Goal: Task Accomplishment & Management: Manage account settings

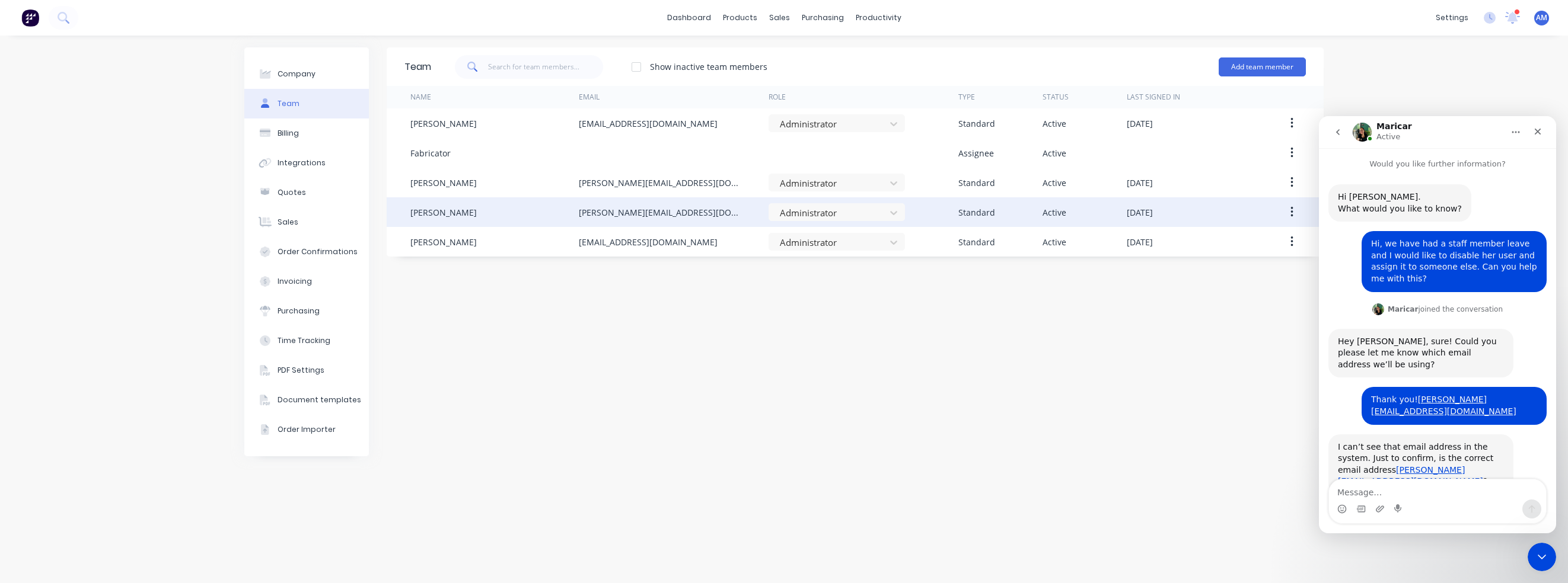
scroll to position [627, 0]
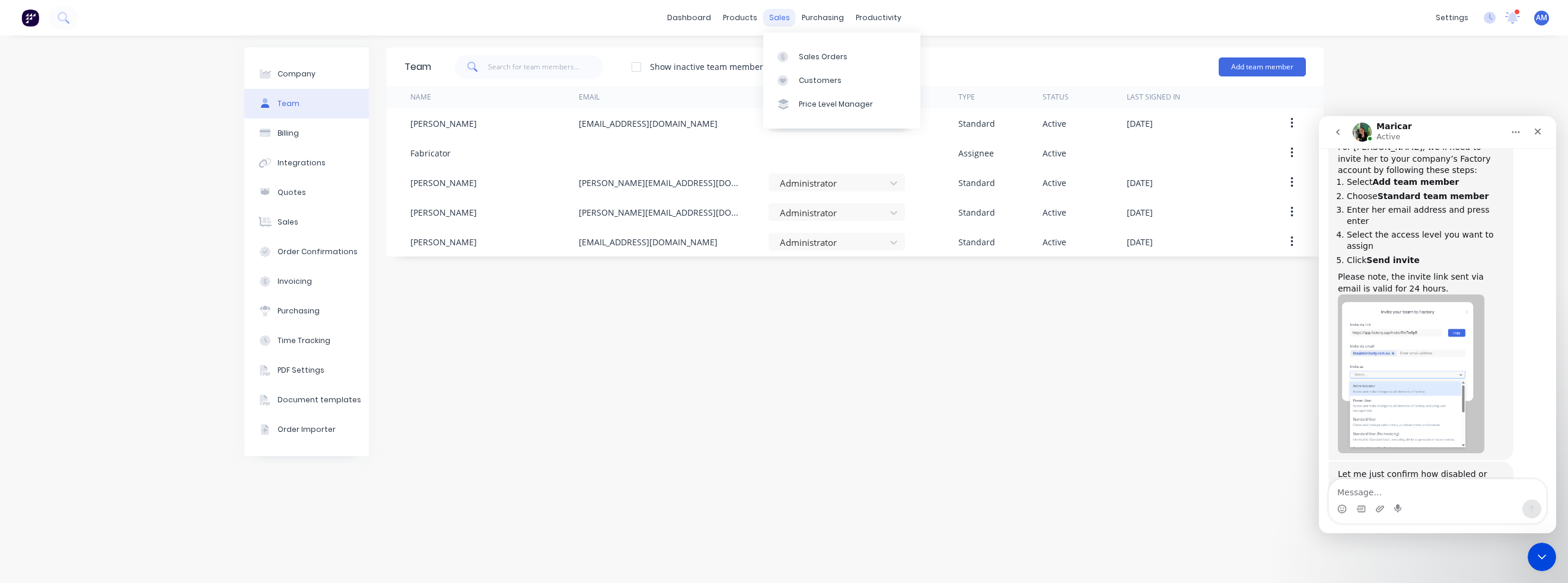
click at [776, 16] on div "sales" at bounding box center [780, 18] width 33 height 18
click at [804, 51] on div "Sales Orders" at bounding box center [823, 57] width 49 height 11
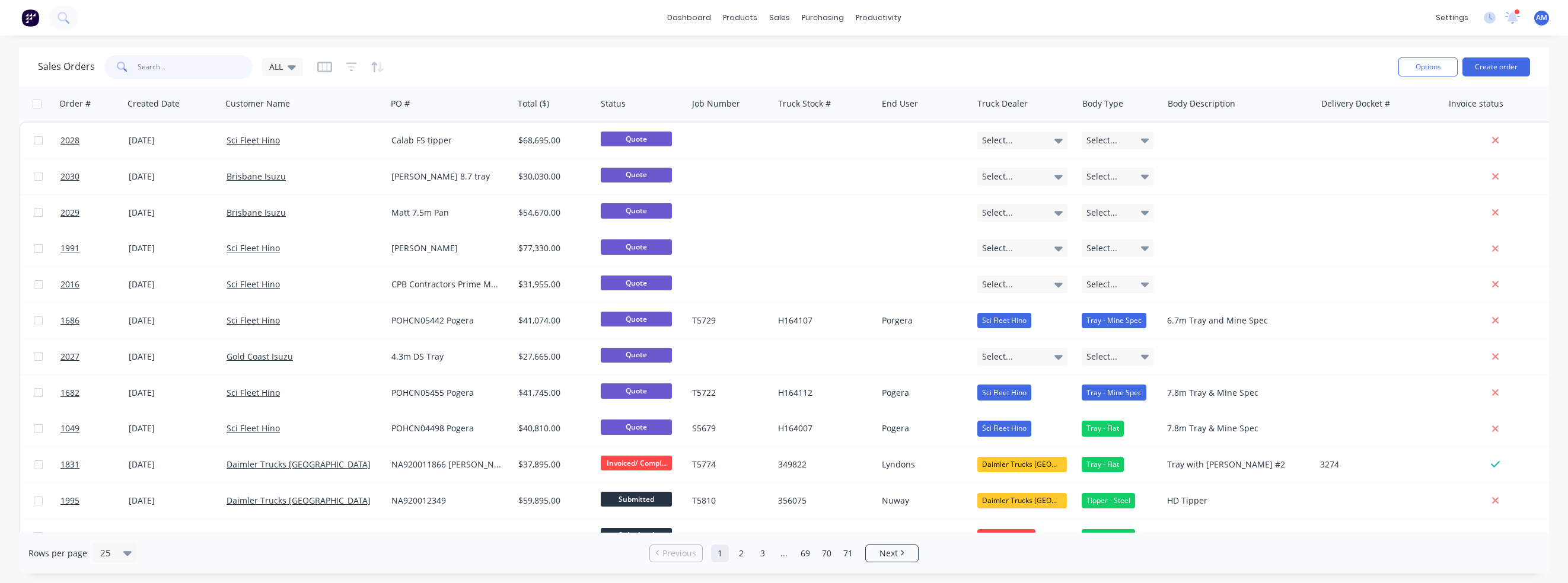
click at [169, 67] on input "text" at bounding box center [195, 67] width 115 height 24
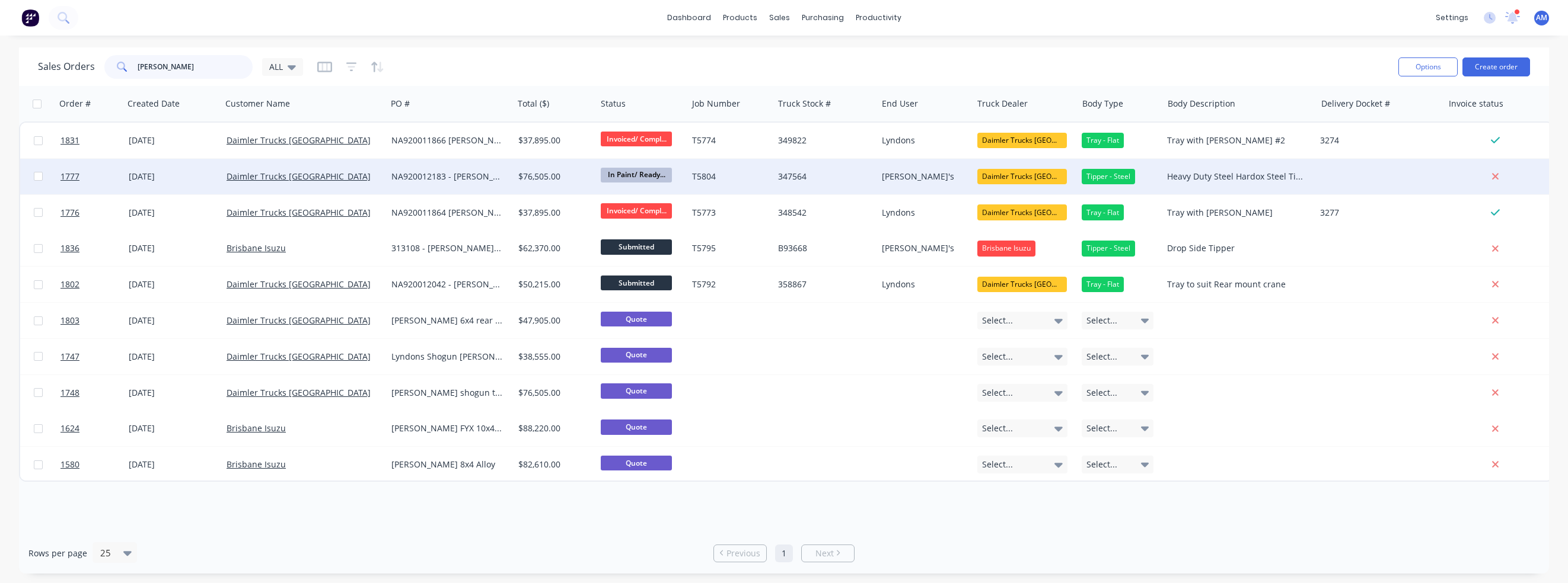
type input "lyndons"
click at [148, 173] on div "31 Jul 2025" at bounding box center [173, 176] width 89 height 12
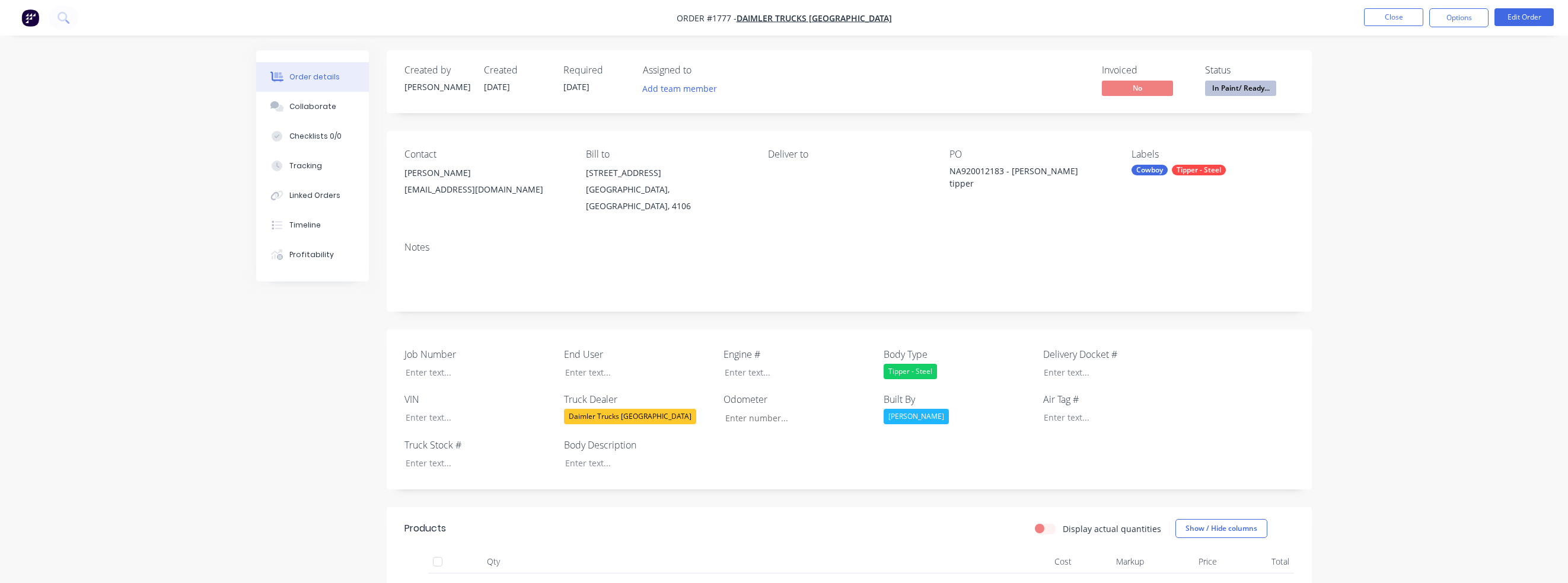
type input "53"
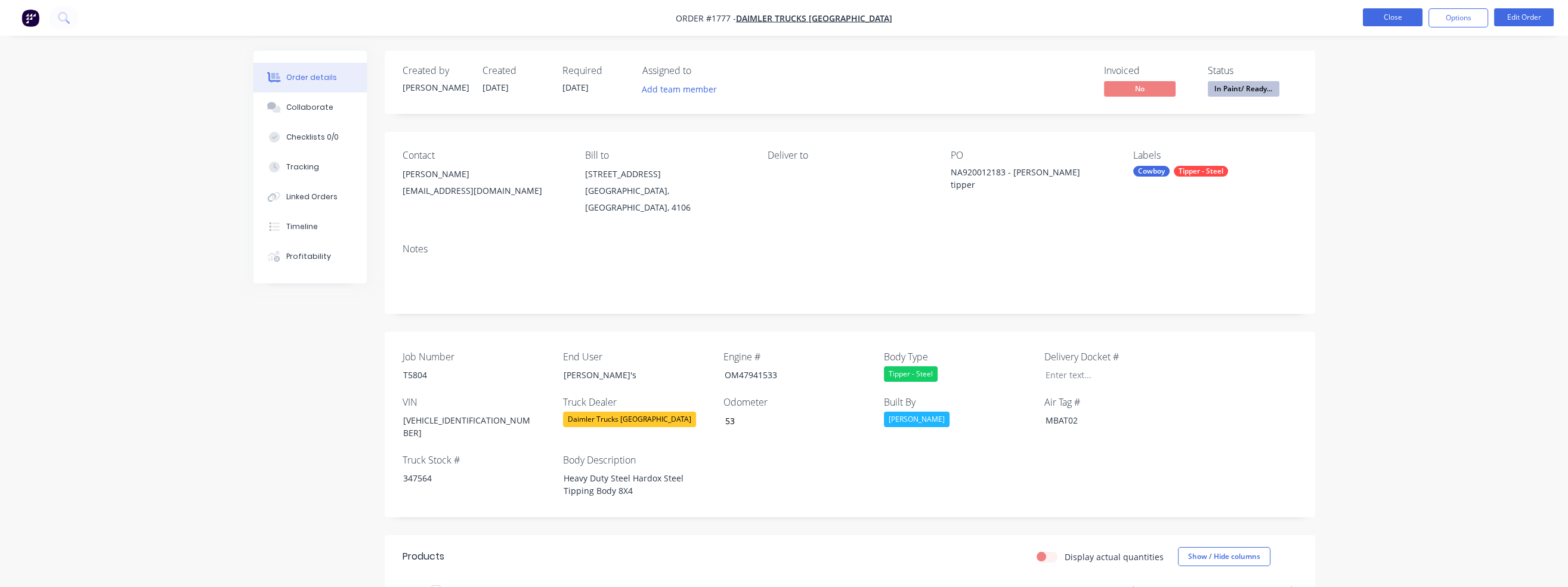
click at [1407, 23] on button "Close" at bounding box center [1392, 17] width 60 height 18
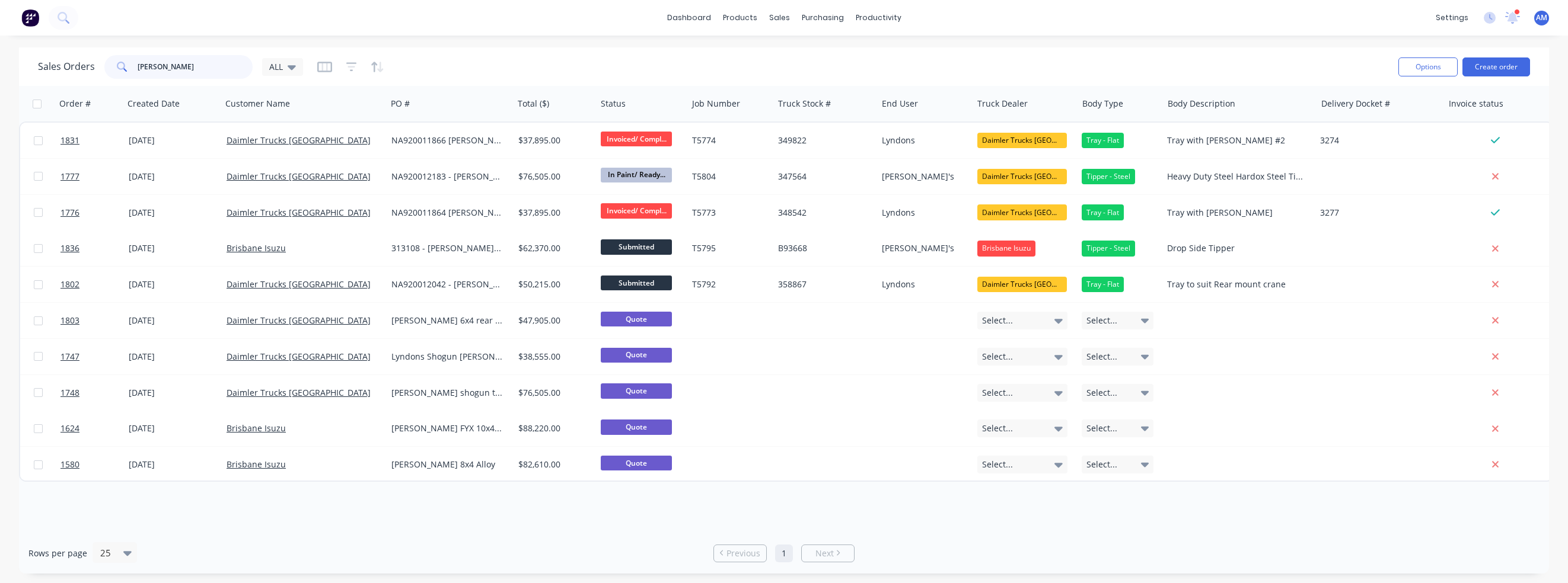
drag, startPoint x: 170, startPoint y: 65, endPoint x: 117, endPoint y: 75, distance: 53.9
click at [117, 75] on div "lyndons" at bounding box center [178, 67] width 148 height 24
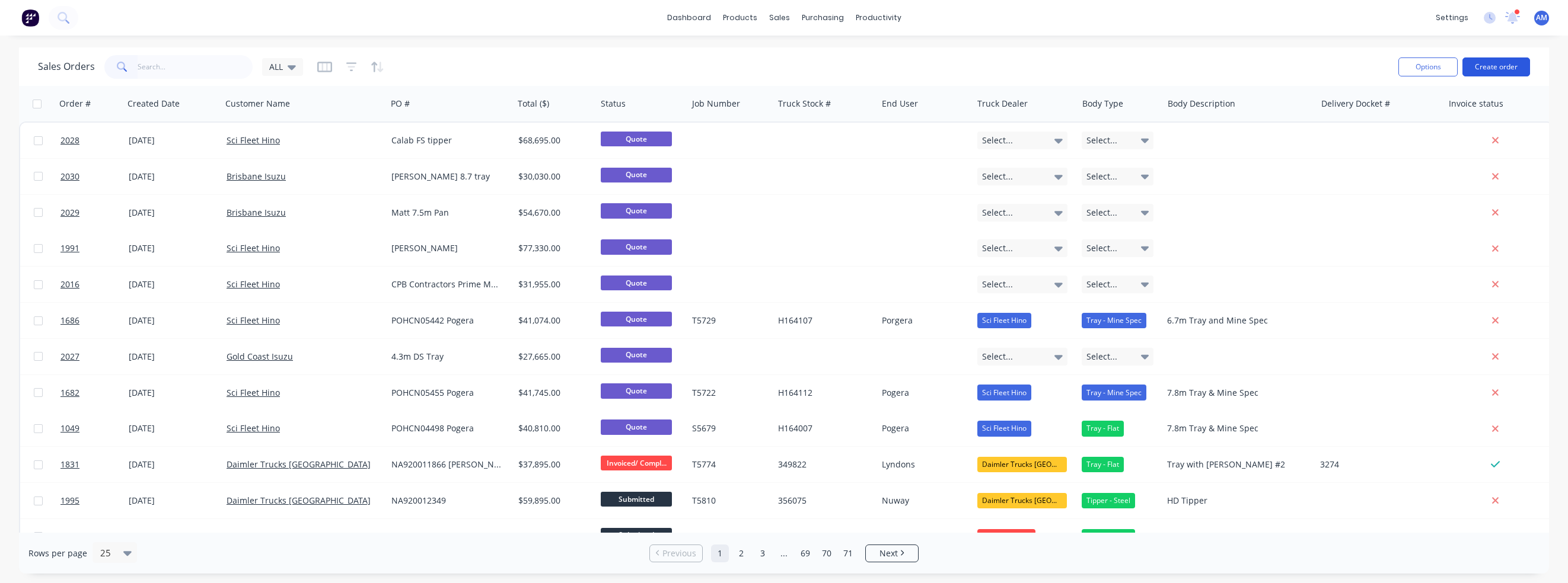
click at [1504, 64] on button "Create order" at bounding box center [1496, 67] width 67 height 19
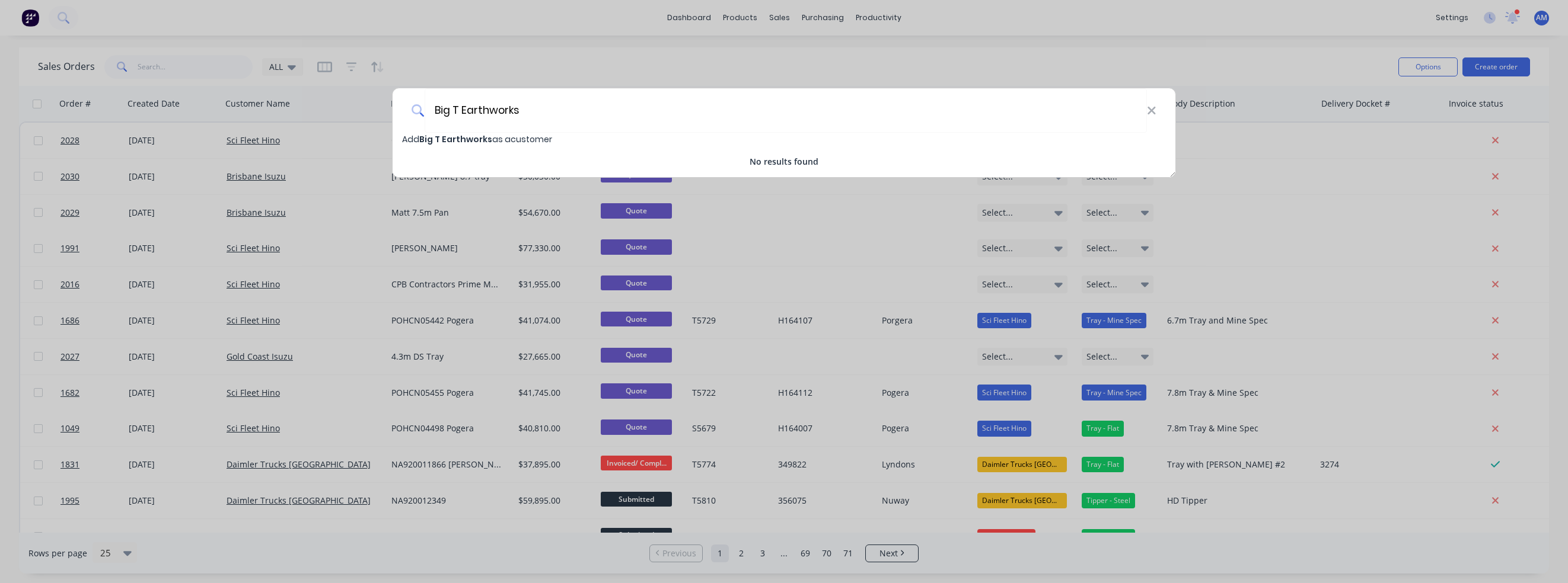
type input "Big T Earthworks"
click at [505, 137] on span "Add Big T Earthworks as a customer" at bounding box center [477, 138] width 150 height 12
select select "AU"
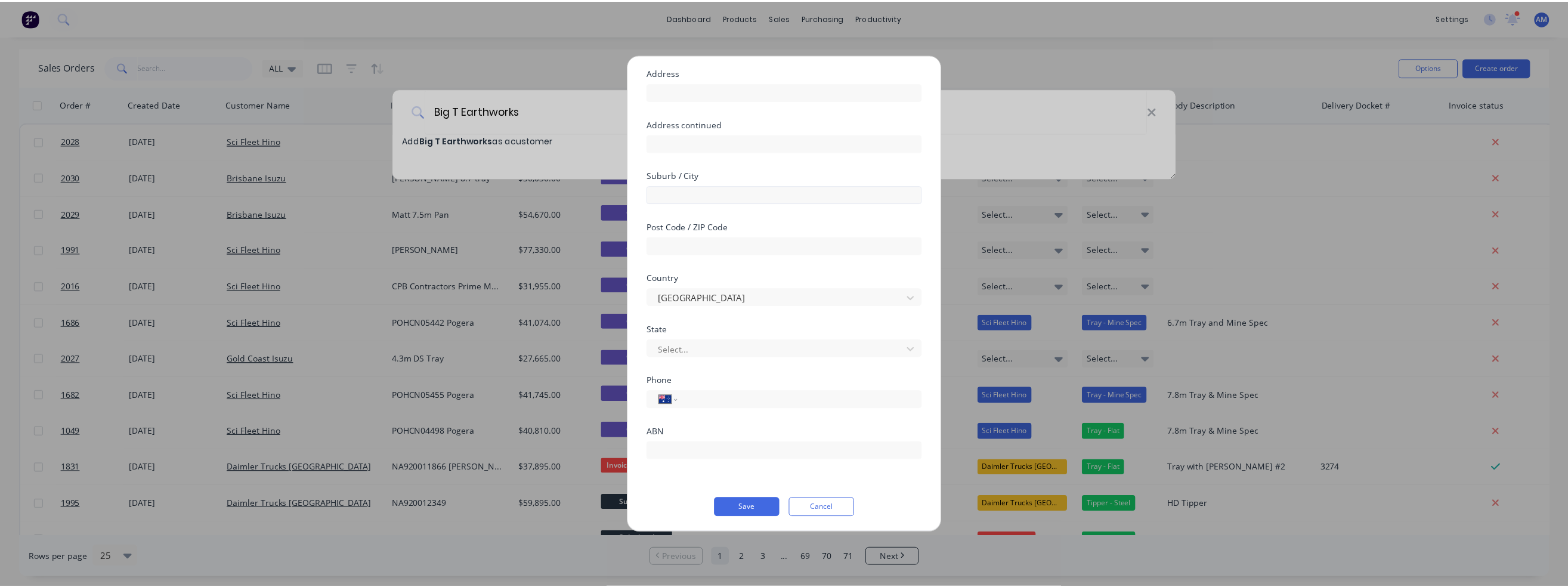
scroll to position [89, 0]
click at [715, 399] on input "tel" at bounding box center [802, 398] width 225 height 13
type input "0412 151 522"
click at [759, 504] on button "Save" at bounding box center [750, 506] width 65 height 19
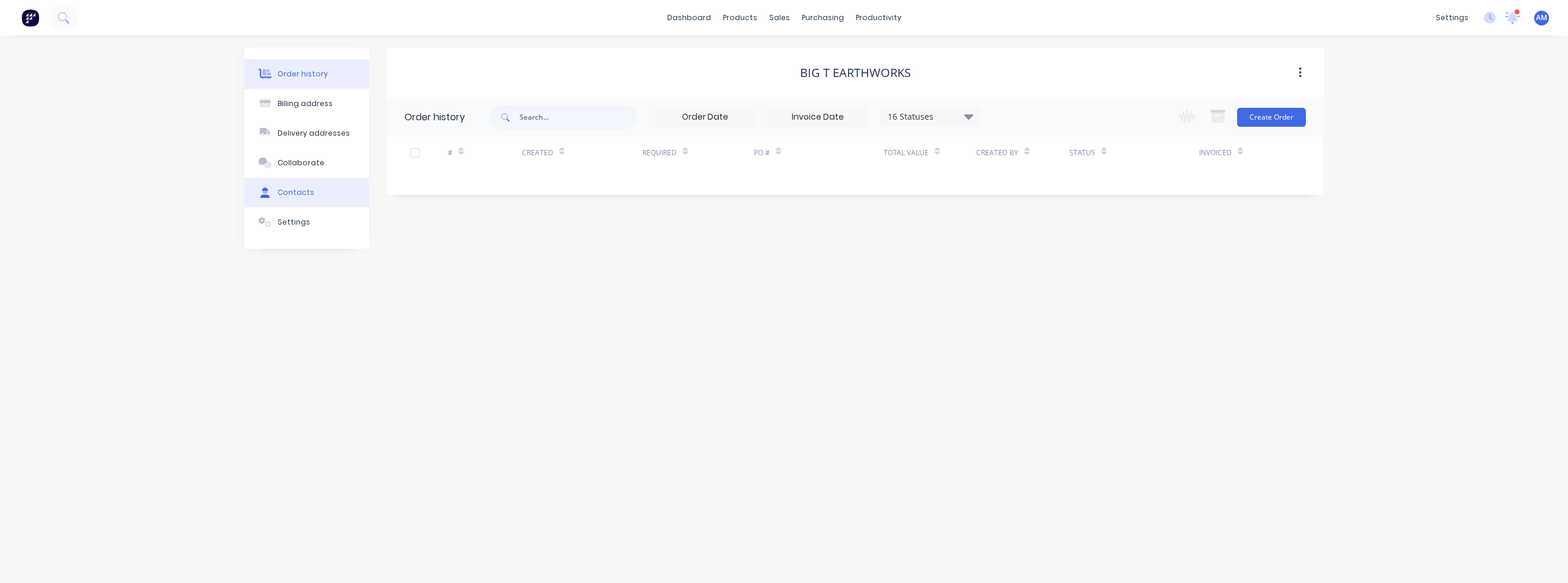
click at [289, 192] on div "Contacts" at bounding box center [296, 193] width 36 height 11
click at [1293, 115] on button "Add contact" at bounding box center [1287, 117] width 54 height 18
select select "AU"
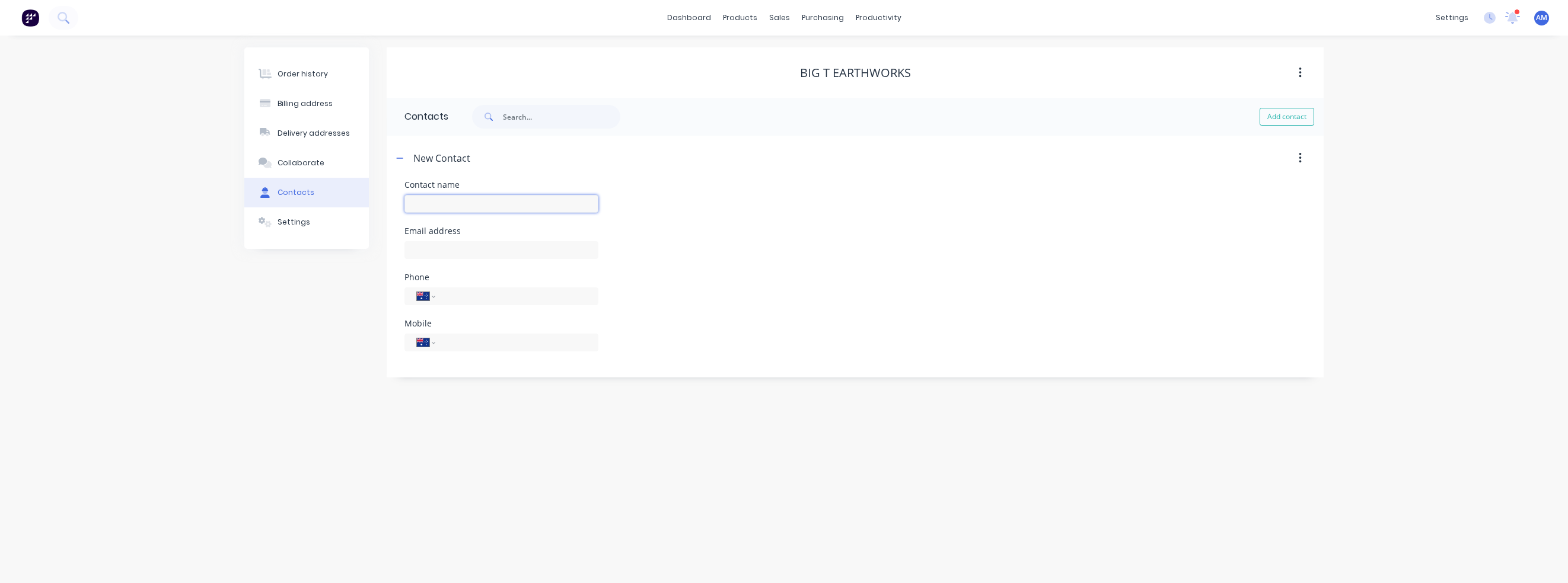
click at [439, 199] on input "text" at bounding box center [501, 204] width 194 height 18
type input "Tony Pollicina"
select select "AU"
click at [455, 251] on input "text" at bounding box center [501, 250] width 194 height 18
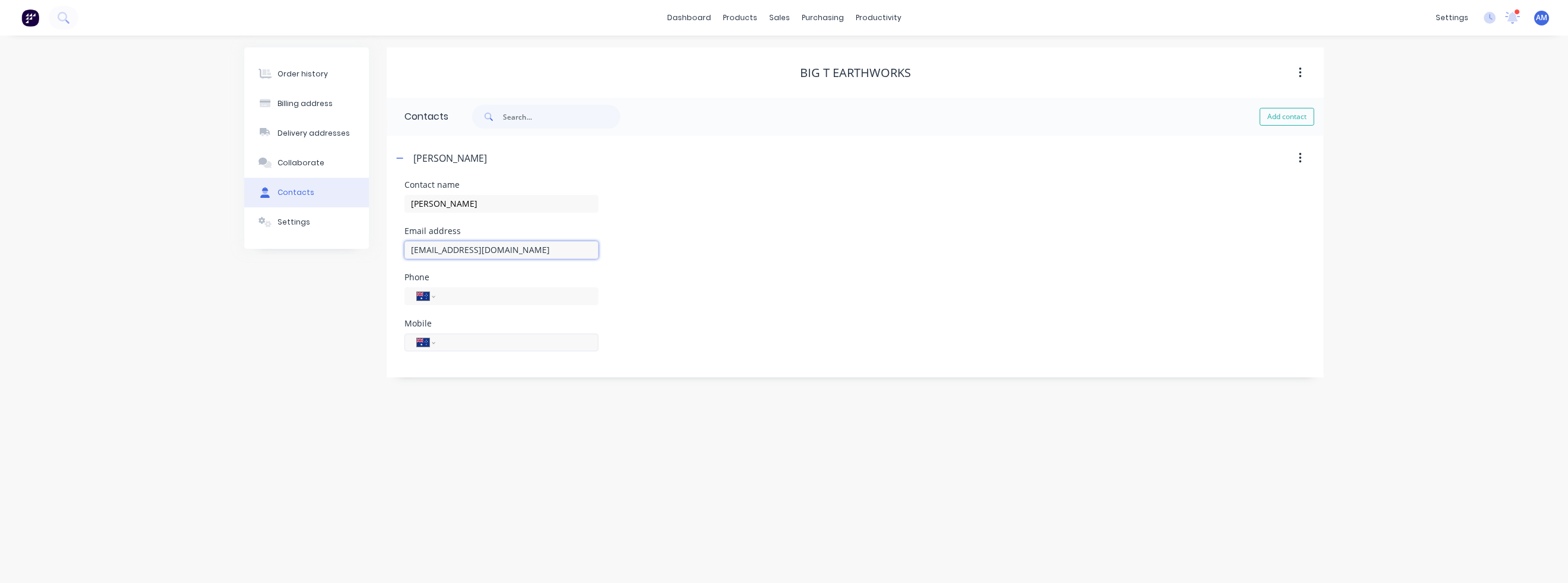
type input "bigtearthworks@outlook.com"
click at [503, 337] on input "tel" at bounding box center [515, 342] width 142 height 13
type input "0412 151 522"
click at [519, 297] on input "tel" at bounding box center [515, 295] width 142 height 13
click at [529, 199] on input "Tony Pollicina" at bounding box center [501, 204] width 194 height 18
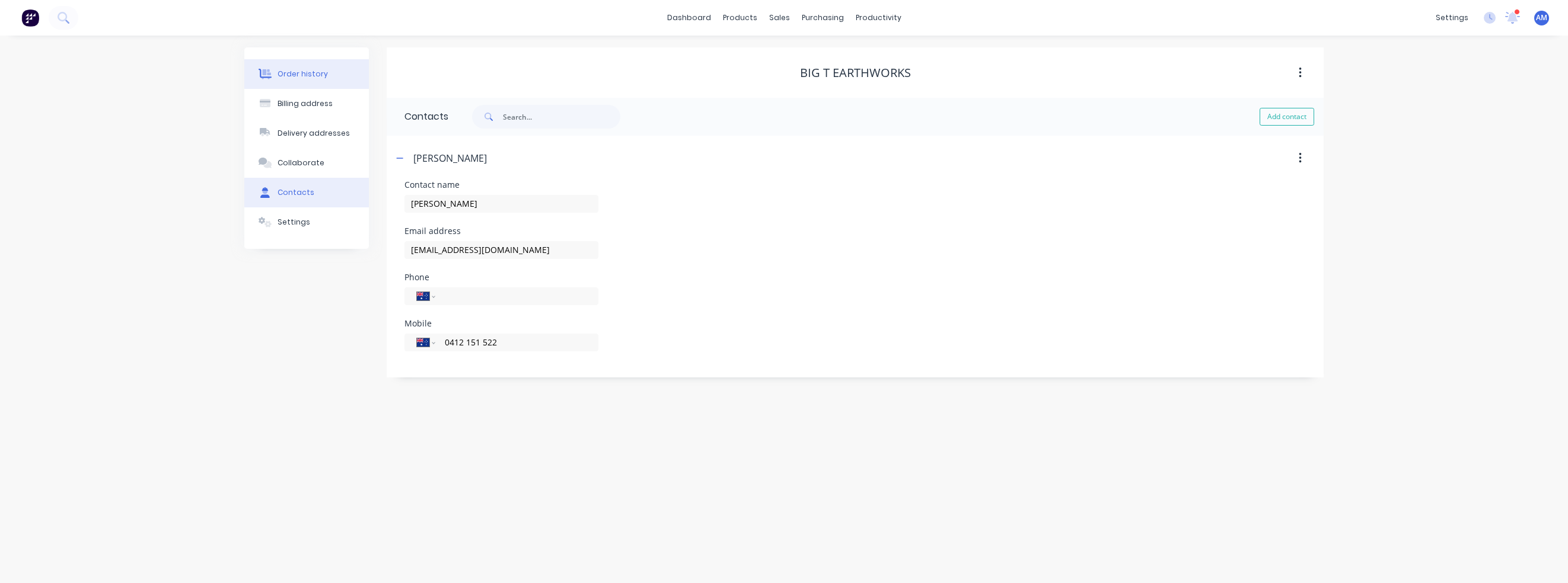
click at [300, 68] on button "Order history" at bounding box center [306, 74] width 124 height 29
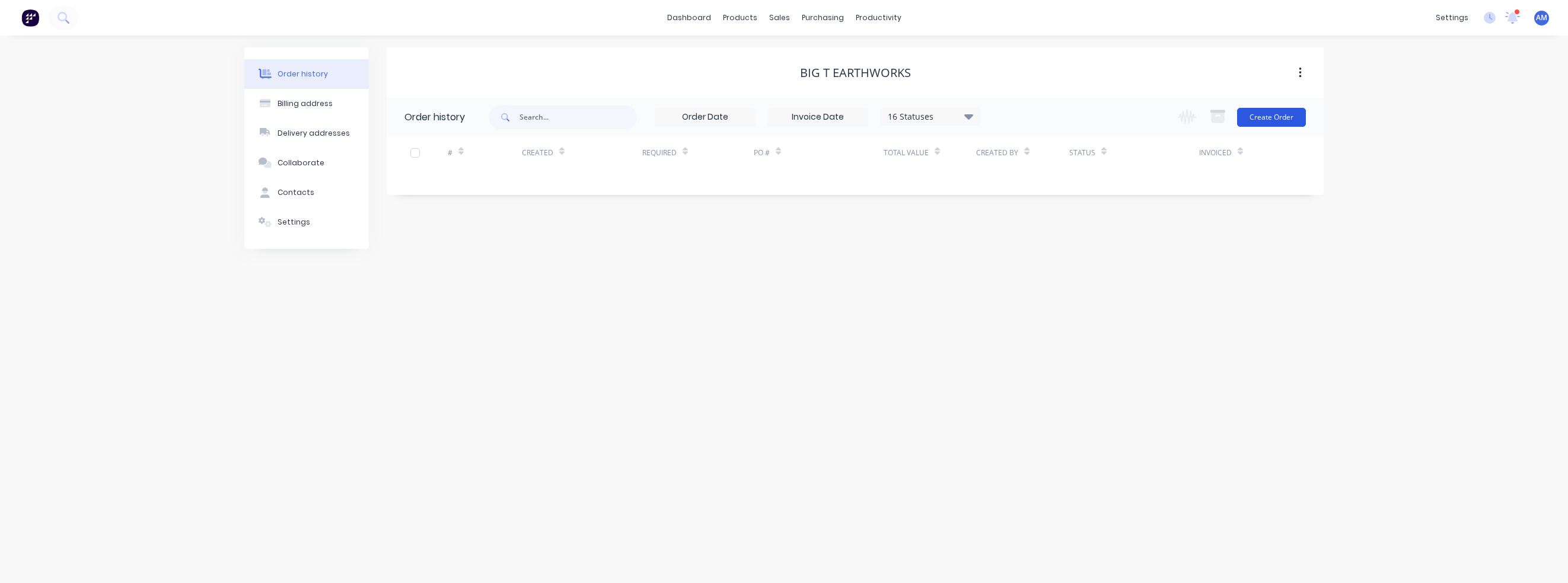
click at [1269, 117] on button "Create Order" at bounding box center [1271, 117] width 68 height 19
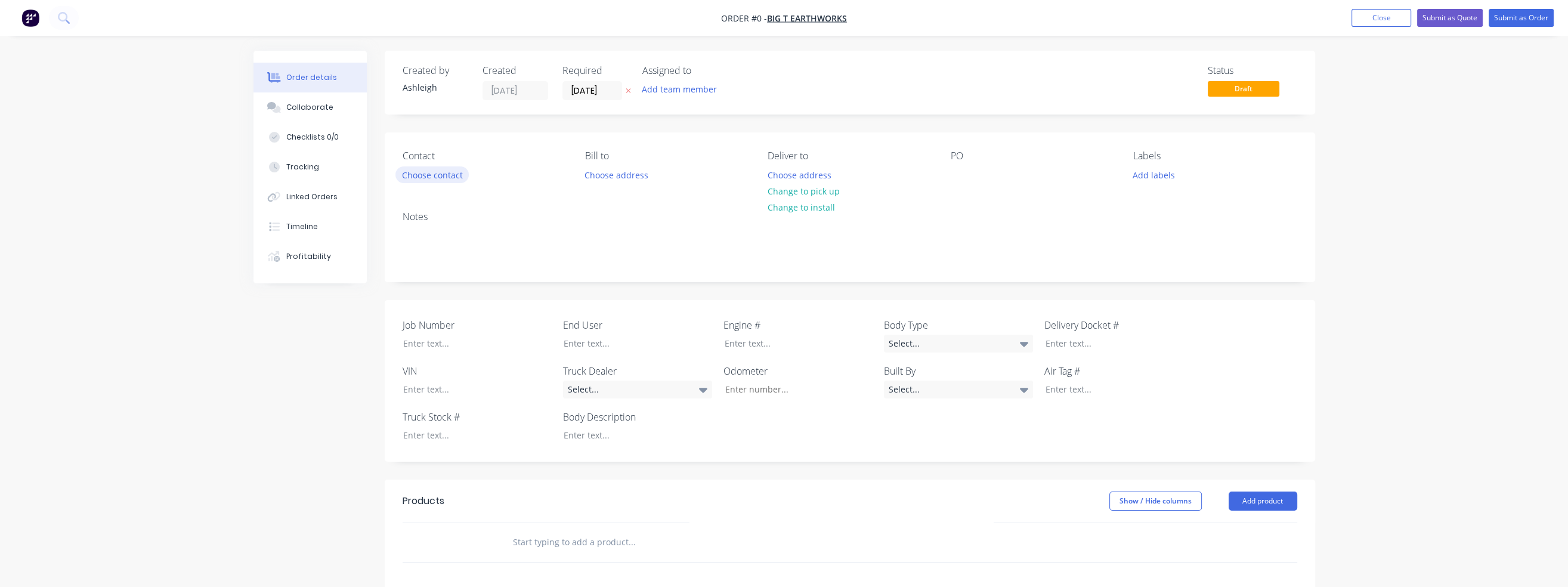
click at [448, 177] on button "Choose contact" at bounding box center [432, 174] width 73 height 16
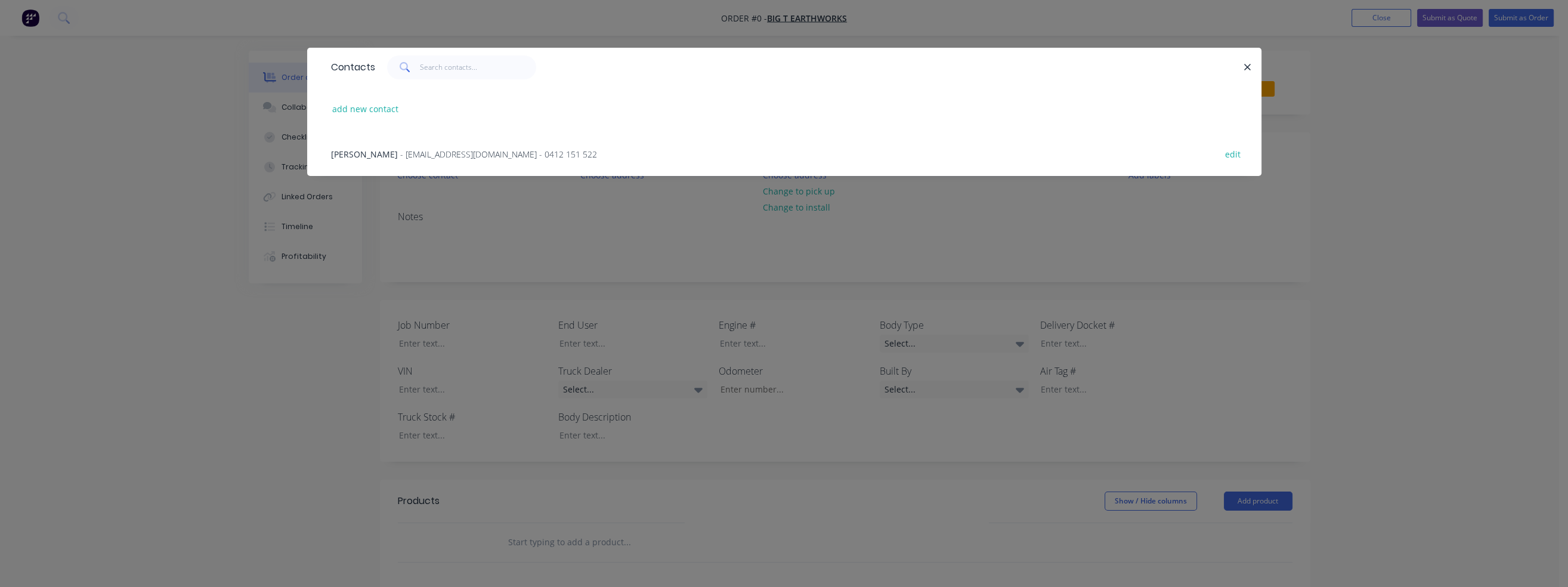
click at [410, 155] on span "- bigtearthworks@outlook.com - 0412 151 522" at bounding box center [498, 154] width 196 height 12
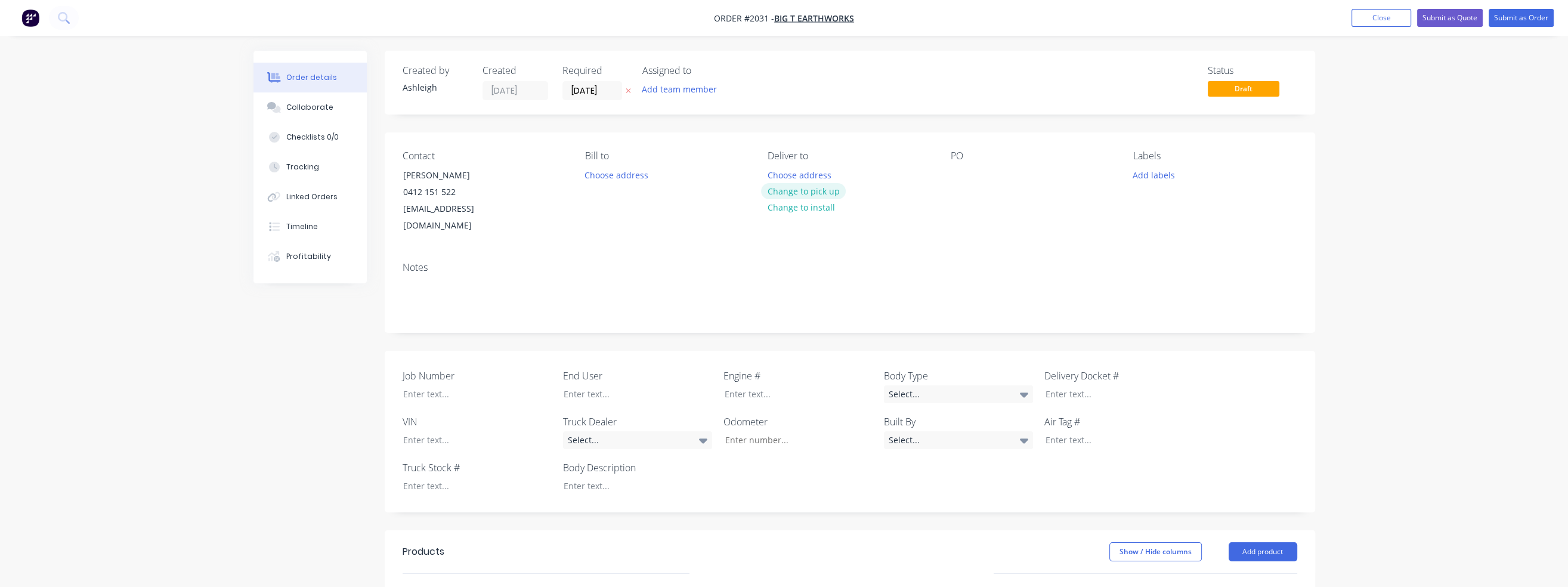
click at [811, 189] on button "Change to pick up" at bounding box center [803, 191] width 85 height 16
click at [971, 177] on div "PO" at bounding box center [1032, 192] width 163 height 84
click at [959, 176] on div at bounding box center [960, 174] width 19 height 17
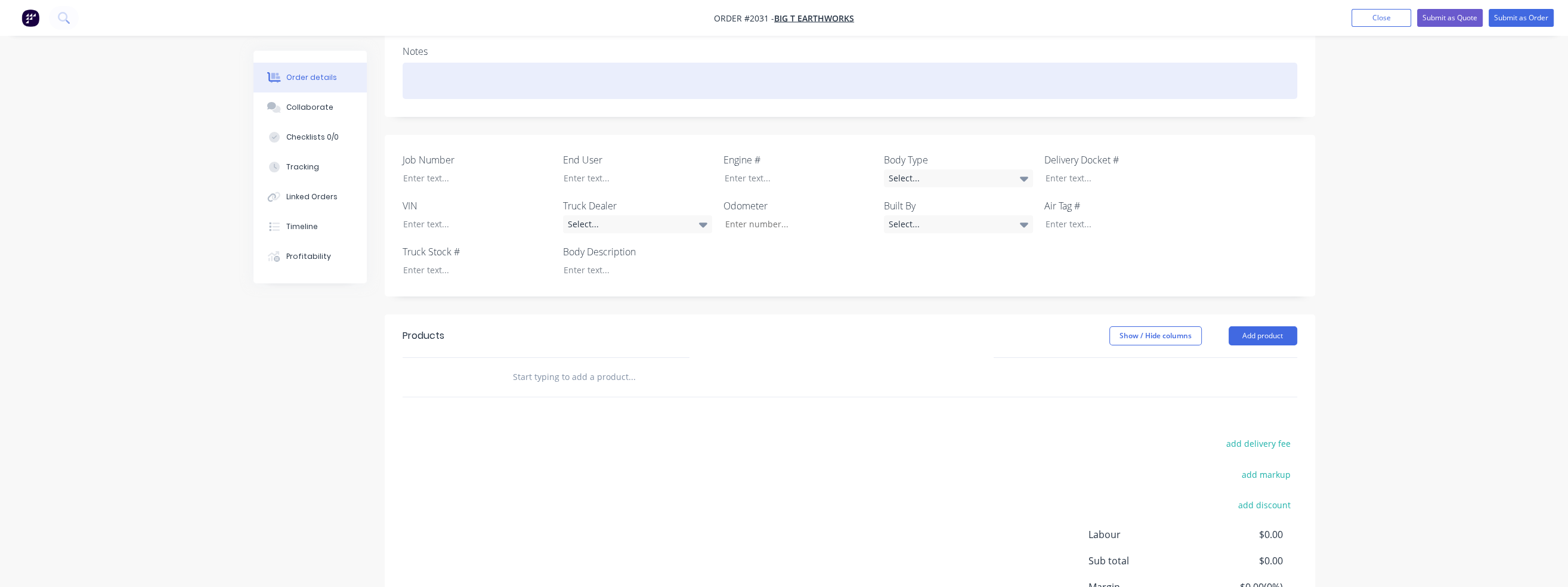
scroll to position [239, 0]
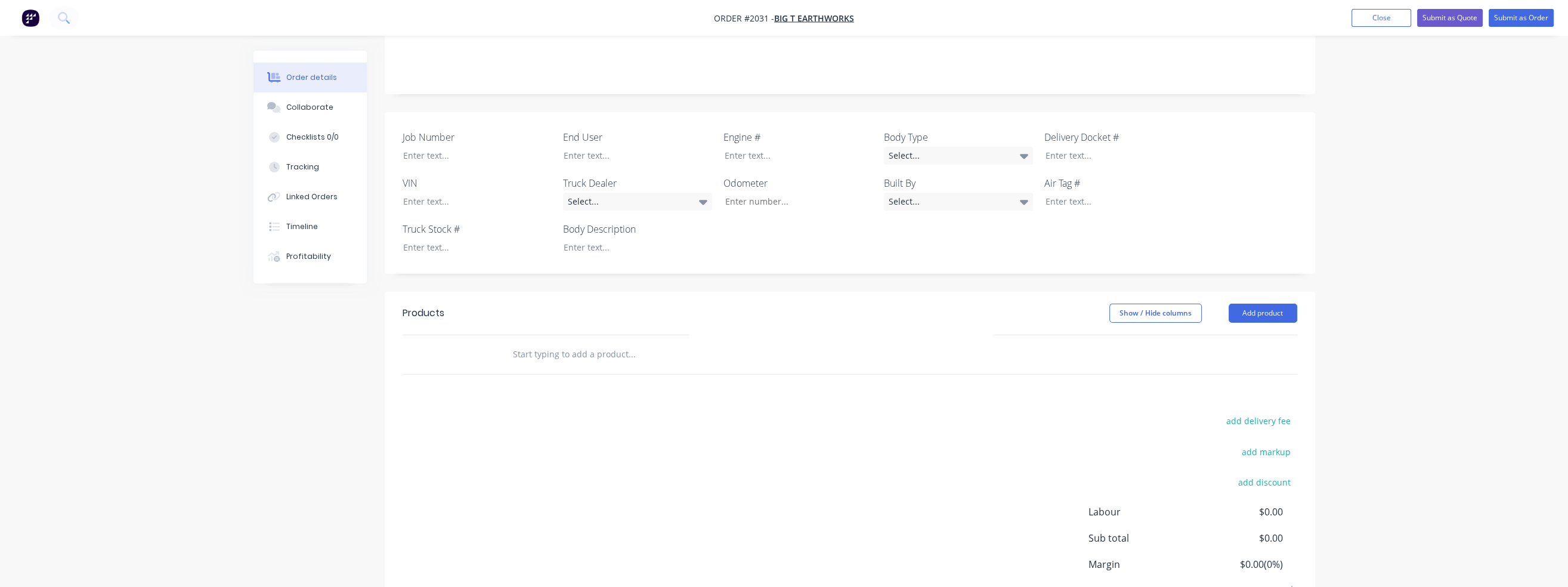
click at [545, 342] on input "text" at bounding box center [631, 354] width 238 height 24
type input "s"
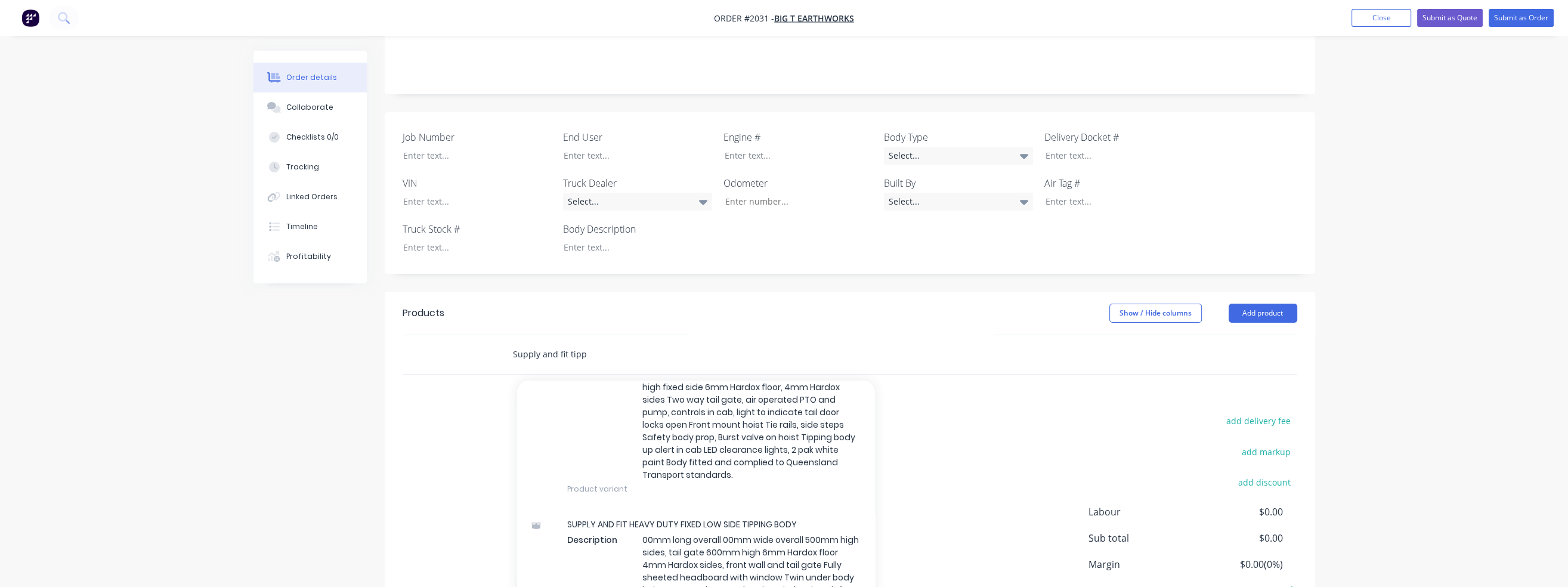
scroll to position [597, 0]
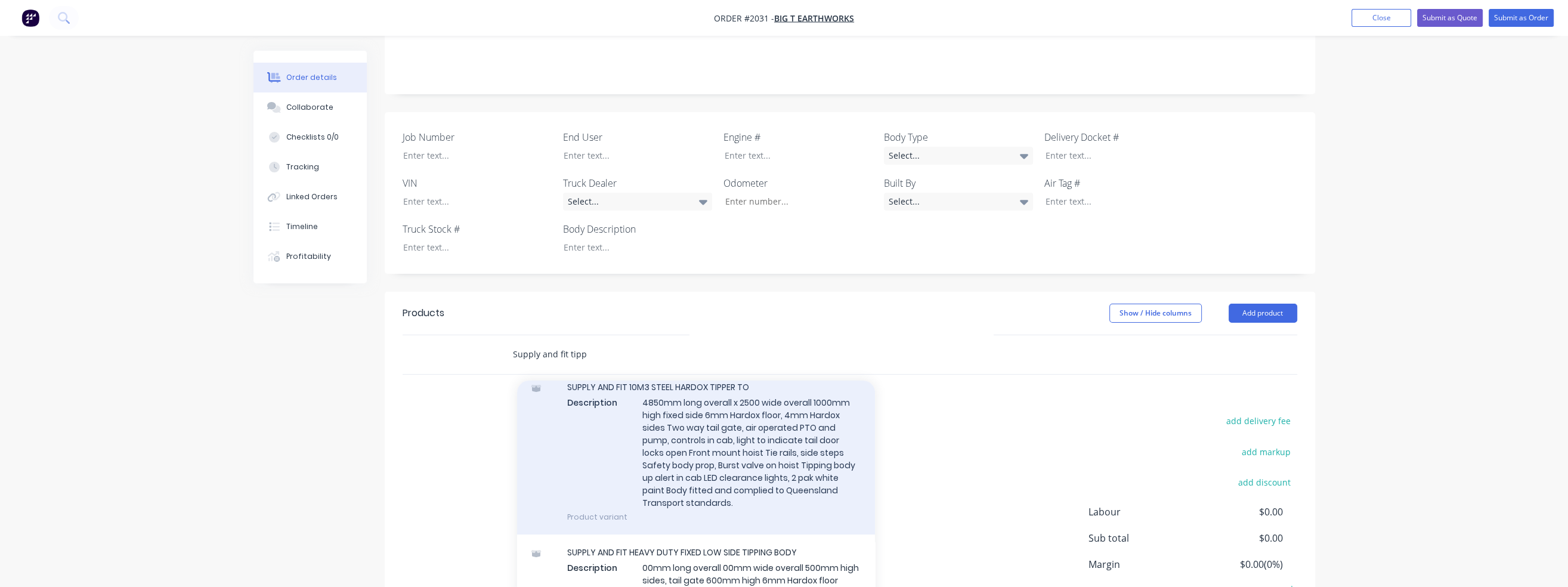
type input "Supply and fit tipp"
click at [696, 426] on div "SUPPLY AND FIT 10M3 STEEL HARDOX TIPPER TO Description 4850mm long overall x 25…" at bounding box center [696, 452] width 358 height 166
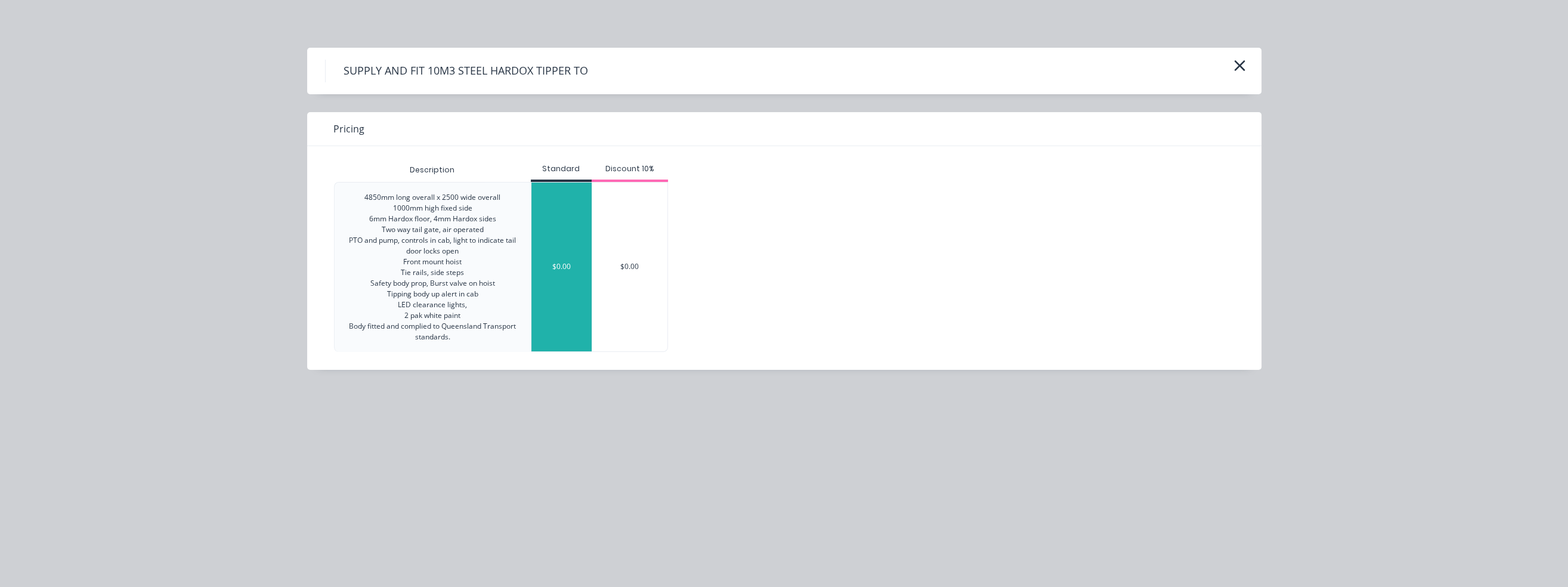
click at [578, 227] on div "$0.00" at bounding box center [561, 266] width 60 height 169
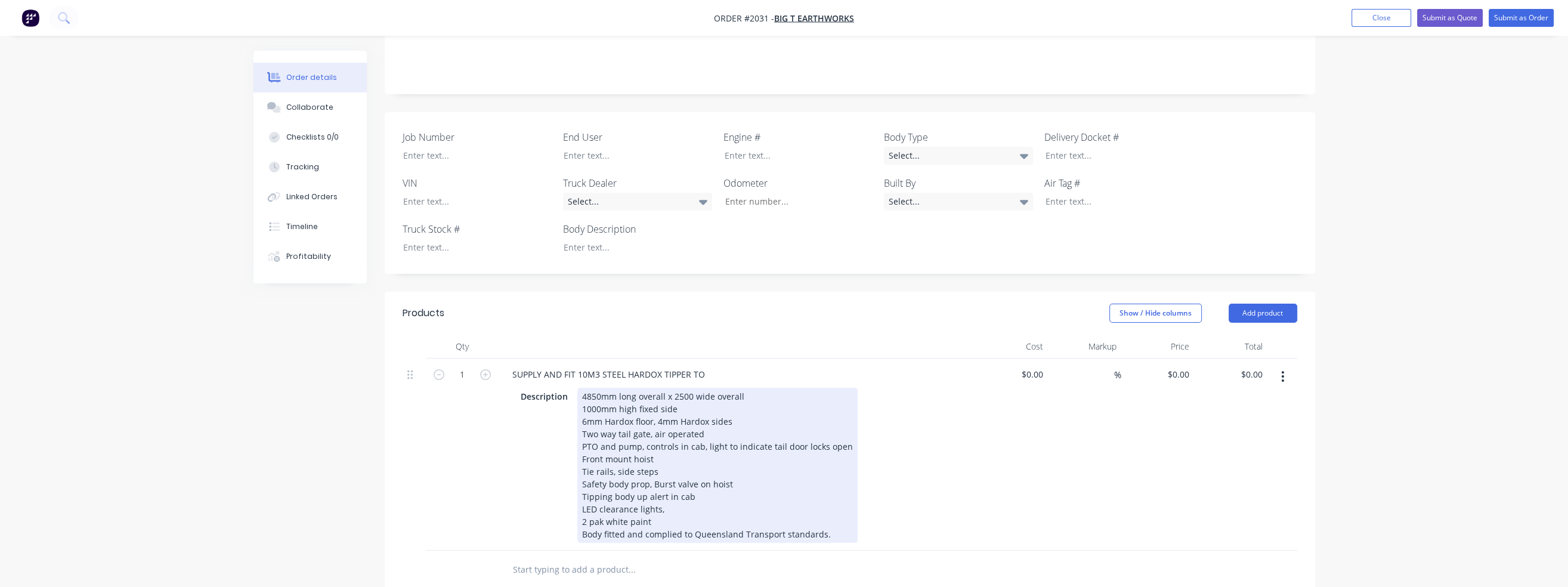
click at [656, 404] on div "4850mm long overall x 2500 wide overall 1000mm high fixed side 6mm Hardox floor…" at bounding box center [718, 465] width 280 height 155
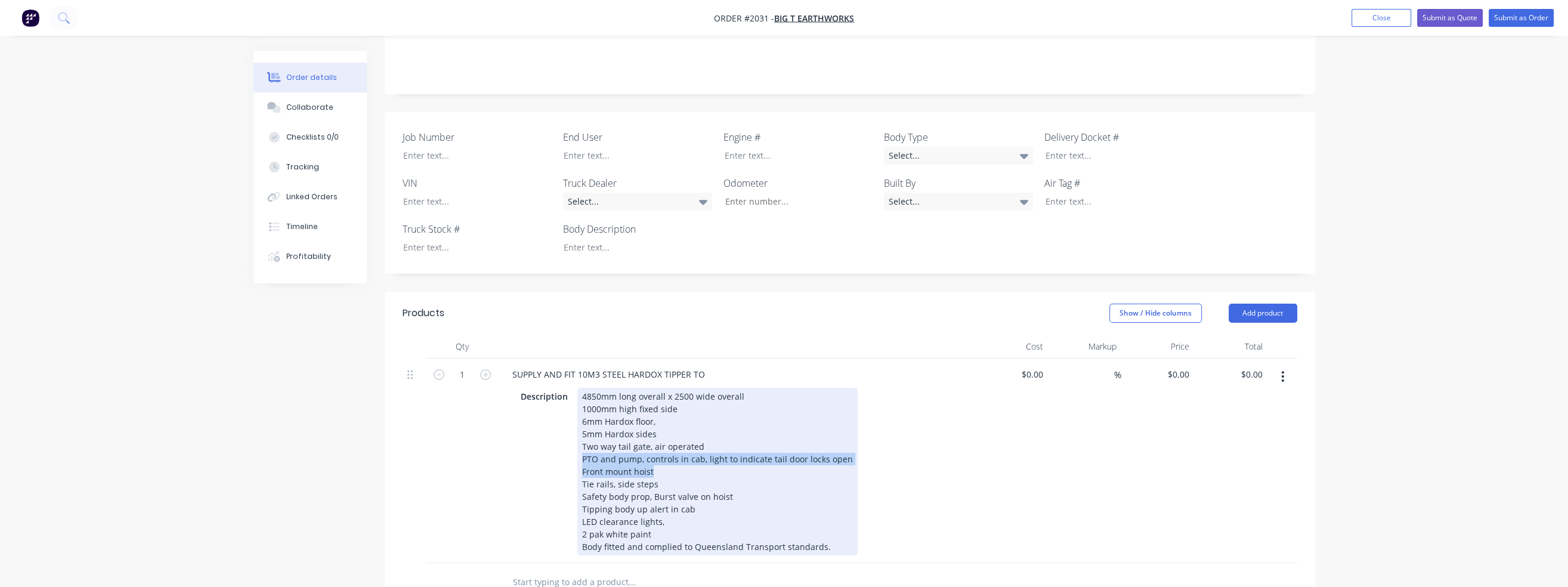
drag, startPoint x: 580, startPoint y: 443, endPoint x: 653, endPoint y: 453, distance: 73.7
click at [653, 453] on div "4850mm long overall x 2500 wide overall 1000mm high fixed side 6mm Hardox floor…" at bounding box center [718, 472] width 280 height 168
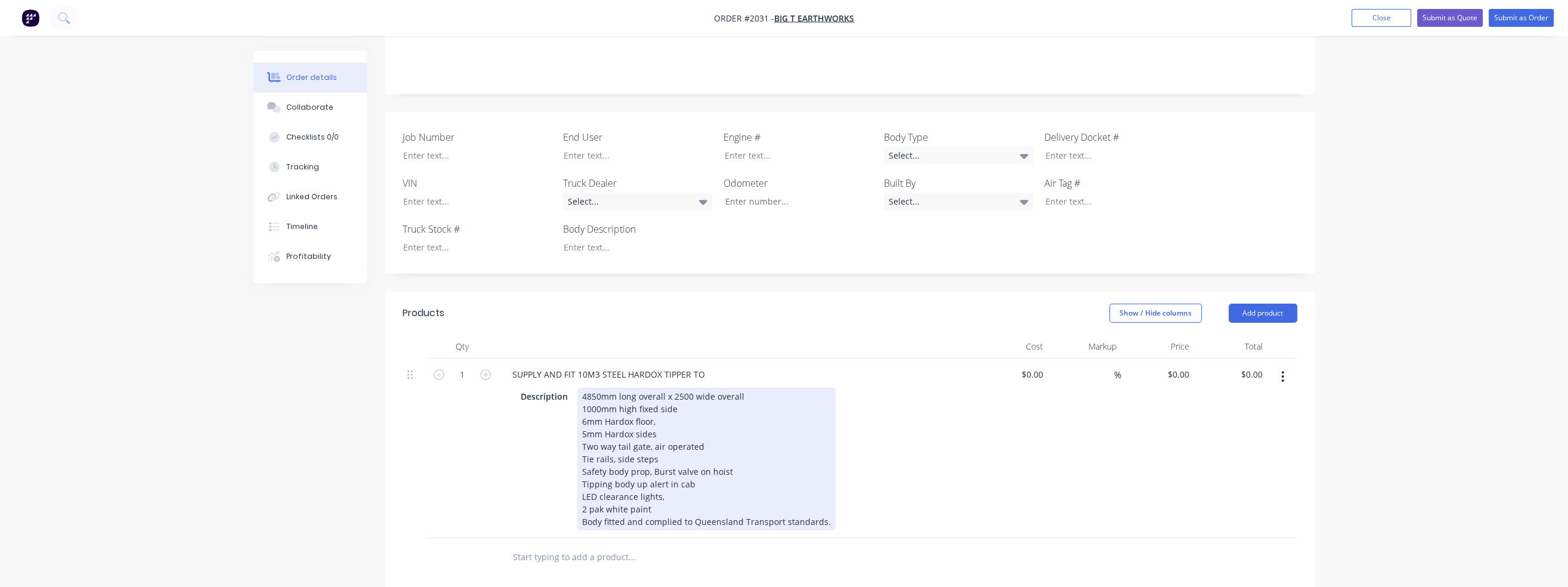
click at [658, 441] on div "4850mm long overall x 2500 wide overall 1000mm high fixed side 6mm Hardox floor…" at bounding box center [706, 459] width 258 height 143
click at [732, 453] on div "4850mm long overall x 2500 wide overall 1000mm high fixed side 6mm Hardox floor…" at bounding box center [706, 459] width 258 height 143
click at [672, 481] on div "4850mm long overall x 2500 wide overall 1000mm high fixed side 6mm Hardox floor…" at bounding box center [706, 459] width 258 height 143
click at [621, 442] on div "4850mm long overall x 2500 wide overall 1000mm high fixed side 6mm Hardox floor…" at bounding box center [706, 459] width 258 height 143
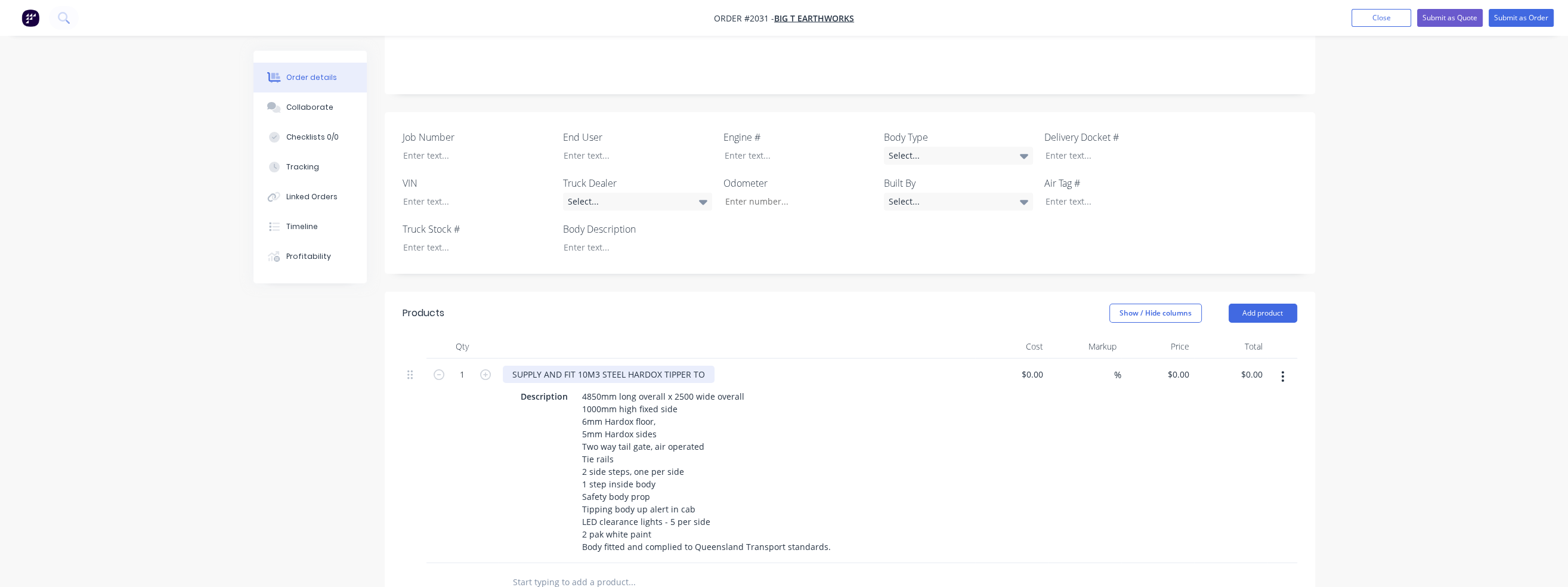
click at [704, 365] on div "SUPPLY AND FIT 10M3 STEEL HARDOX TIPPER TO" at bounding box center [608, 373] width 212 height 17
click at [566, 570] on input "text" at bounding box center [631, 582] width 238 height 24
click at [581, 576] on input "VOLVO FM 450 WITH PEAK BIN" at bounding box center [631, 582] width 238 height 24
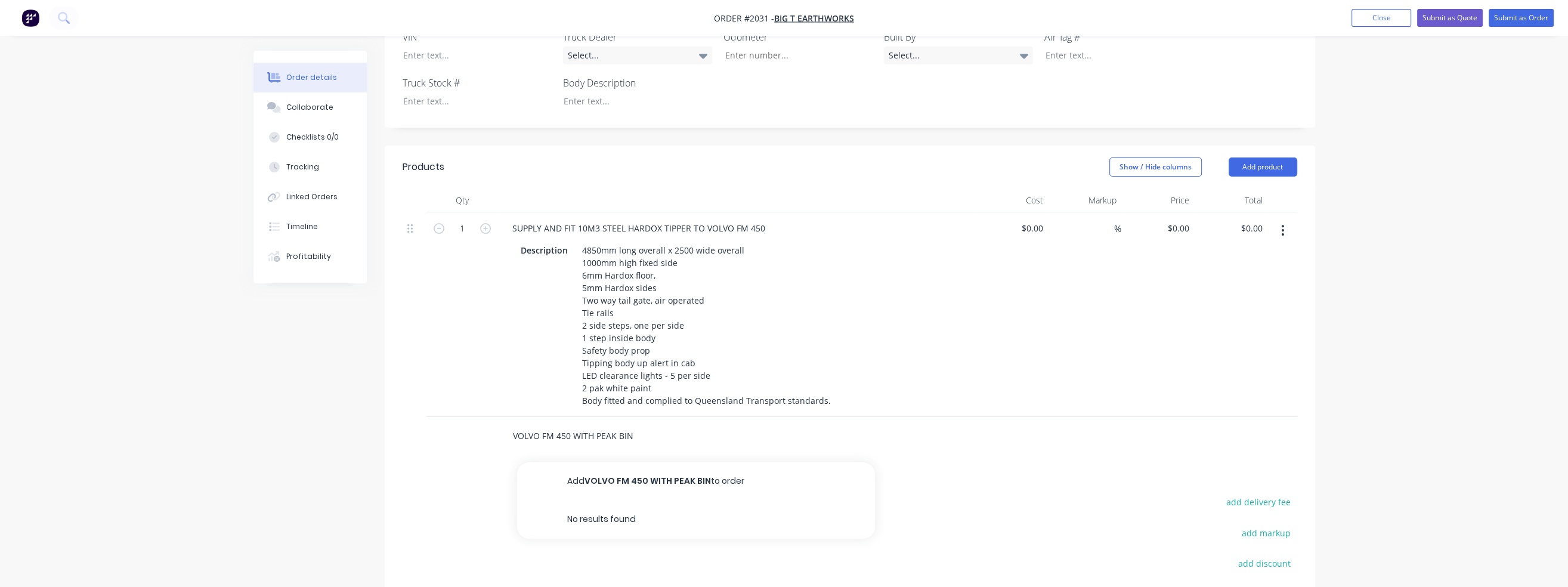
scroll to position [418, 0]
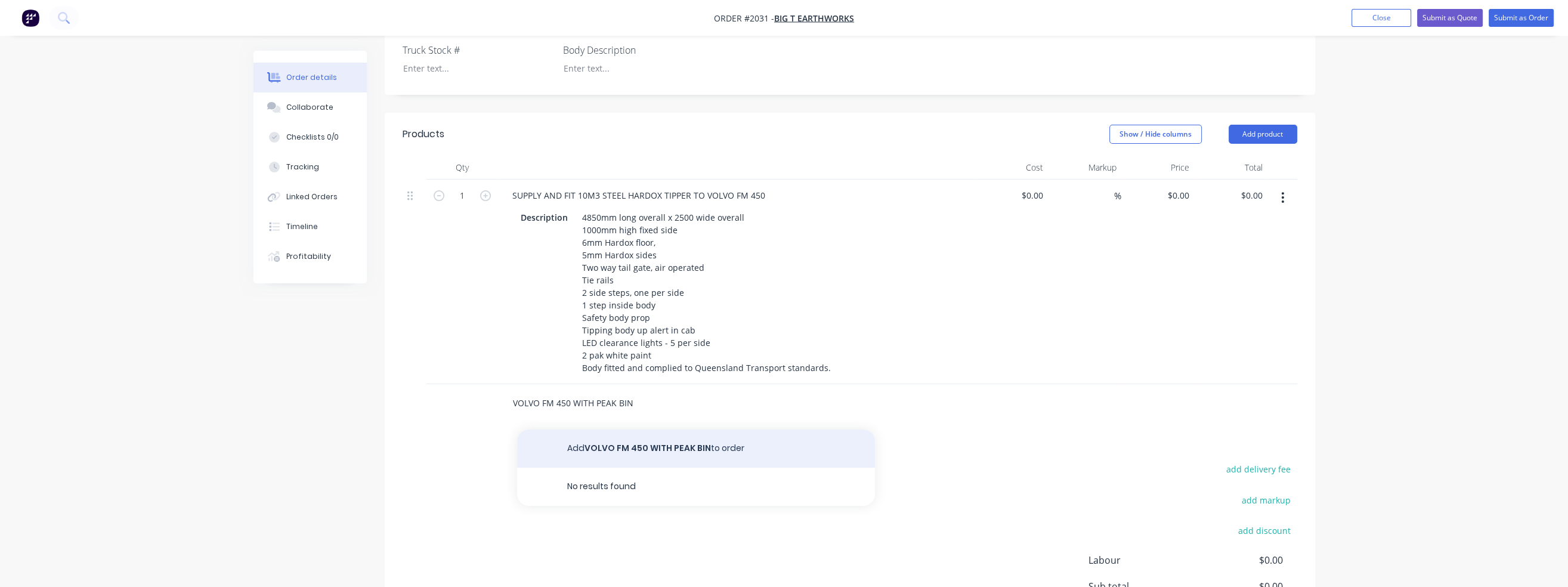
type input "VOLVO FM 450 WITH PEAK BIN"
click at [617, 430] on button "Add VOLVO FM 450 WITH PEAK BIN to order" at bounding box center [696, 449] width 358 height 38
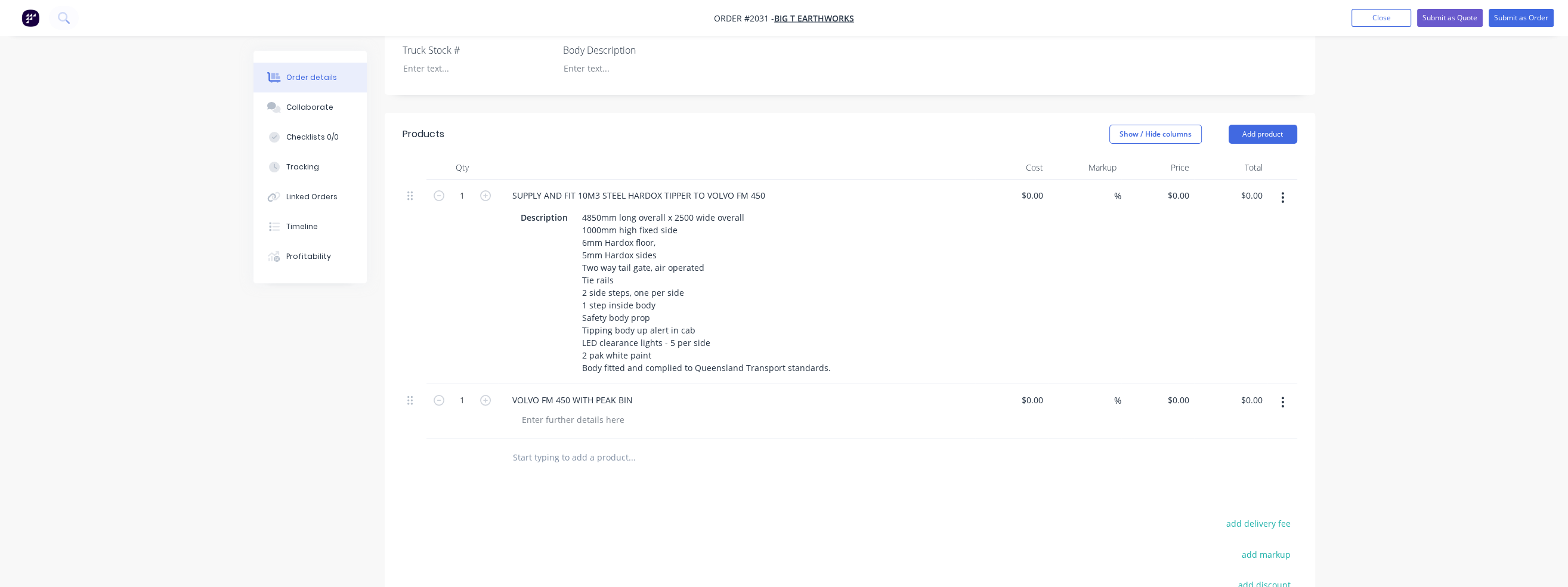
click at [580, 446] on input "text" at bounding box center [631, 457] width 238 height 24
click at [562, 411] on div at bounding box center [573, 419] width 121 height 17
click at [657, 458] on input "text" at bounding box center [631, 470] width 238 height 24
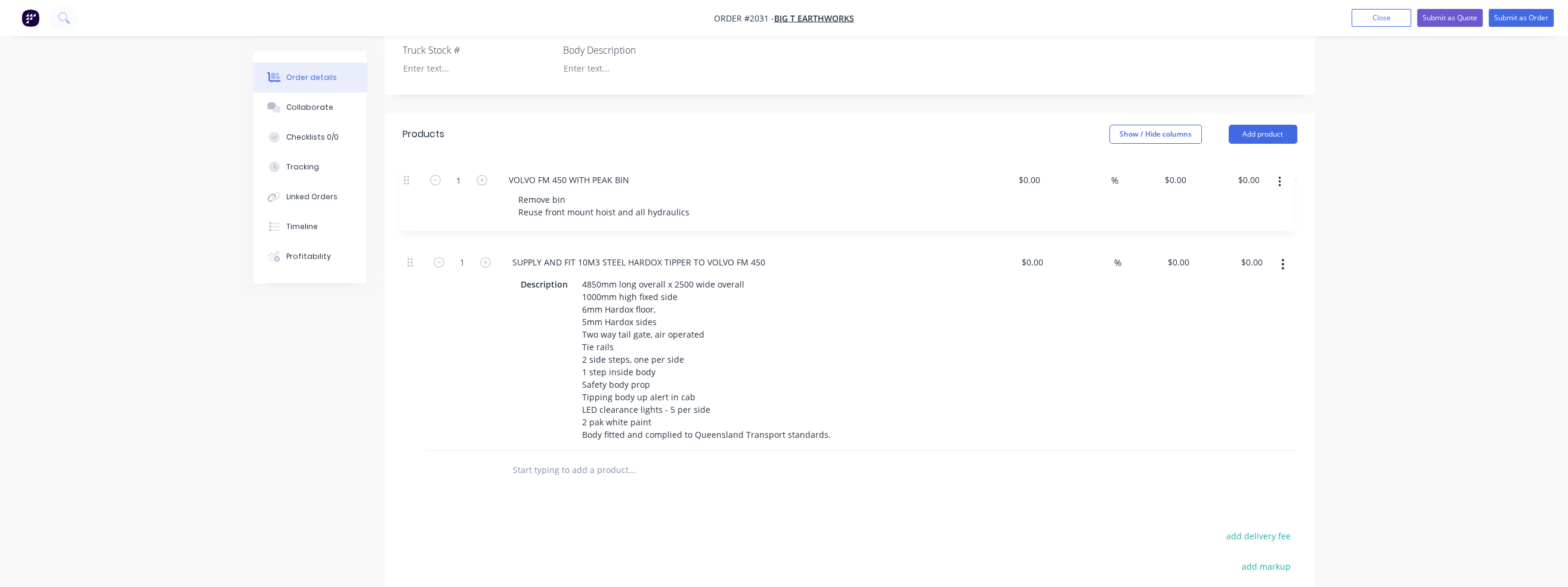
drag, startPoint x: 408, startPoint y: 384, endPoint x: 405, endPoint y: 179, distance: 205.0
click at [405, 180] on div "1 SUPPLY AND FIT 10M3 STEEL HARDOX TIPPER TO VOLVO FM 450 Description 4850mm lo…" at bounding box center [850, 315] width 895 height 272
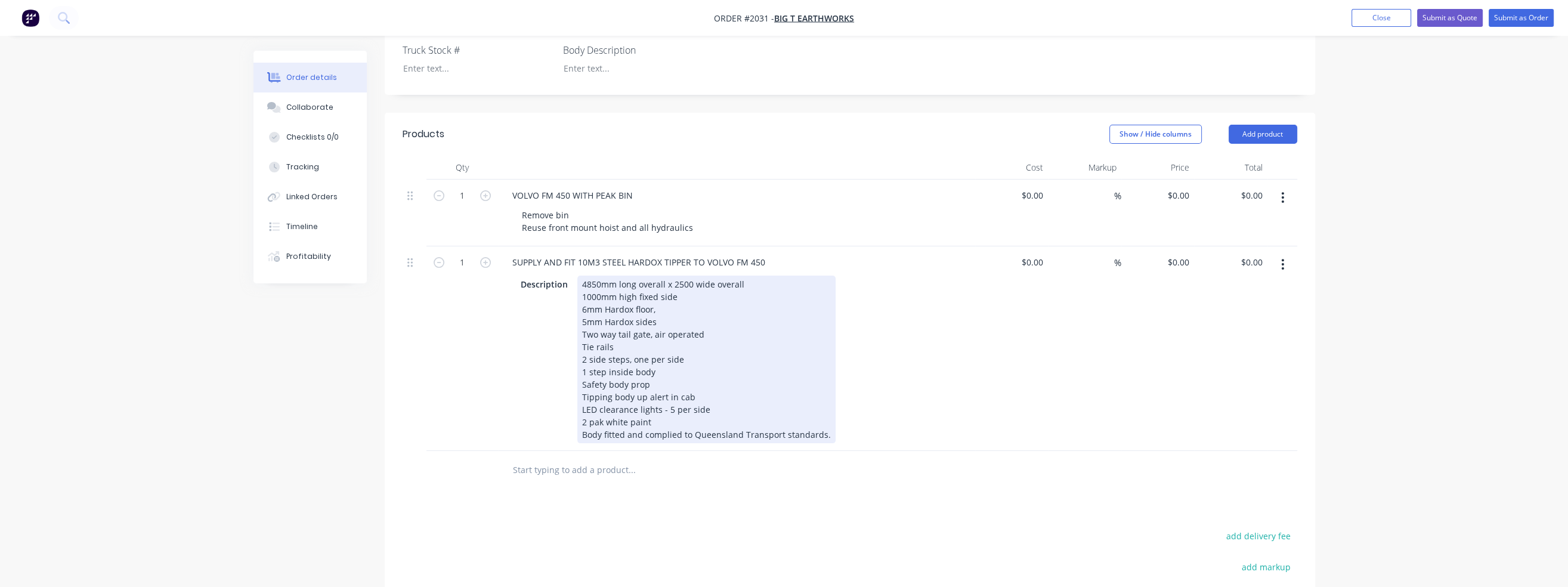
click at [592, 276] on div "4850mm long overall x 2500 wide overall 1000mm high fixed side 6mm Hardox floor…" at bounding box center [706, 360] width 258 height 168
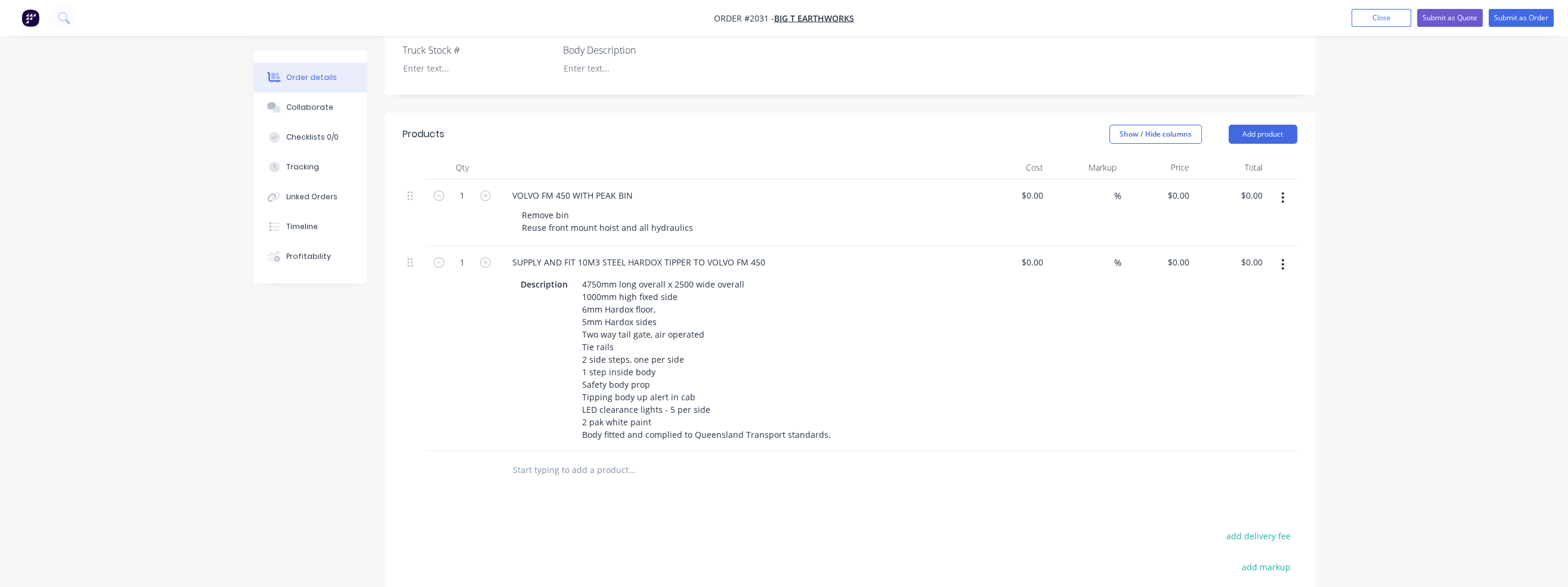
click at [522, 458] on input "text" at bounding box center [631, 470] width 238 height 24
type input "n"
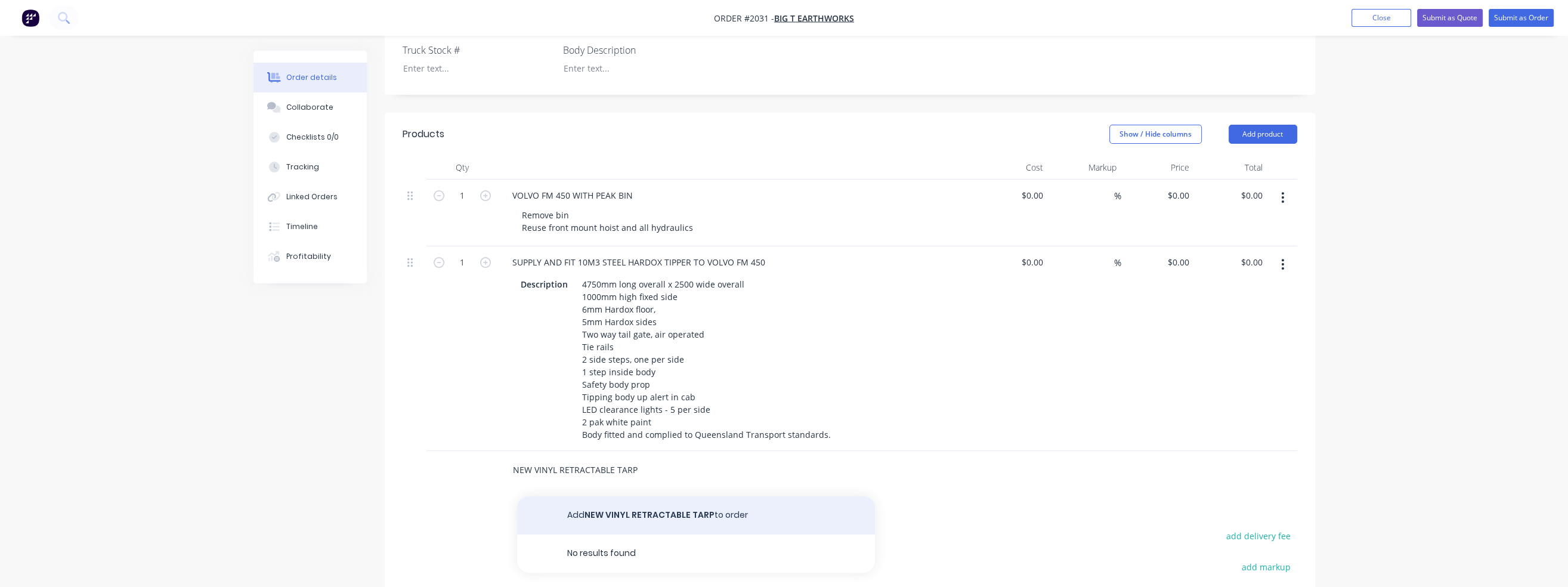
type input "NEW VINYL RETRACTABLE TARP"
click at [568, 497] on button "Add NEW VINYL RETRACTABLE TARP to order" at bounding box center [696, 516] width 358 height 38
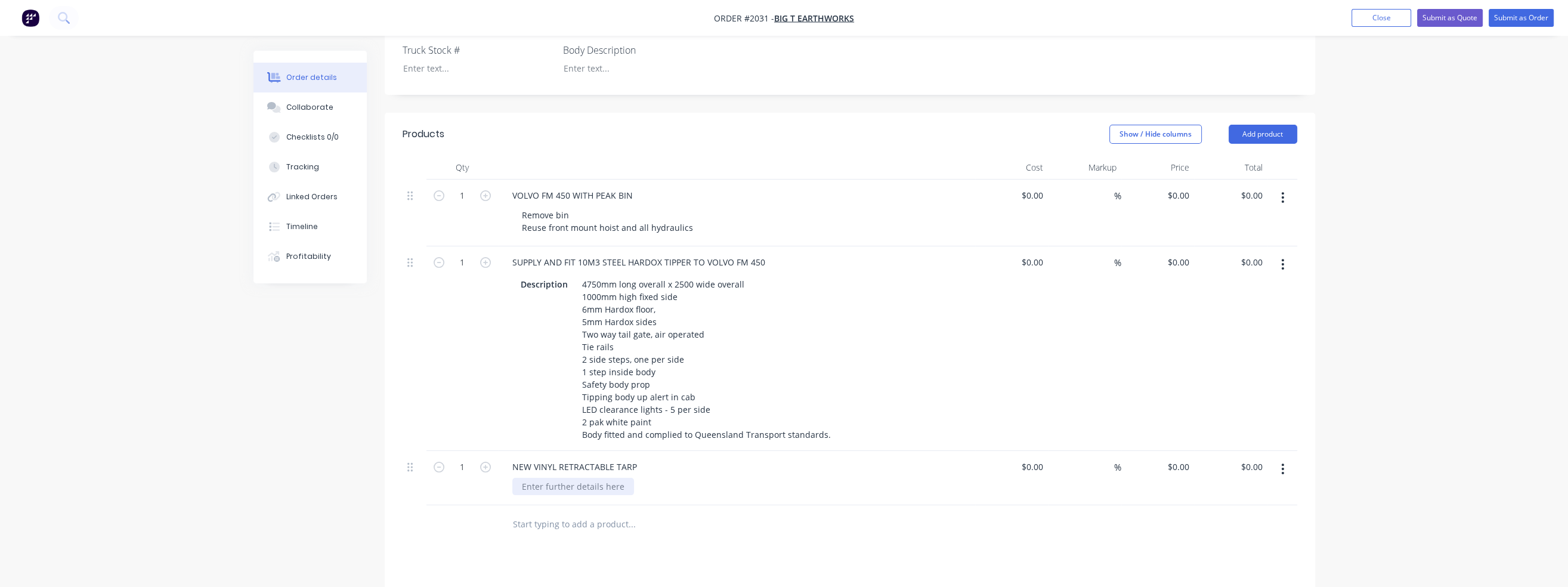
click at [565, 478] on div at bounding box center [573, 486] width 121 height 17
click at [575, 513] on input "text" at bounding box center [631, 524] width 238 height 24
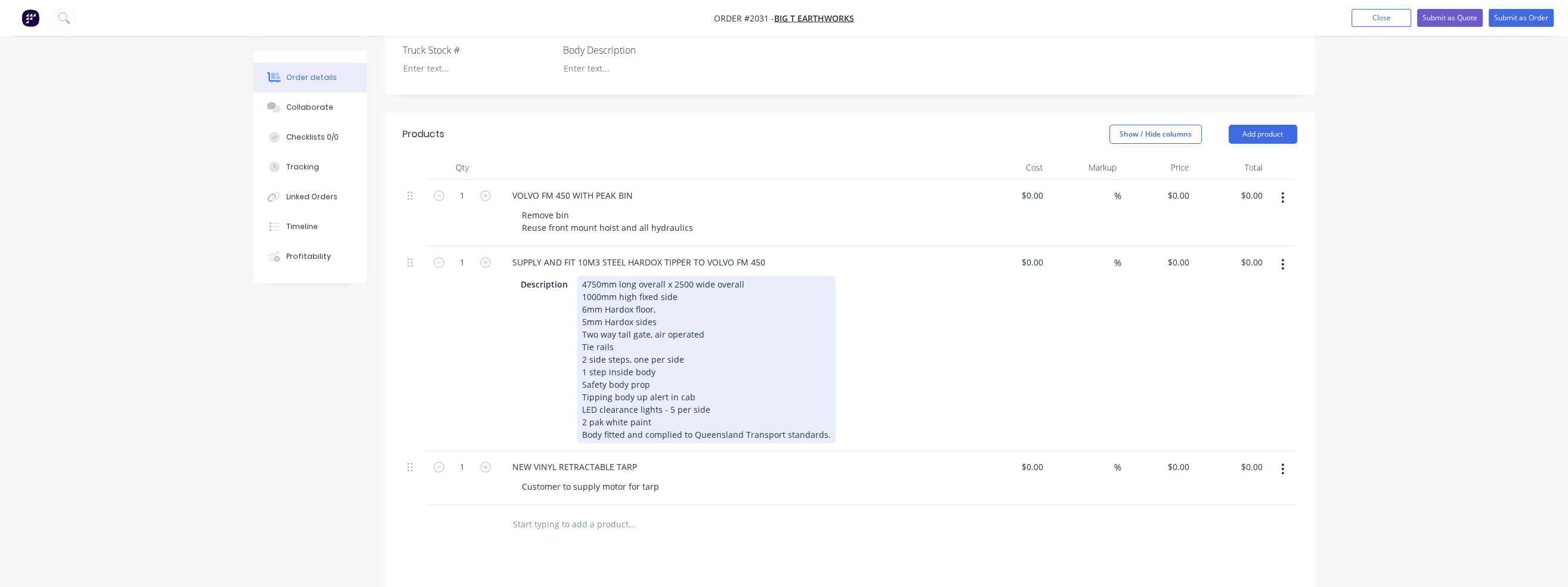
click at [660, 292] on div "4750mm long overall x 2500 wide overall 1000mm high fixed side 6mm Hardox floor…" at bounding box center [706, 360] width 258 height 168
click at [880, 317] on div "Description 4750mm long overall x 2500 wide overall 1000mm high fixed side 6mm …" at bounding box center [734, 360] width 437 height 168
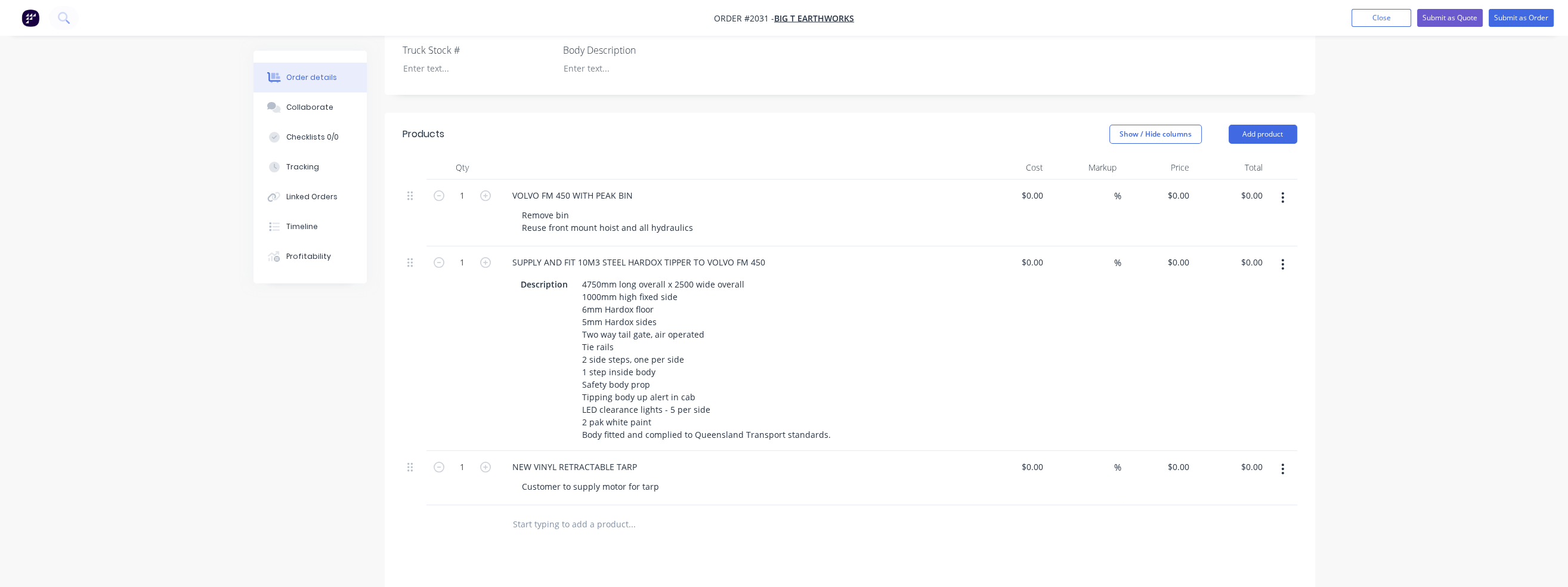
click at [787, 525] on div at bounding box center [713, 524] width 430 height 38
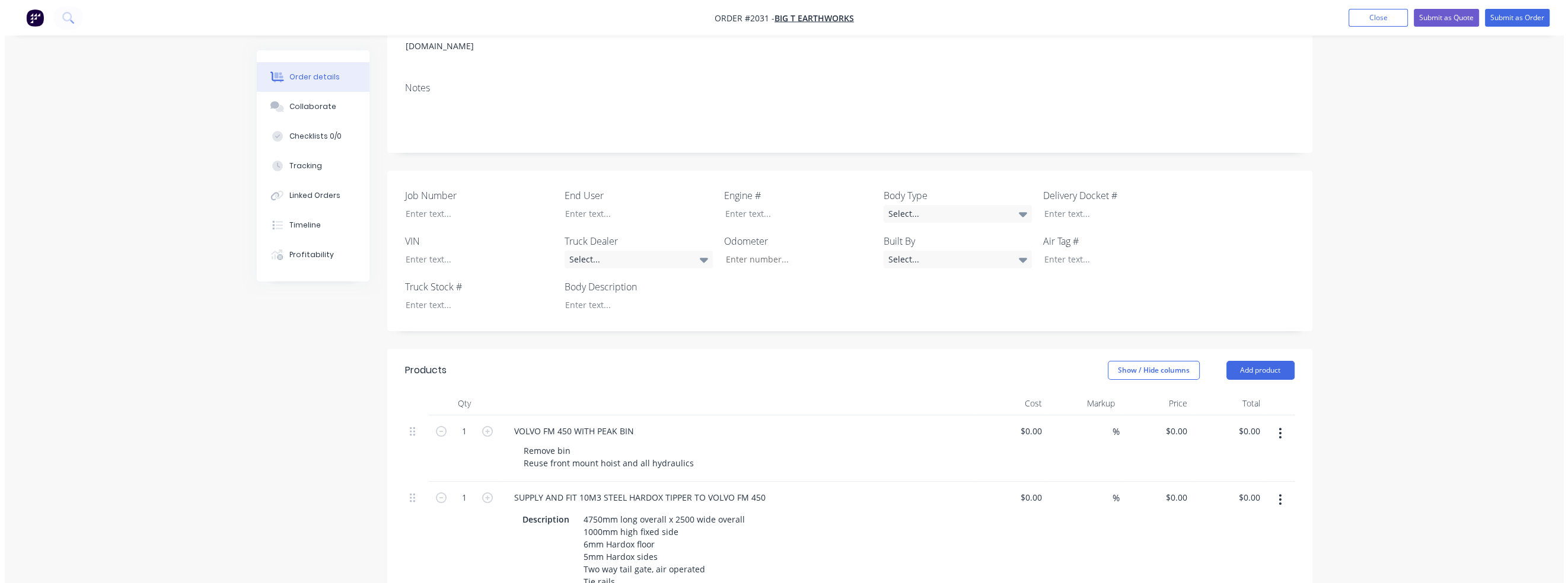
scroll to position [0, 0]
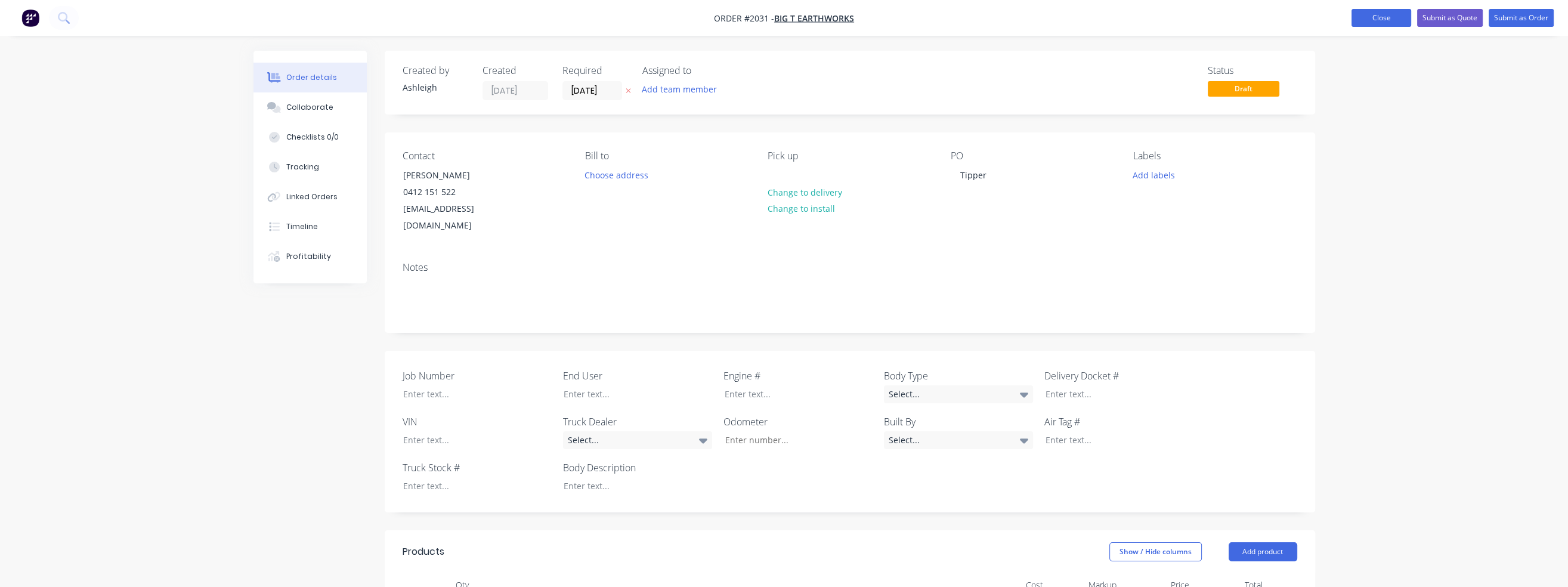
click at [1393, 15] on button "Close" at bounding box center [1380, 18] width 60 height 18
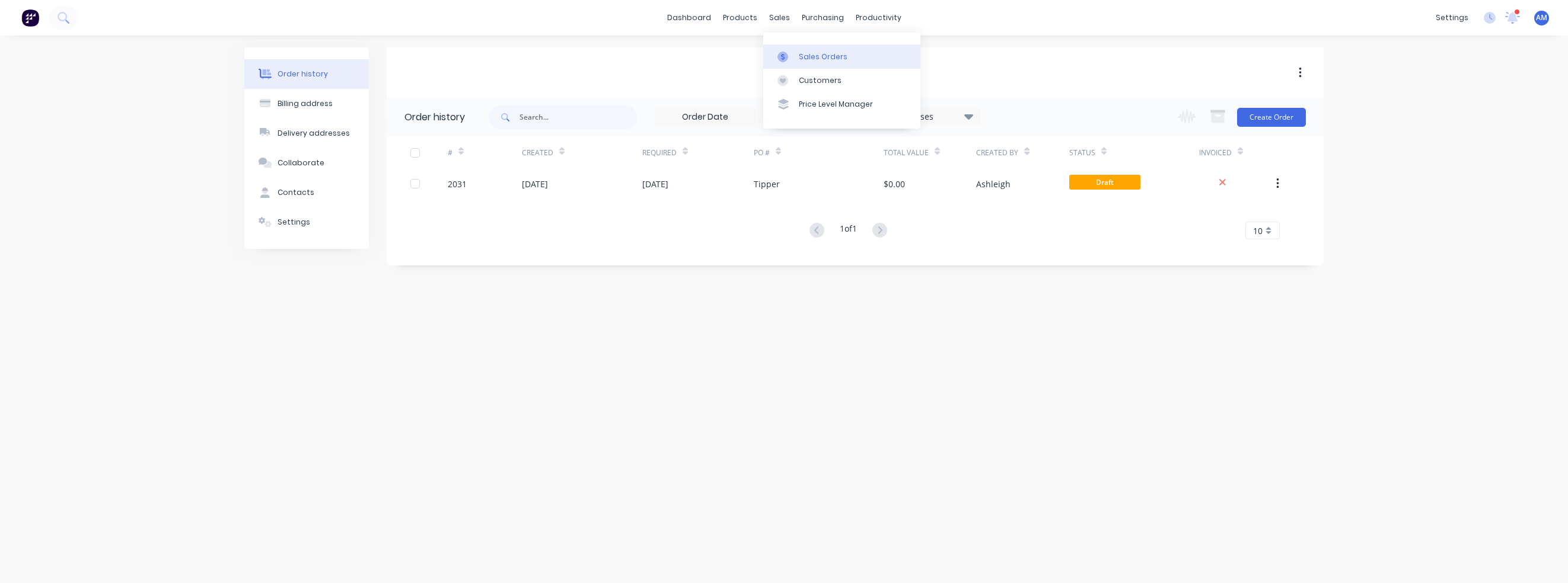
click at [802, 65] on link "Sales Orders" at bounding box center [842, 56] width 157 height 24
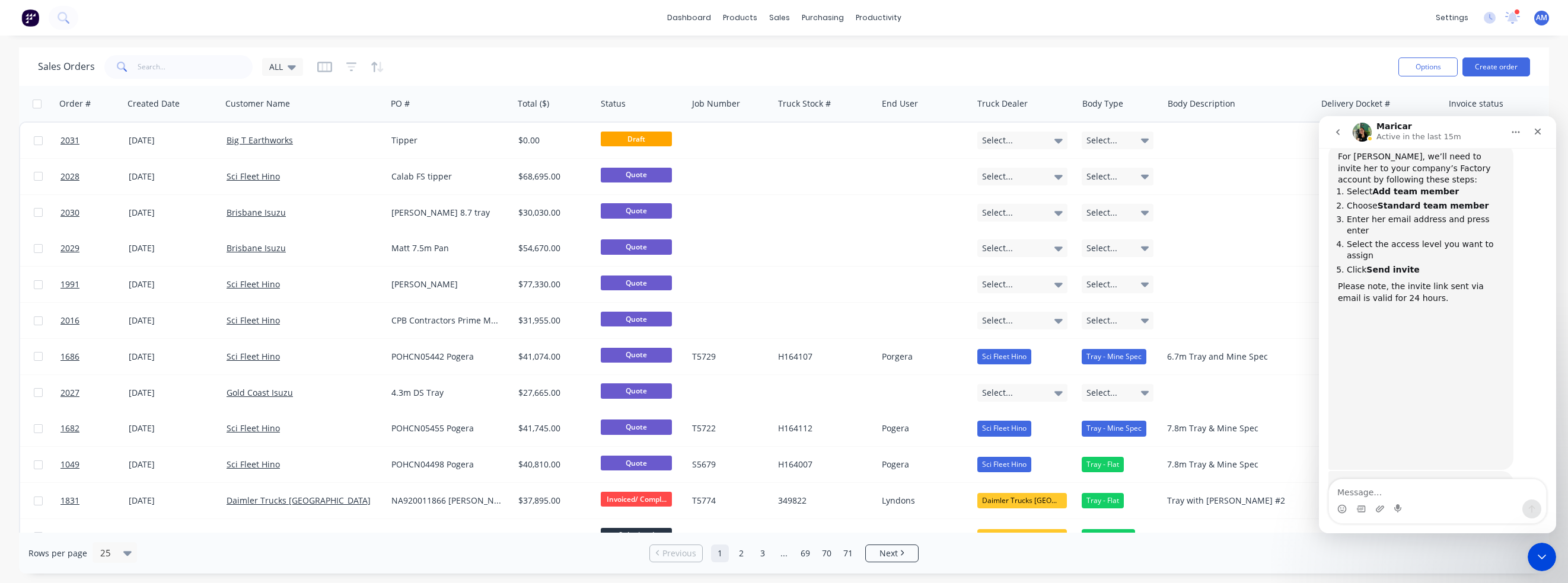
scroll to position [627, 0]
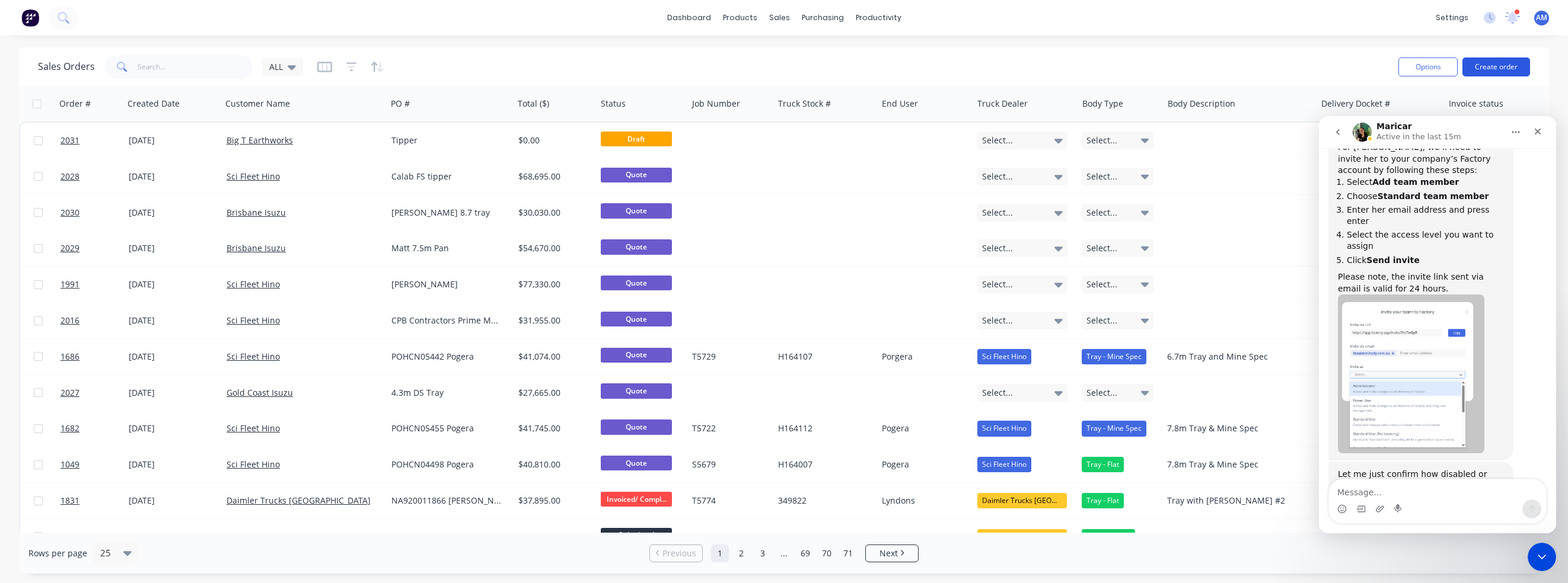
click at [1508, 65] on button "Create order" at bounding box center [1496, 67] width 67 height 19
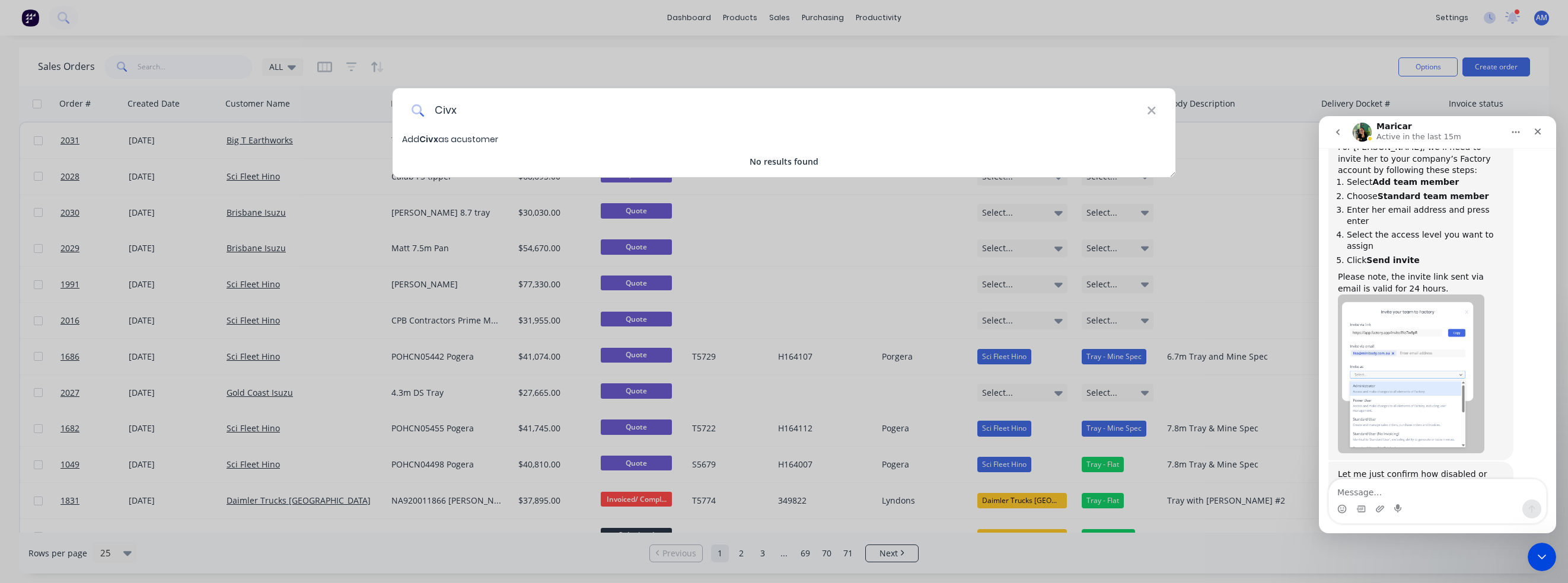
click at [495, 117] on input "Civx" at bounding box center [785, 111] width 722 height 44
click at [495, 118] on input "Civx" at bounding box center [785, 111] width 722 height 44
type input "Civx Pty Ltd"
click at [477, 141] on span "Add Civx Pty Ltd as a customer" at bounding box center [466, 138] width 129 height 12
select select "AU"
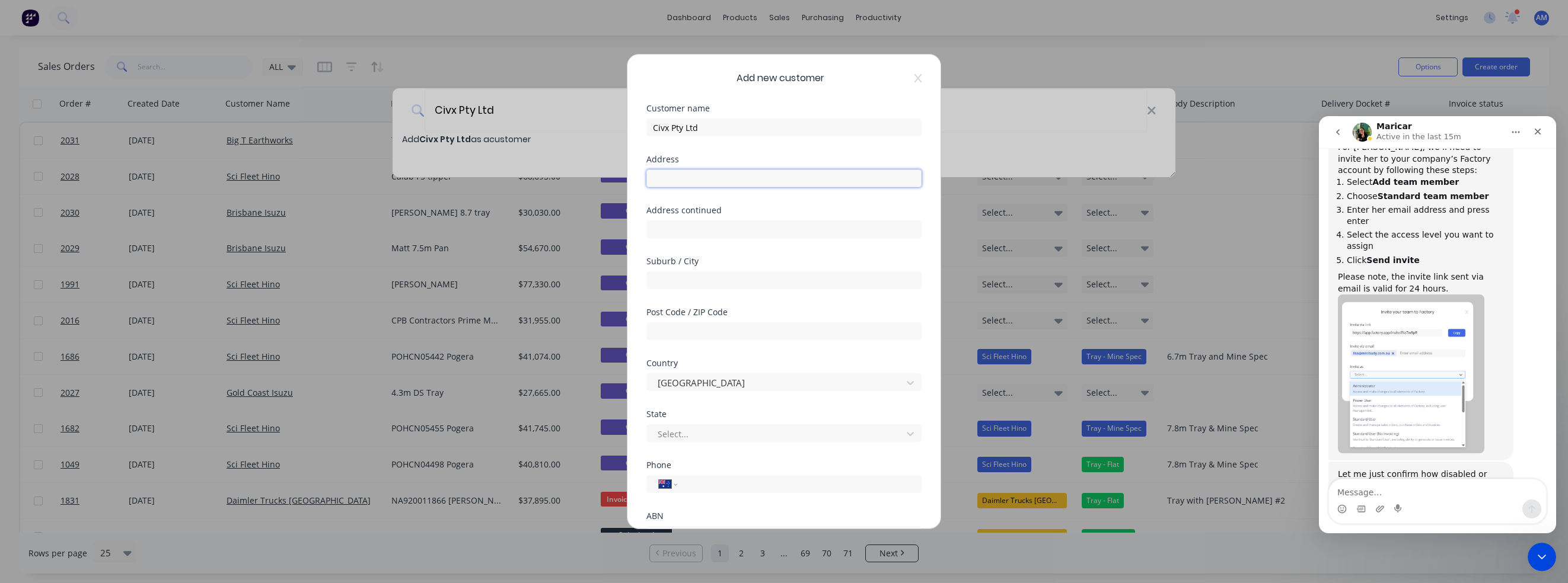
click at [685, 175] on input "text" at bounding box center [784, 178] width 275 height 18
click at [693, 175] on input "text" at bounding box center [784, 178] width 275 height 18
paste input "Unit 8/81 Railway Road North"
type input "Unit 8/81 Railway Road North"
click at [677, 279] on input "text" at bounding box center [784, 280] width 275 height 18
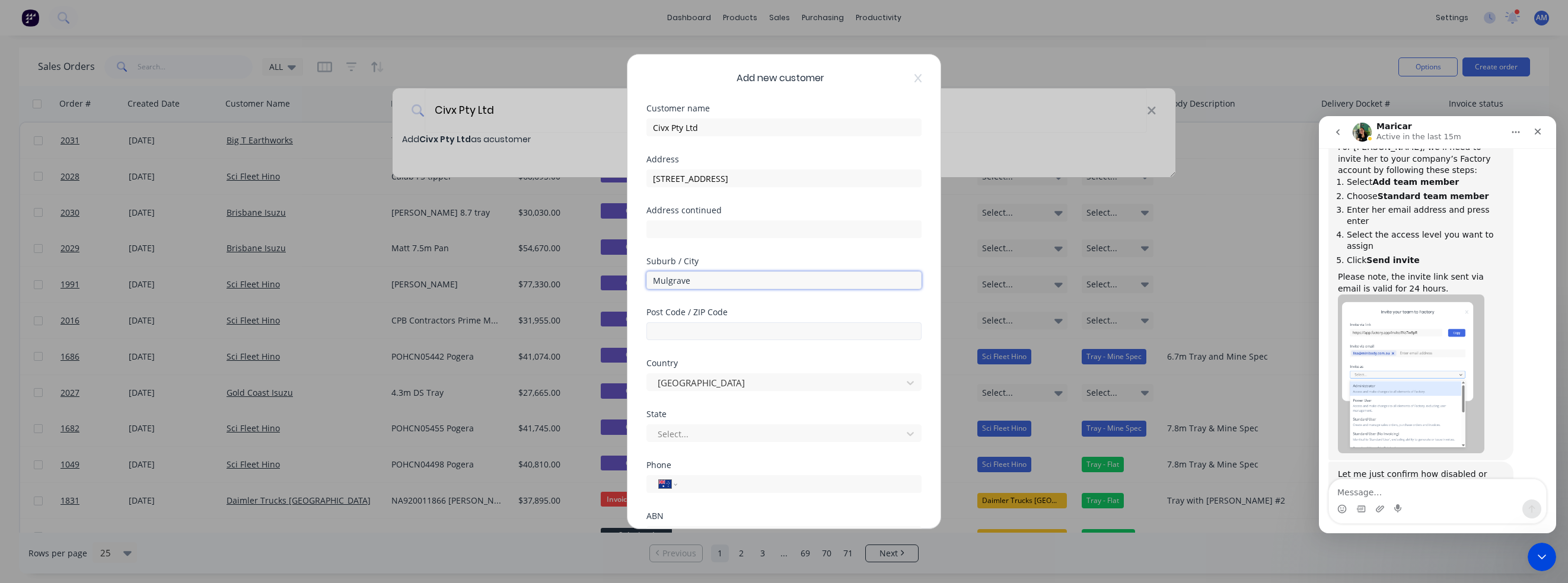
type input "Mulgrave"
click at [695, 333] on input "text" at bounding box center [784, 331] width 275 height 18
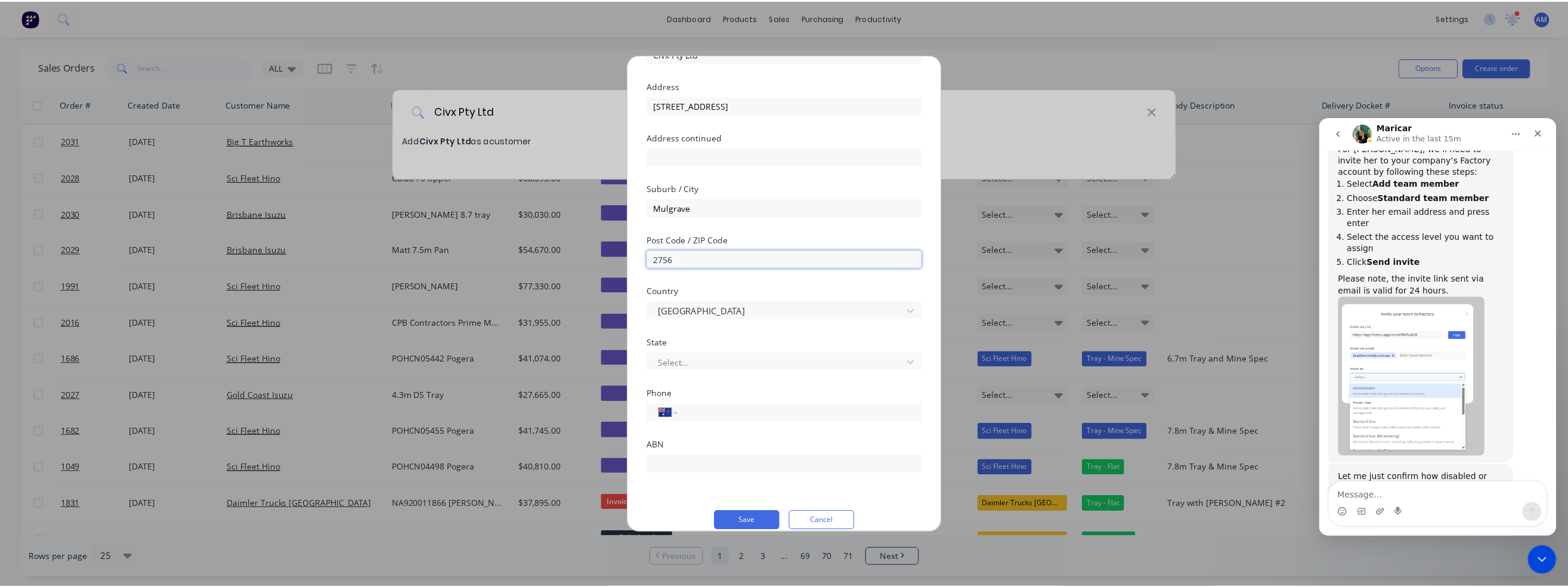
scroll to position [89, 0]
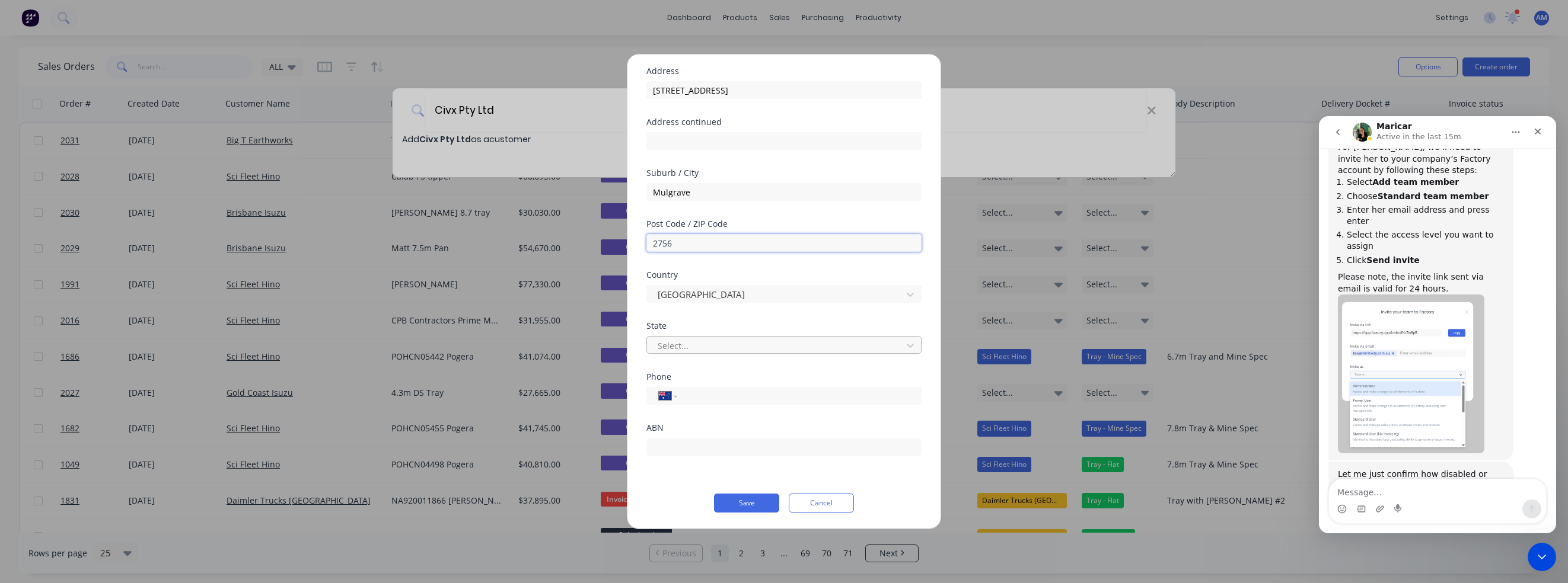
type input "2756"
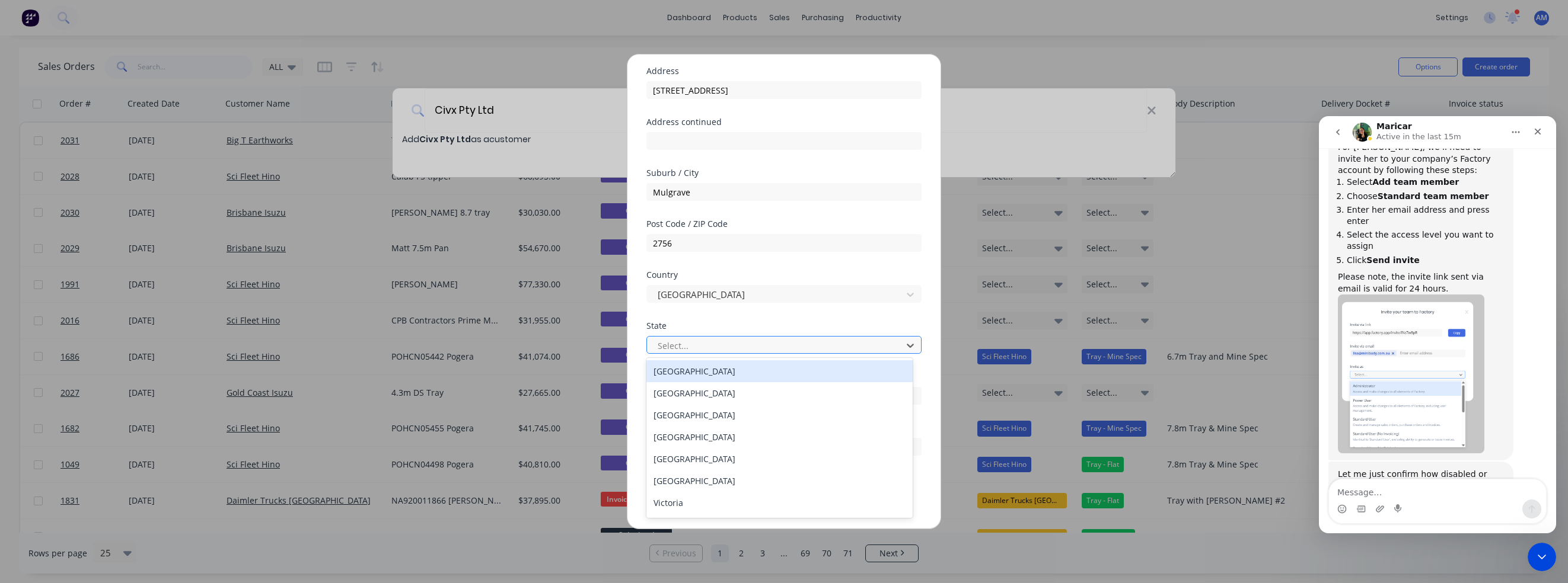
click at [700, 343] on div at bounding box center [776, 345] width 240 height 15
click at [697, 393] on div "New South Wales" at bounding box center [780, 393] width 266 height 22
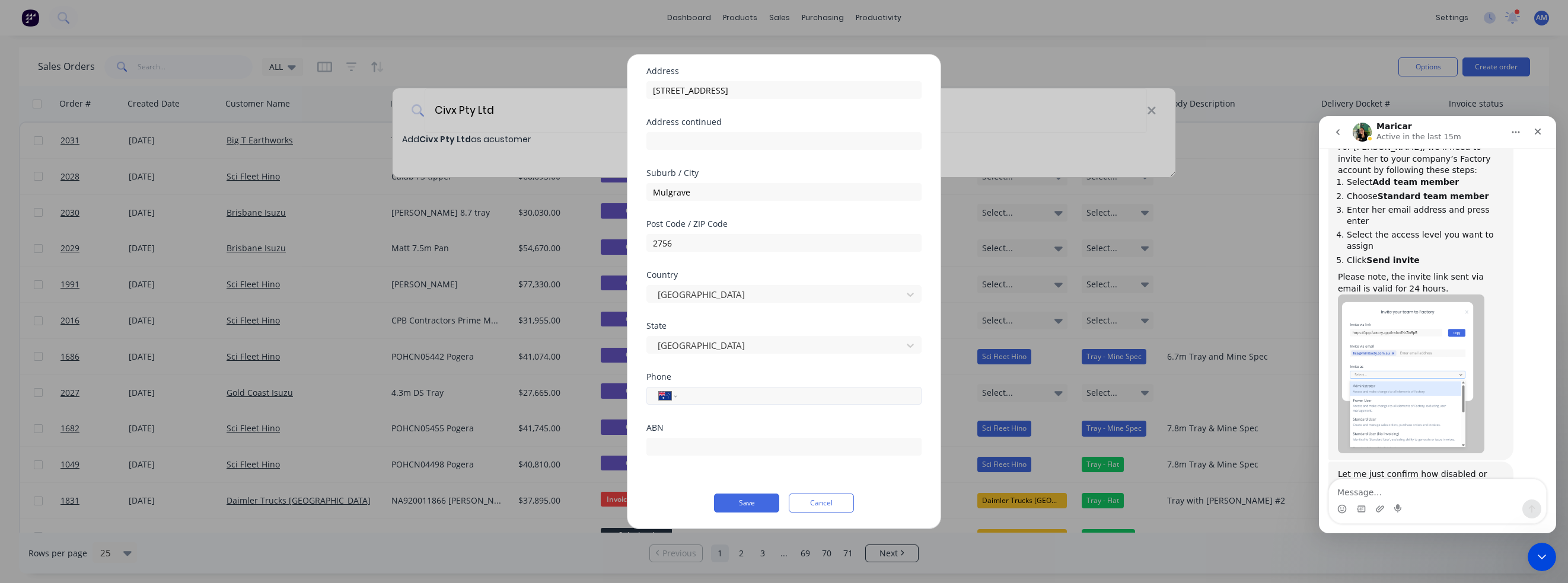
click at [701, 395] on input "tel" at bounding box center [797, 396] width 224 height 13
type input "(02) 4555 9811"
click at [702, 445] on input "text" at bounding box center [784, 447] width 275 height 18
click at [710, 421] on div "Phone International Afghanistan Åland Islands Albania Algeria American Samoa An…" at bounding box center [784, 398] width 275 height 51
click at [752, 502] on button "Save" at bounding box center [746, 502] width 65 height 19
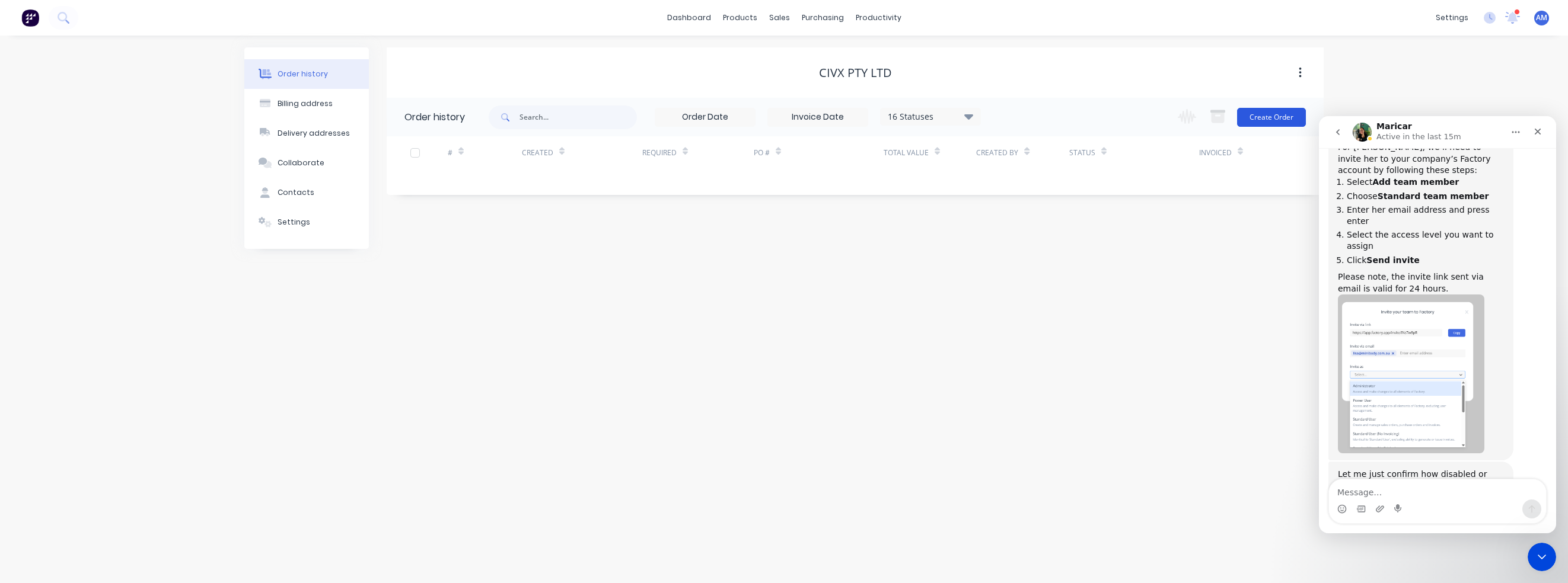
click at [1279, 119] on button "Create Order" at bounding box center [1271, 117] width 68 height 19
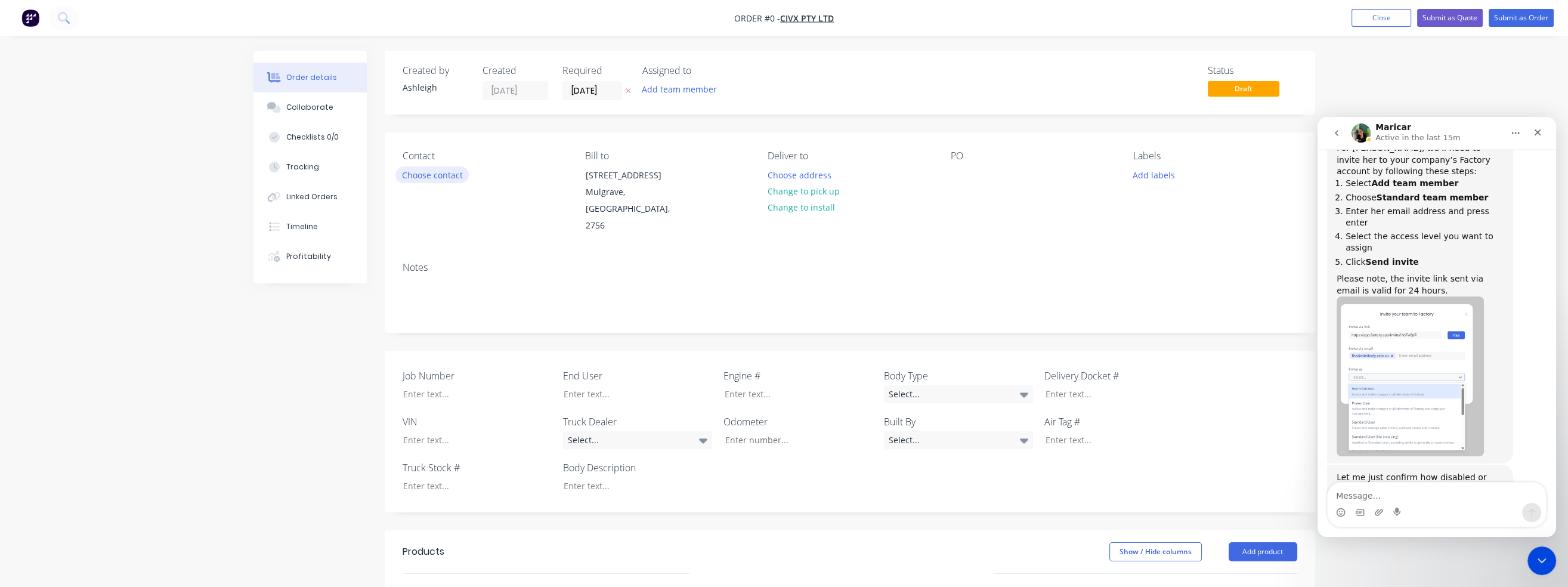
click at [441, 173] on button "Choose contact" at bounding box center [432, 174] width 73 height 16
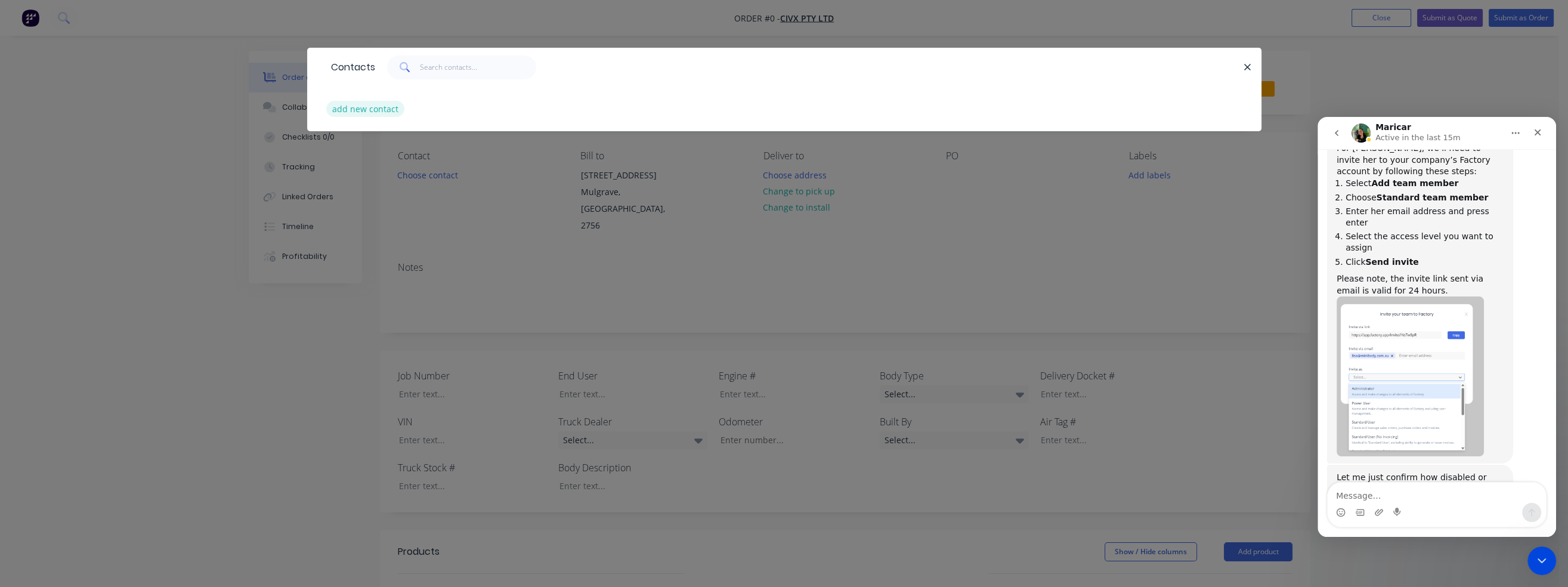
click at [367, 105] on button "add new contact" at bounding box center [365, 109] width 79 height 16
select select "AU"
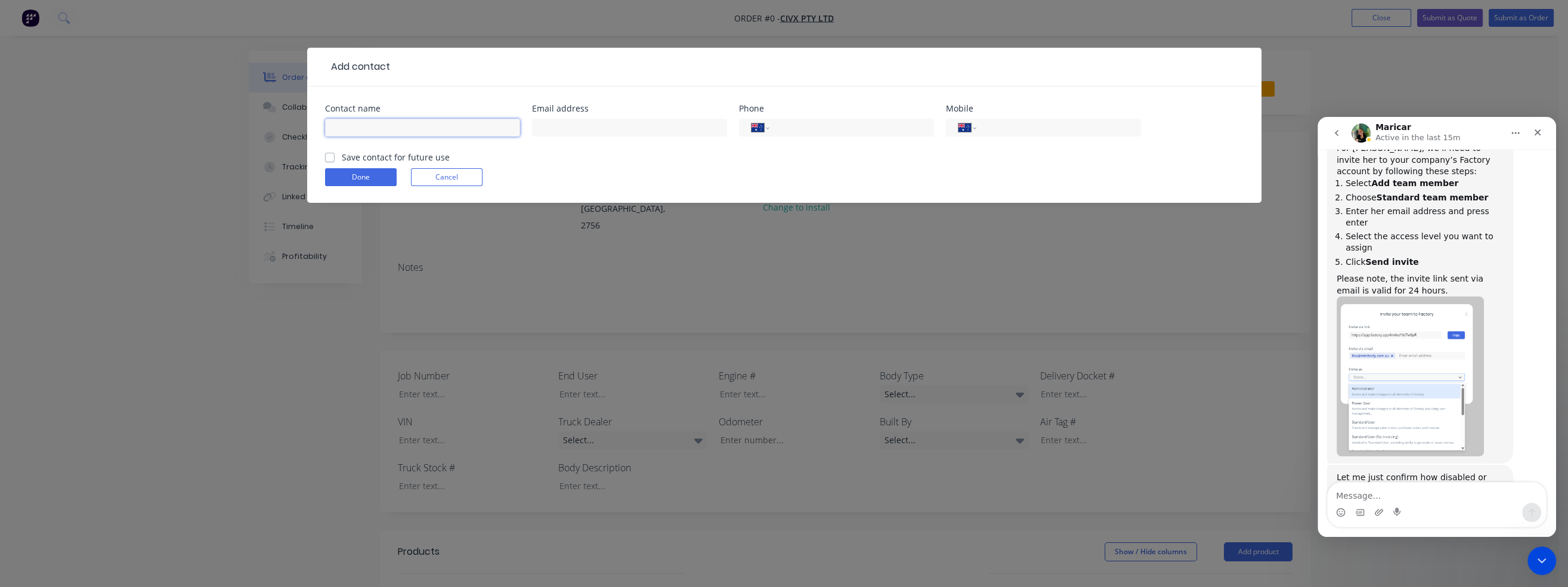
click at [370, 120] on input "text" at bounding box center [422, 128] width 195 height 18
type input "Brandon"
click at [1005, 126] on input "tel" at bounding box center [1056, 128] width 143 height 13
type input "0493 612 410"
click at [573, 130] on input "text" at bounding box center [630, 128] width 195 height 18
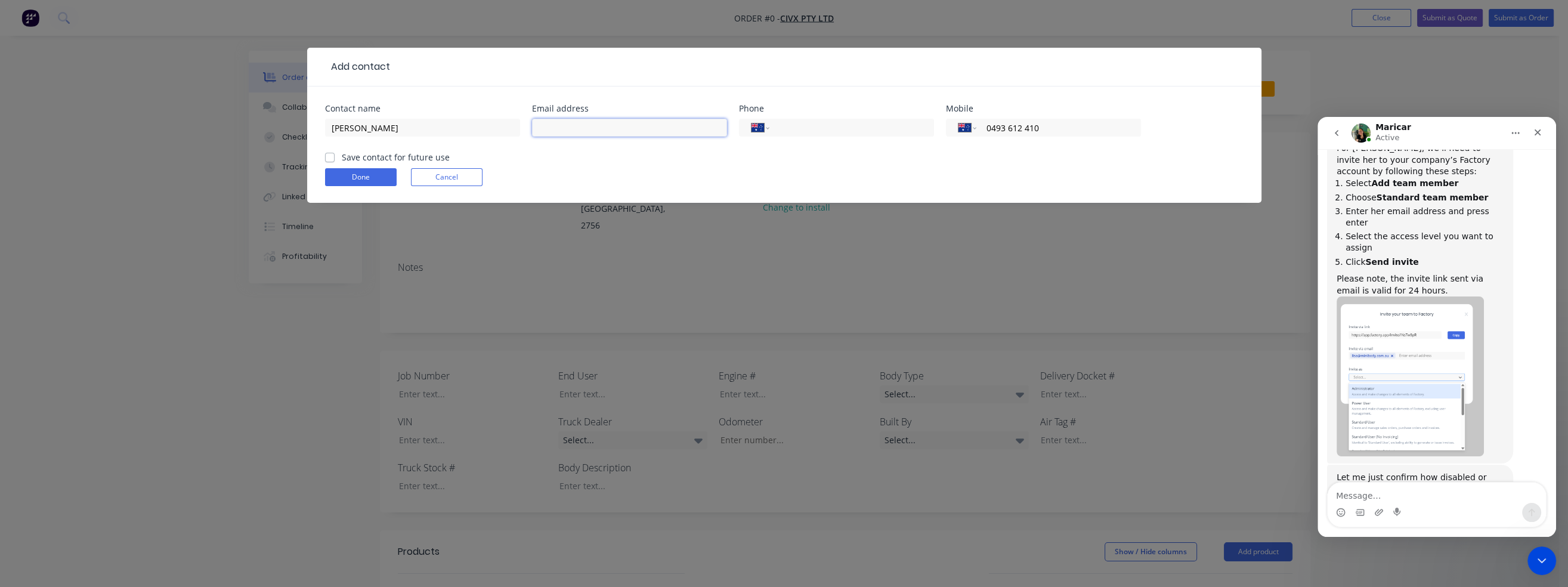
paste input "infocivx.com.au"
click at [329, 157] on form "Contact name Brandon Email address infocivx.com.au Phone International Afghanis…" at bounding box center [784, 154] width 919 height 98
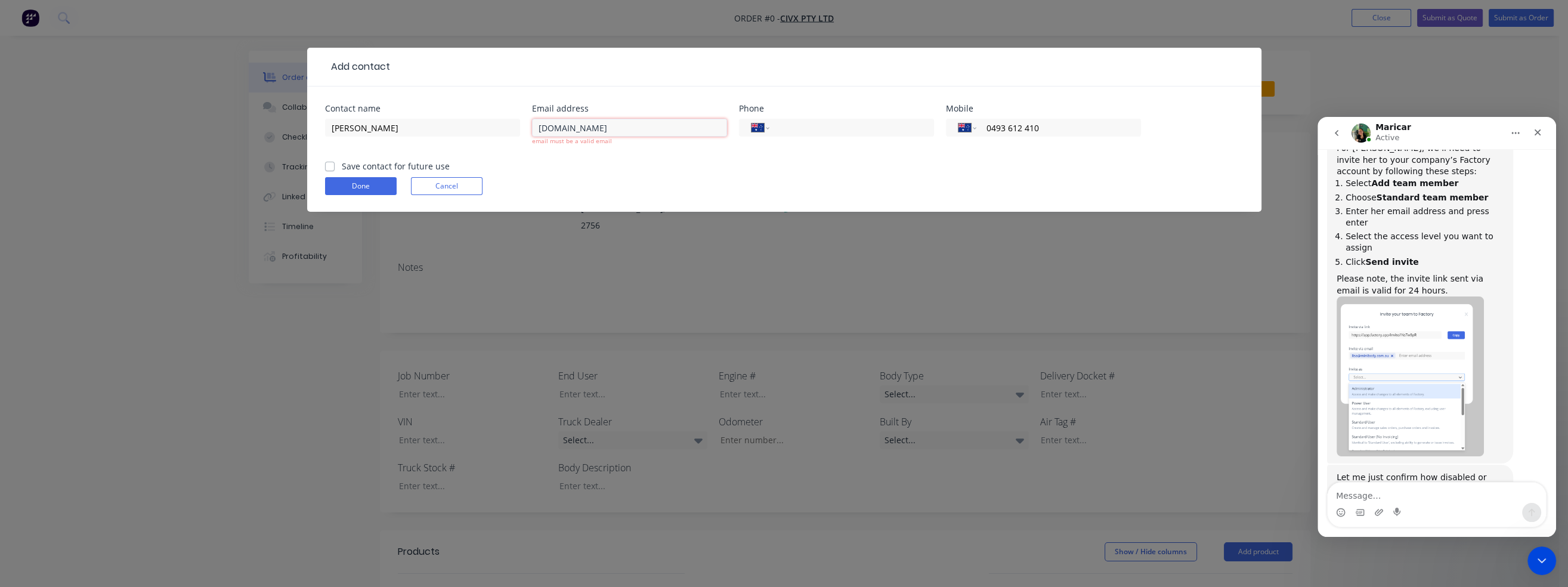
click at [621, 129] on input "infocivx.com.au" at bounding box center [630, 128] width 195 height 18
drag, startPoint x: 551, startPoint y: 129, endPoint x: 561, endPoint y: 123, distance: 11.7
click at [551, 129] on input "infocivx.com.au" at bounding box center [630, 128] width 195 height 18
type input "info@civx.com.au"
click at [606, 157] on form "Contact name Brandon Email address info@civx.com.au email must be a valid email…" at bounding box center [784, 158] width 919 height 107
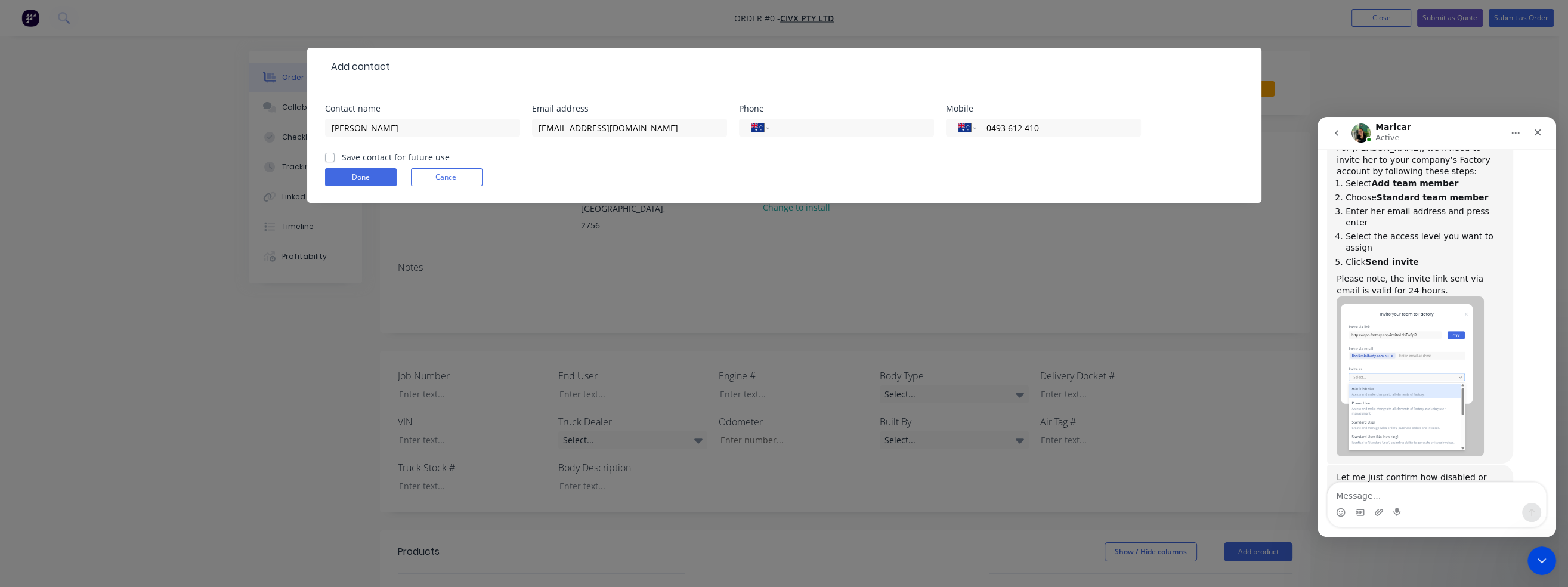
click at [342, 157] on label "Save contact for future use" at bounding box center [396, 157] width 108 height 13
click at [329, 157] on input "Save contact for future use" at bounding box center [329, 156] width 10 height 12
checkbox input "true"
click at [354, 177] on button "Done" at bounding box center [361, 177] width 71 height 18
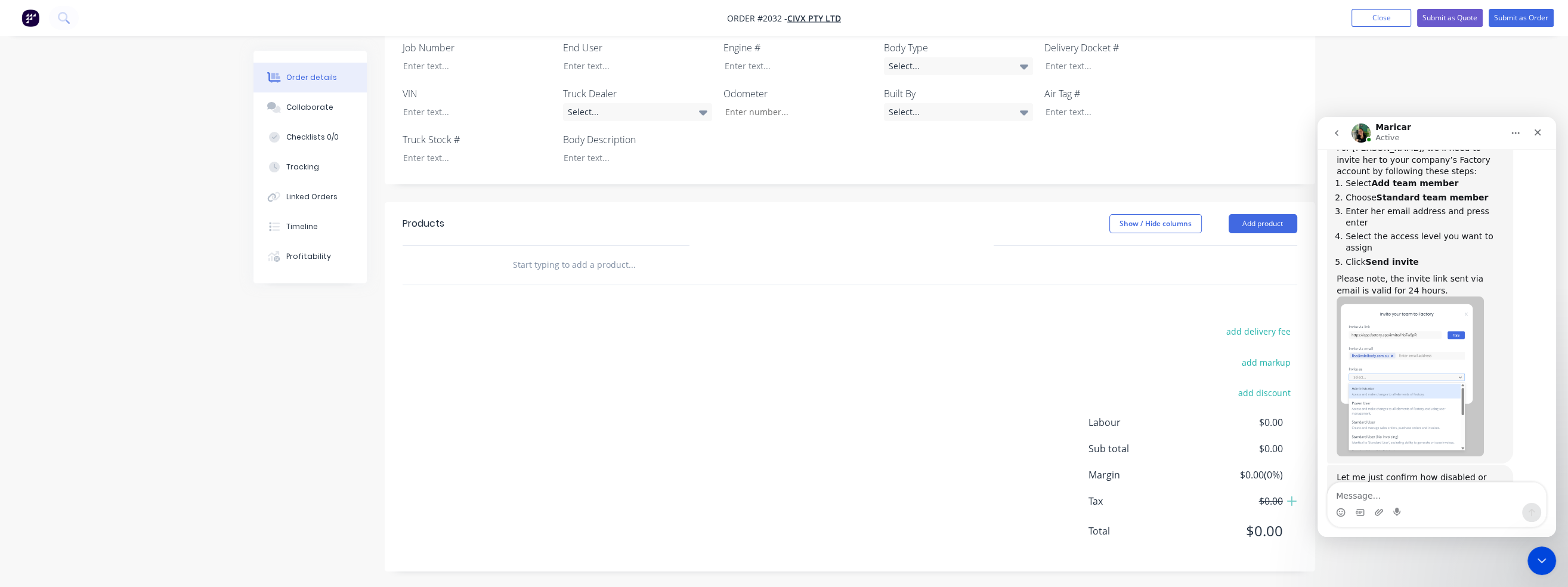
scroll to position [330, 0]
click at [556, 273] on input "text" at bounding box center [631, 264] width 238 height 24
click at [429, 264] on div at bounding box center [463, 264] width 71 height 38
click at [548, 263] on input "text" at bounding box center [631, 264] width 238 height 24
click at [546, 264] on input "text" at bounding box center [631, 264] width 238 height 24
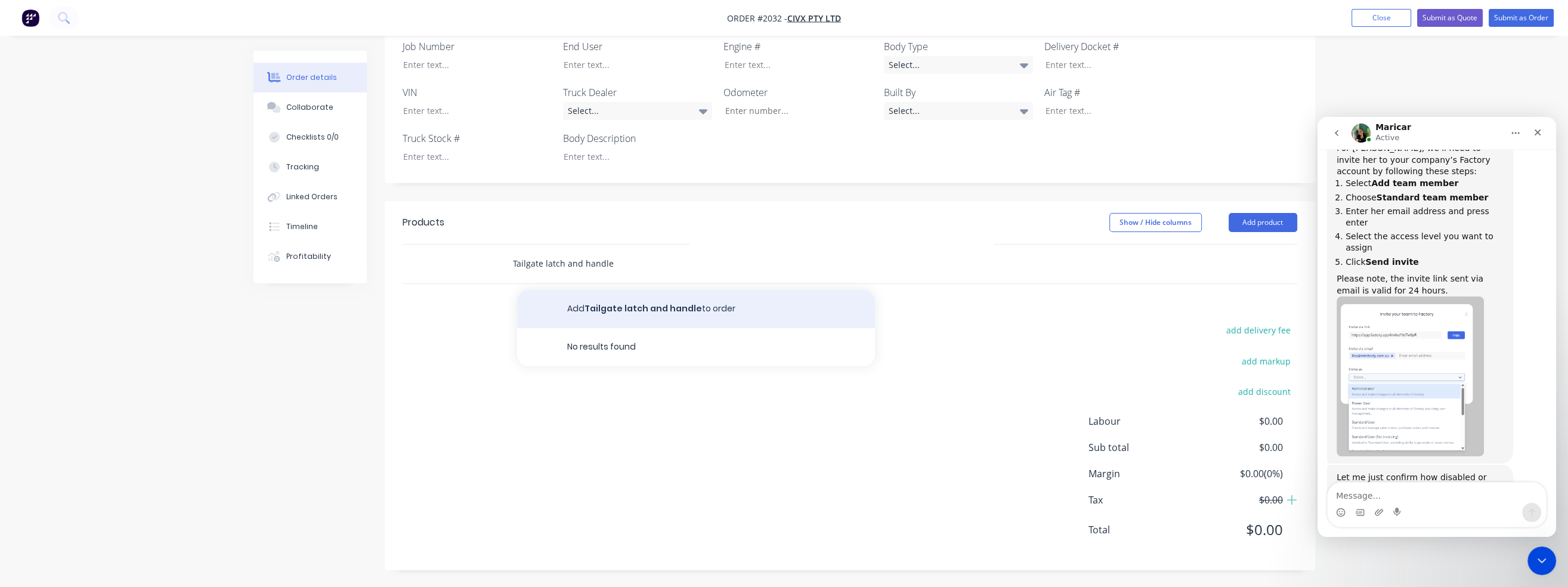
type input "Tailgate latch and handle"
click at [596, 314] on button "Add Tailgate latch and handle to order" at bounding box center [696, 309] width 358 height 38
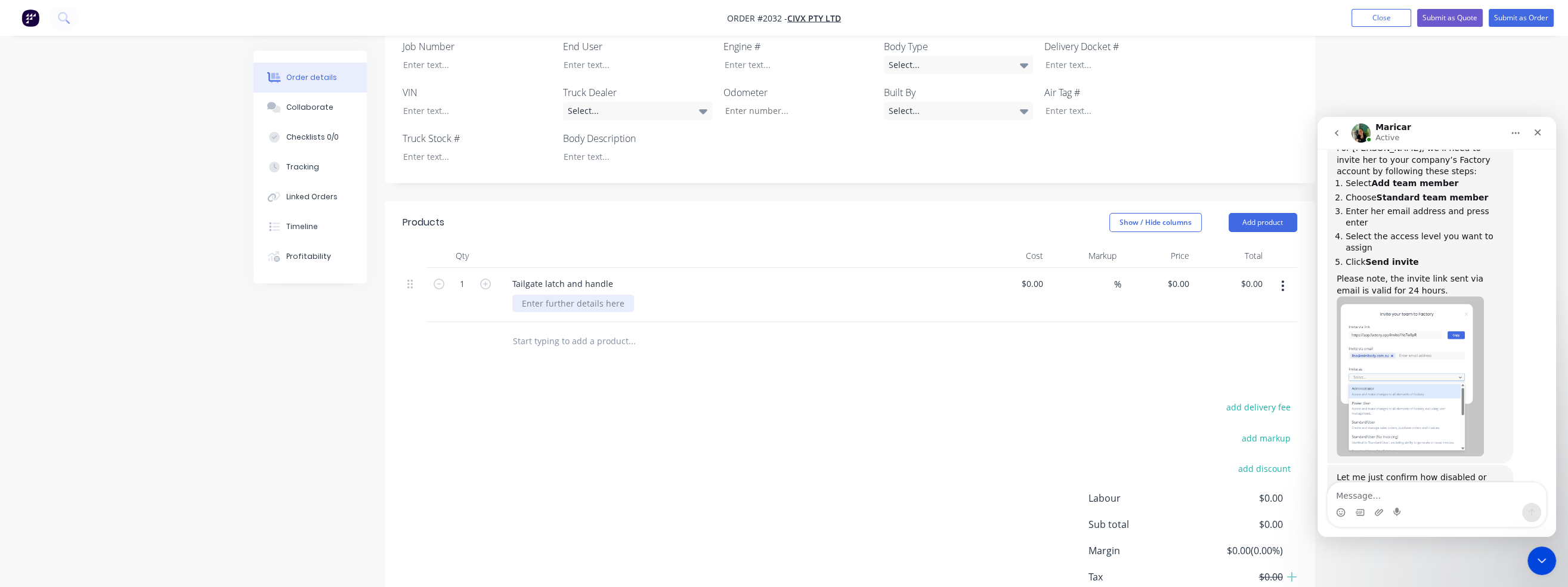
click at [565, 305] on div at bounding box center [573, 303] width 121 height 17
click at [554, 348] on input "text" at bounding box center [631, 354] width 238 height 24
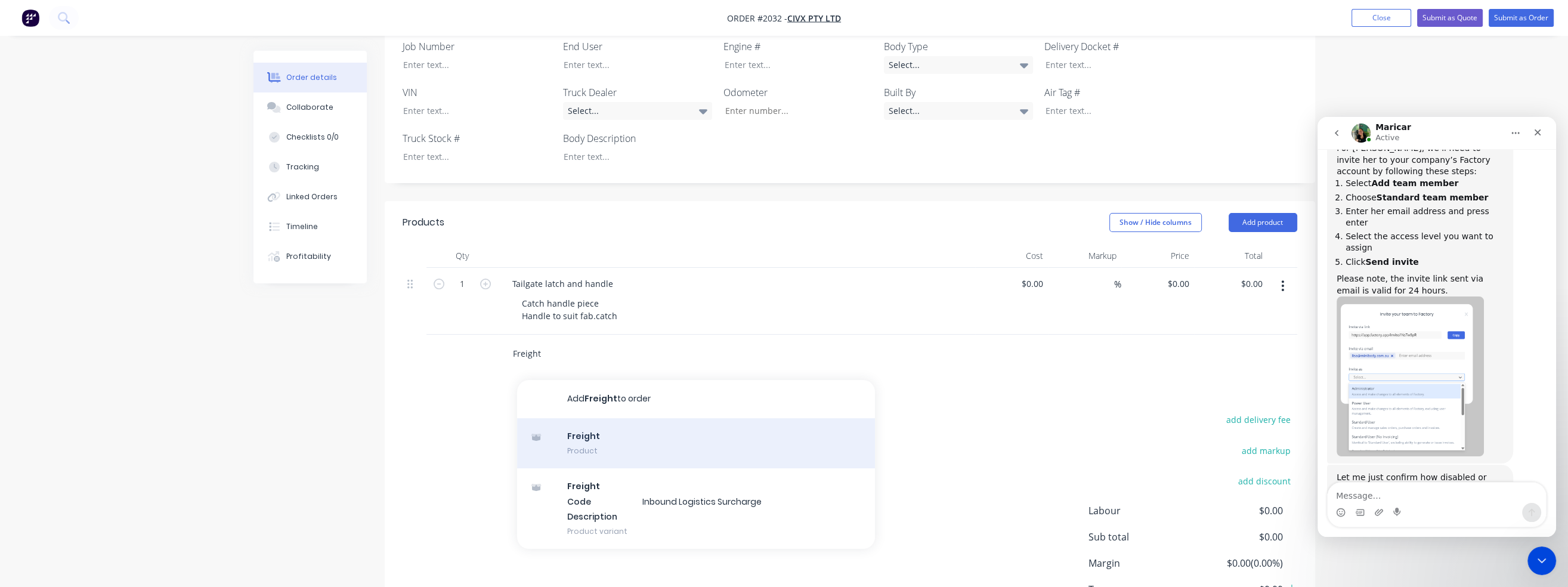
type input "Freight"
click at [608, 445] on div "Freight Product" at bounding box center [696, 443] width 358 height 50
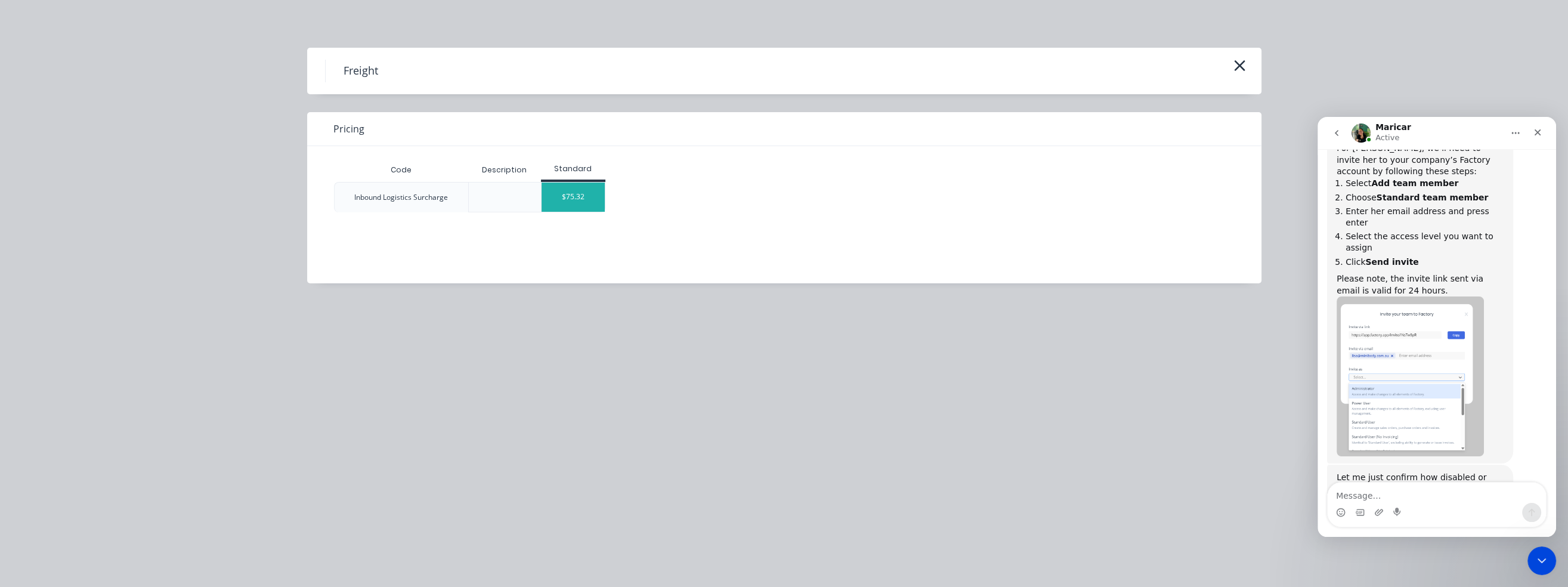
click at [572, 200] on div "$75.32" at bounding box center [572, 197] width 63 height 29
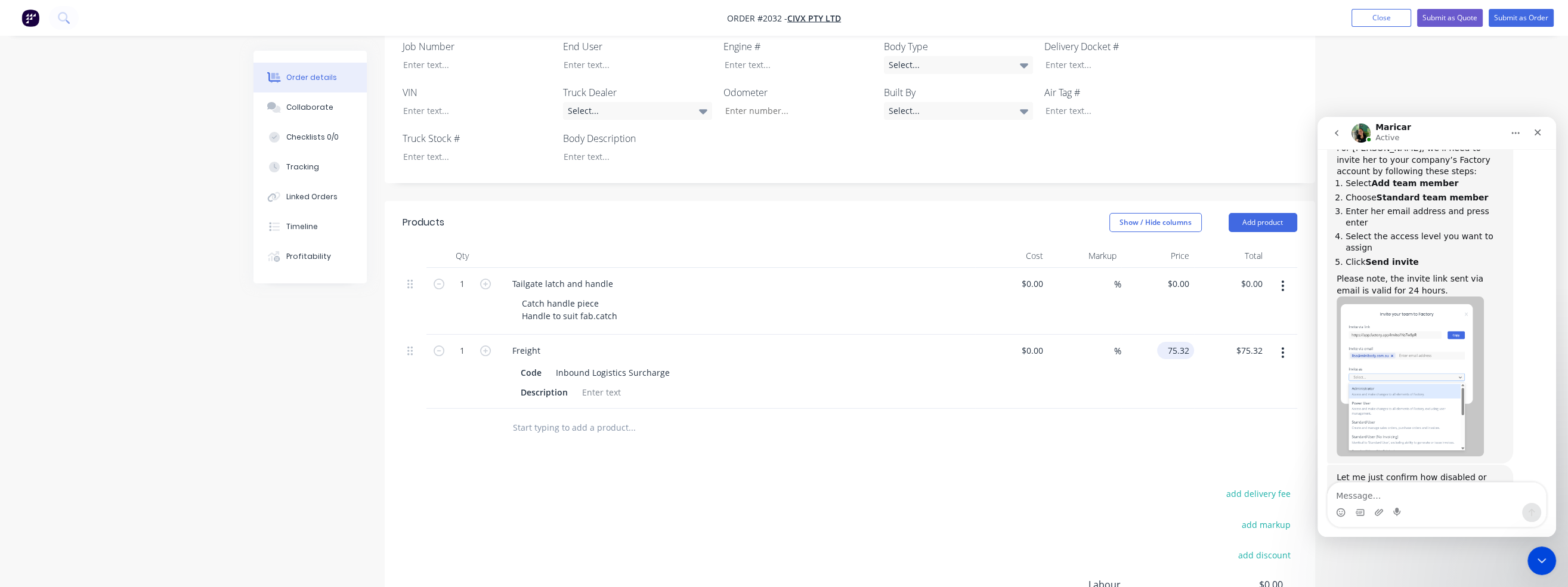
click at [1179, 353] on input "75.32" at bounding box center [1178, 350] width 32 height 17
type input "$50.00"
drag, startPoint x: 665, startPoint y: 371, endPoint x: 550, endPoint y: 364, distance: 115.2
click at [551, 364] on div "Inbound Logistics Surcharge" at bounding box center [613, 372] width 123 height 17
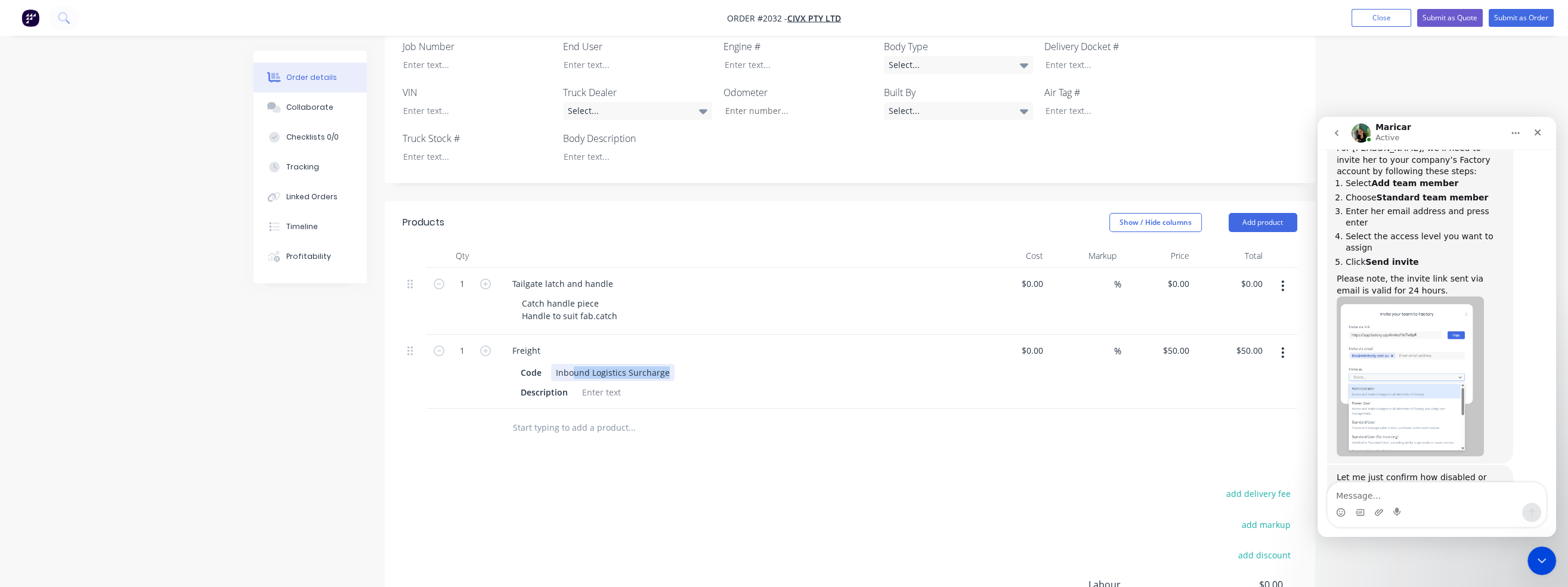
click at [602, 368] on div "Inbound Logistics Surcharge" at bounding box center [613, 372] width 123 height 17
drag, startPoint x: 663, startPoint y: 372, endPoint x: 527, endPoint y: 372, distance: 136.0
click at [527, 372] on div "Code Inbound Logistics Surcharge" at bounding box center [734, 372] width 437 height 17
drag, startPoint x: 539, startPoint y: 369, endPoint x: 520, endPoint y: 370, distance: 19.0
click at [520, 370] on div "Code" at bounding box center [531, 372] width 30 height 17
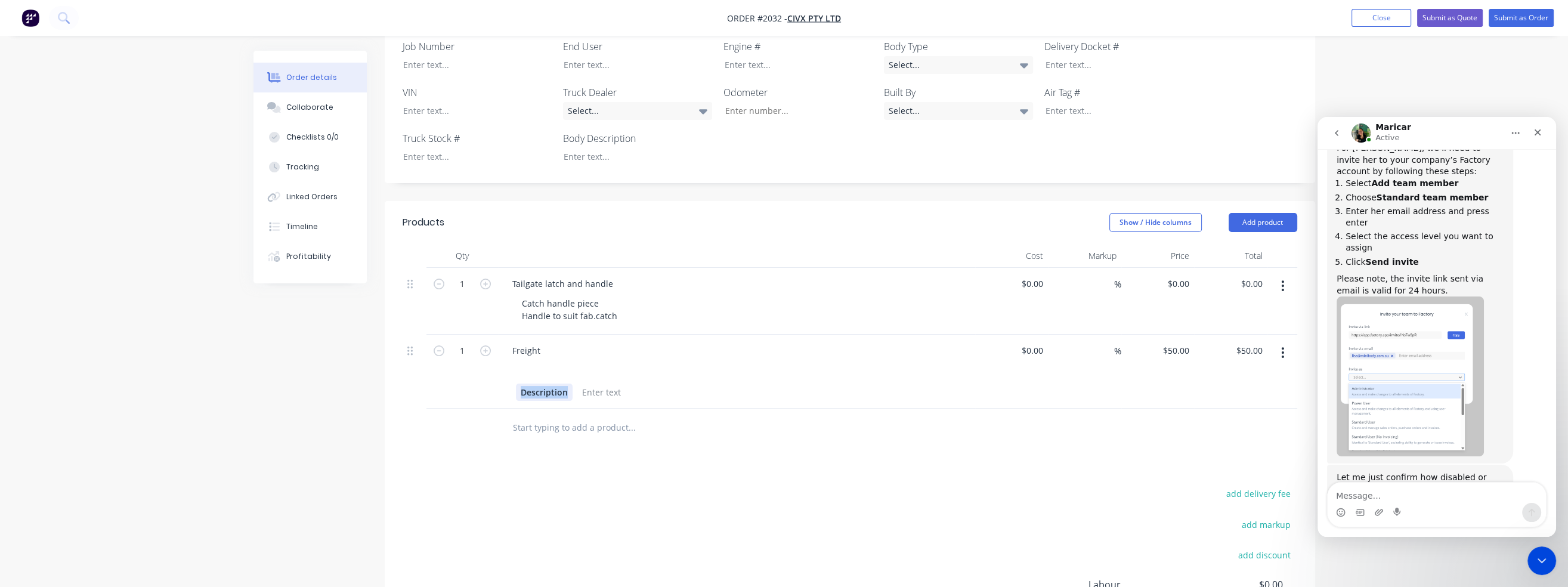
drag, startPoint x: 566, startPoint y: 390, endPoint x: 518, endPoint y: 390, distance: 48.0
click at [518, 390] on div "Description" at bounding box center [544, 391] width 56 height 17
click at [576, 390] on div at bounding box center [563, 391] width 48 height 17
click at [538, 369] on div at bounding box center [547, 372] width 18 height 17
click at [573, 390] on div at bounding box center [563, 391] width 48 height 17
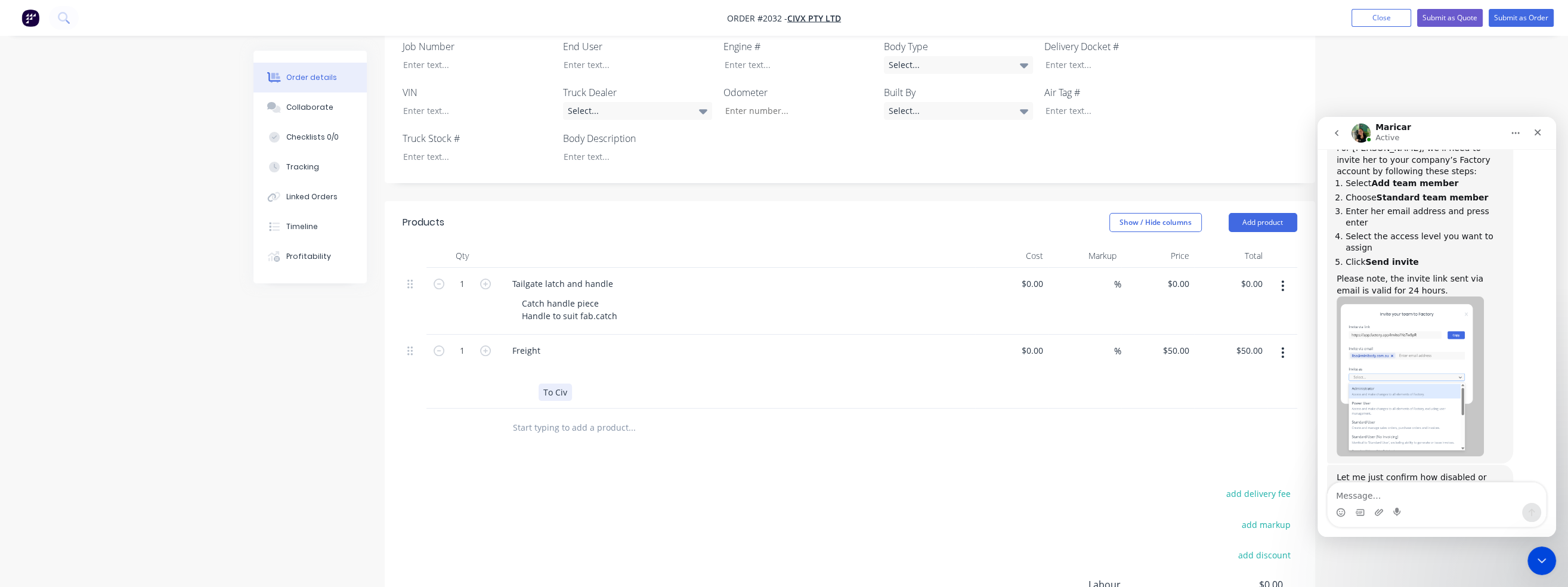
click at [570, 396] on div "To Civ" at bounding box center [555, 391] width 33 height 17
click at [752, 423] on div at bounding box center [681, 428] width 358 height 24
click at [1179, 287] on div "0 0" at bounding box center [1184, 283] width 19 height 17
type input "$0.00"
click at [306, 109] on div "Collaborate" at bounding box center [310, 107] width 47 height 11
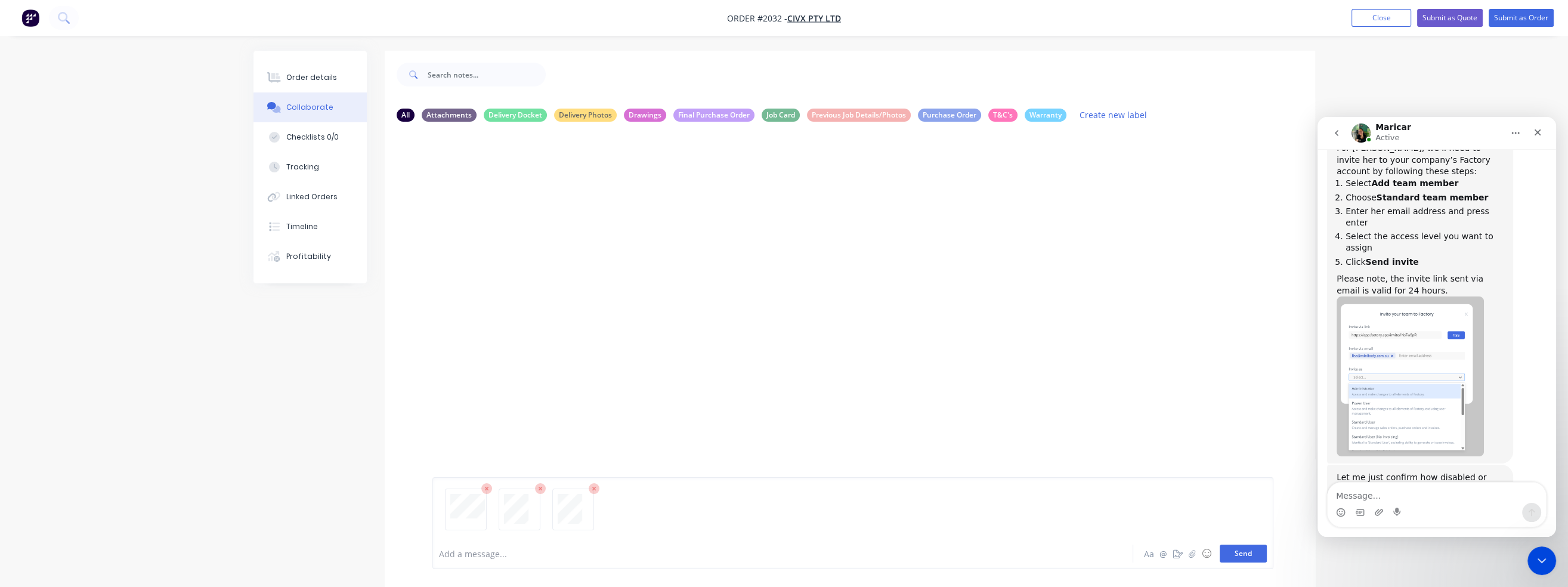
click at [1251, 553] on button "Send" at bounding box center [1243, 554] width 47 height 18
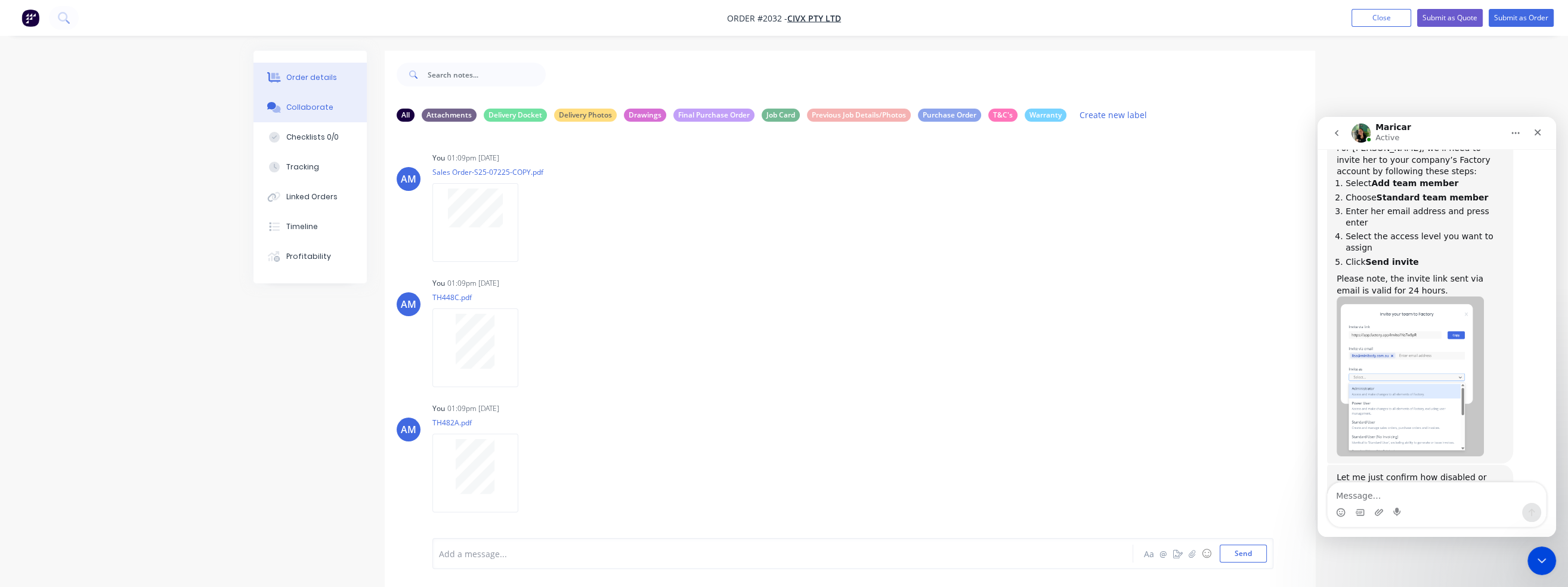
click at [289, 74] on div "Order details" at bounding box center [312, 78] width 51 height 11
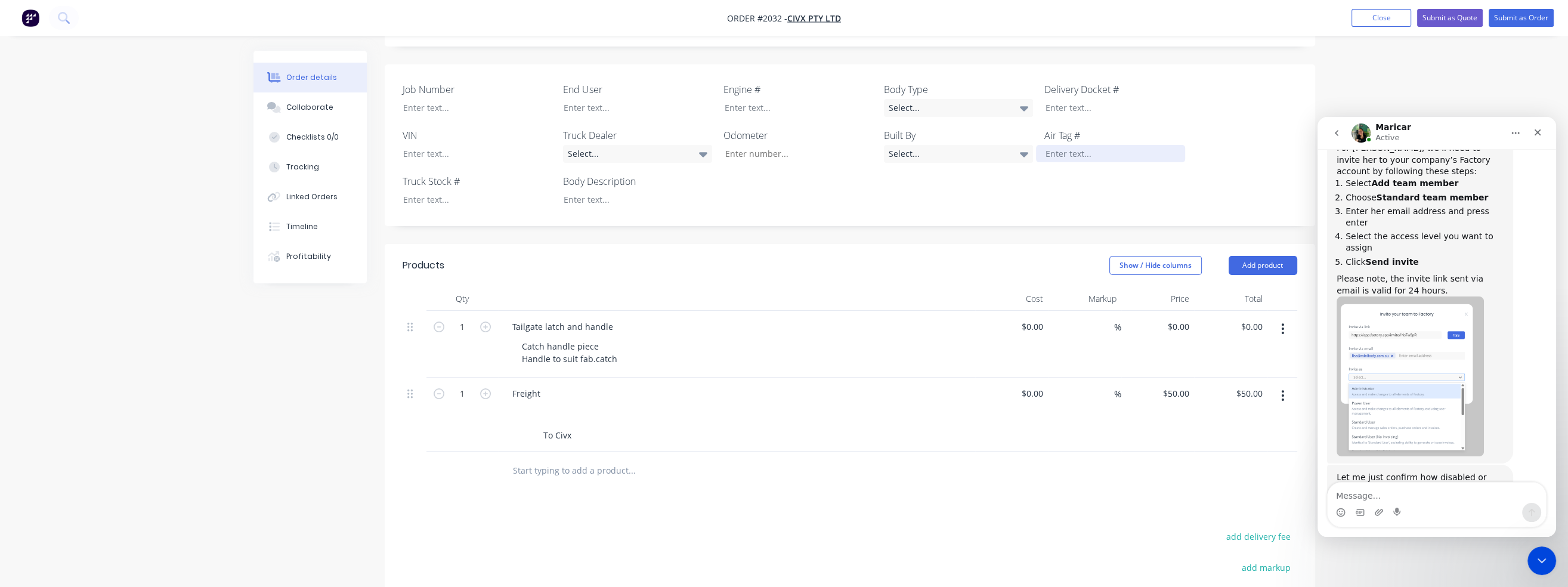
scroll to position [298, 0]
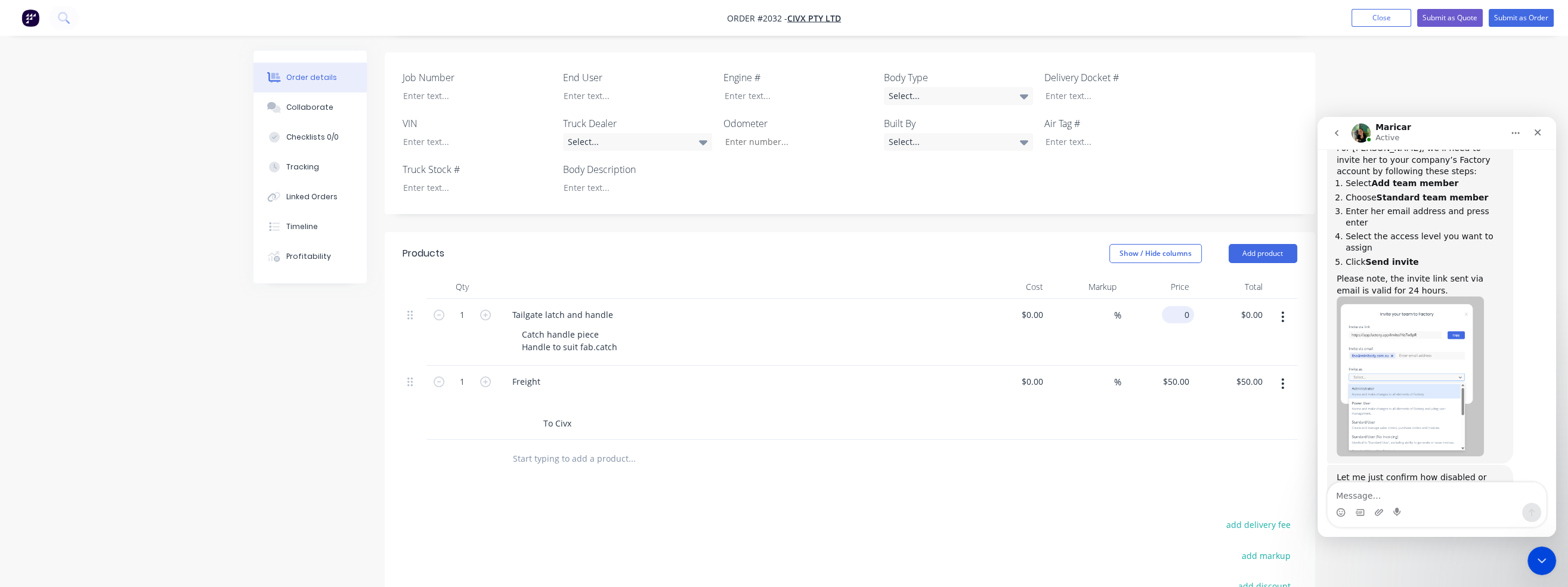
click at [1185, 314] on input "0" at bounding box center [1180, 314] width 28 height 17
type input "$120.00"
click at [1152, 432] on div "$50.00 $50.00" at bounding box center [1158, 402] width 73 height 74
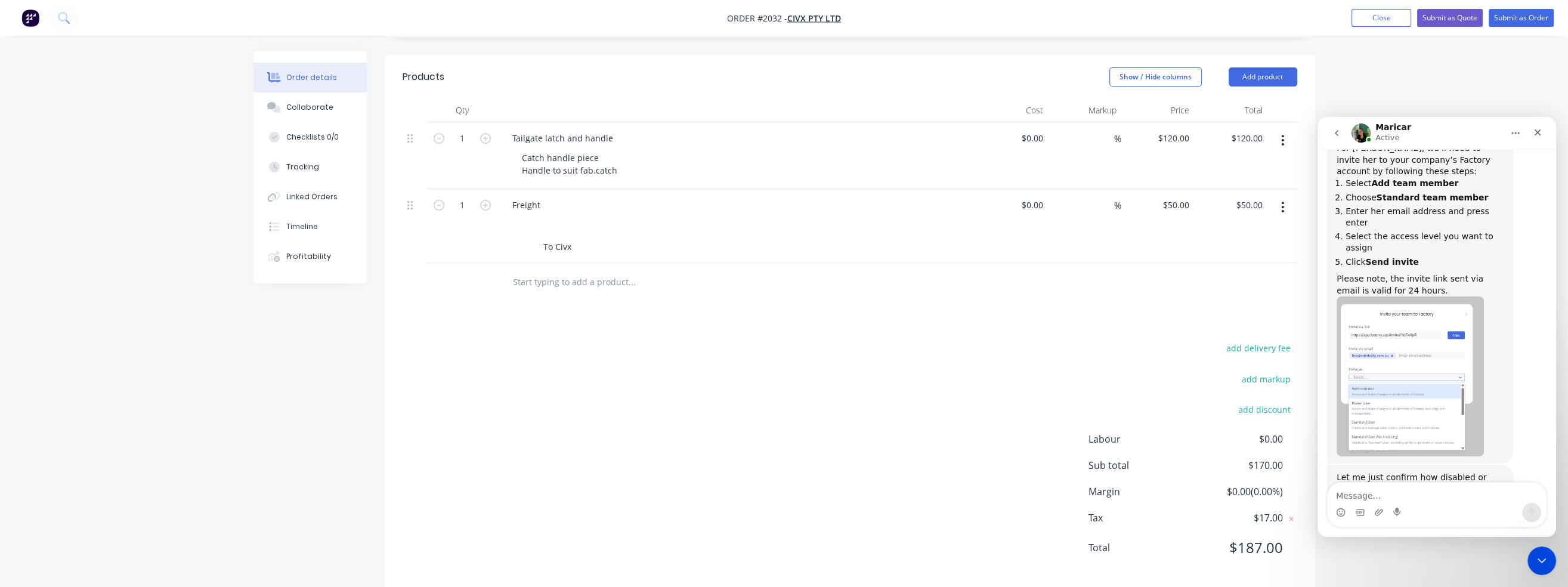
scroll to position [477, 0]
click at [806, 422] on div "add delivery fee add markup add discount Labour $0.00 Sub total $170.00 Margin …" at bounding box center [850, 453] width 895 height 231
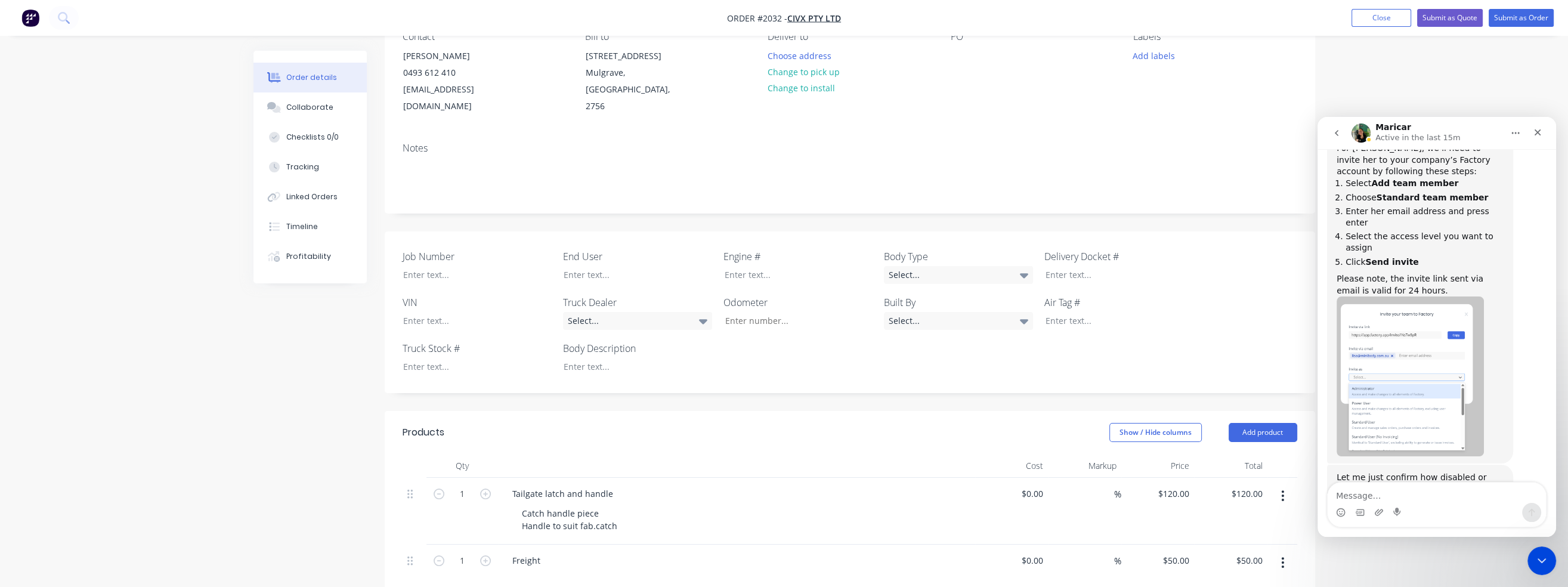
scroll to position [60, 0]
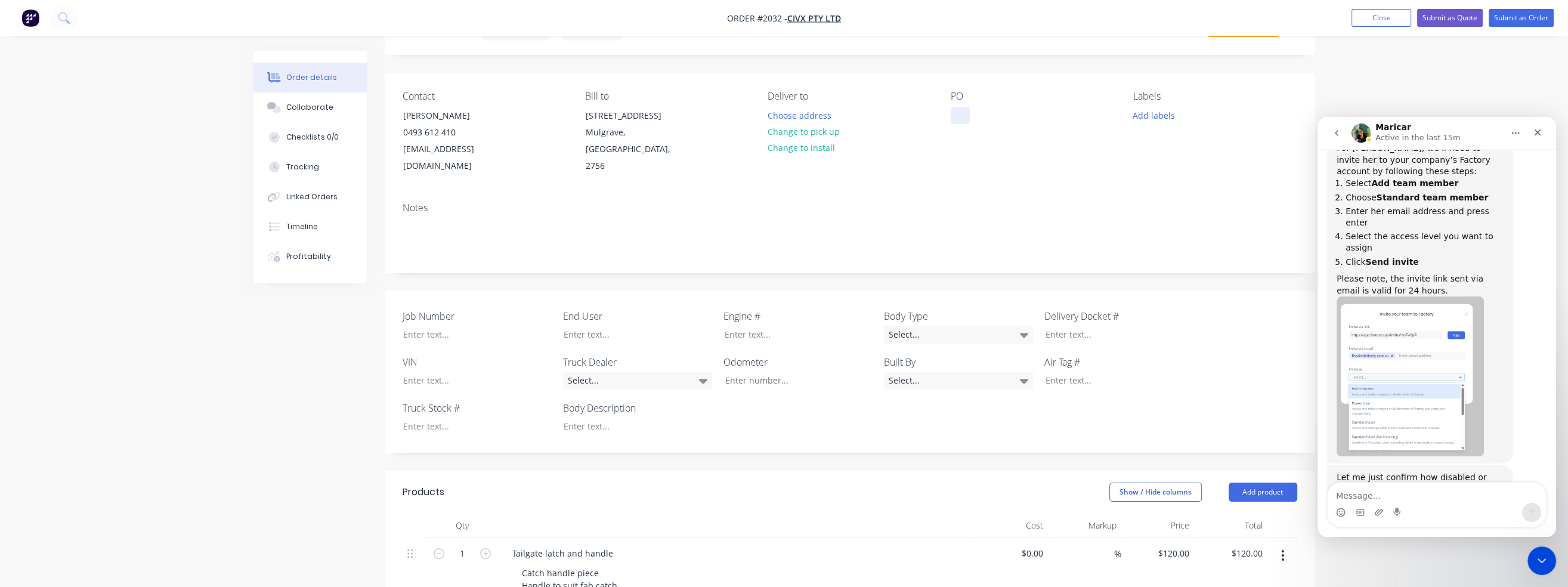
click at [960, 121] on div at bounding box center [960, 115] width 19 height 17
click at [1540, 134] on icon "Close" at bounding box center [1537, 132] width 10 height 10
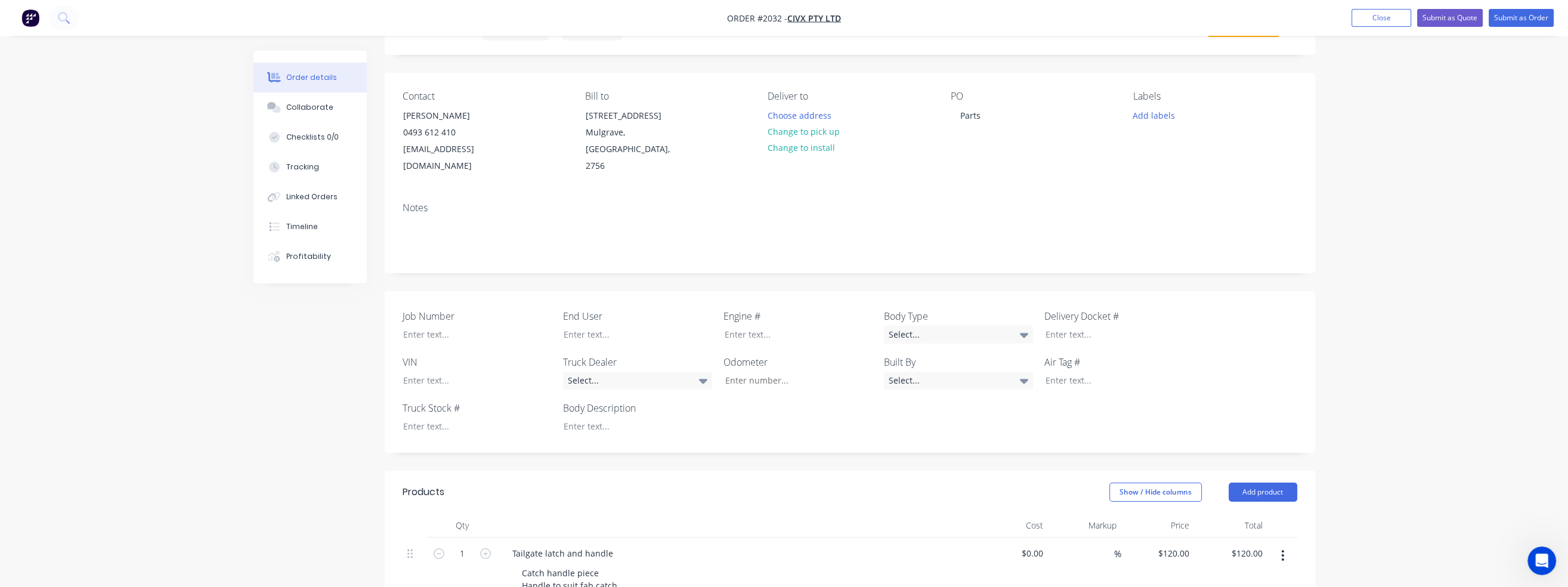
scroll to position [632, 0]
click at [1452, 13] on button "Submit as Quote" at bounding box center [1449, 18] width 65 height 18
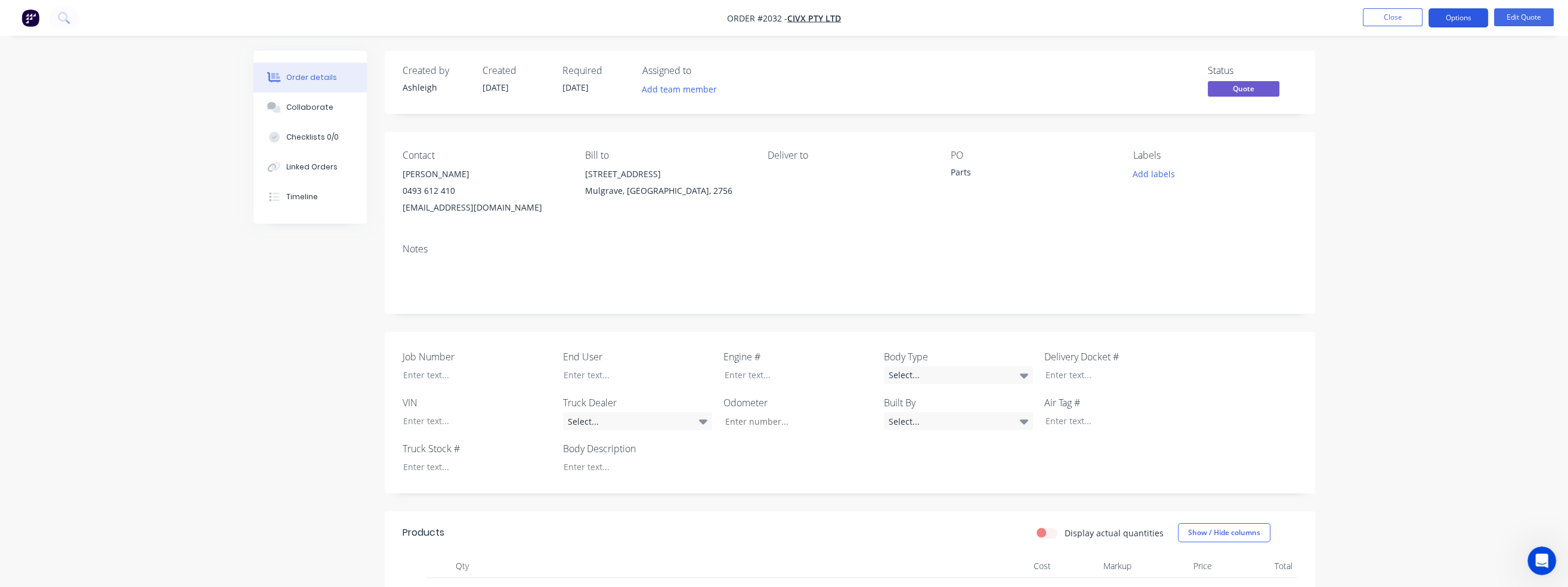
click at [1465, 13] on button "Options" at bounding box center [1458, 17] width 60 height 19
click at [1405, 71] on div "Quote" at bounding box center [1422, 71] width 110 height 17
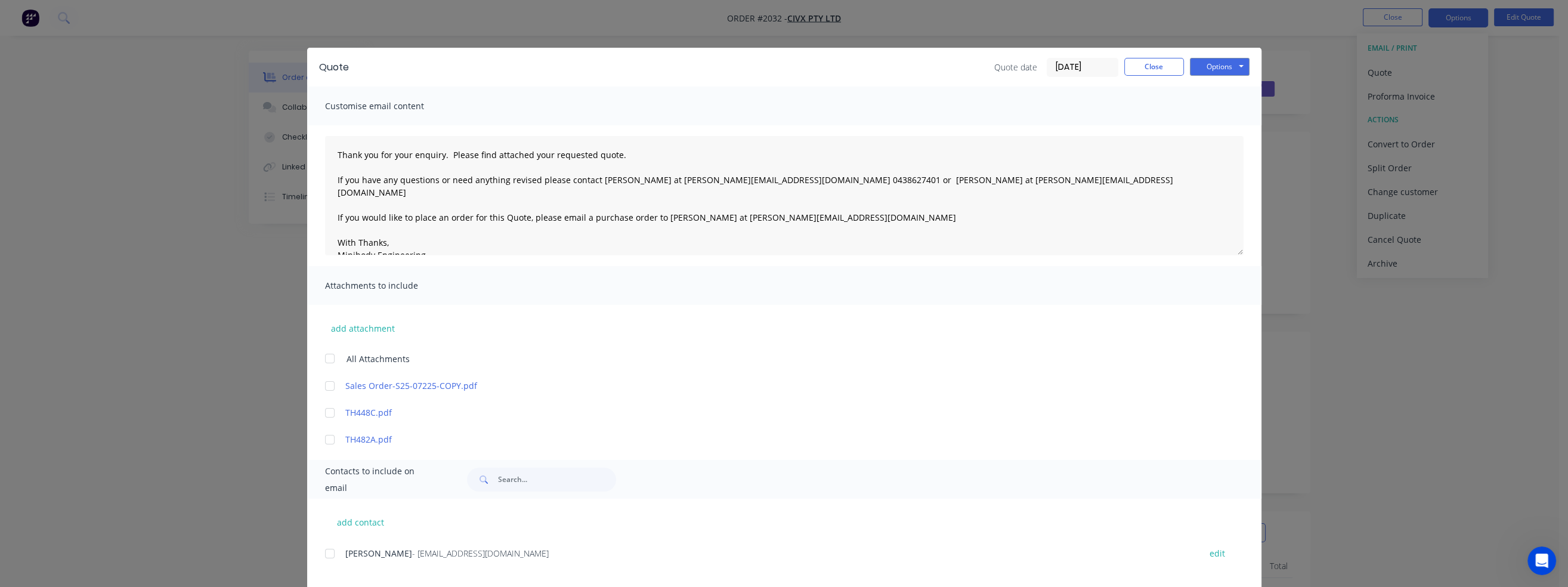
click at [322, 415] on div at bounding box center [329, 413] width 24 height 24
click at [321, 439] on div at bounding box center [329, 440] width 24 height 24
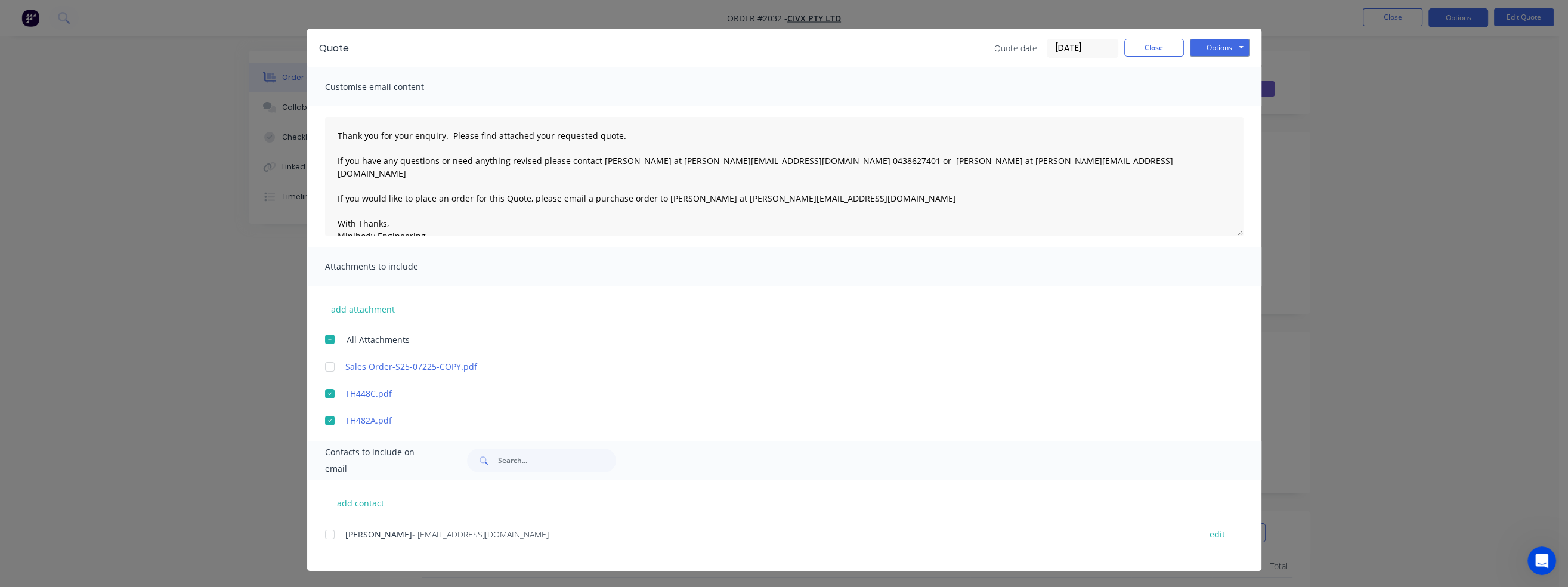
click at [324, 534] on div at bounding box center [329, 534] width 24 height 24
click at [1220, 42] on button "Options" at bounding box center [1219, 47] width 60 height 18
click at [1222, 107] on button "Email" at bounding box center [1227, 108] width 76 height 20
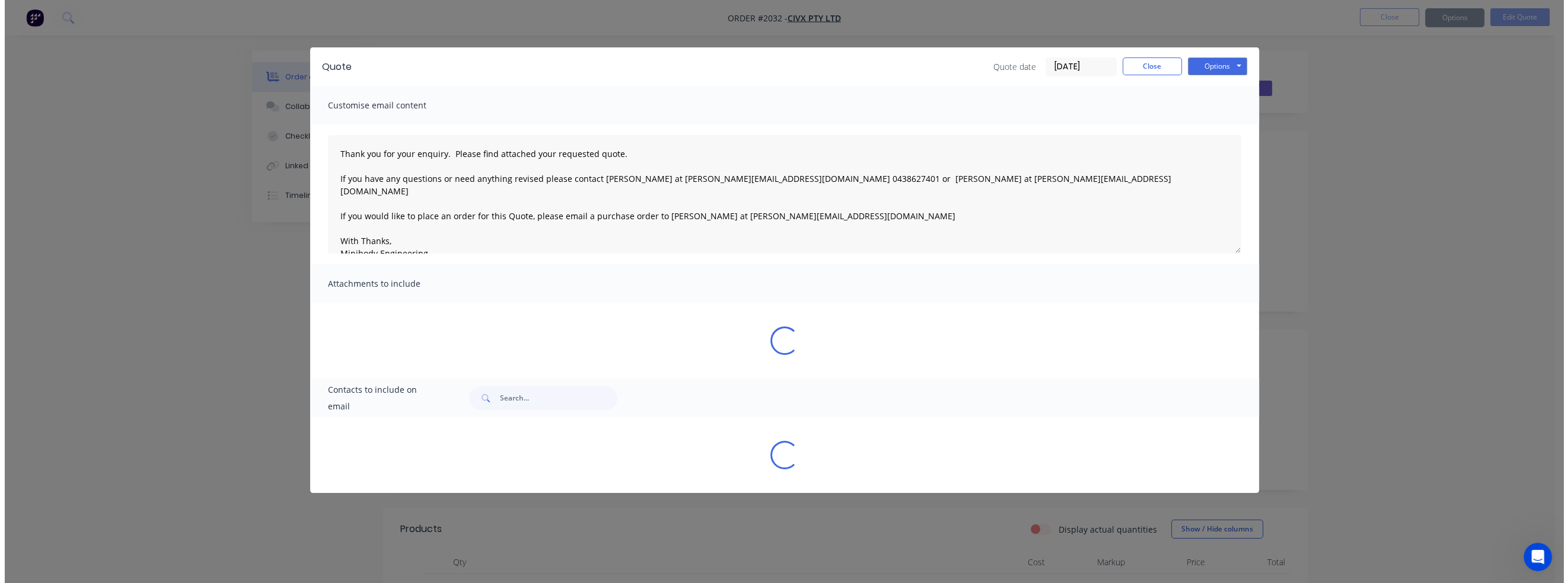
scroll to position [0, 0]
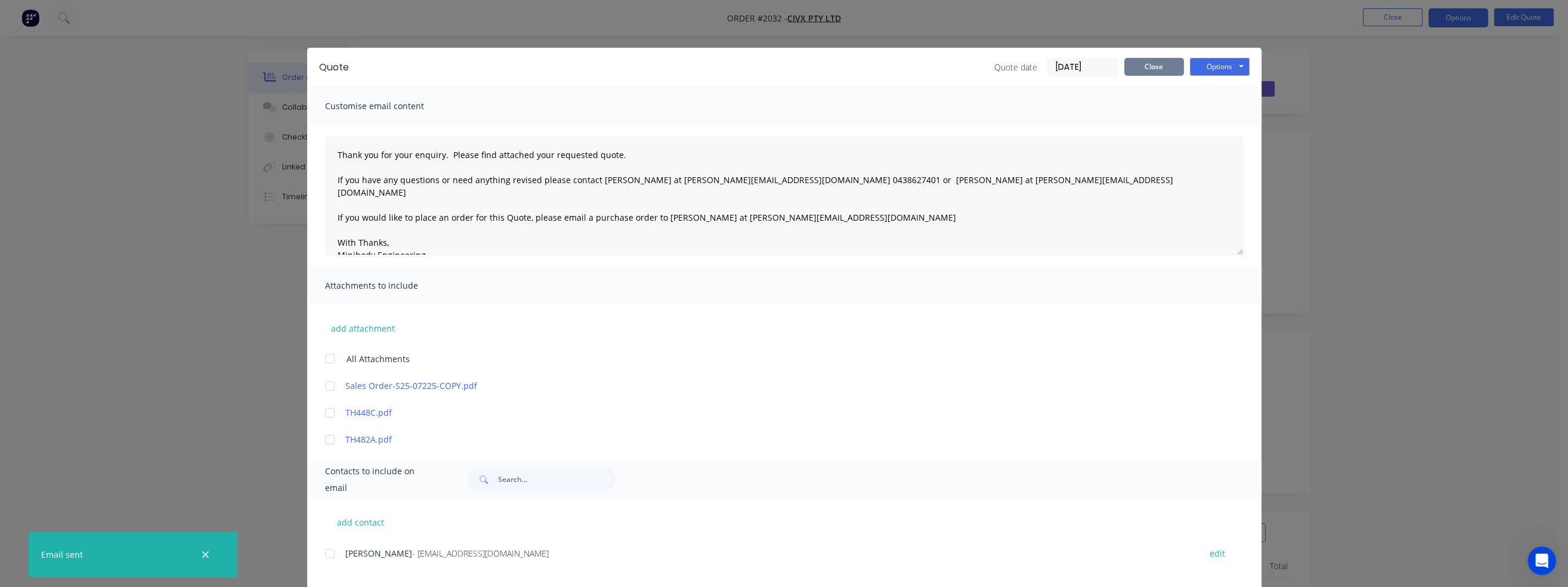
click at [1159, 69] on button "Close" at bounding box center [1154, 67] width 60 height 18
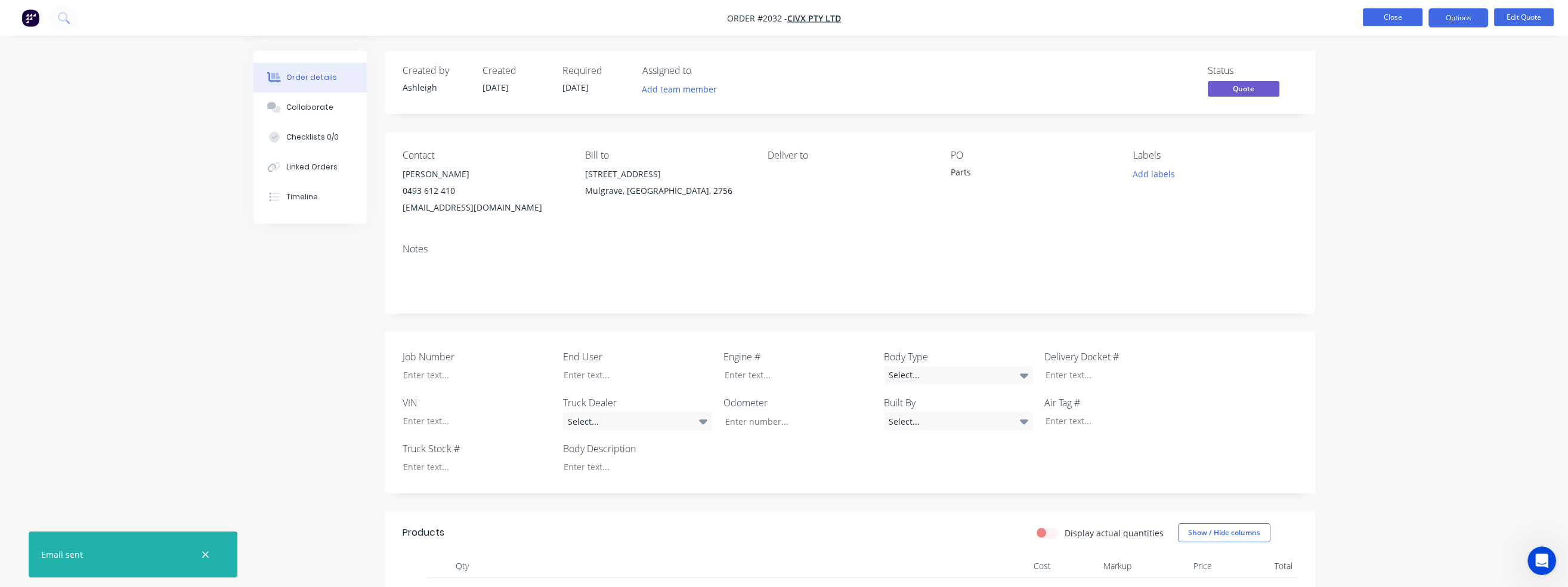
click at [1393, 14] on button "Close" at bounding box center [1392, 17] width 60 height 18
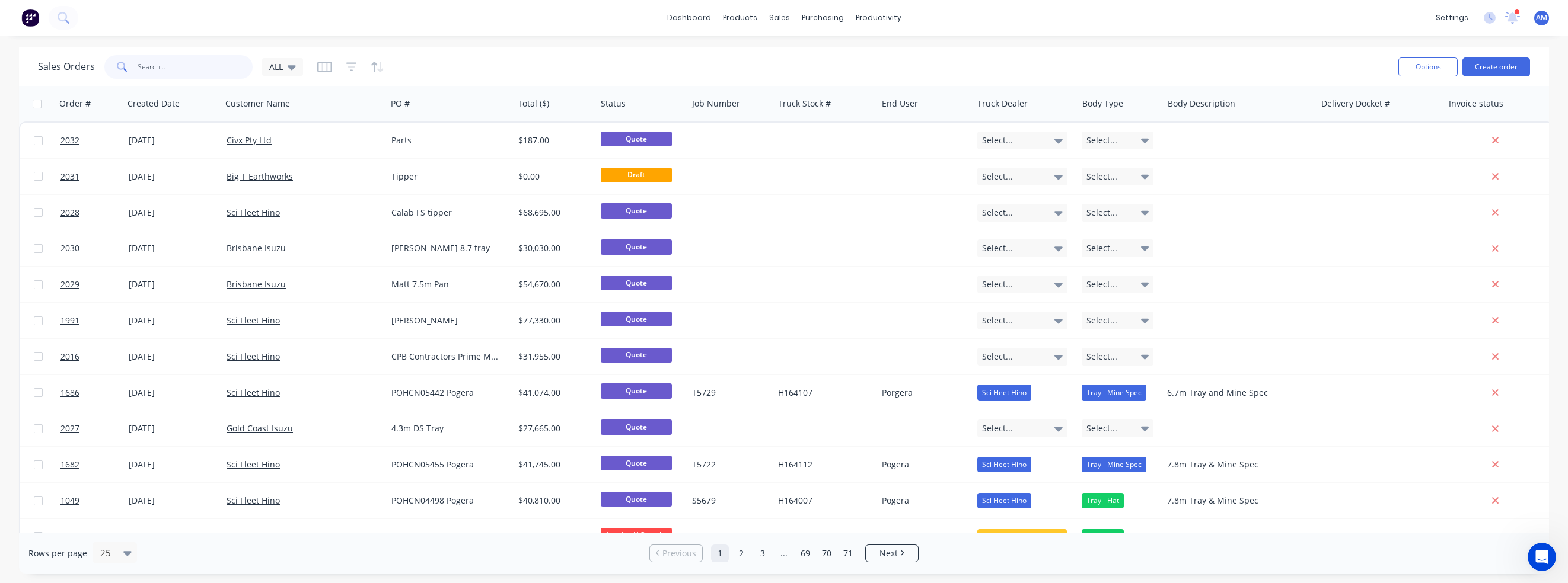
click at [170, 67] on input "text" at bounding box center [195, 67] width 115 height 24
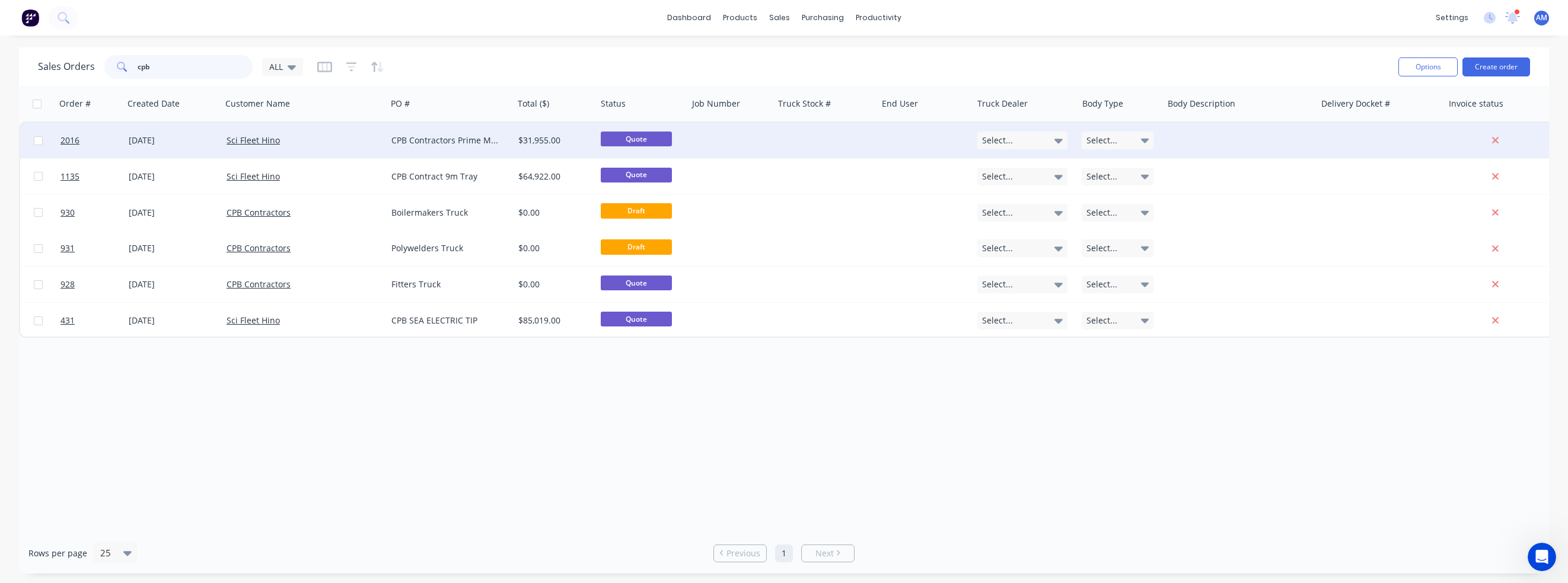
type input "cpb"
click at [415, 135] on div "CPB Contractors Prime Mover" at bounding box center [447, 140] width 112 height 12
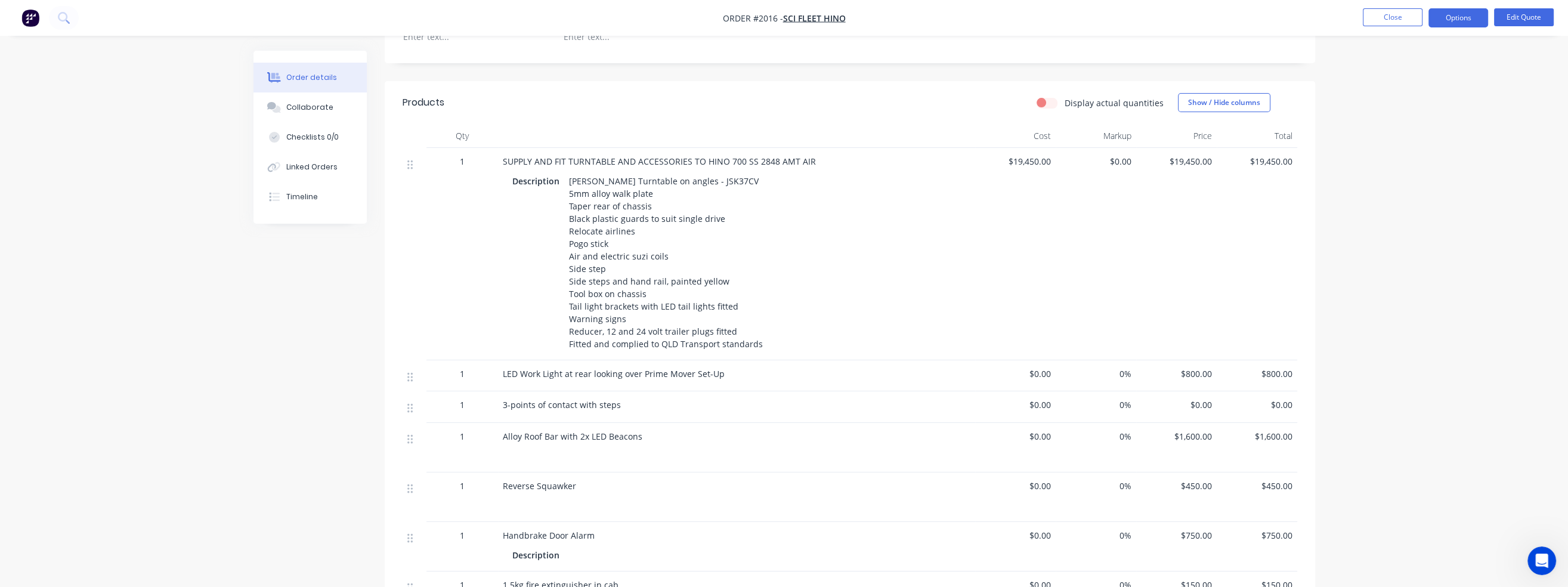
scroll to position [401, 0]
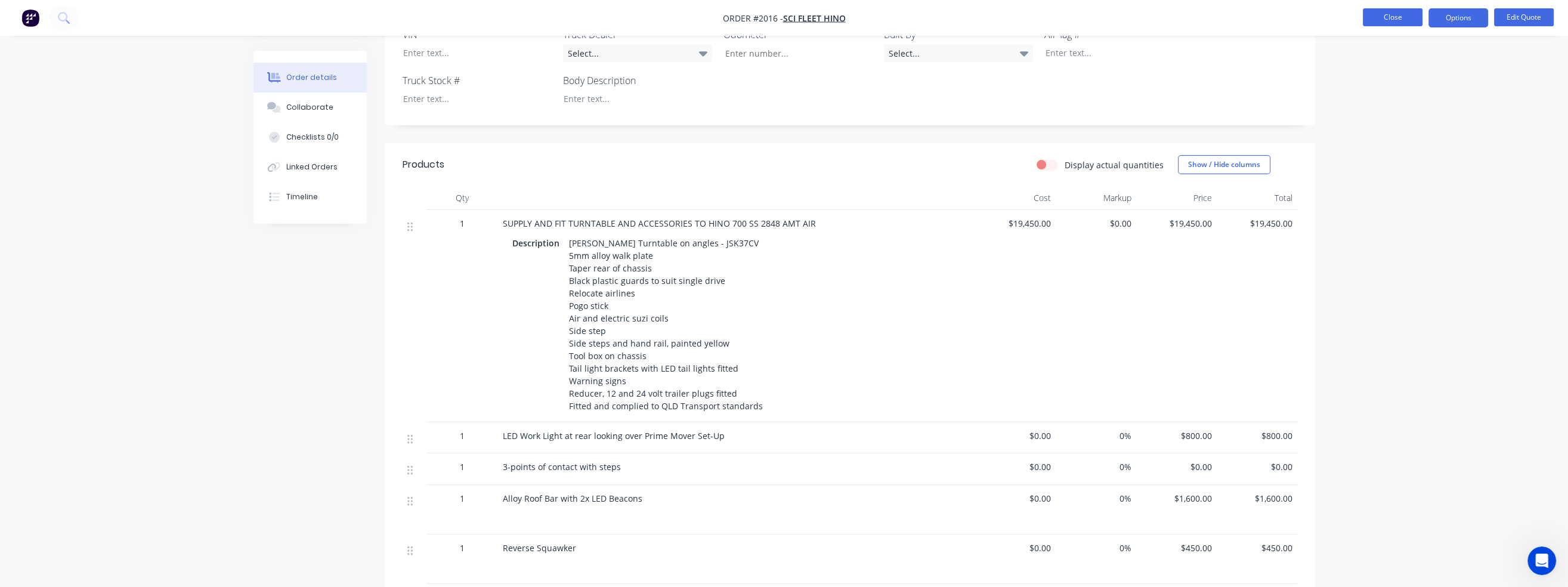
click at [1375, 21] on button "Close" at bounding box center [1392, 17] width 60 height 18
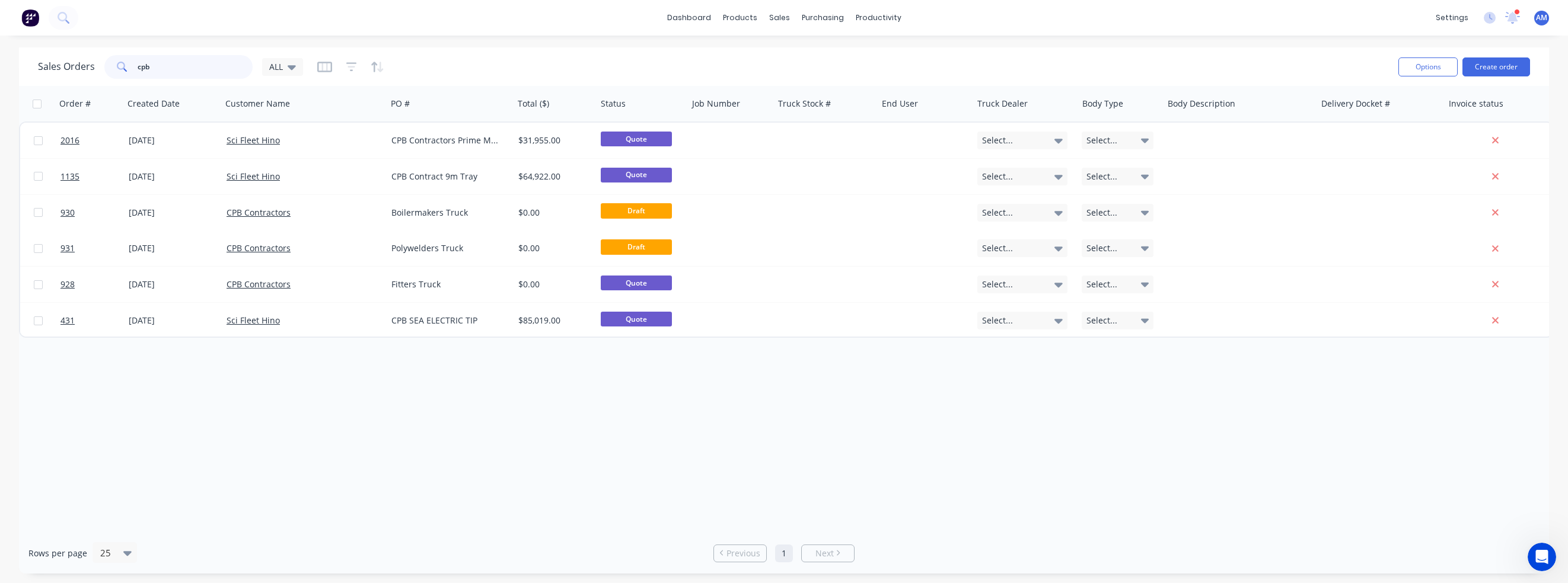
drag, startPoint x: 167, startPoint y: 65, endPoint x: 101, endPoint y: 58, distance: 66.4
click at [101, 58] on div "Sales Orders cpb ALL" at bounding box center [170, 67] width 265 height 24
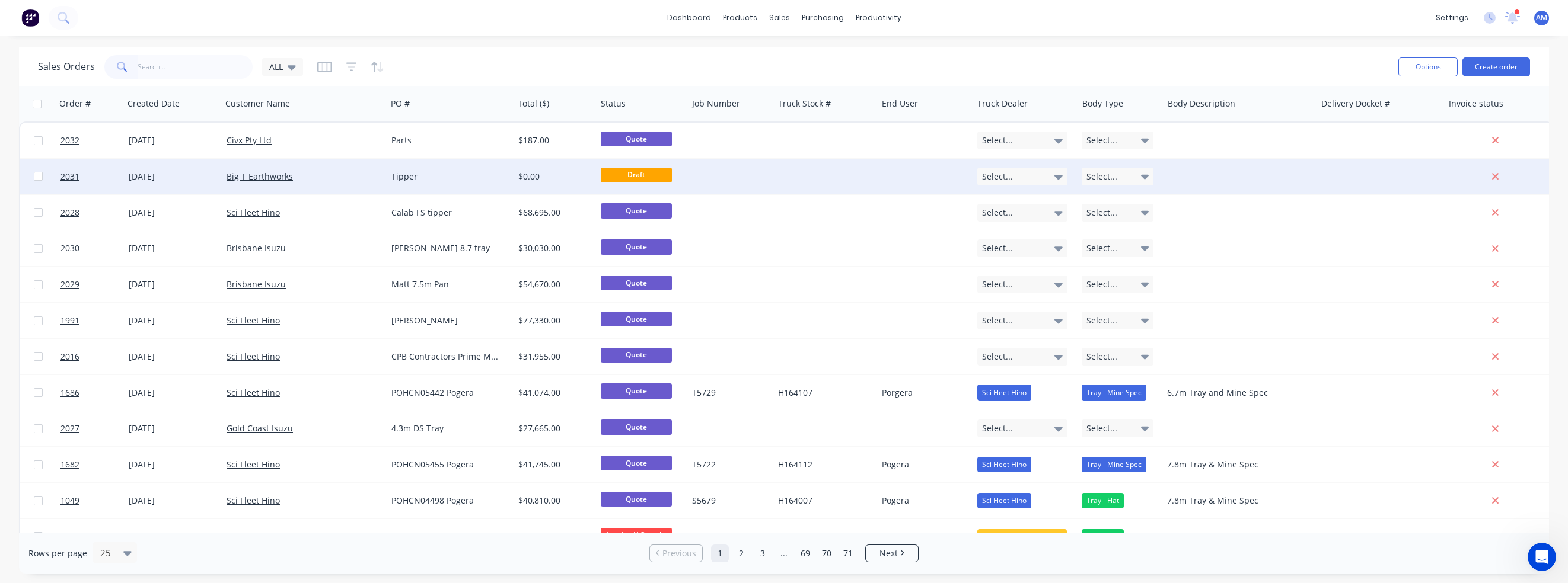
click at [356, 173] on div "Big T Earthworks" at bounding box center [300, 176] width 147 height 12
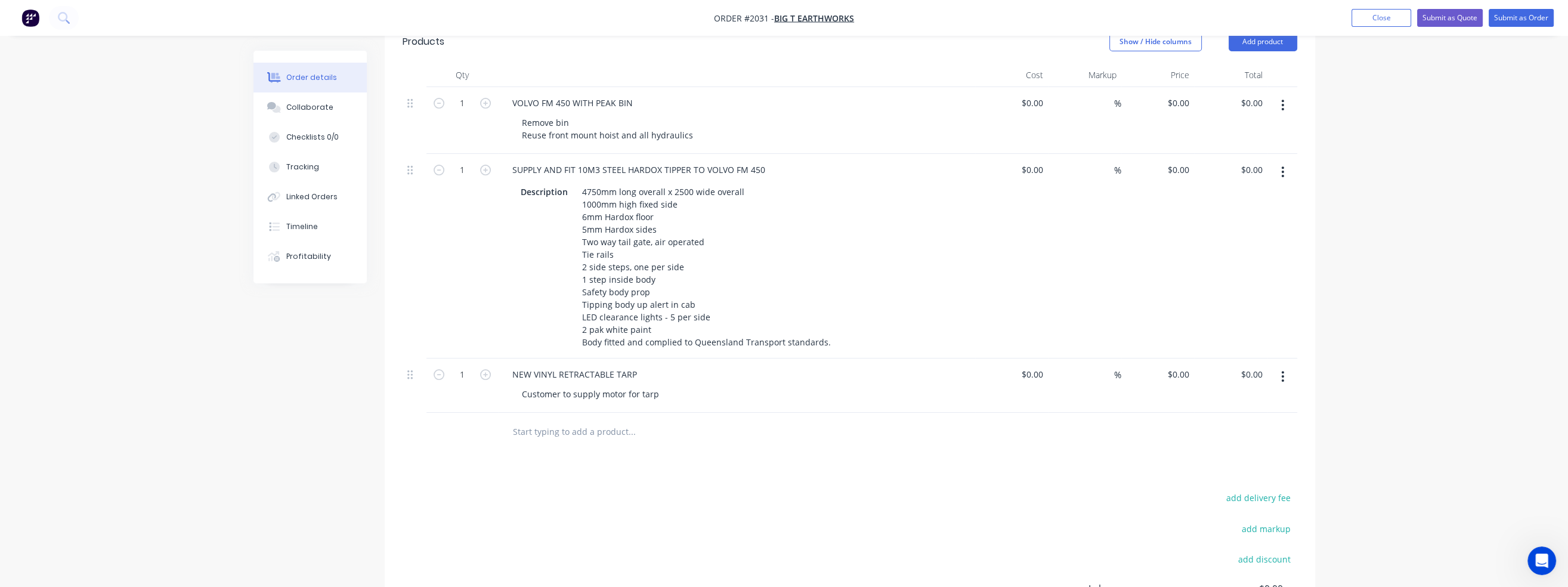
scroll to position [661, 0]
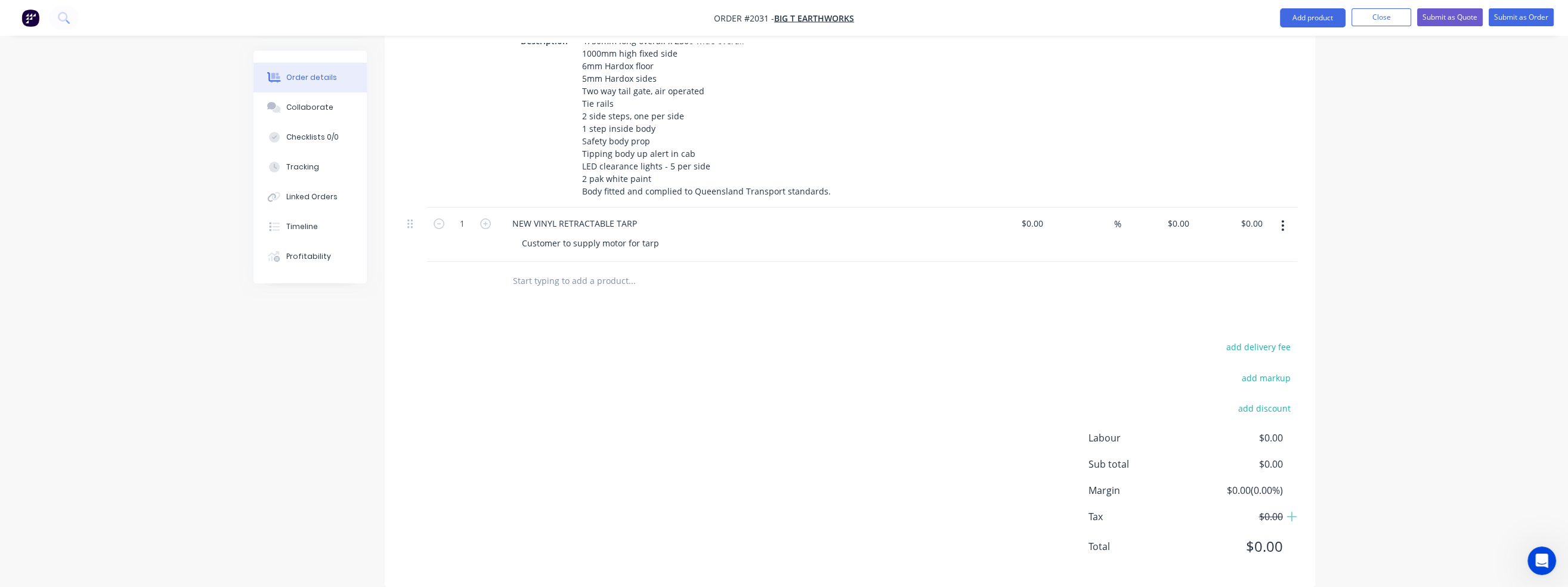
click at [558, 269] on input "text" at bounding box center [631, 281] width 238 height 24
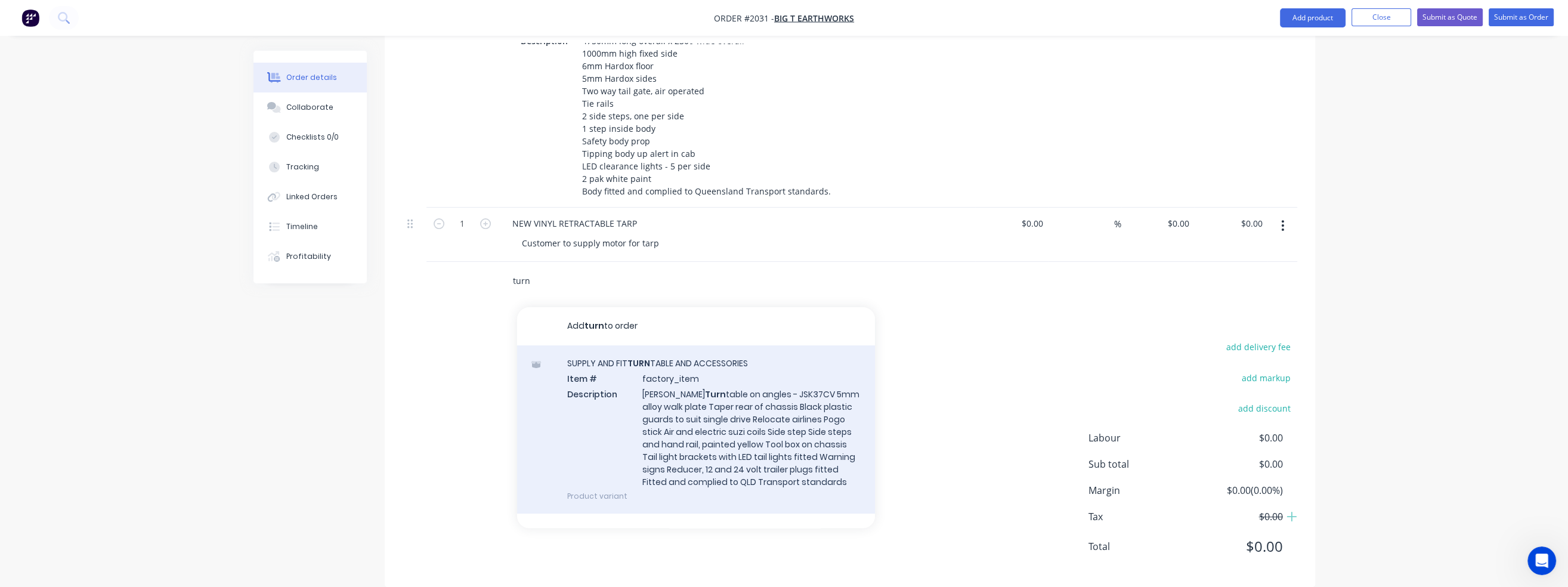
type input "turn"
click at [681, 403] on div "SUPPLY AND FIT TURN TABLE AND ACCESSORIES Item # factory_item Description Jost …" at bounding box center [696, 430] width 358 height 168
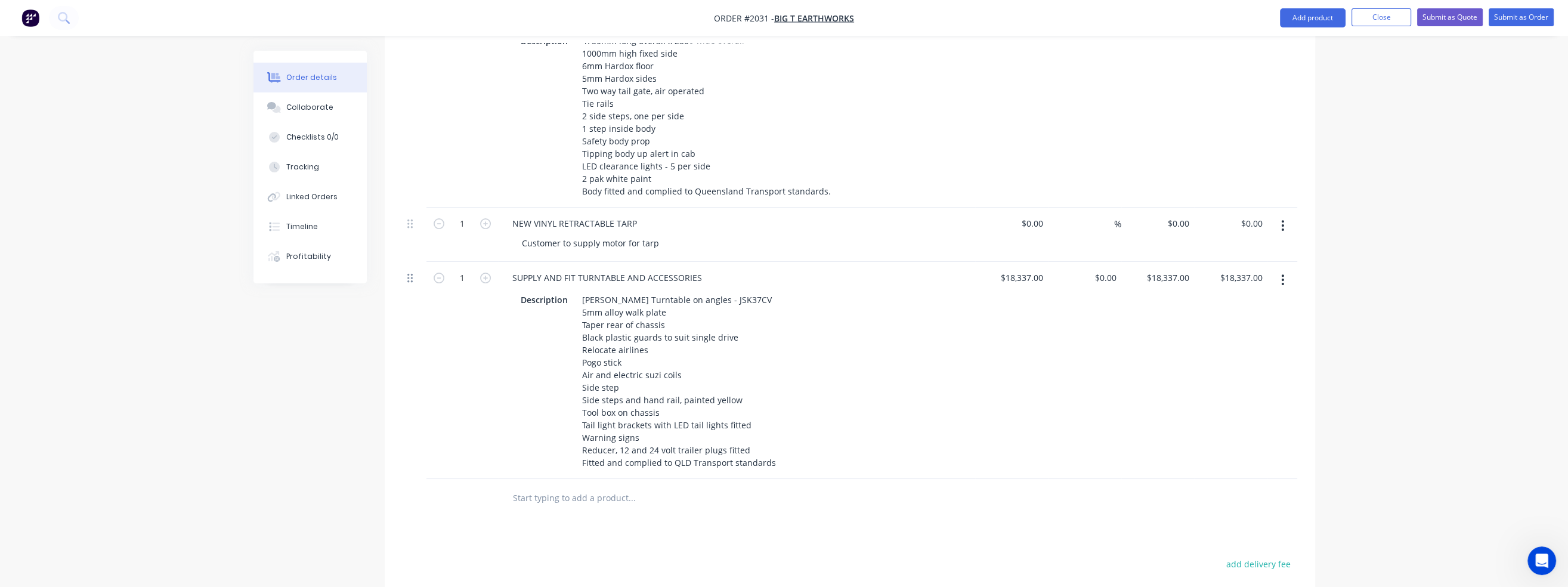
click at [410, 273] on icon at bounding box center [410, 278] width 5 height 11
click at [411, 274] on icon at bounding box center [410, 279] width 5 height 9
click at [411, 273] on icon at bounding box center [410, 278] width 5 height 11
click at [1285, 269] on button "button" at bounding box center [1282, 280] width 28 height 21
click at [1262, 374] on div "Delete" at bounding box center [1240, 382] width 92 height 17
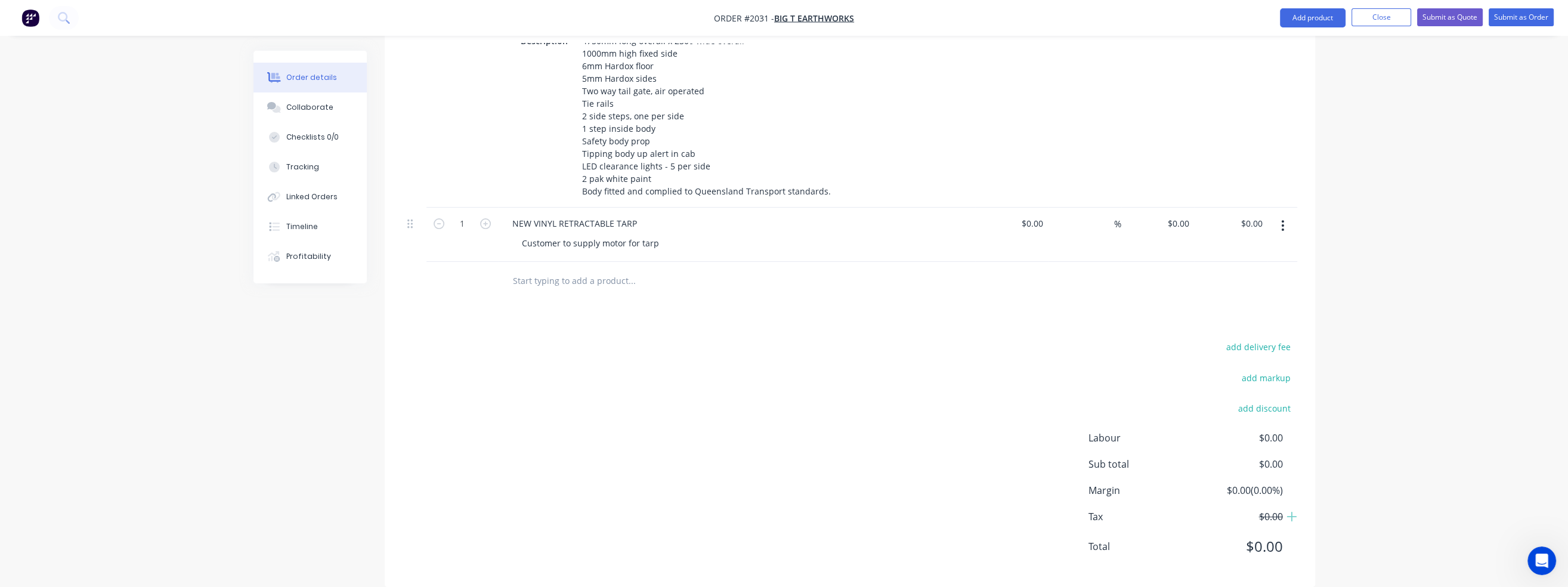
click at [899, 372] on div "add delivery fee add markup add discount Labour $0.00 Sub total $0.00 Margin $0…" at bounding box center [850, 454] width 895 height 231
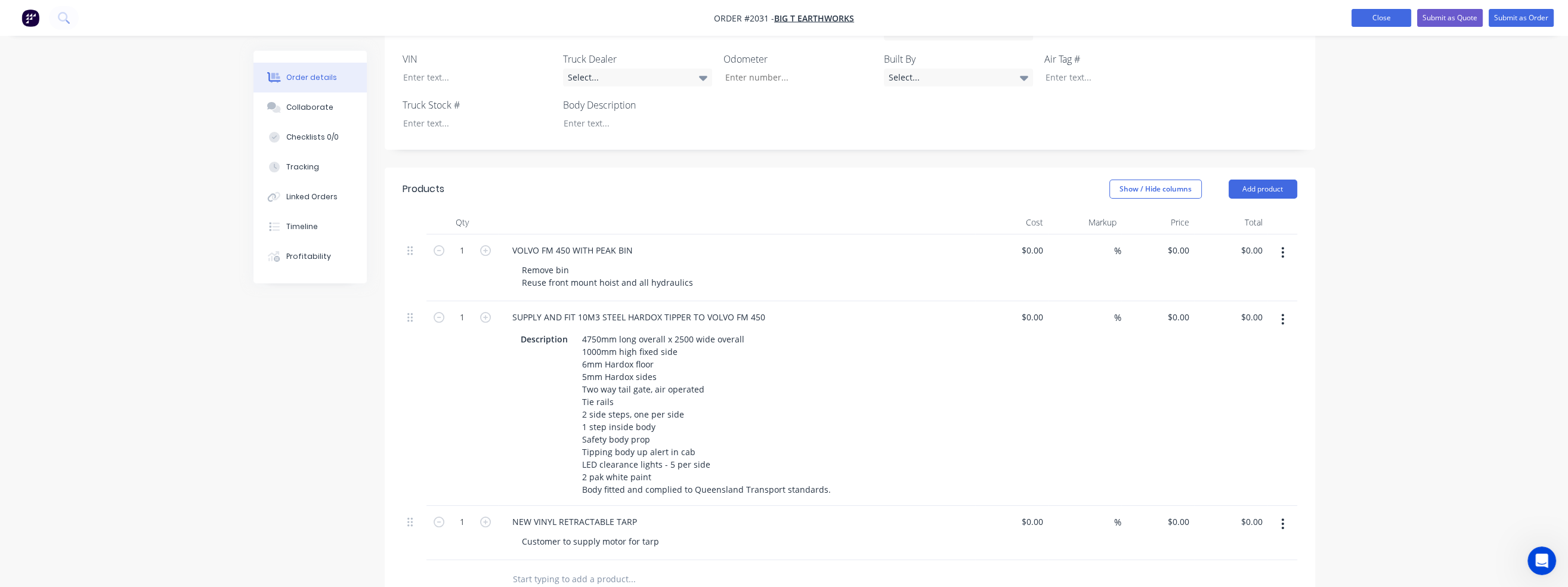
click at [1389, 24] on button "Close" at bounding box center [1380, 18] width 60 height 18
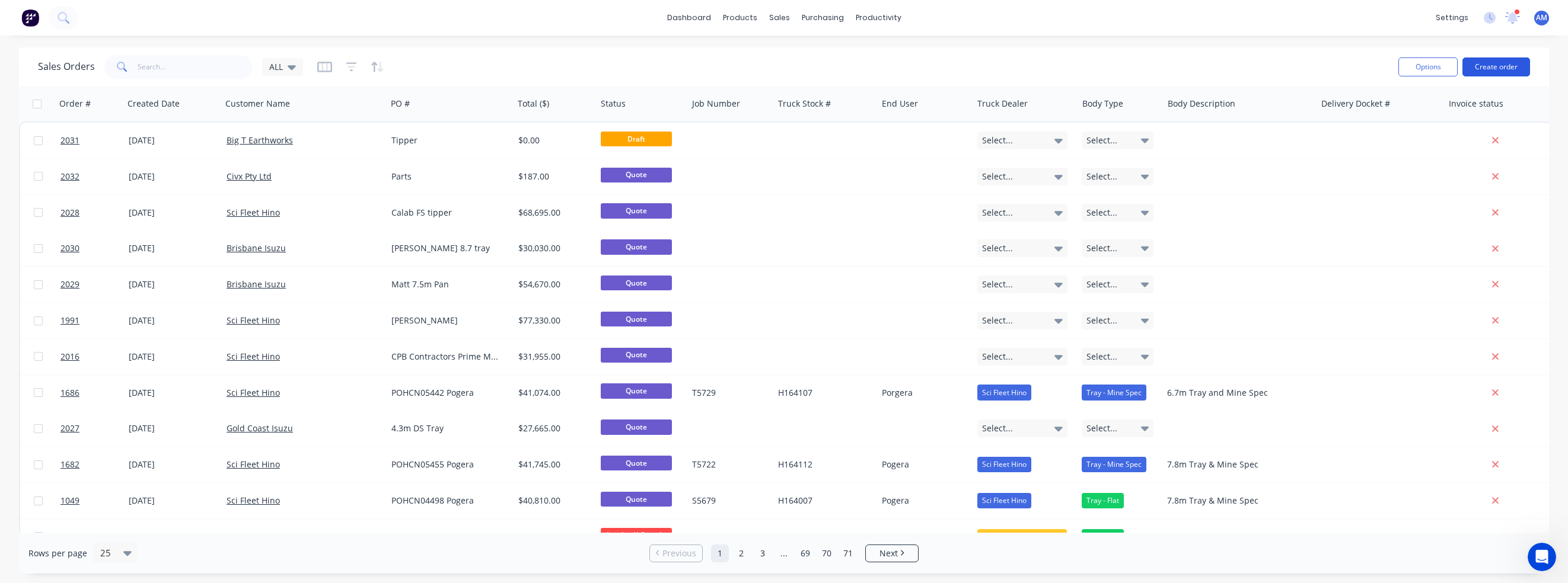
click at [1509, 66] on button "Create order" at bounding box center [1496, 67] width 67 height 19
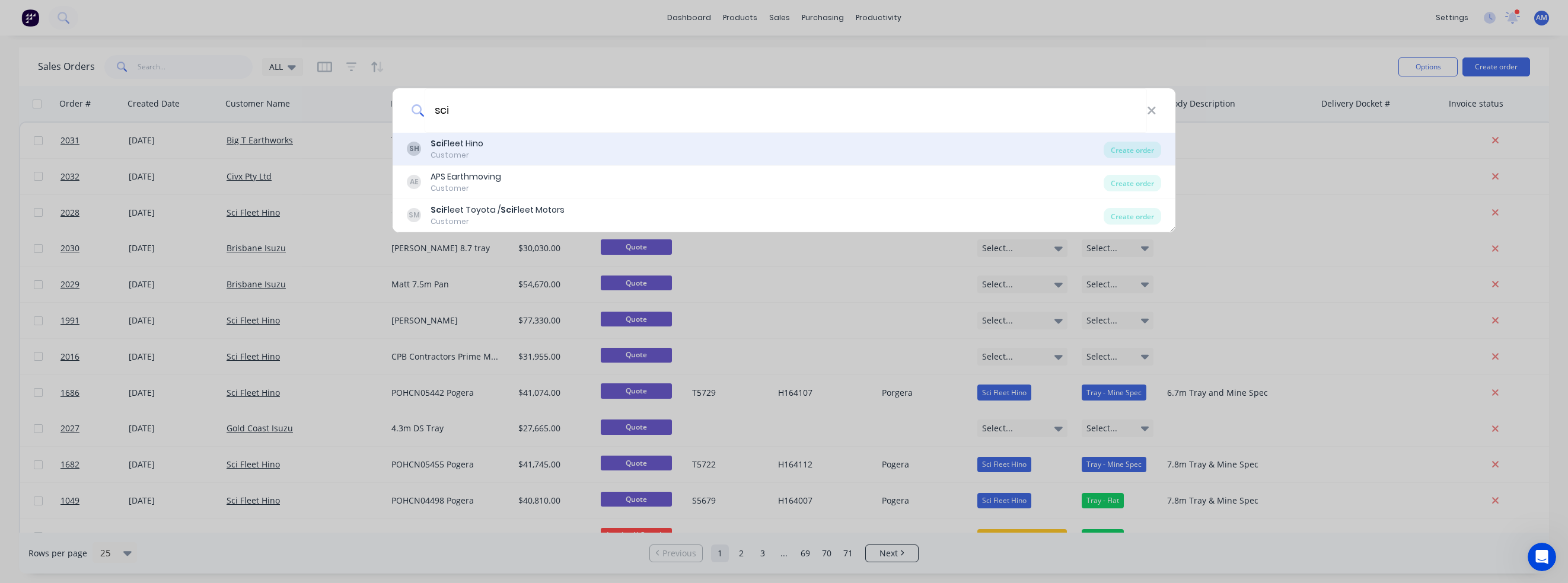
type input "sci"
click at [451, 145] on div "Sci Fleet Hino" at bounding box center [456, 144] width 52 height 12
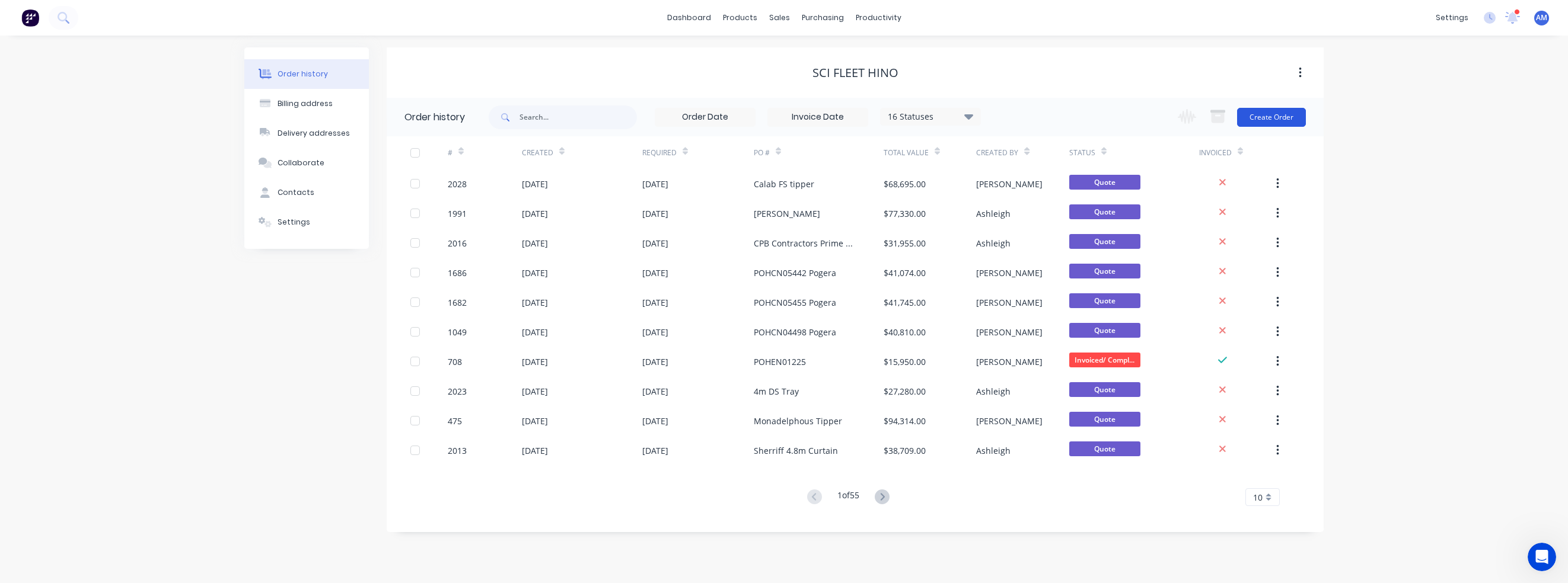
click at [1271, 117] on button "Create Order" at bounding box center [1271, 117] width 68 height 19
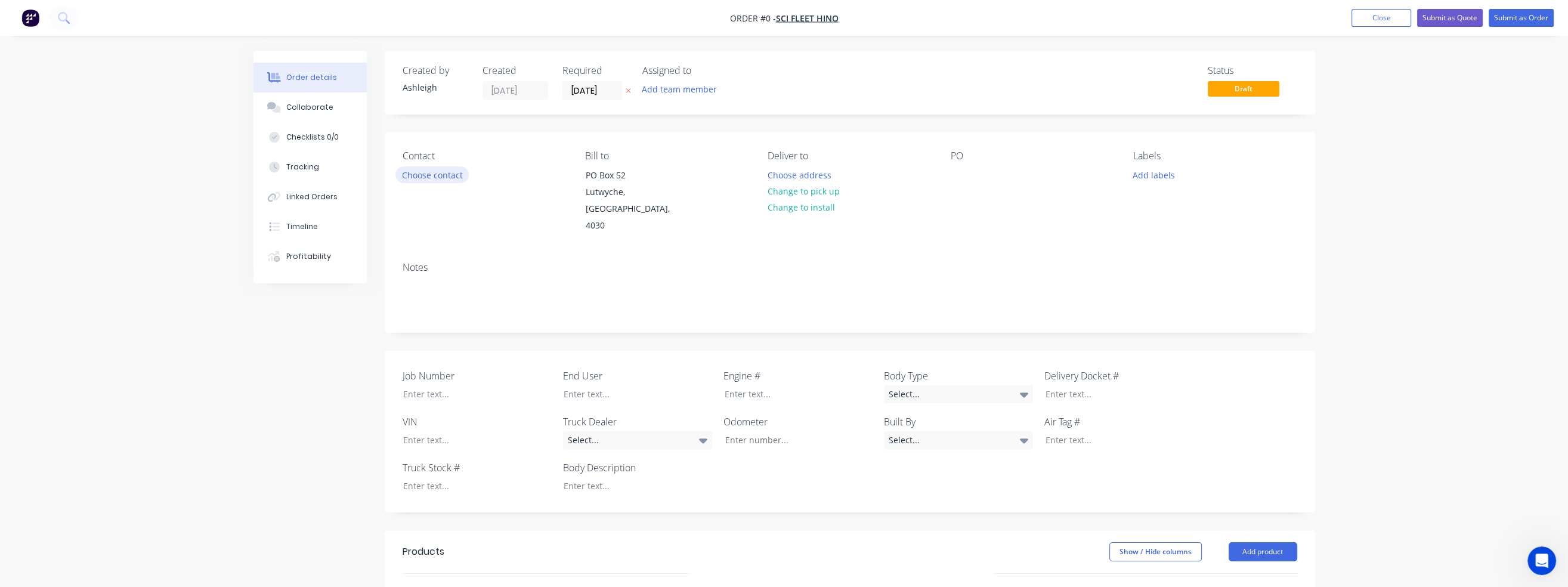
click at [445, 177] on button "Choose contact" at bounding box center [432, 174] width 73 height 16
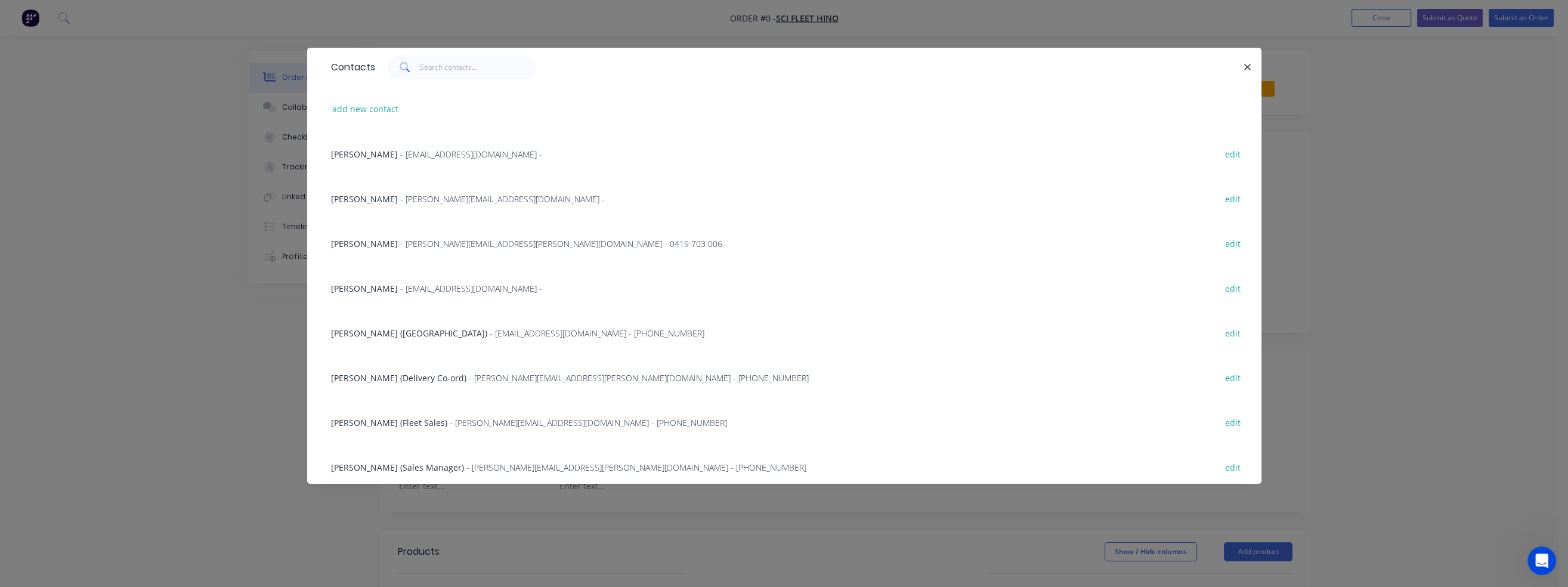
click at [377, 243] on span "[PERSON_NAME]" at bounding box center [364, 243] width 67 height 12
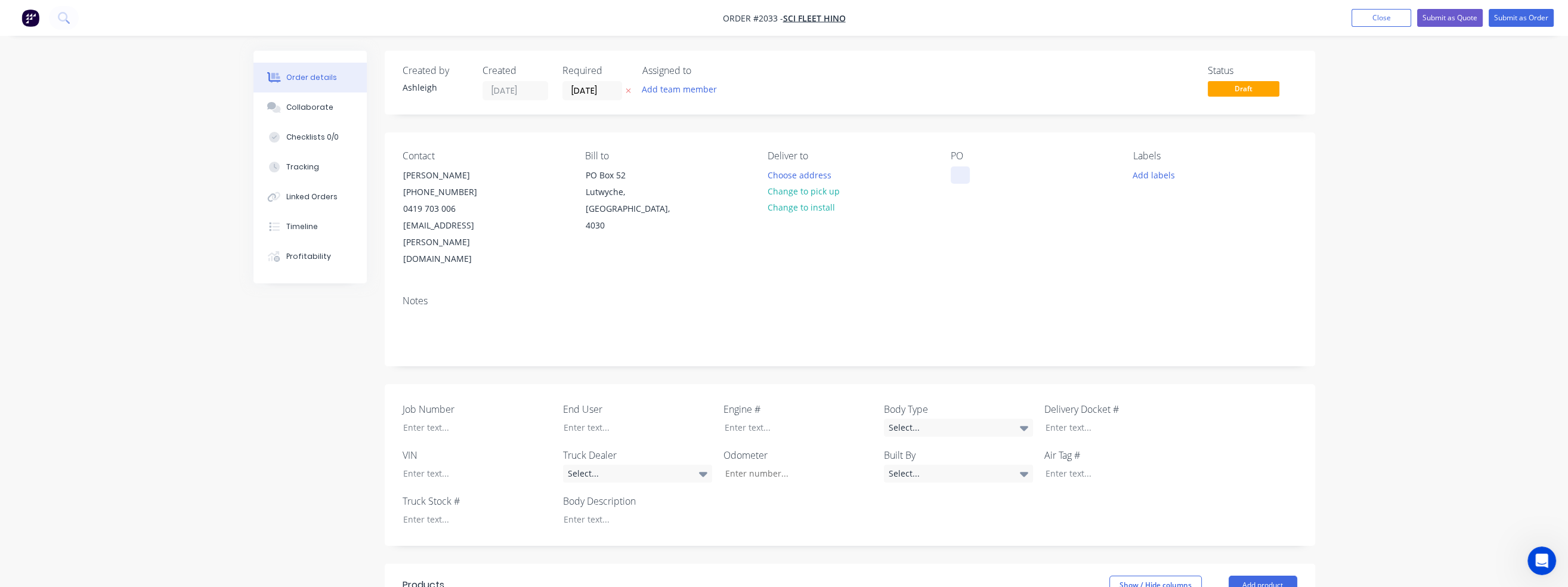
click at [959, 173] on div at bounding box center [960, 174] width 19 height 17
click at [822, 189] on button "Change to pick up" at bounding box center [803, 191] width 85 height 16
click at [963, 177] on div at bounding box center [960, 174] width 19 height 17
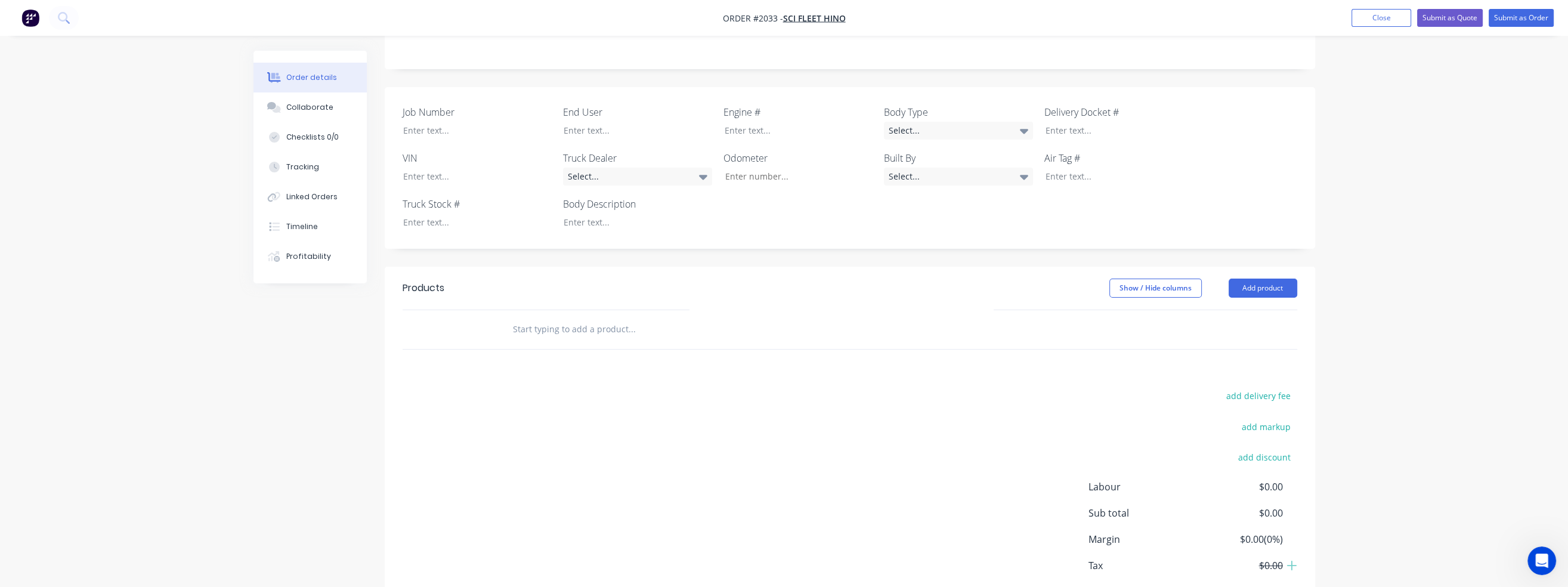
scroll to position [298, 0]
click at [563, 316] on input "text" at bounding box center [631, 328] width 238 height 24
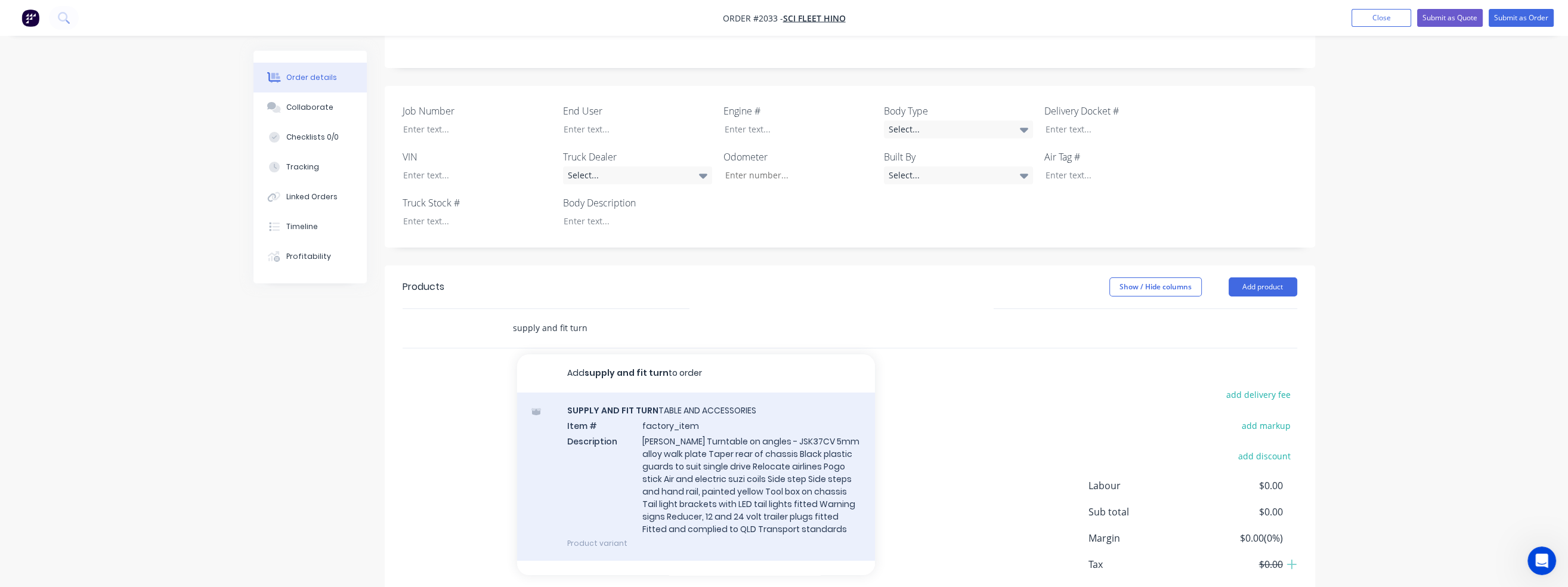
type input "supply and fit turn"
click at [661, 392] on div "SUPPLY AND FIT TURN TABLE AND ACCESSORIES Item # factory_item Description Jost …" at bounding box center [696, 476] width 358 height 168
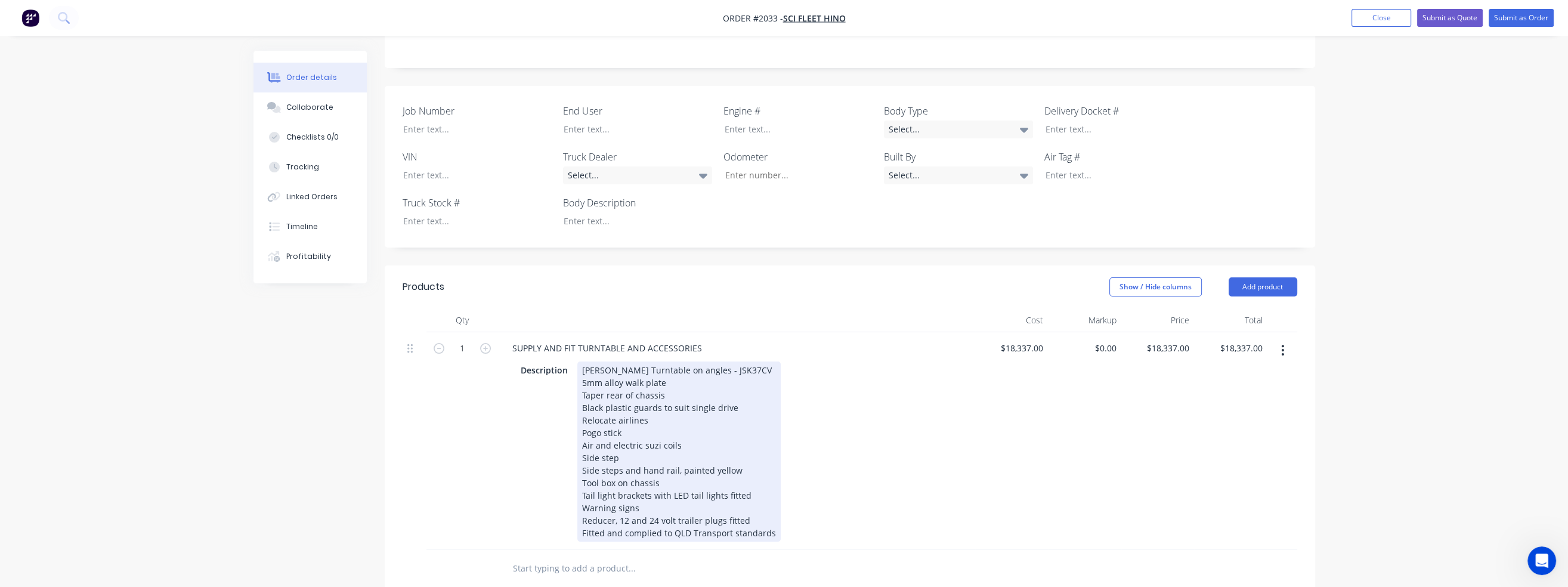
click at [847, 383] on div "Description Jost Turntable on angles - JSK37CV 5mm alloy walk plate Taper rear …" at bounding box center [734, 452] width 437 height 180
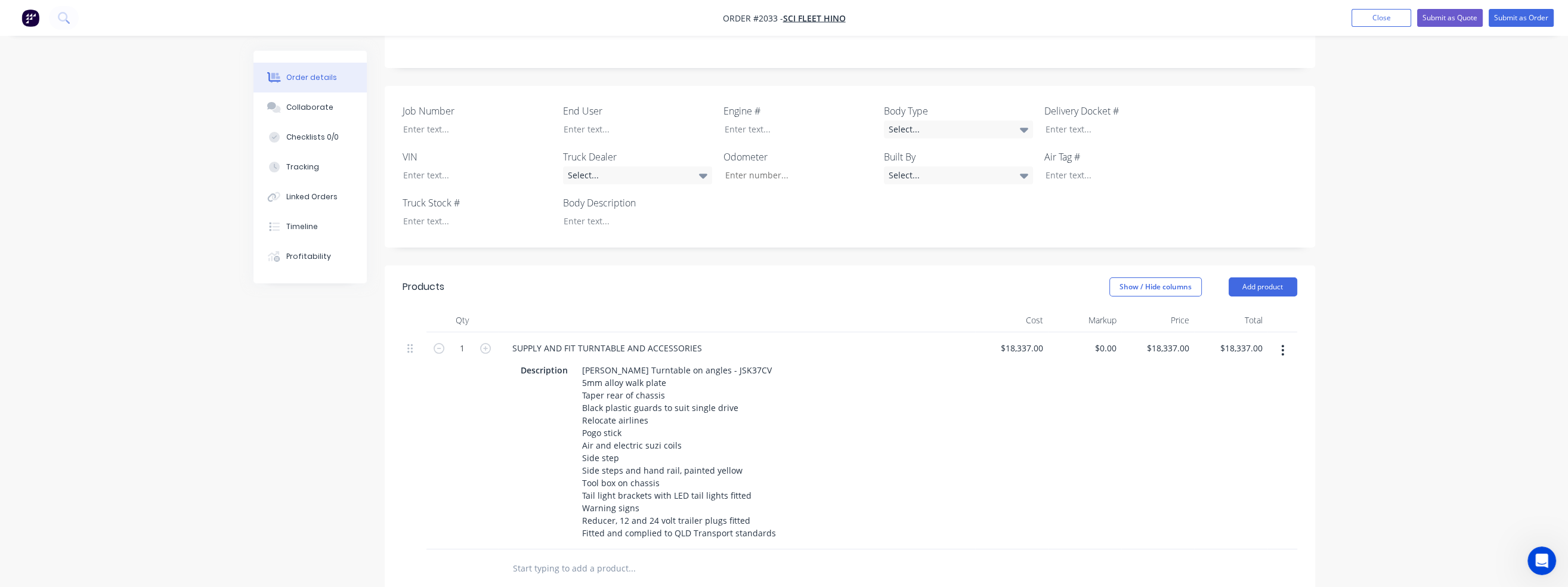
click at [708, 340] on div "SUPPLY AND FIT TURNTABLE AND ACCESSORIES" at bounding box center [737, 348] width 468 height 17
click at [701, 340] on div "SUPPLY AND FIT TURNTABLE AND ACCESSORIES" at bounding box center [607, 348] width 209 height 17
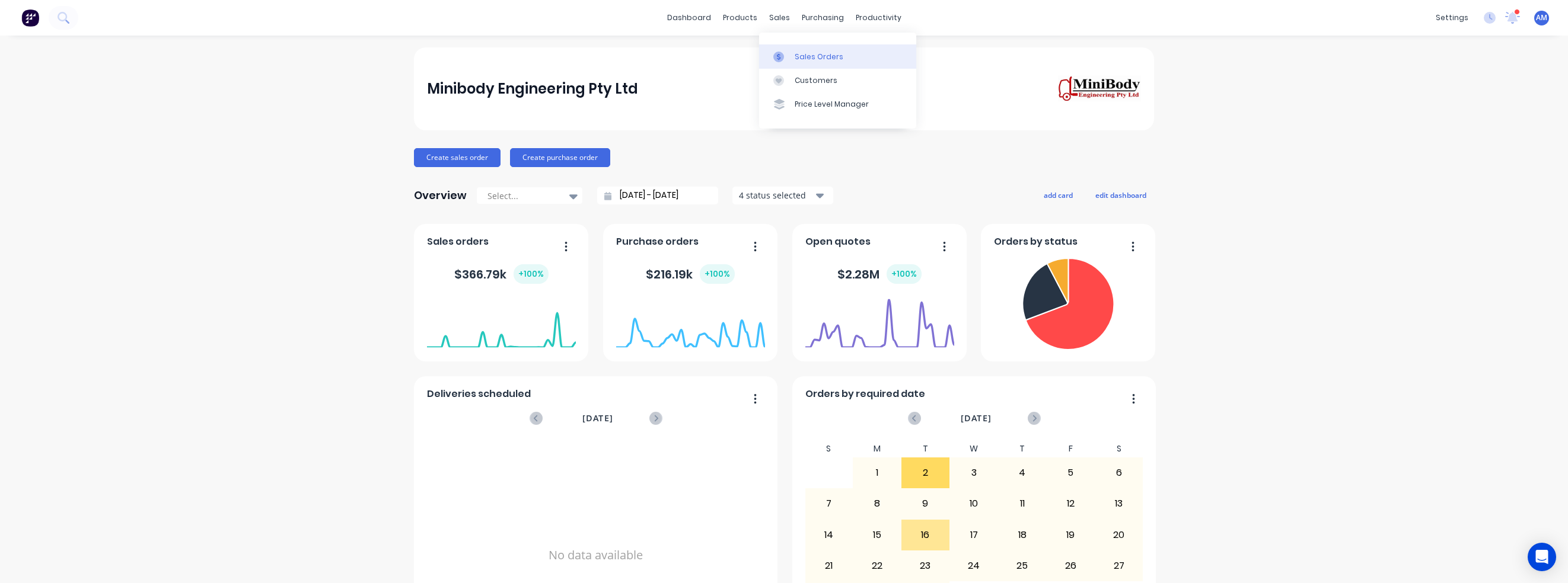
click at [792, 51] on link "Sales Orders" at bounding box center [837, 56] width 157 height 24
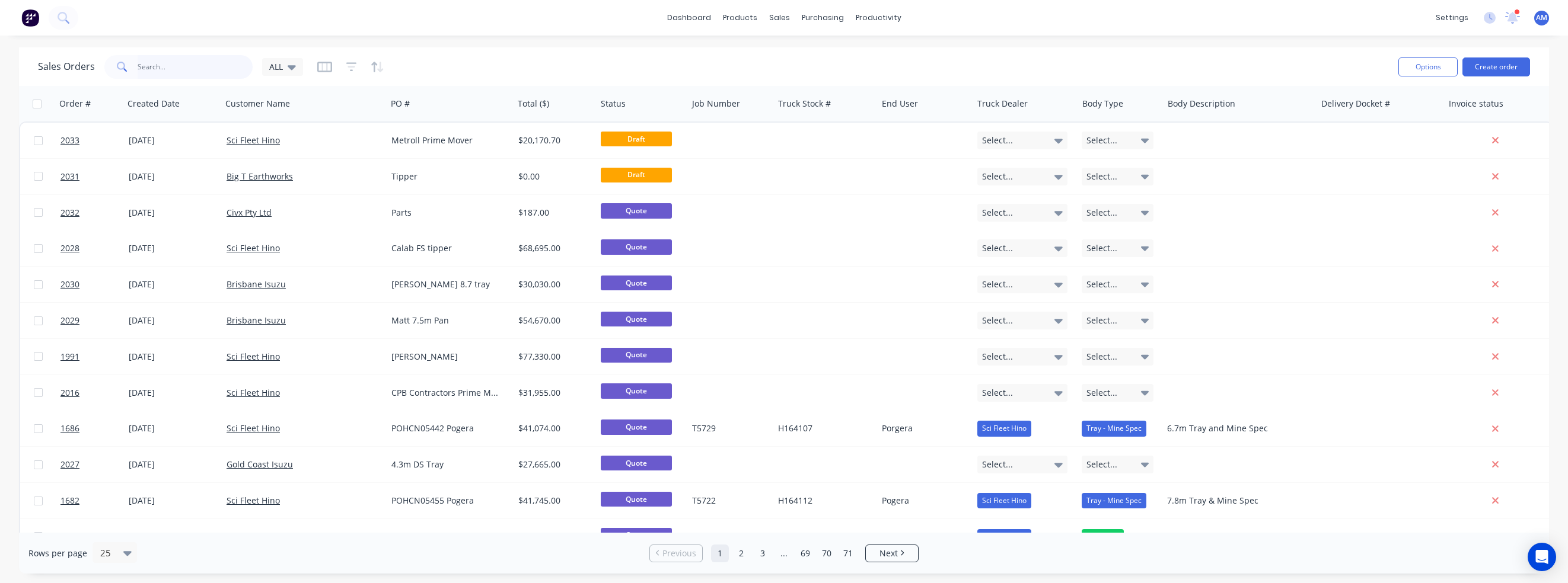
click at [197, 63] on input "text" at bounding box center [195, 67] width 115 height 24
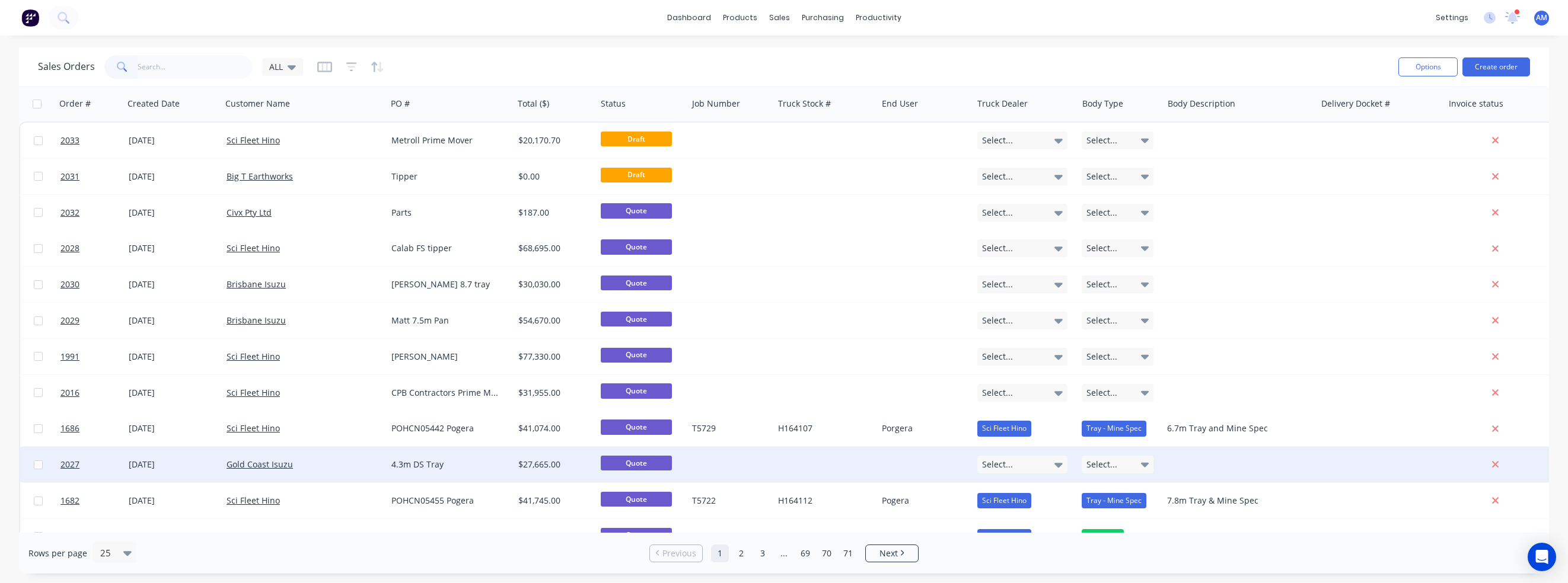
click at [412, 466] on div "4.3m DS Tray" at bounding box center [447, 464] width 112 height 12
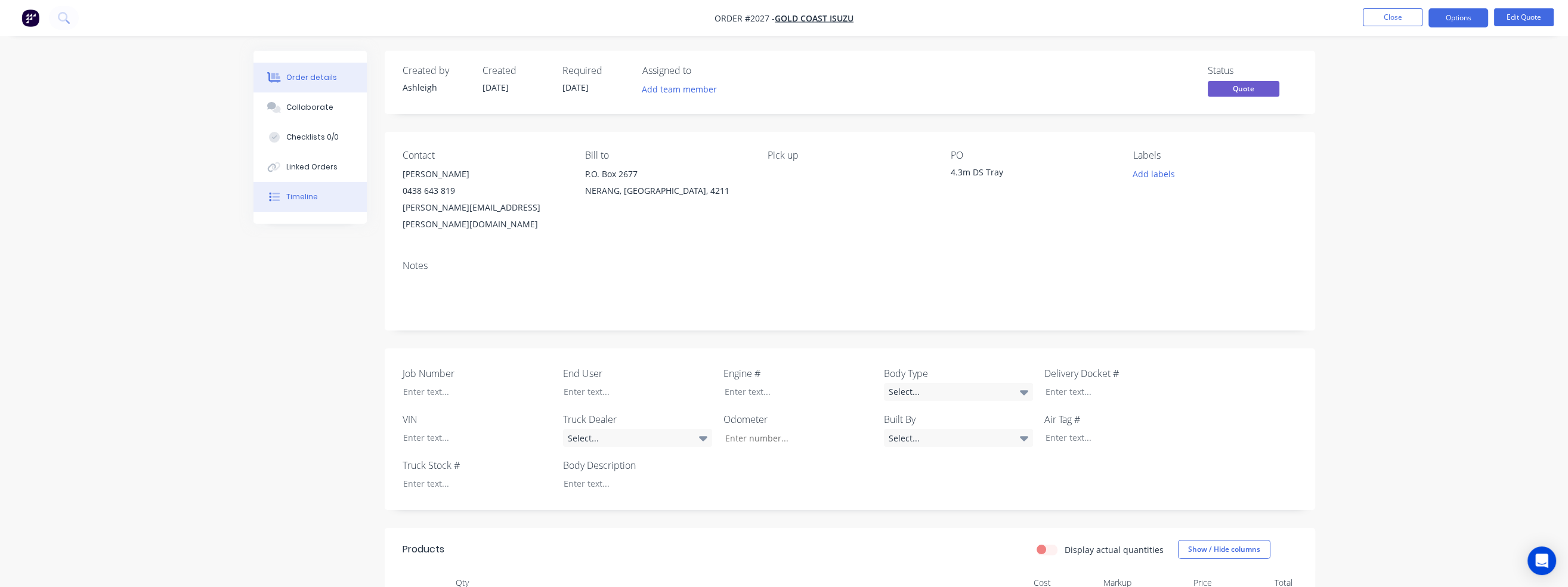
click at [315, 201] on div "Timeline" at bounding box center [302, 197] width 31 height 11
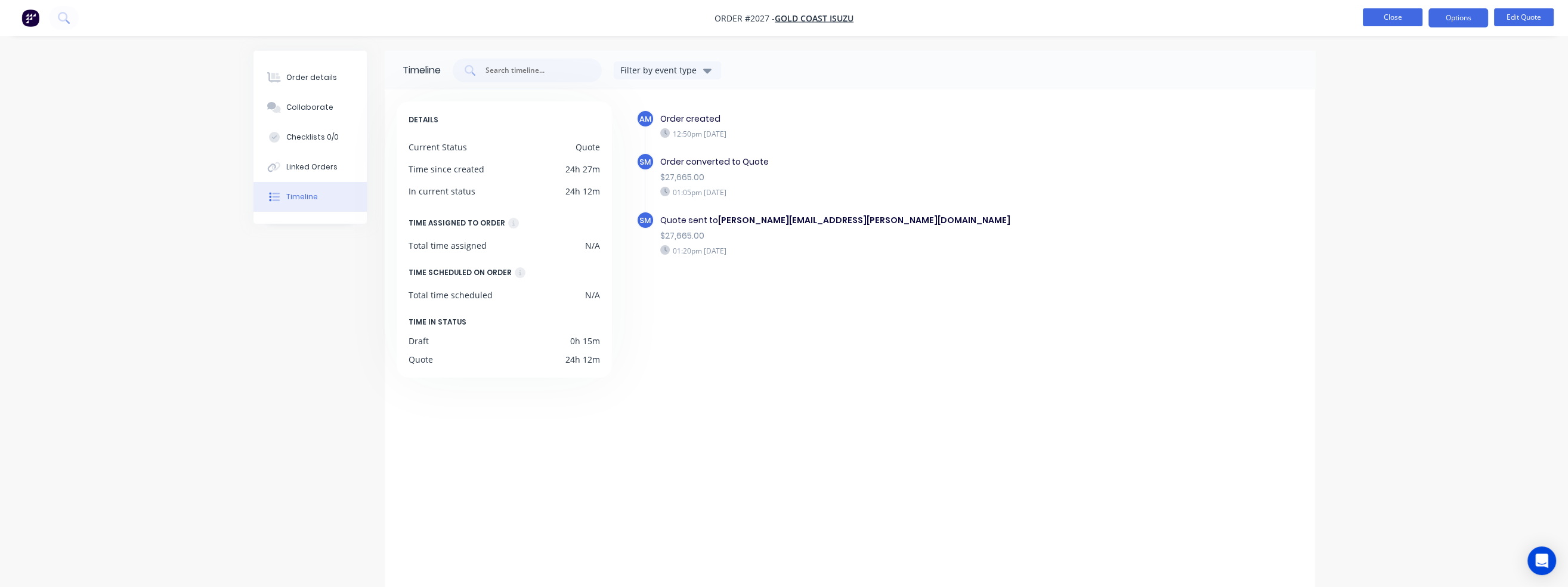
click at [1403, 17] on button "Close" at bounding box center [1392, 17] width 60 height 18
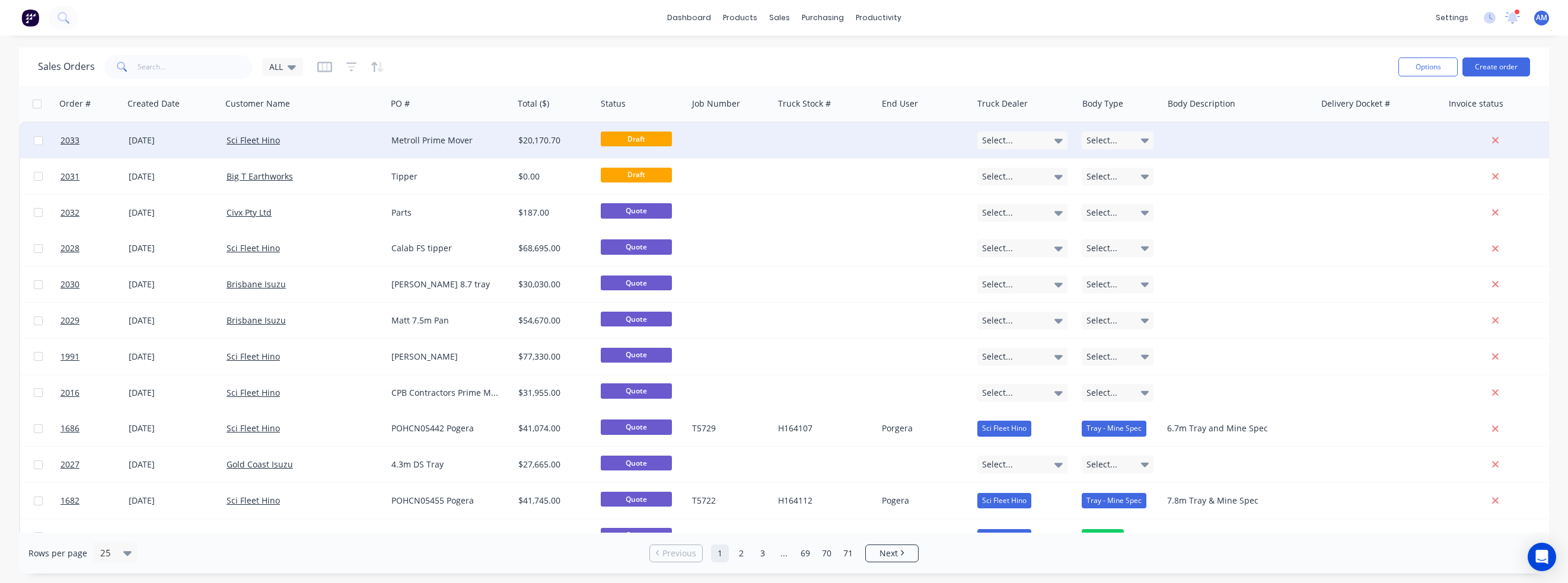
click at [457, 144] on div "Metroll Prime Mover" at bounding box center [447, 140] width 112 height 12
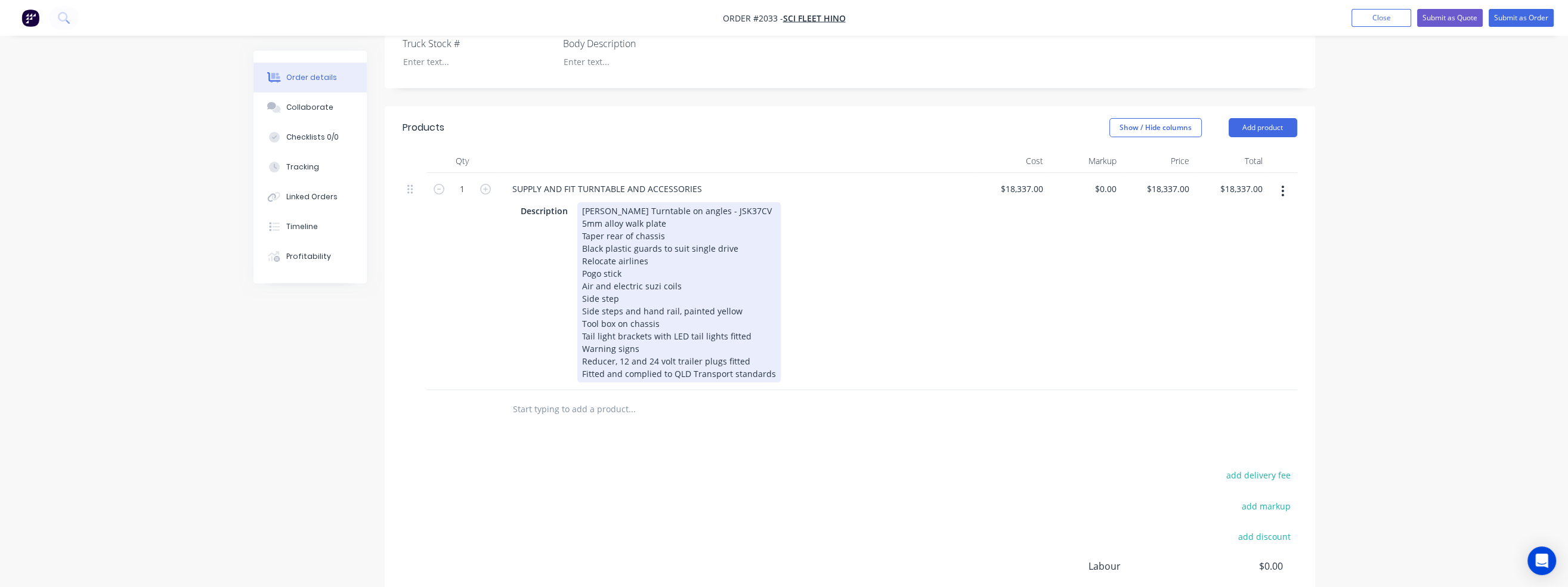
scroll to position [477, 0]
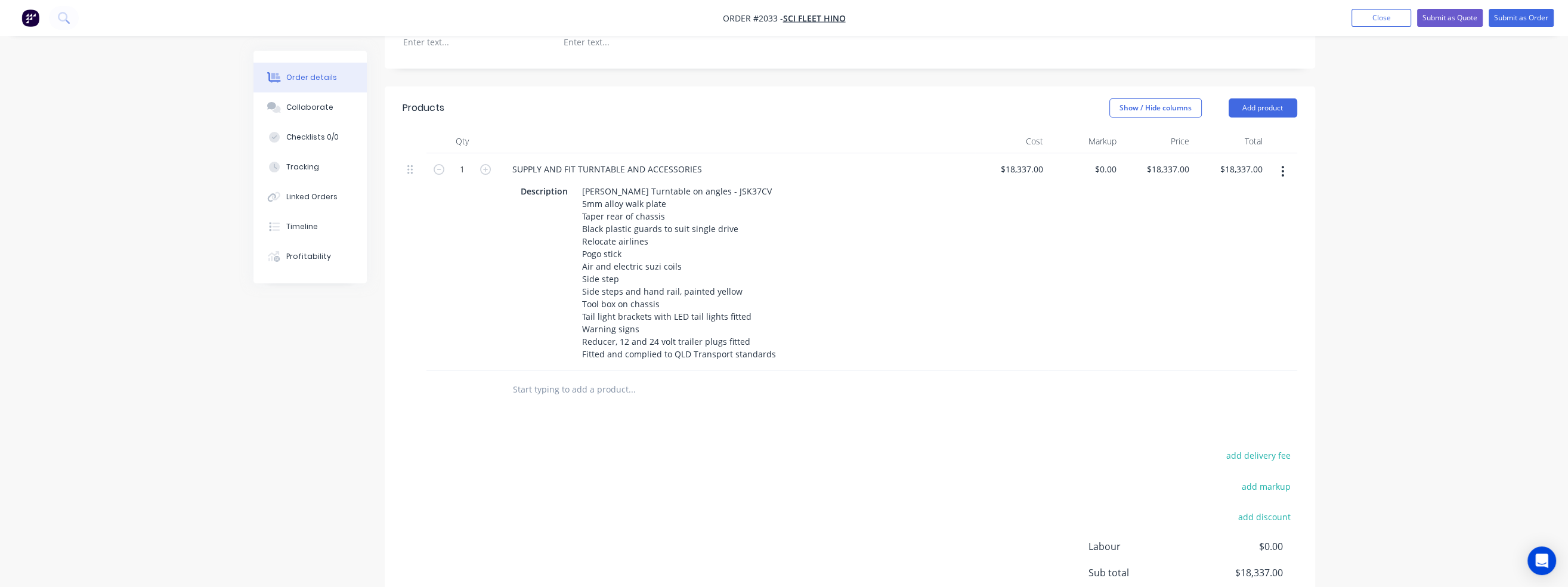
click at [608, 378] on input "text" at bounding box center [631, 390] width 238 height 24
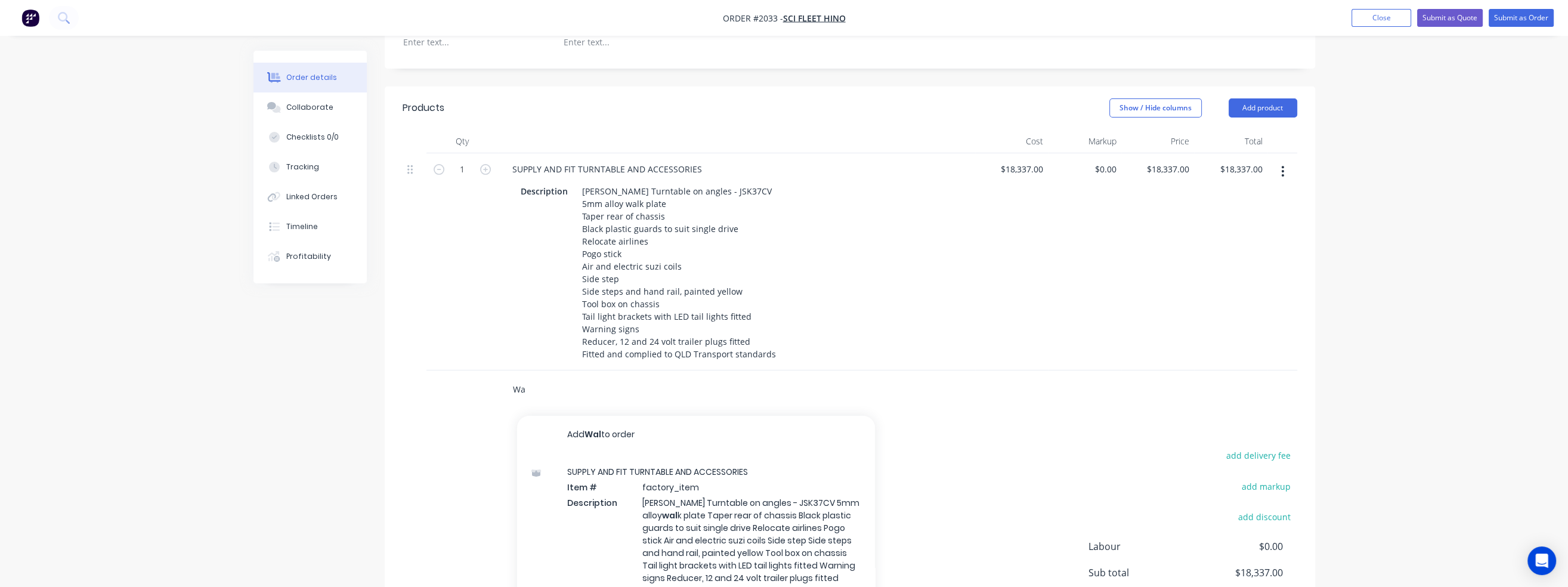
type input "W"
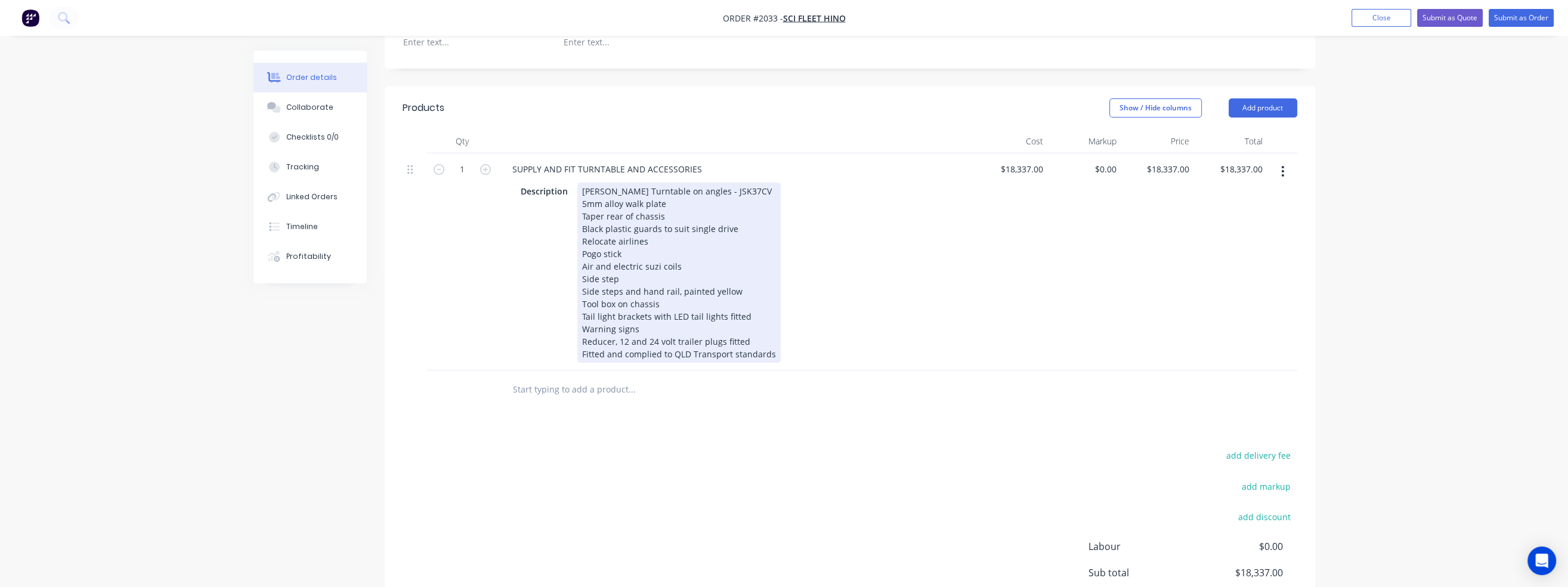
click at [661, 271] on div "Jost Turntable on angles - JSK37CV 5mm alloy walk plate Taper rear of chassis B…" at bounding box center [680, 273] width 204 height 180
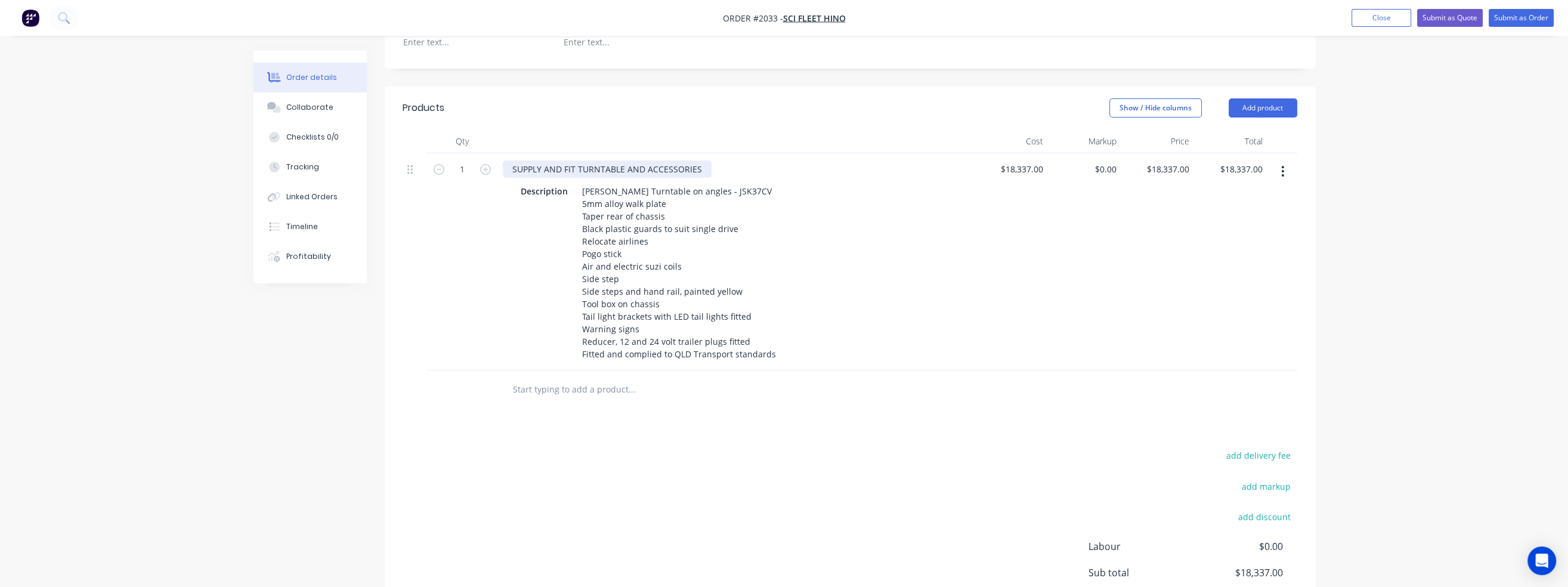
click at [701, 161] on div "SUPPLY AND FIT TURNTABLE AND ACCESSORIES" at bounding box center [607, 169] width 209 height 17
click at [724, 161] on div "SUPPLY AND FIT TURNTABLE AND ACCESSORIES TO" at bounding box center [737, 169] width 468 height 17
click at [714, 161] on div "SUPPLY AND FIT TURNTABLE AND ACCESSORIES TO" at bounding box center [613, 169] width 222 height 17
click at [730, 161] on div "SUPPLY AND FIT TURNTABLE AND ACCESSORIES TO Hino 700 SS 2848 AMT AIR 3988 PRIME…" at bounding box center [707, 169] width 410 height 17
click at [901, 161] on div "SUPPLY AND FIT TURNTABLE AND ACCESSORIES TO HINO 700 SS 2848 AMT AIR 3988 PRIME…" at bounding box center [709, 169] width 413 height 17
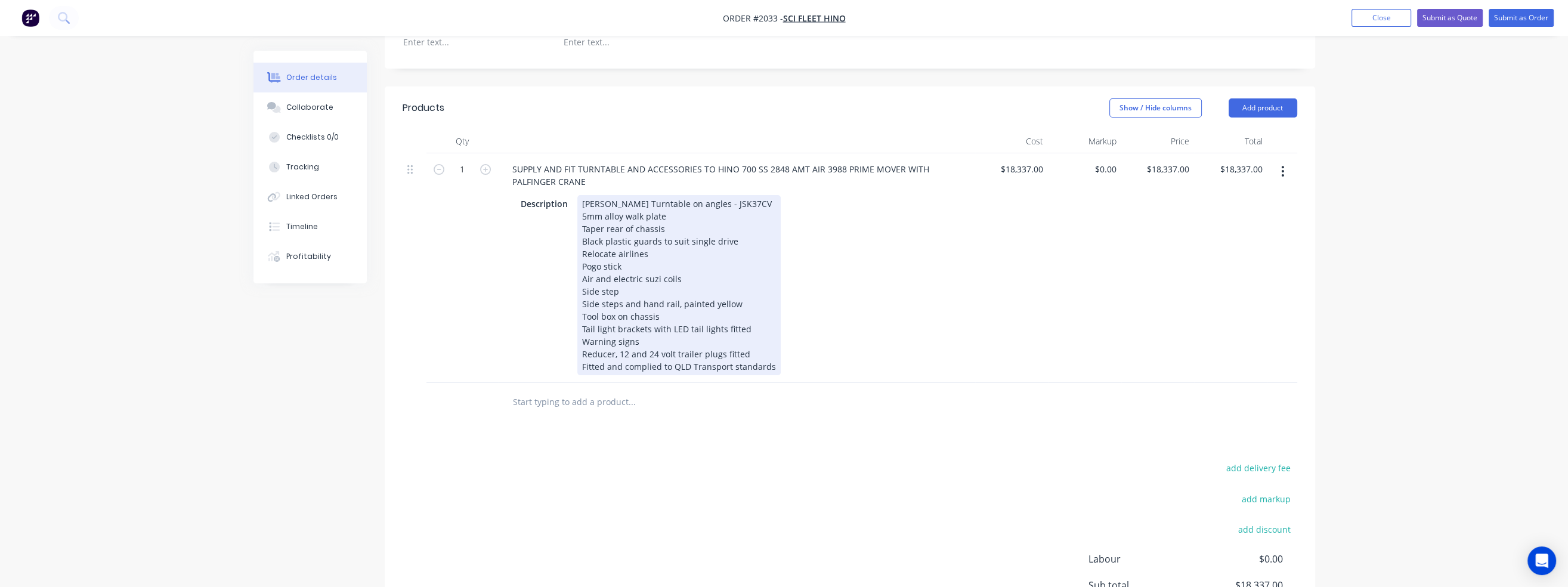
click at [716, 247] on div "Jost Turntable on angles - JSK37CV 5mm alloy walk plate Taper rear of chassis B…" at bounding box center [680, 285] width 204 height 180
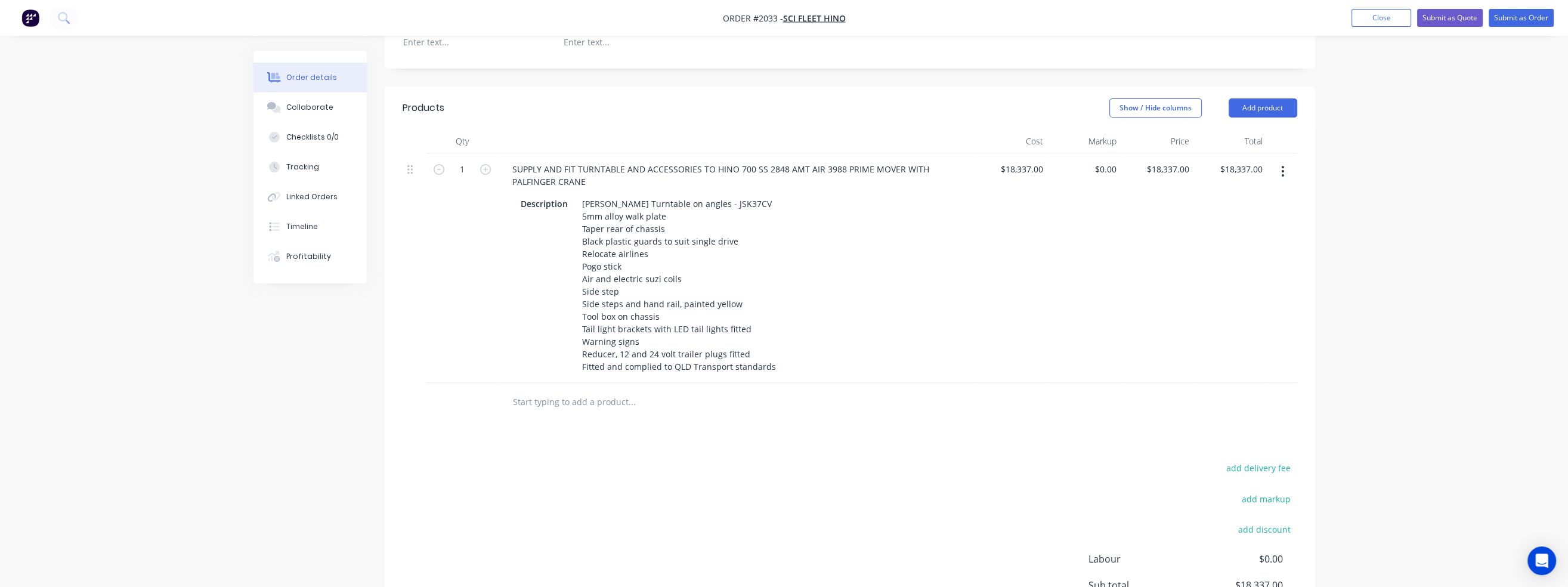
click at [590, 390] on input "text" at bounding box center [631, 402] width 238 height 24
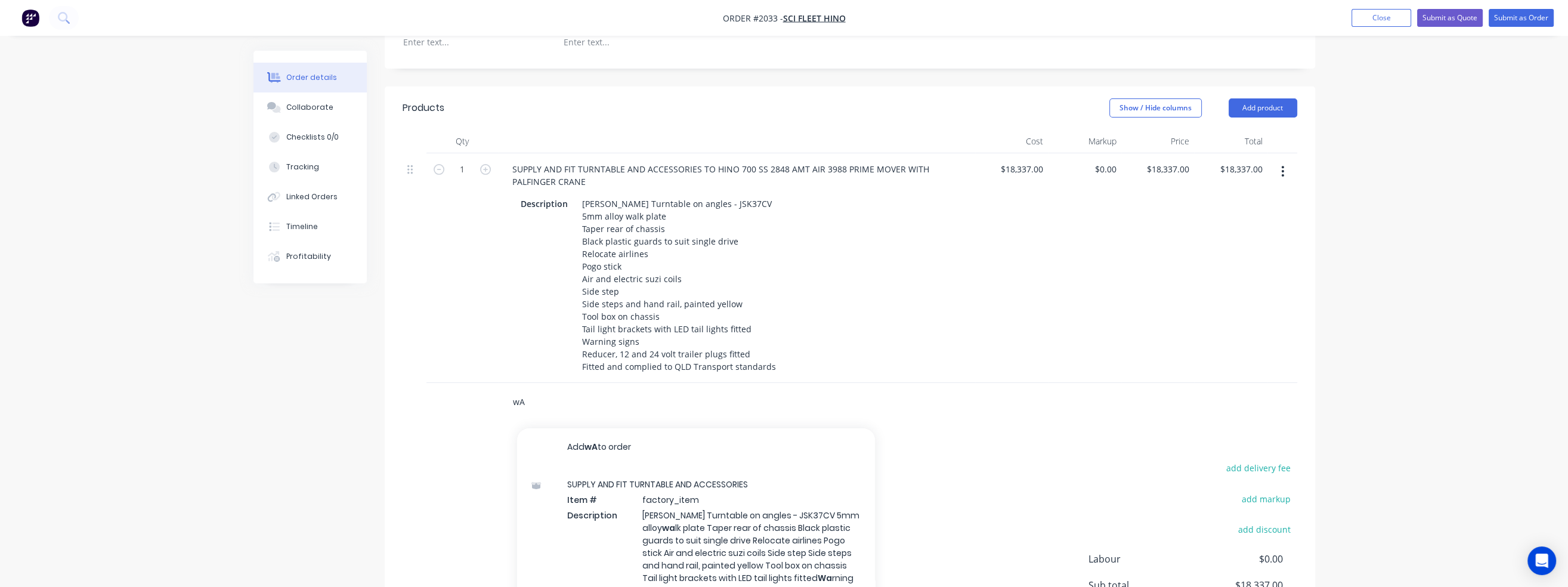
type input "w"
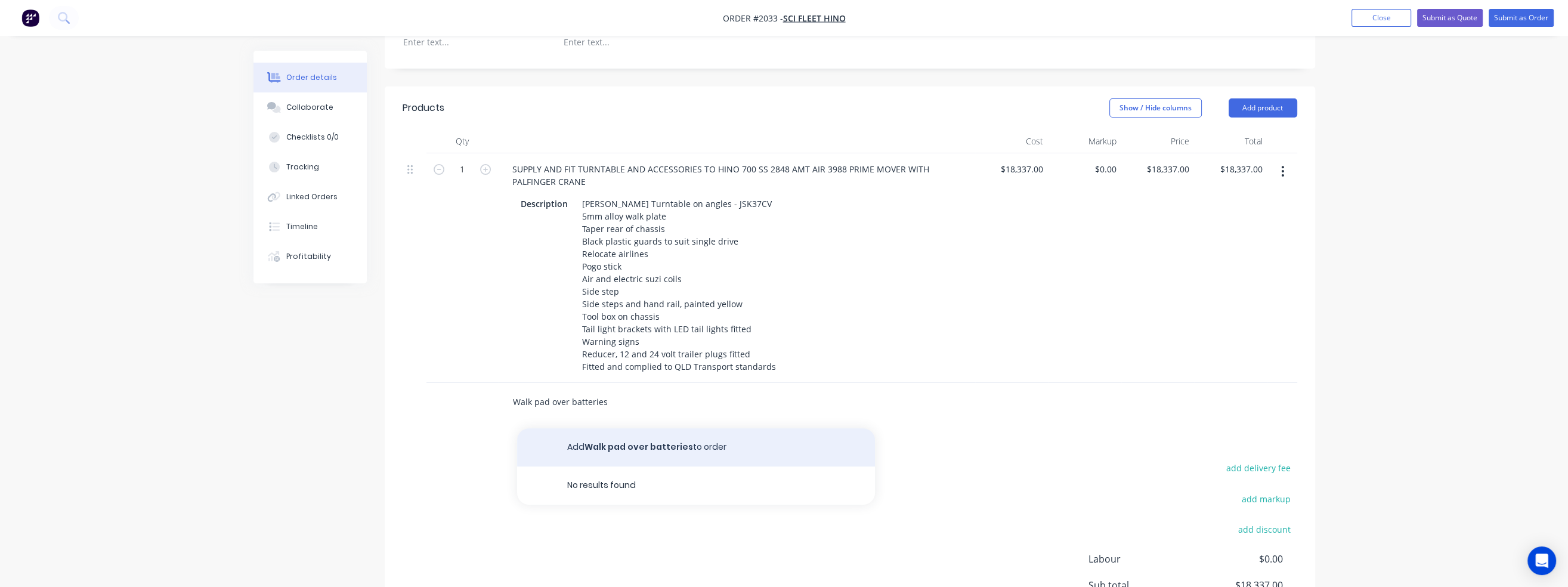
type input "Walk pad over batteries"
click at [625, 429] on button "Add Walk pad over batteries to order" at bounding box center [696, 448] width 358 height 38
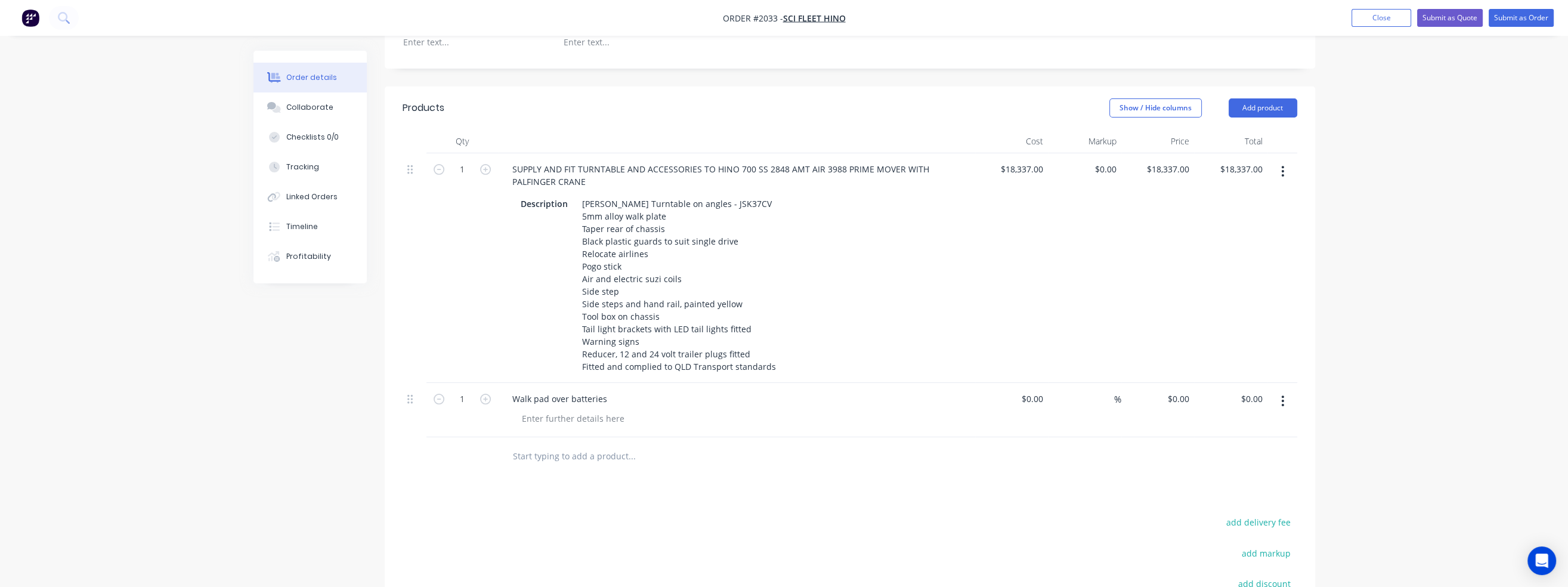
click at [570, 445] on input "text" at bounding box center [631, 457] width 238 height 24
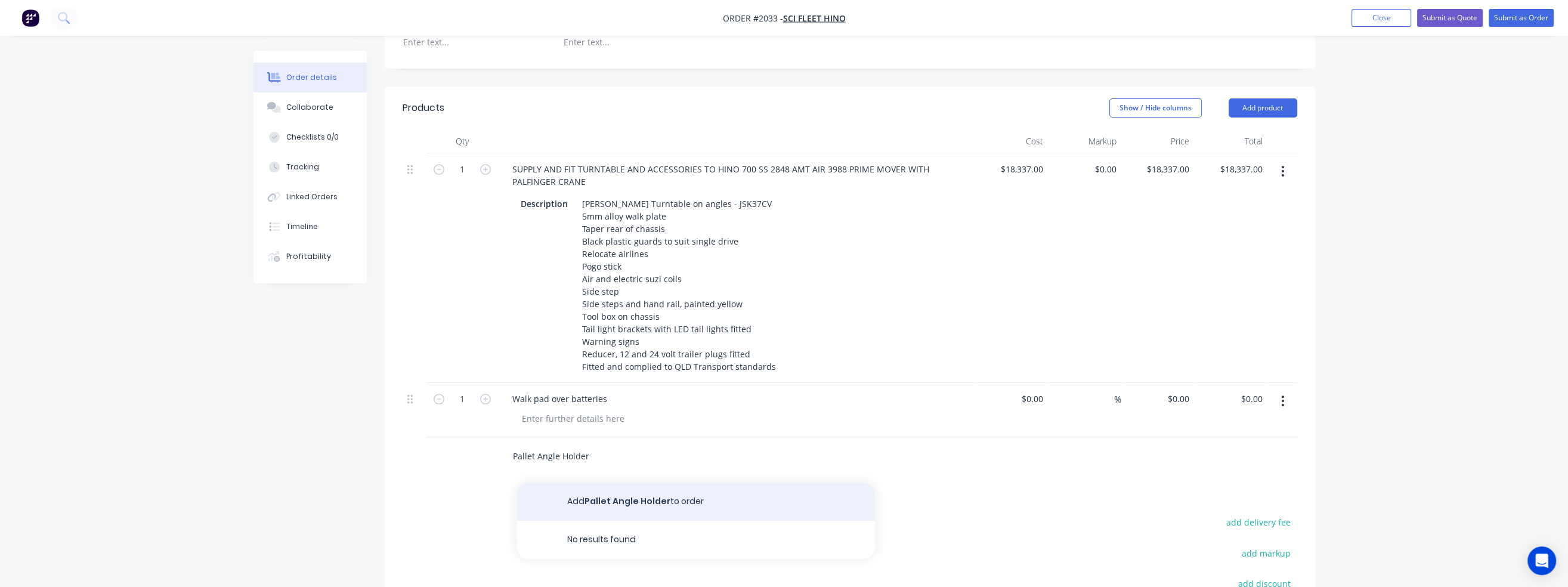
type input "Pallet Angle Holder"
click at [597, 482] on button "Add Pallet Angle Holder to order" at bounding box center [696, 501] width 358 height 38
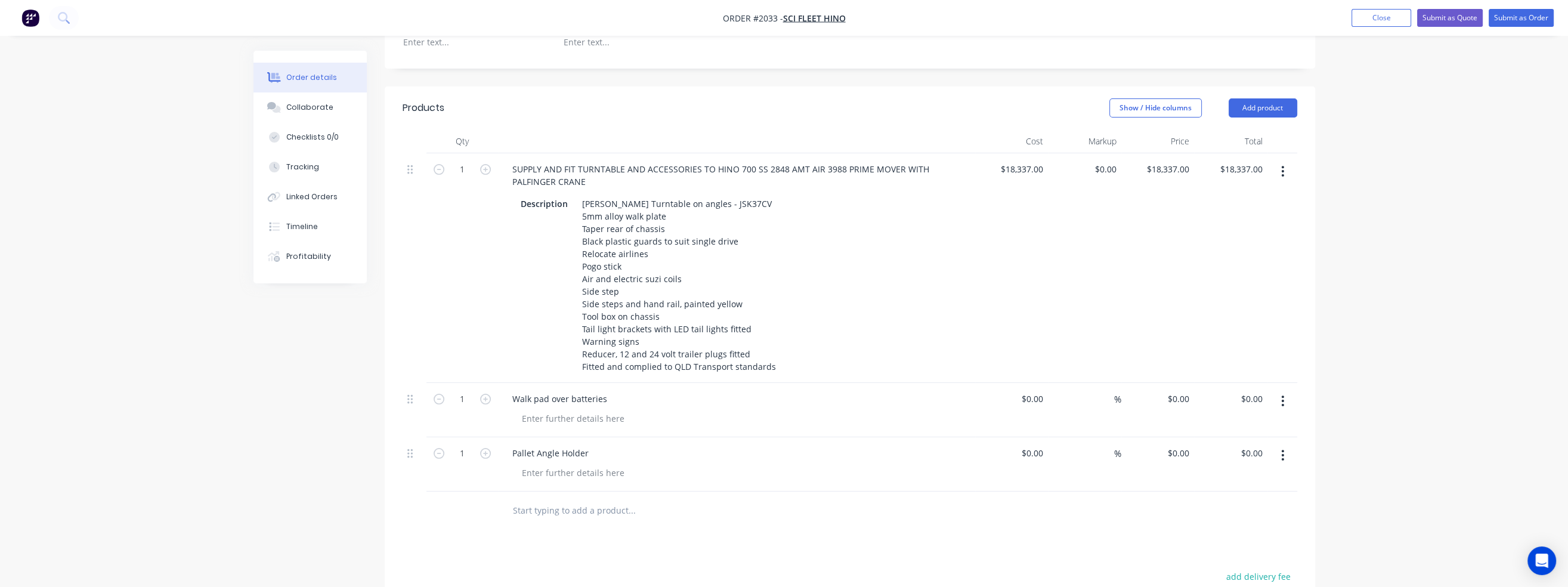
click at [543, 499] on input "text" at bounding box center [631, 510] width 238 height 24
type input "Toolbox"
click at [573, 537] on button "Add Toolbox to order" at bounding box center [696, 556] width 358 height 38
click at [553, 518] on div at bounding box center [573, 526] width 121 height 17
click at [541, 553] on input "text" at bounding box center [631, 565] width 238 height 24
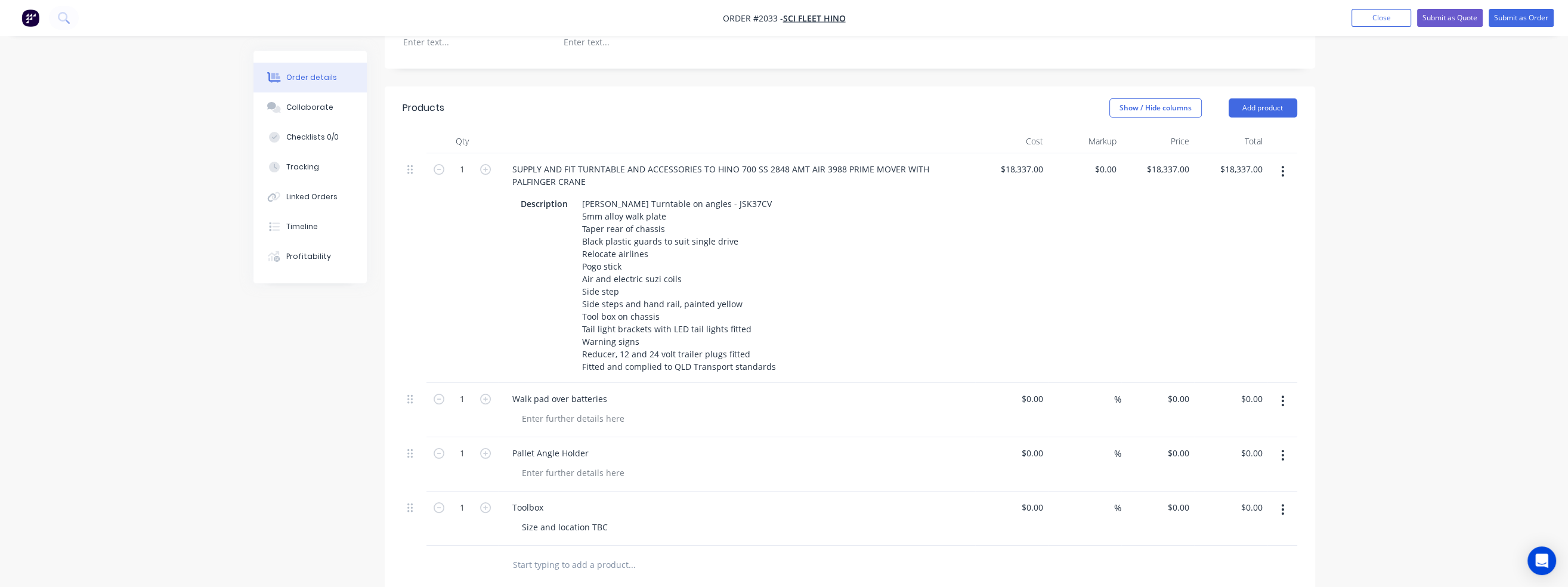
drag, startPoint x: 511, startPoint y: 533, endPoint x: 524, endPoint y: 533, distance: 13.0
click at [513, 553] on div at bounding box center [681, 565] width 358 height 24
drag, startPoint x: 524, startPoint y: 533, endPoint x: 430, endPoint y: 541, distance: 94.3
click at [430, 546] on div at bounding box center [850, 565] width 895 height 38
click at [548, 553] on input "text" at bounding box center [631, 565] width 238 height 24
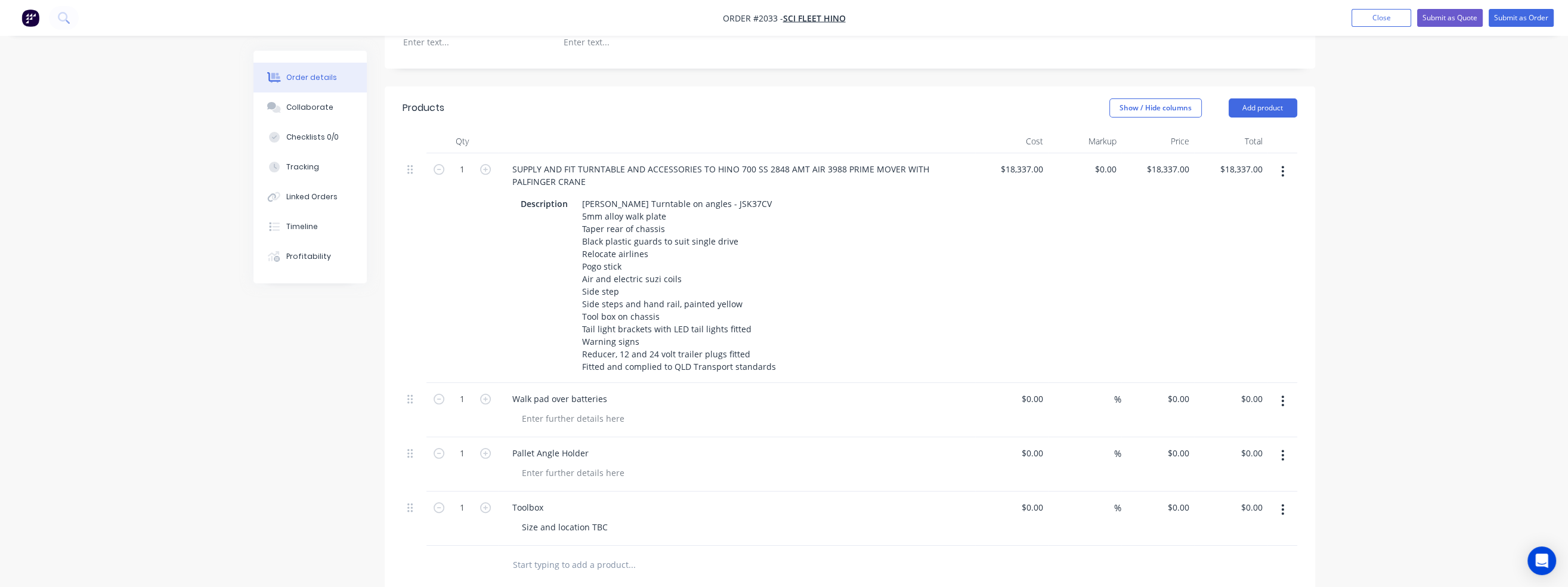
paste input "- LED Work Light looking over Prime Mover Set-Up & Crane"
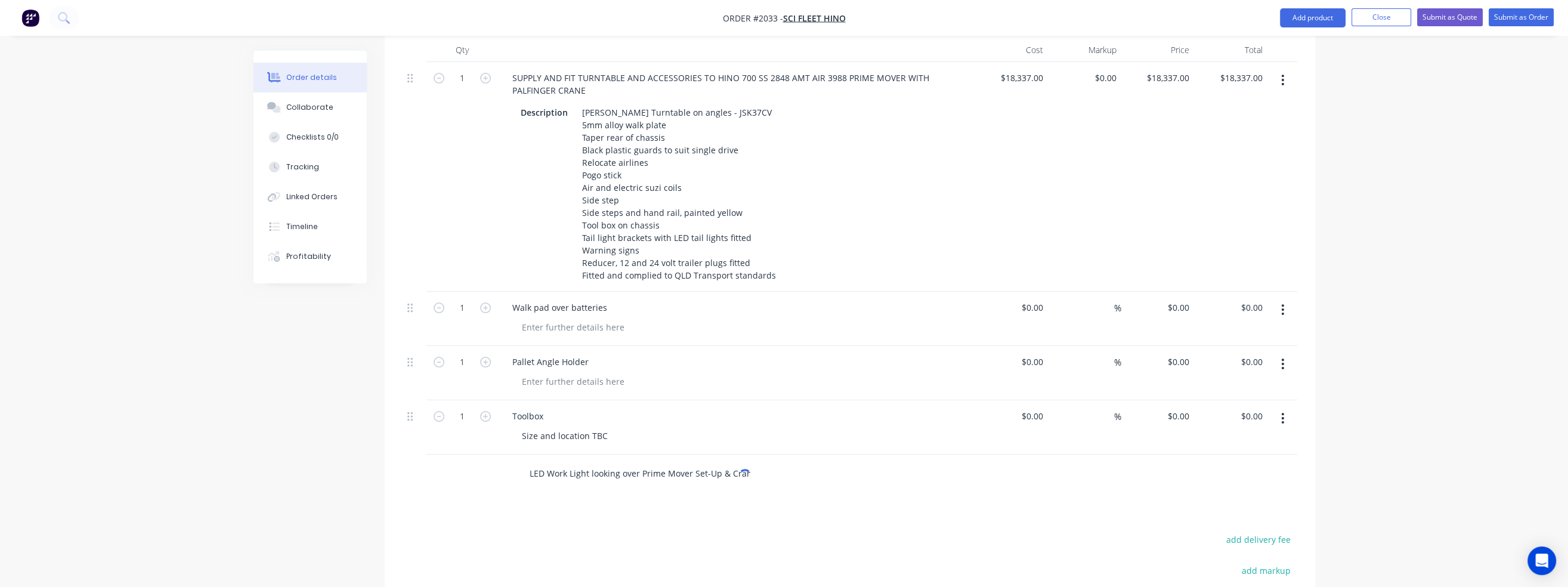
scroll to position [745, 0]
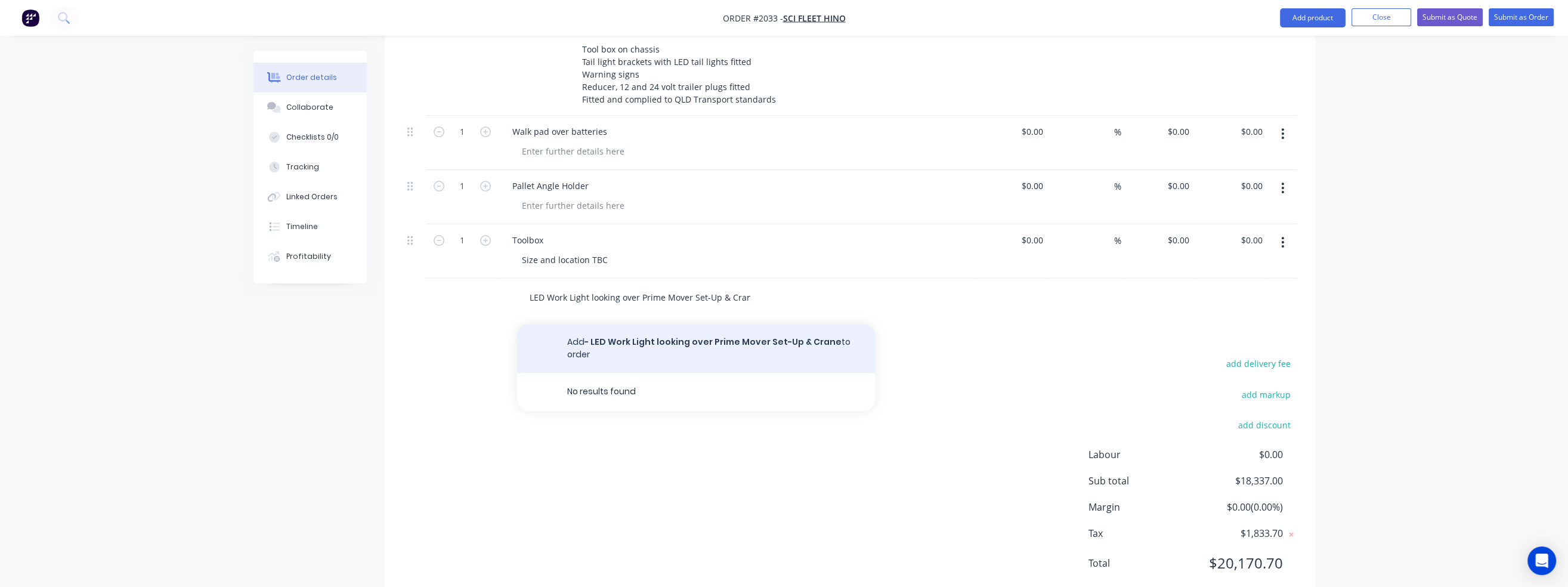
type input "- LED Work Light looking over Prime Mover Set-Up & Crane"
click at [603, 324] on button "Add - LED Work Light looking over Prime Mover Set-Up & Crane to order" at bounding box center [696, 348] width 358 height 49
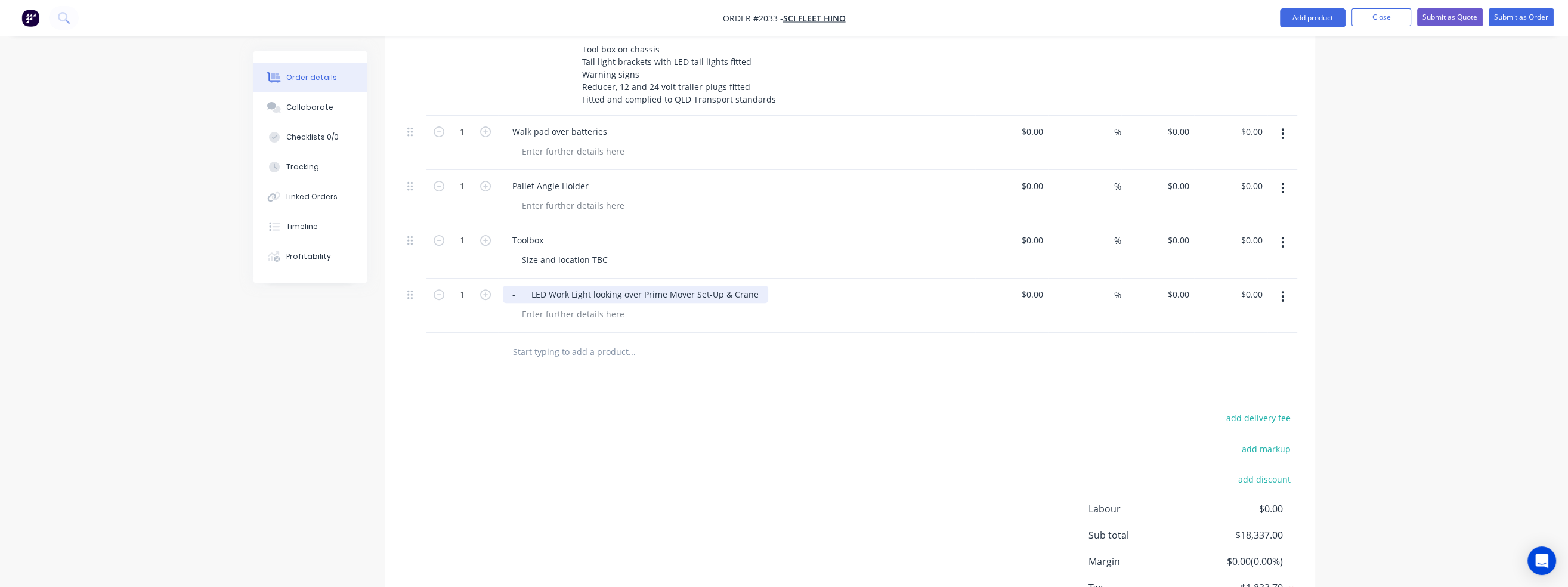
click at [572, 286] on div "- LED Work Light looking over Prime Mover Set-Up & Crane" at bounding box center [635, 294] width 265 height 17
click at [562, 340] on input "text" at bounding box center [631, 352] width 238 height 24
click at [530, 286] on div "- LED Work light looking over prime mover set up & crane" at bounding box center [633, 294] width 262 height 17
click at [530, 340] on input "text" at bounding box center [631, 352] width 238 height 24
click at [525, 340] on input "text" at bounding box center [631, 352] width 238 height 24
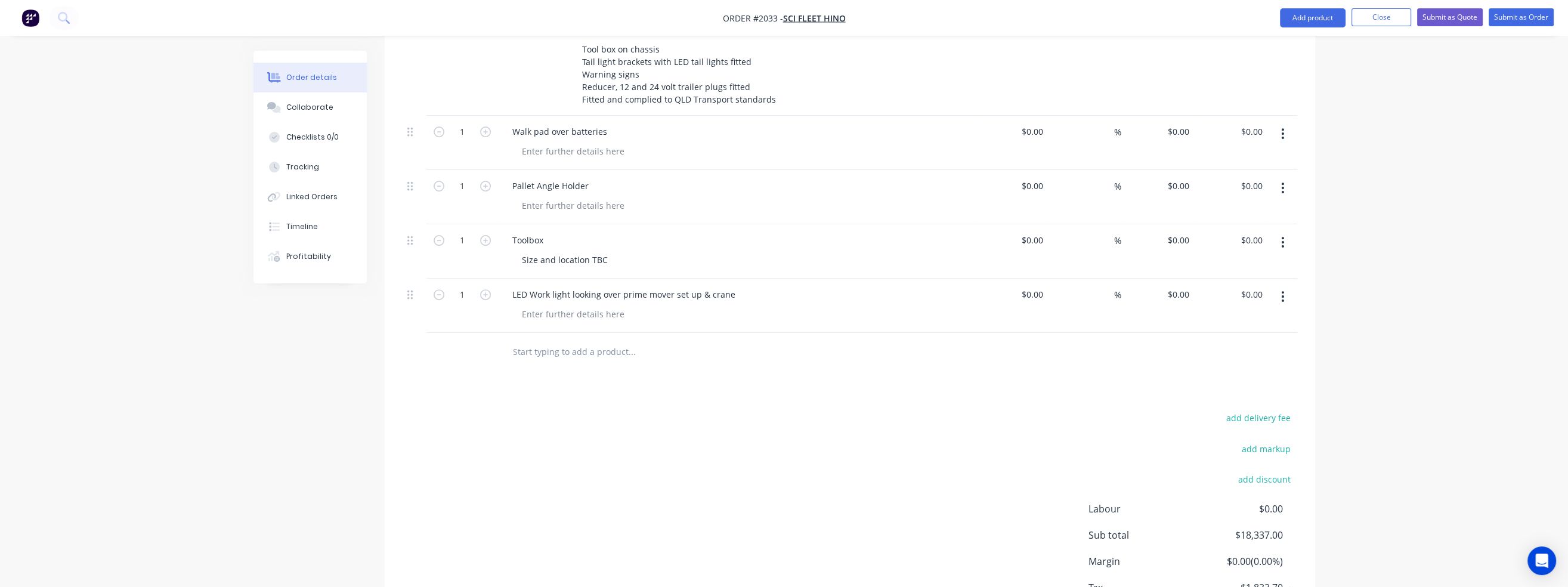
paste input "- Paint all Cab Entry Steps & Handles Yellow"
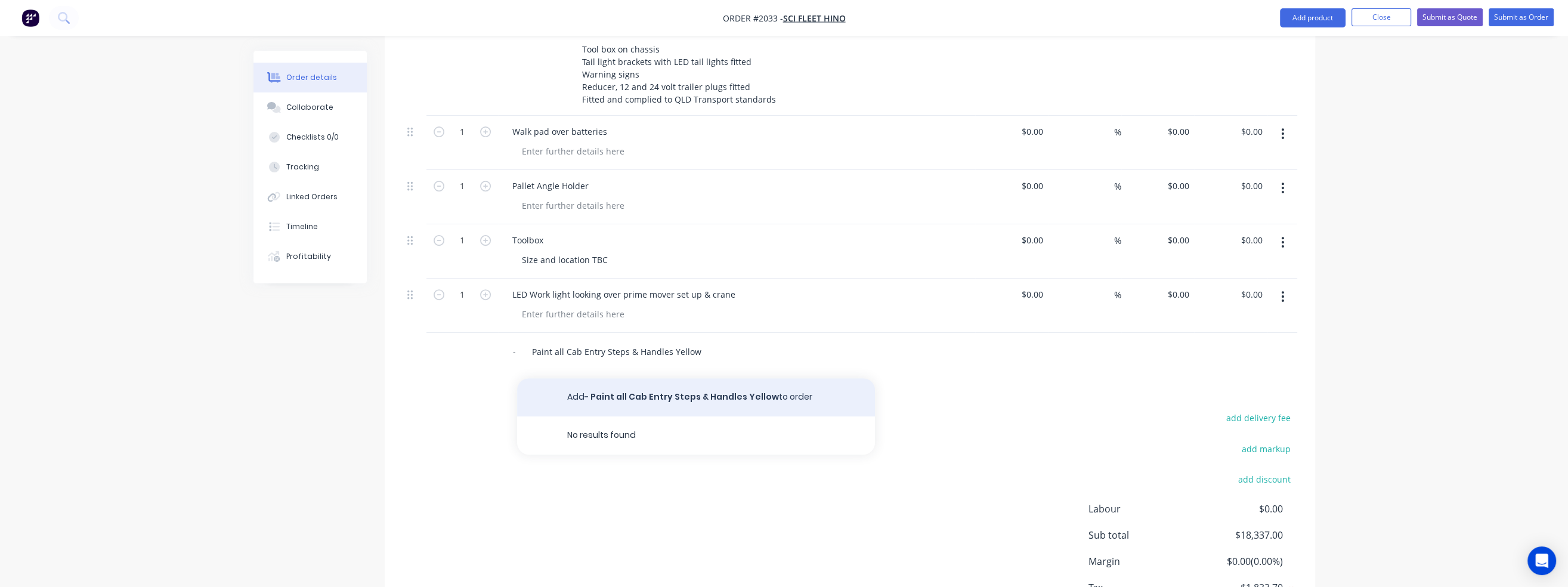
type input "- Paint all Cab Entry Steps & Handles Yellow"
click at [606, 378] on button "Add - Paint all Cab Entry Steps & Handles Yellow to order" at bounding box center [696, 397] width 358 height 38
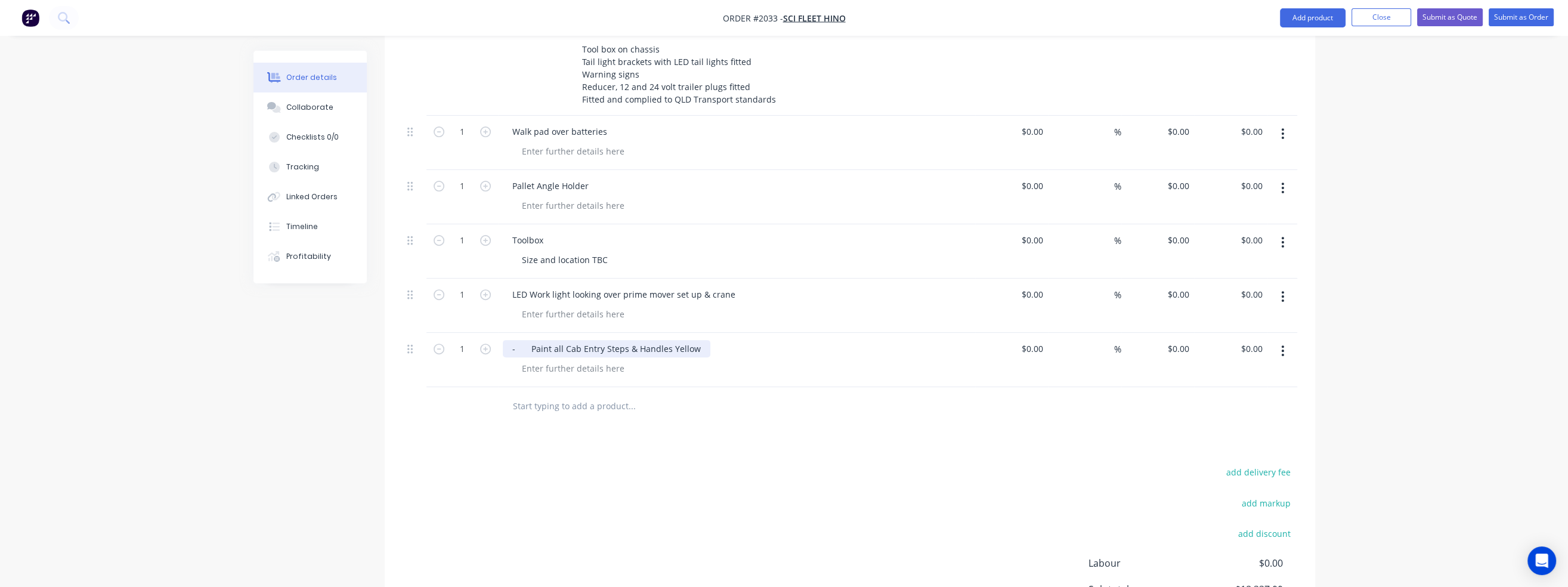
click at [530, 340] on div "- Paint all Cab Entry Steps & Handles Yellow" at bounding box center [606, 348] width 207 height 17
click at [557, 394] on input "text" at bounding box center [631, 406] width 238 height 24
paste input "- 2 x slim line LED beacons fitted to alloy roof bar on cab - Beacons to activa…"
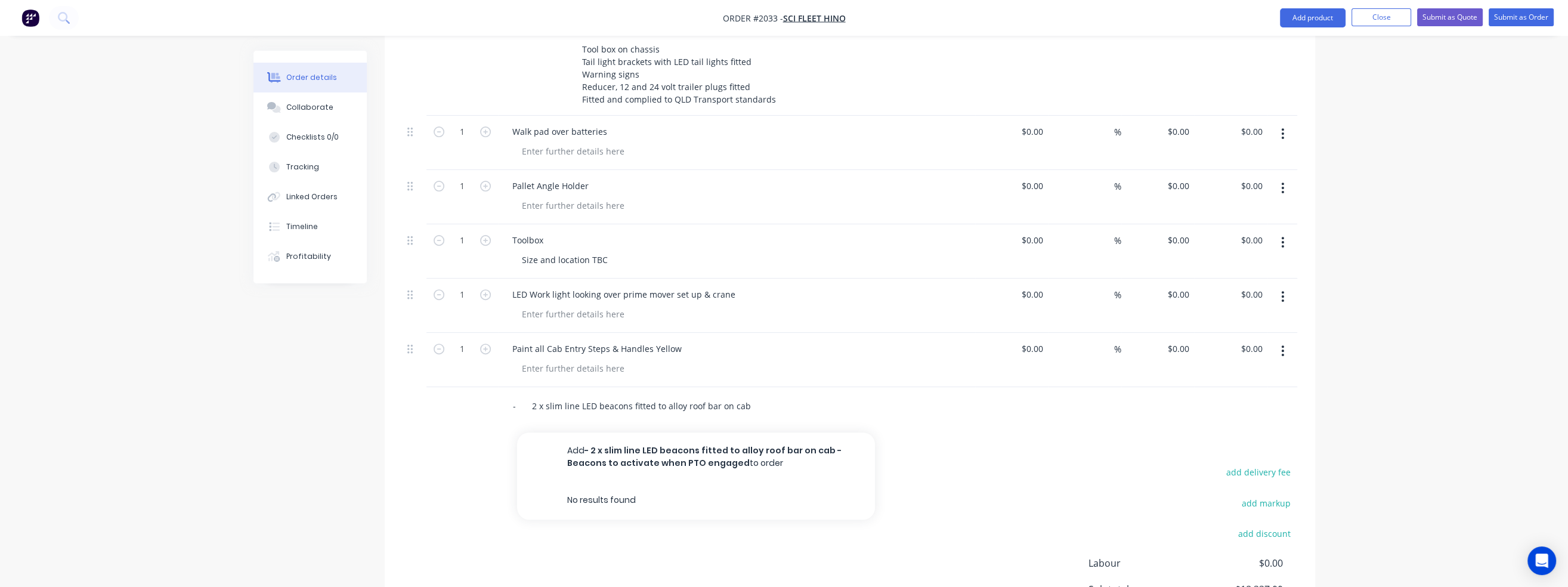
scroll to position [0, 152]
type input "- 2 x slim line LED beacons fitted to alloy roof bar on cab - Beacons to activa…"
click at [622, 421] on div "Products Show / Hide columns Add product Qty Cost Markup Price Total 1 SUPPLY A…" at bounding box center [850, 266] width 930 height 893
click at [603, 394] on input "- 2 x slim line LED beacons fitted to alloy roof bar on cab - Beacons to activa…" at bounding box center [631, 406] width 238 height 24
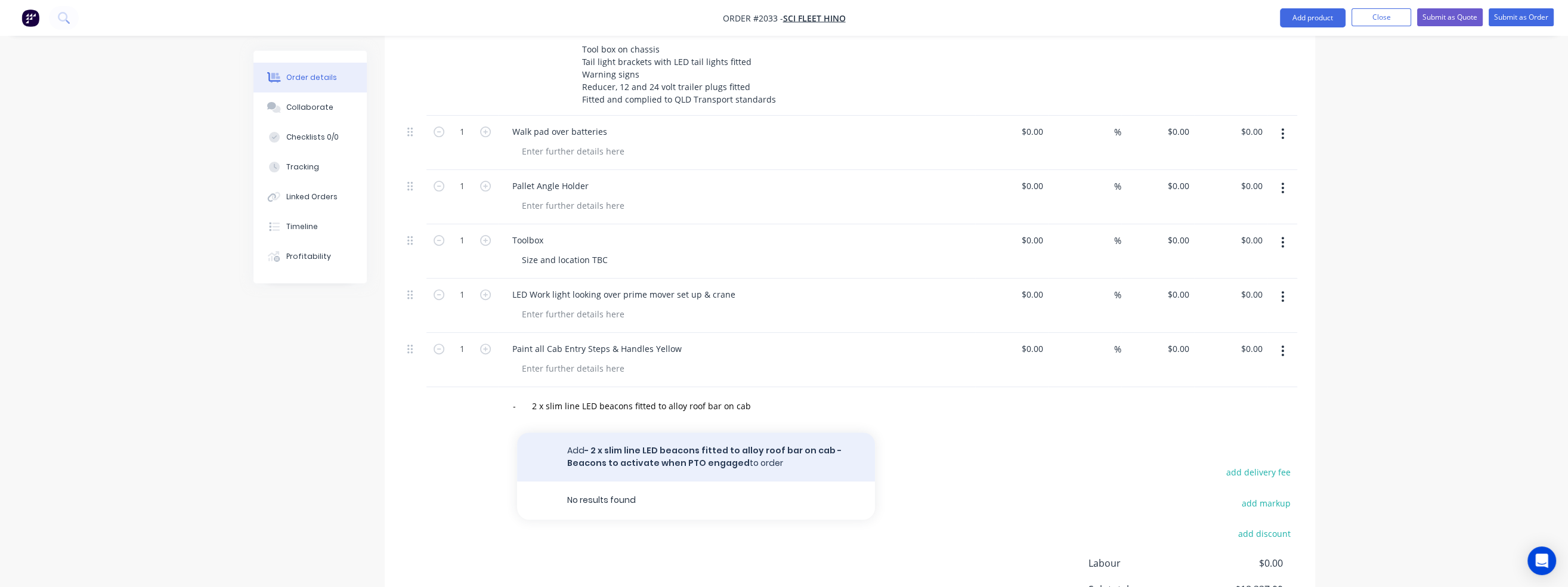
click at [608, 432] on button "Add - 2 x slim line LED beacons fitted to alloy roof bar on cab - Beacons to ac…" at bounding box center [696, 457] width 358 height 49
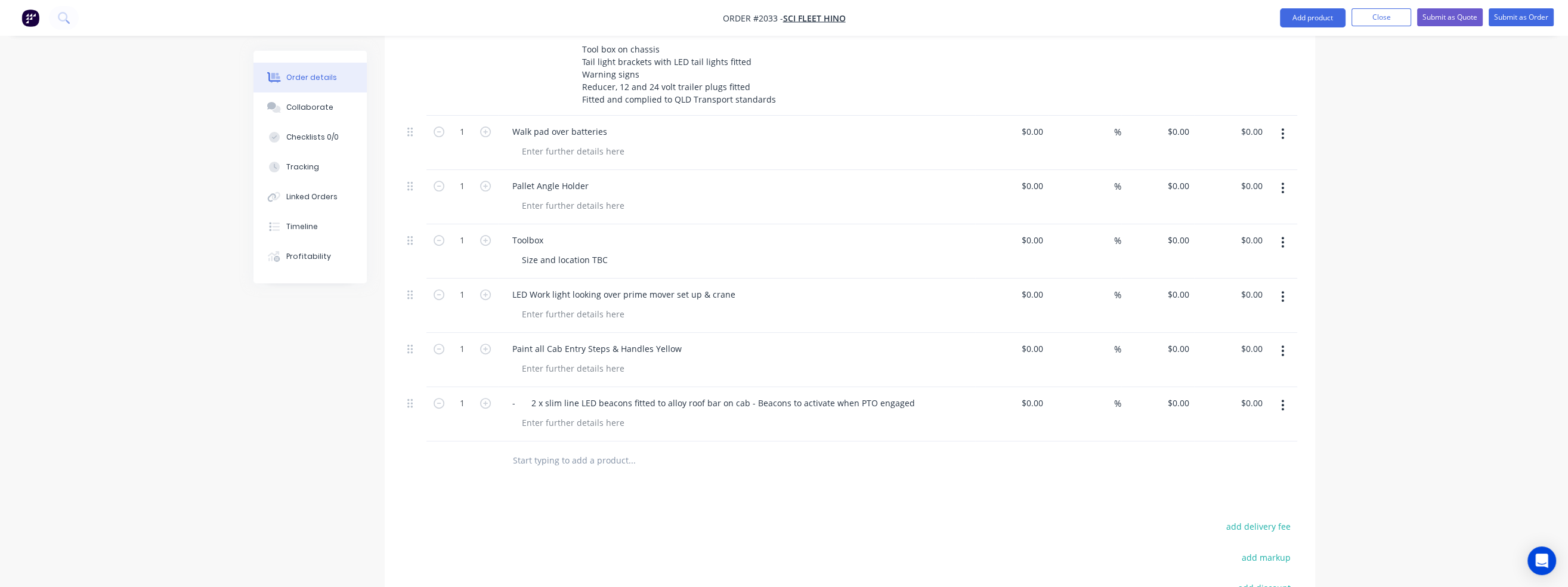
click at [525, 449] on input "text" at bounding box center [631, 460] width 238 height 24
paste input "- Park brake alarm wired to truck horn"
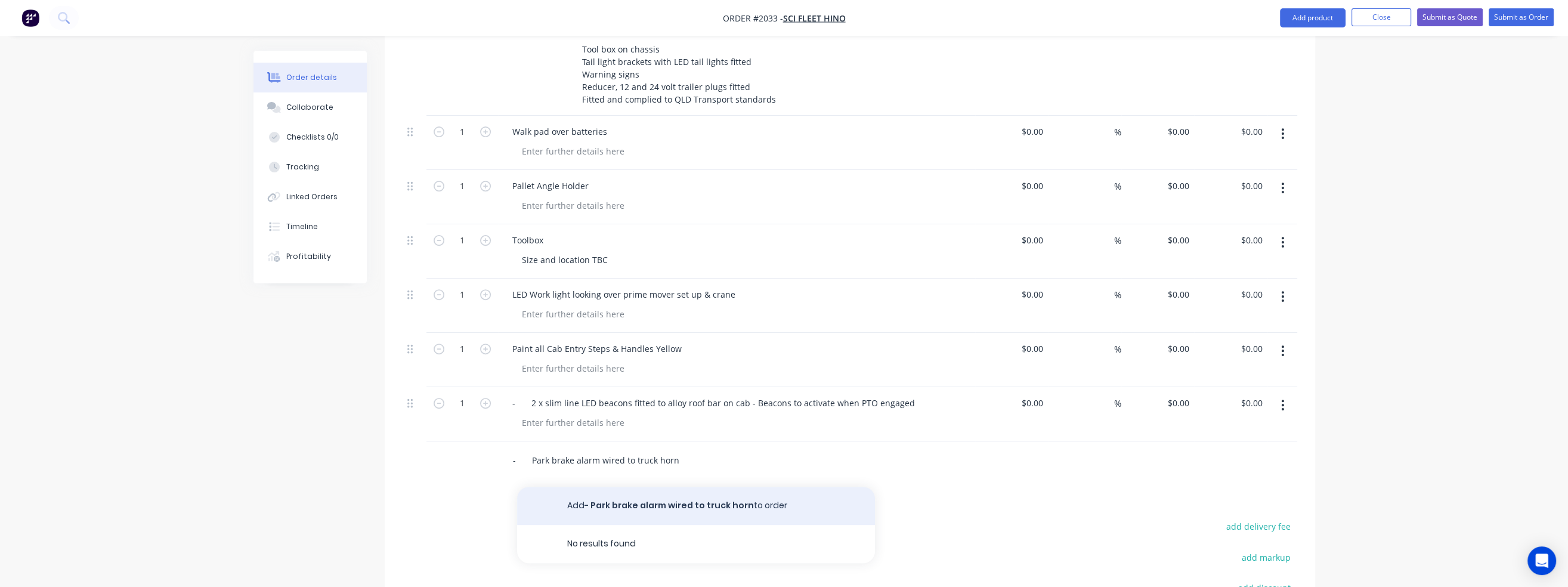
type input "- Park brake alarm wired to truck horn"
click at [621, 487] on button "Add - Park brake alarm wired to truck horn to order" at bounding box center [696, 506] width 358 height 38
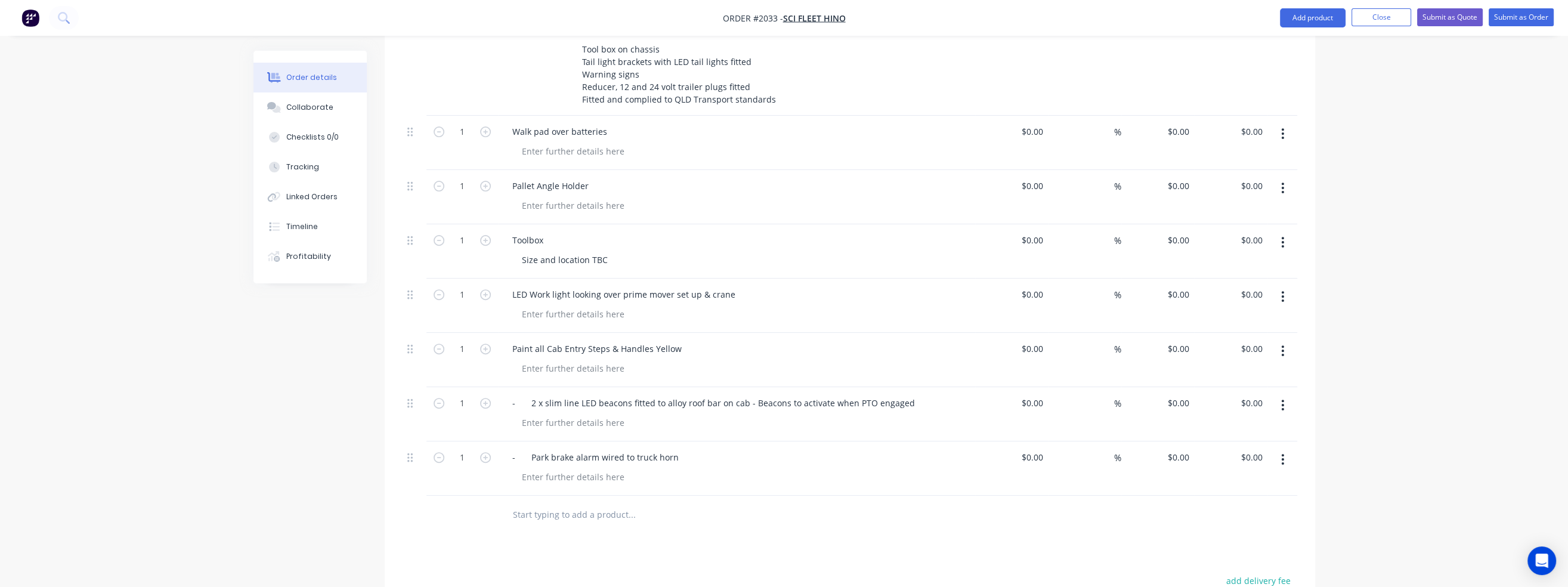
click at [527, 503] on input "text" at bounding box center [631, 515] width 238 height 24
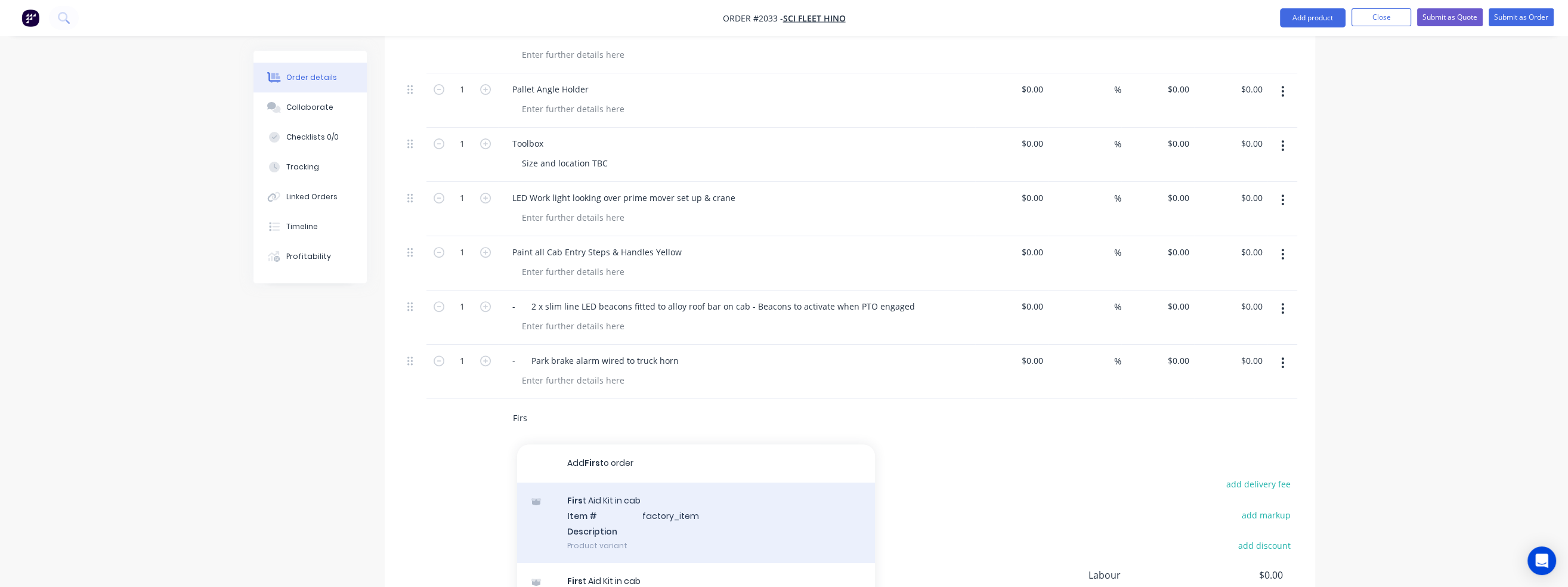
scroll to position [864, 0]
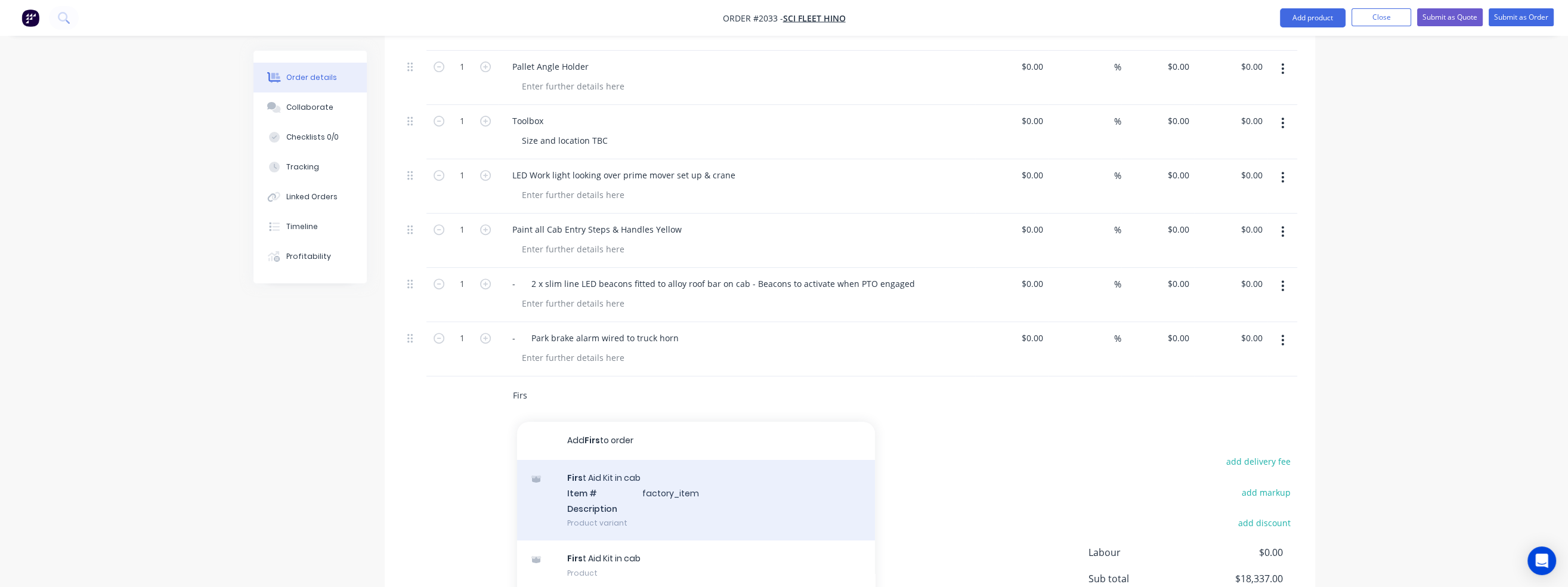
type input "Firs"
click at [605, 460] on div "Firs t Aid Kit in cab Item # factory_item Description Product variant" at bounding box center [696, 500] width 358 height 80
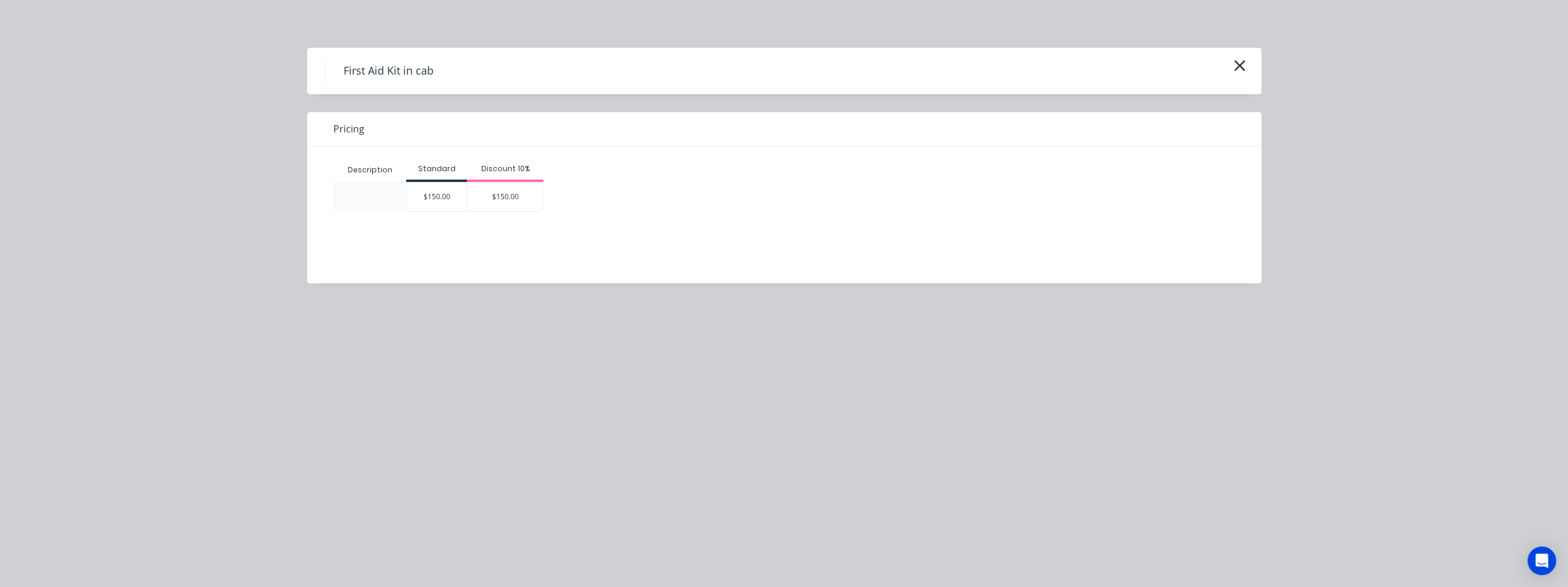
click at [434, 206] on div "$150.00" at bounding box center [436, 197] width 60 height 29
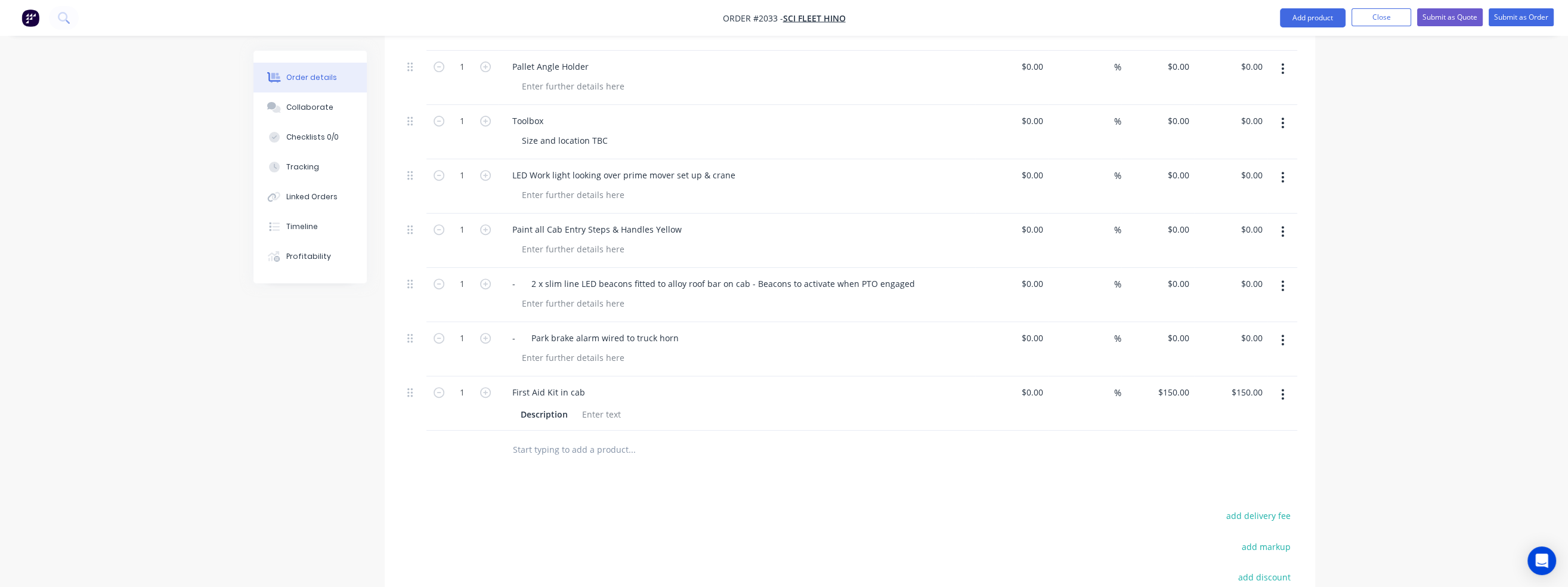
click at [535, 438] on input "text" at bounding box center [631, 449] width 238 height 24
type input "Wheel"
click at [622, 565] on div "Wheel nut indicators Product" at bounding box center [696, 590] width 358 height 50
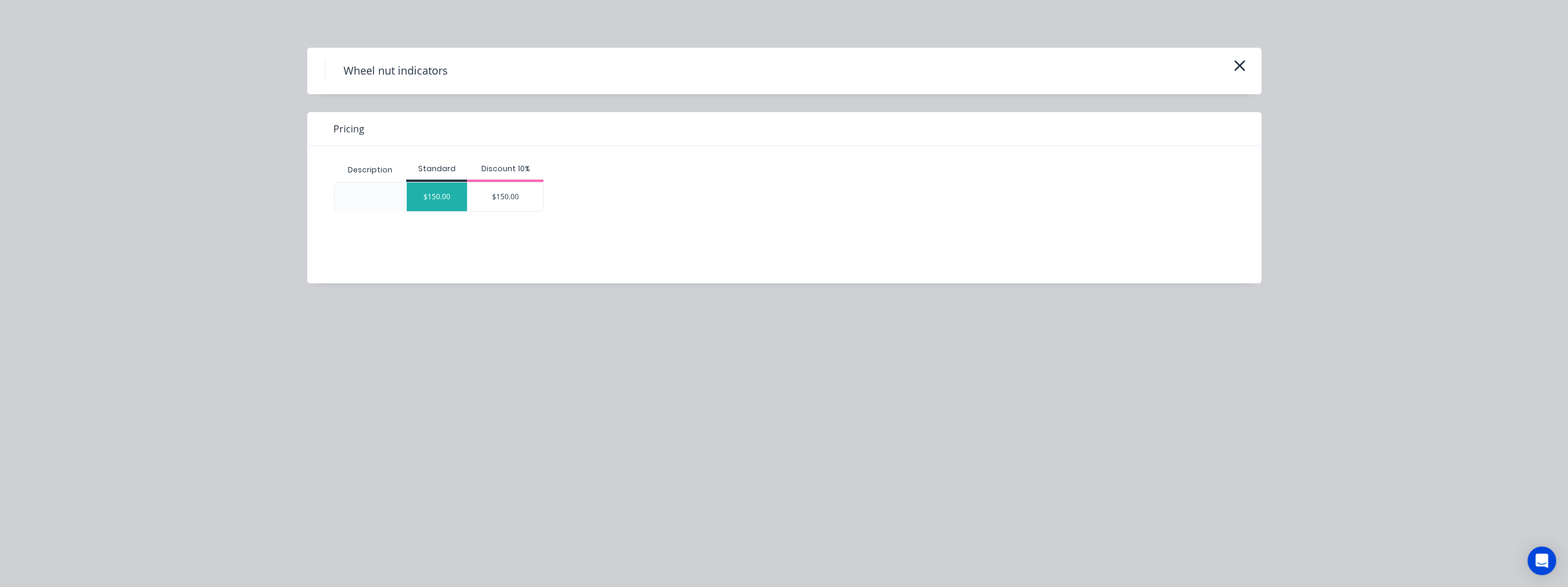
click at [422, 193] on div "$150.00" at bounding box center [436, 197] width 60 height 29
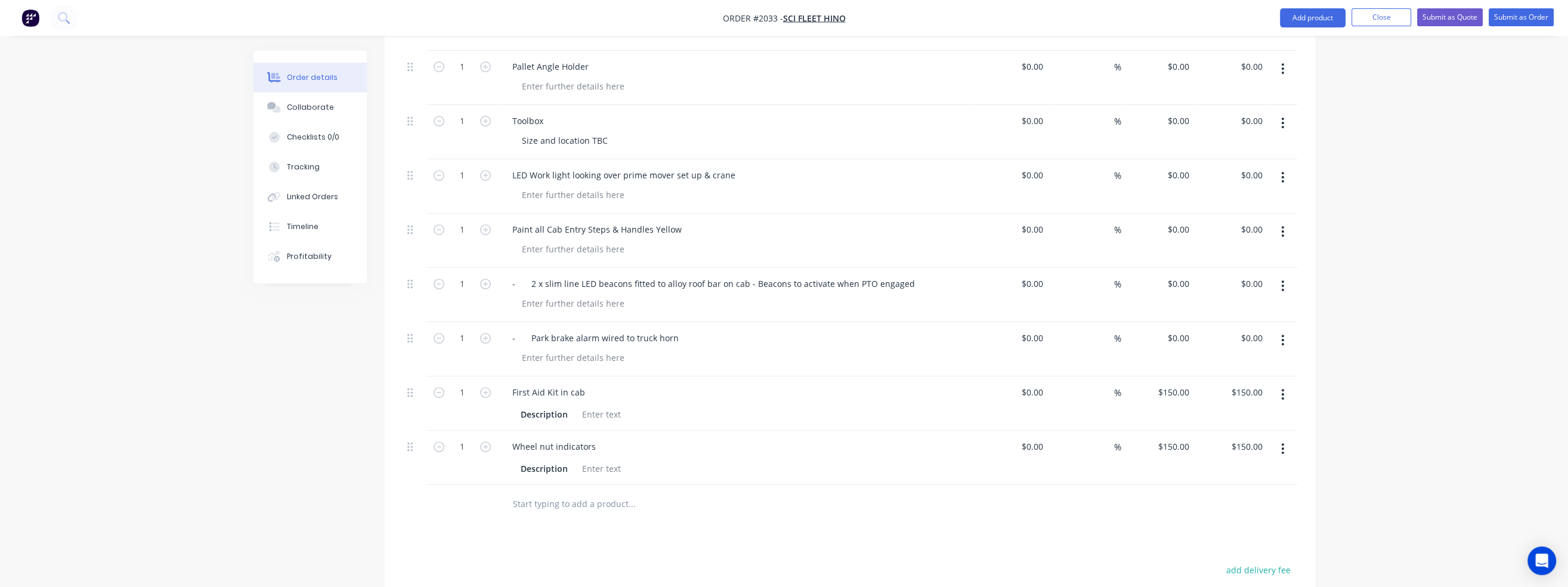
click at [563, 492] on input "text" at bounding box center [631, 504] width 238 height 24
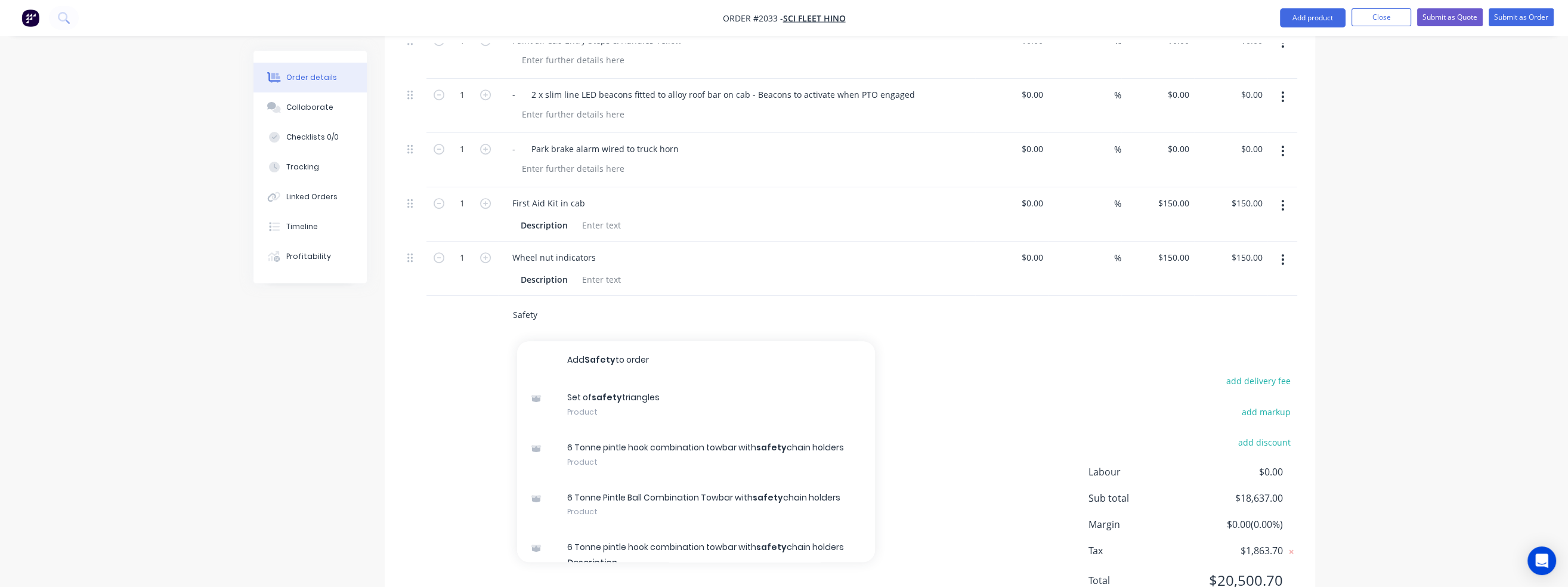
scroll to position [1070, 0]
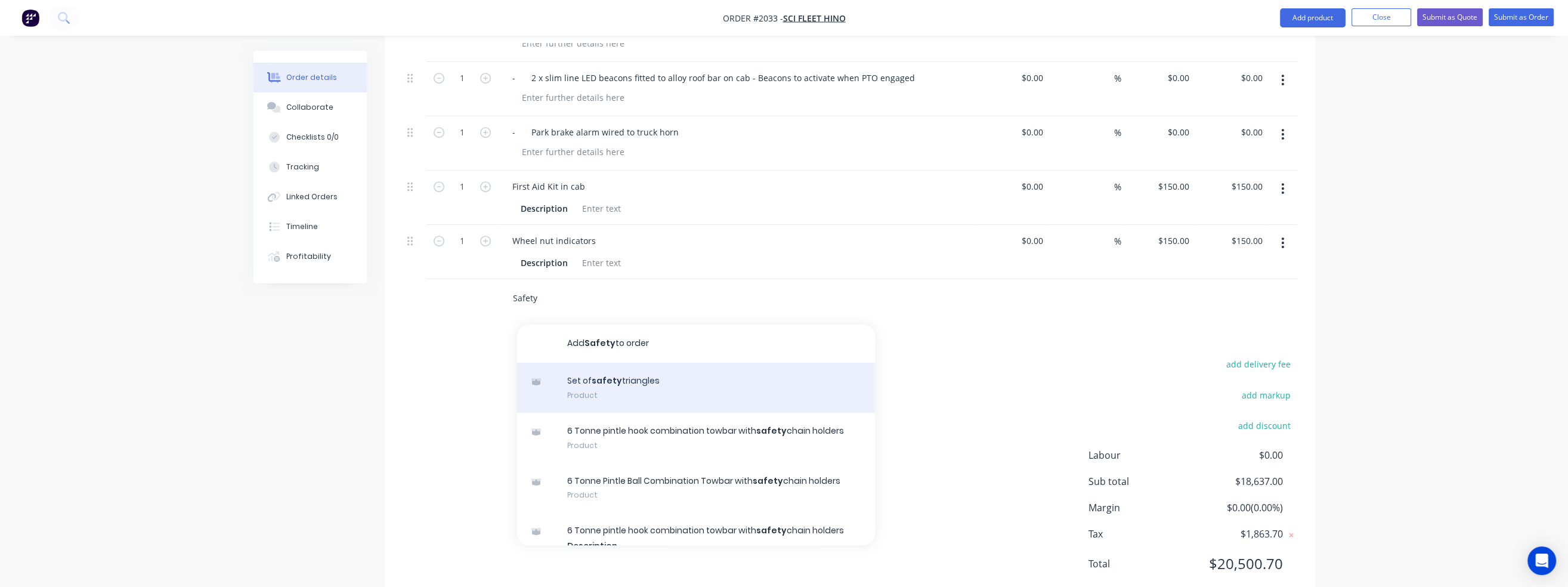
type input "Safety"
click at [608, 363] on div "Set of safety triangles Product" at bounding box center [696, 388] width 358 height 50
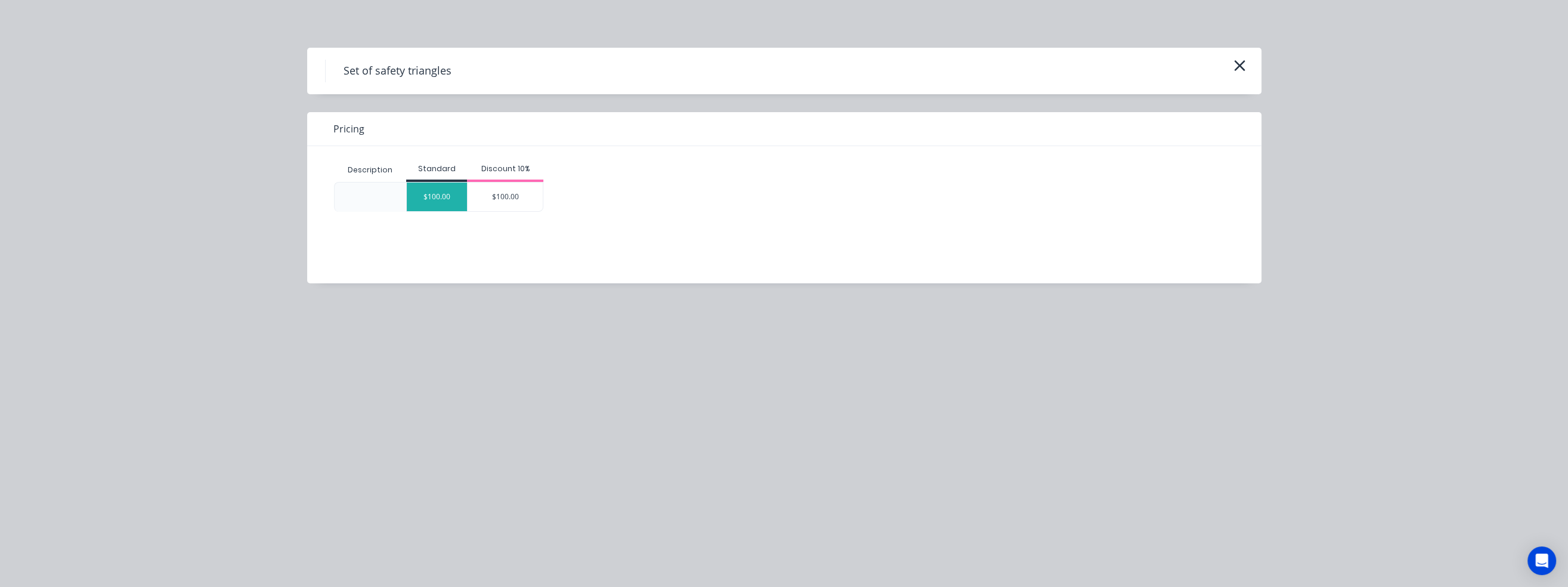
click at [444, 200] on div "$100.00" at bounding box center [436, 197] width 60 height 29
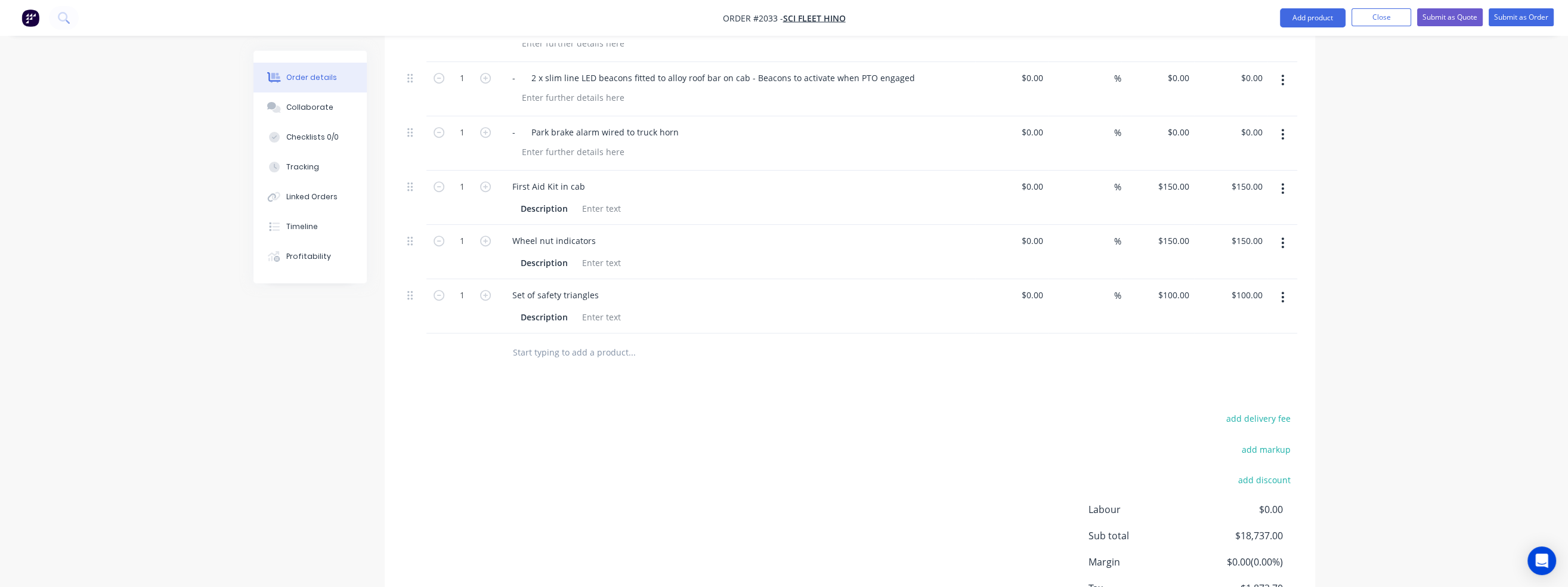
click at [534, 340] on input "text" at bounding box center [631, 352] width 238 height 24
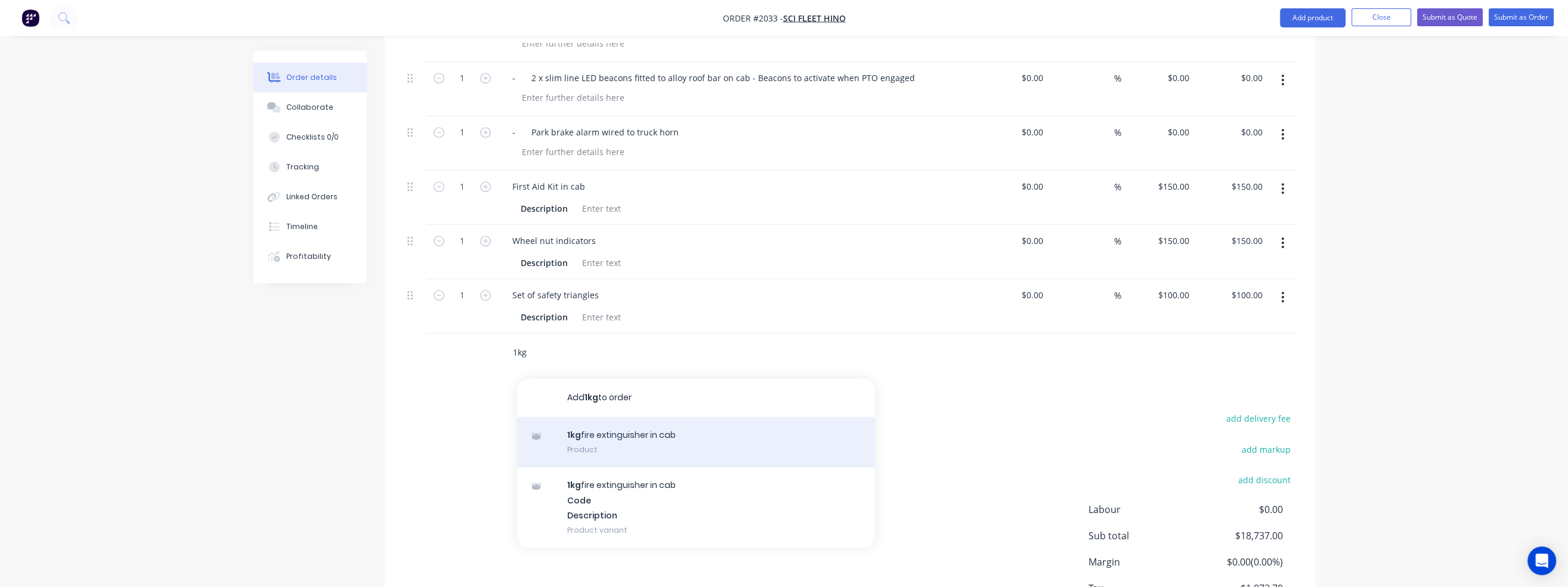
type input "1kg"
click at [575, 417] on div "1kg fire extinguisher in cab Product" at bounding box center [696, 442] width 358 height 50
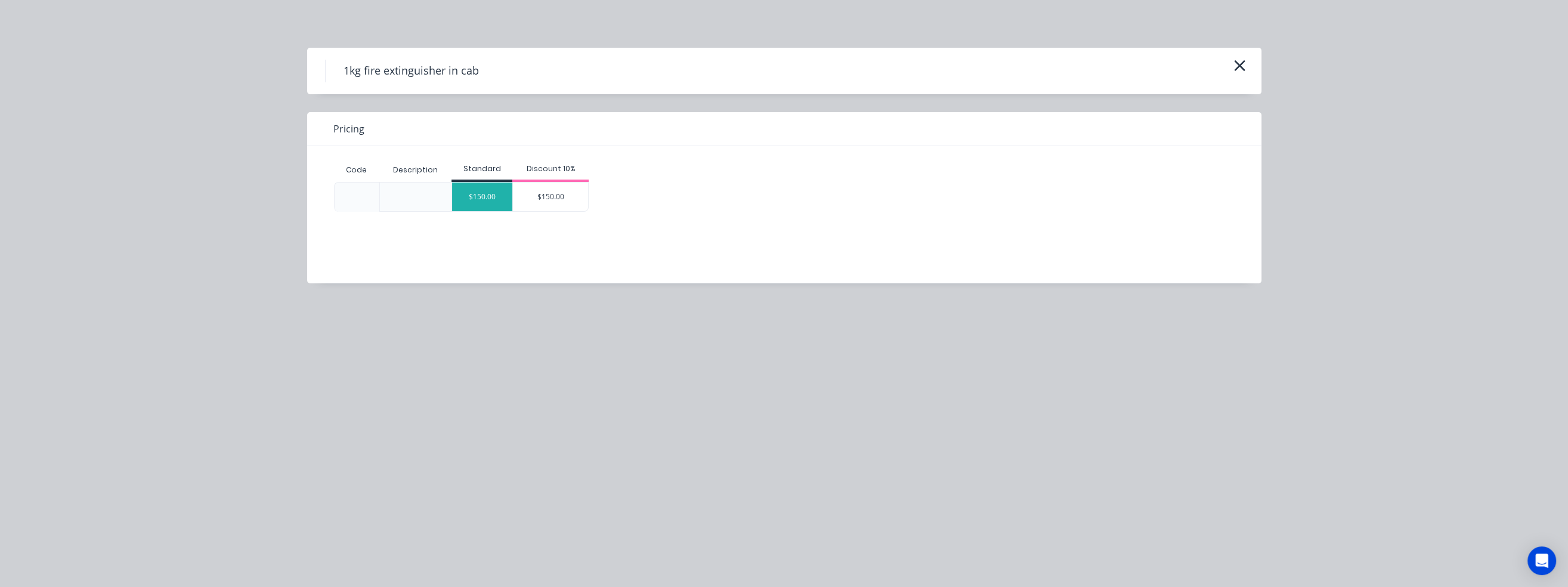
click at [486, 200] on div "$150.00" at bounding box center [481, 197] width 60 height 29
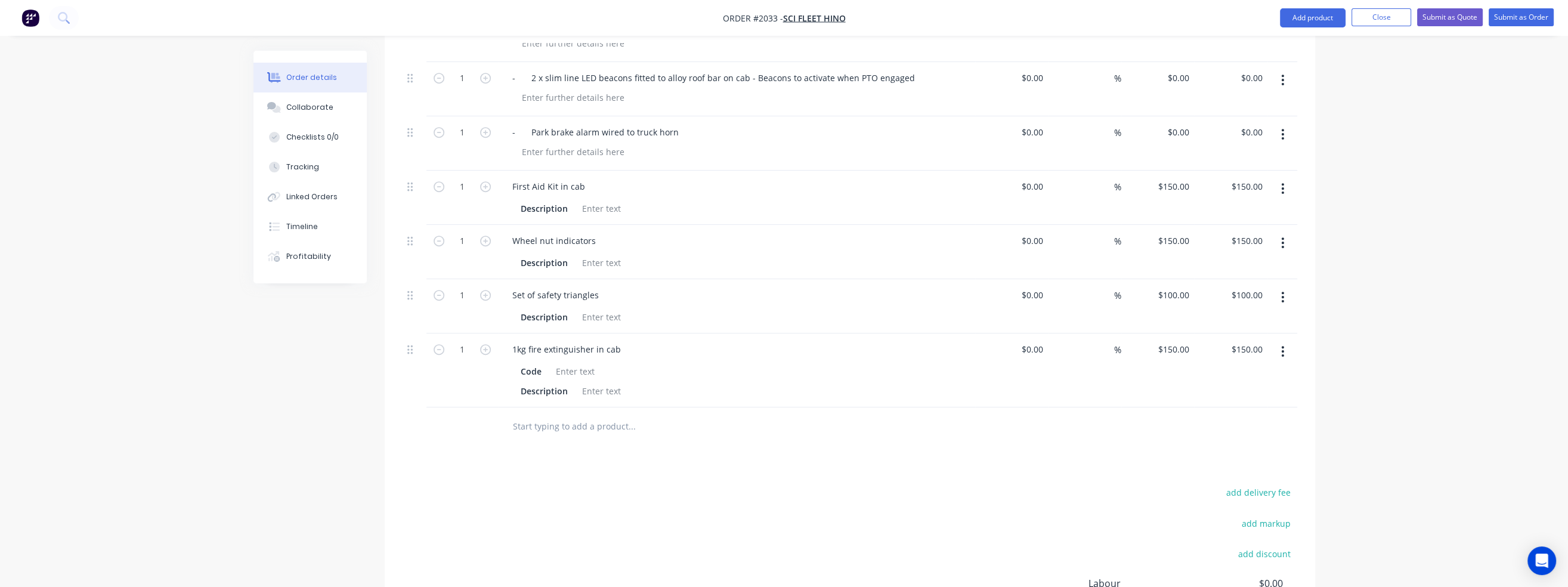
click at [559, 415] on input "text" at bounding box center [631, 426] width 238 height 24
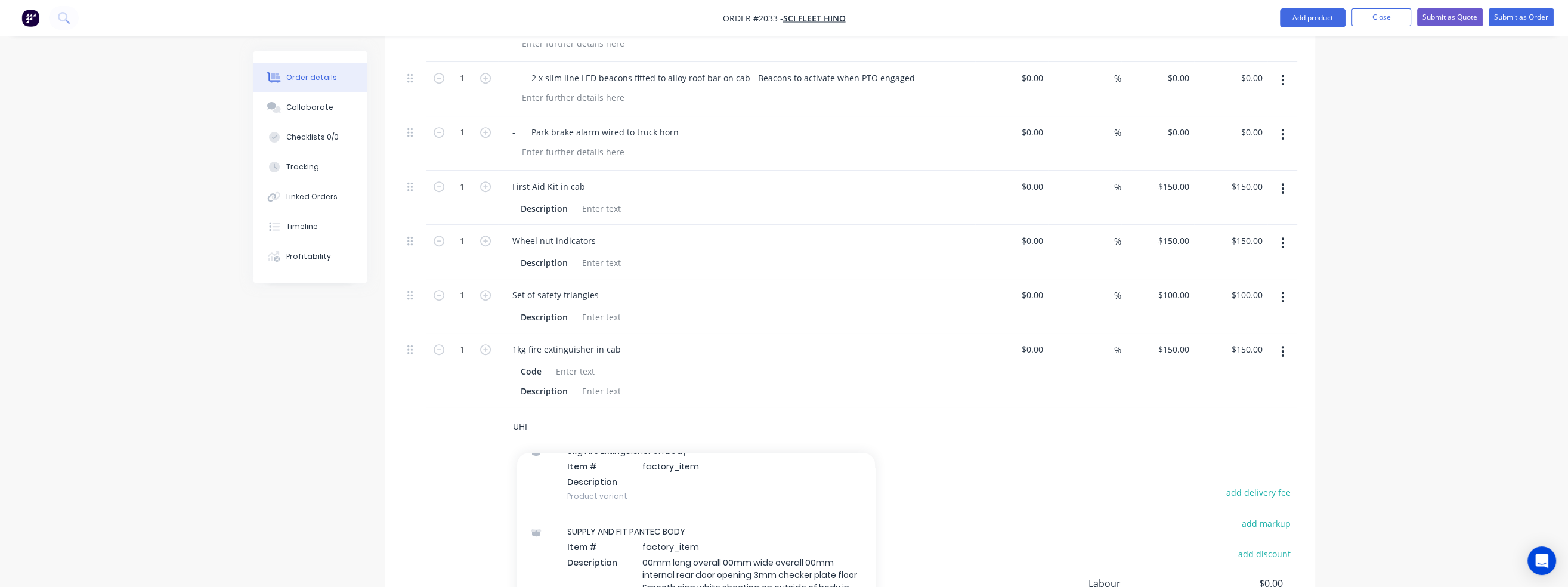
scroll to position [835, 0]
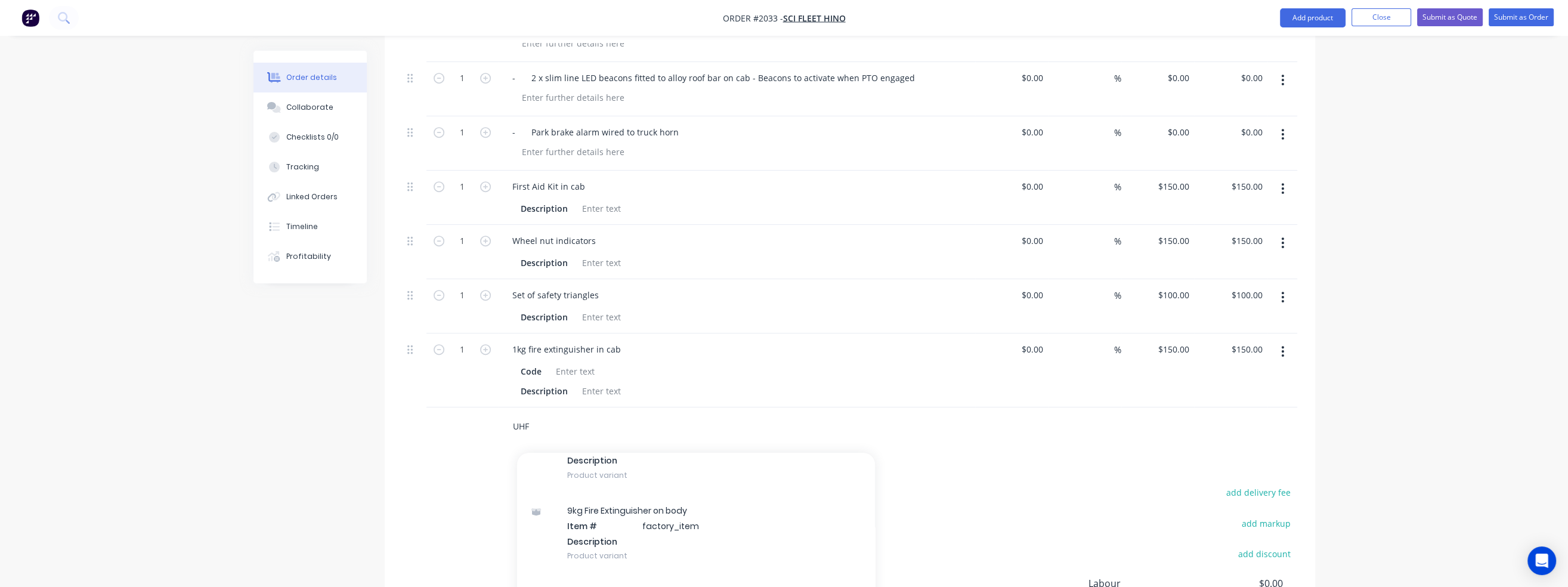
drag, startPoint x: 530, startPoint y: 391, endPoint x: 508, endPoint y: 392, distance: 22.0
click at [508, 415] on div "UHF Add UHF to order Paint and Supplies - Codes 4-9 Item # factory_item Code 41…" at bounding box center [681, 426] width 358 height 24
type input "u"
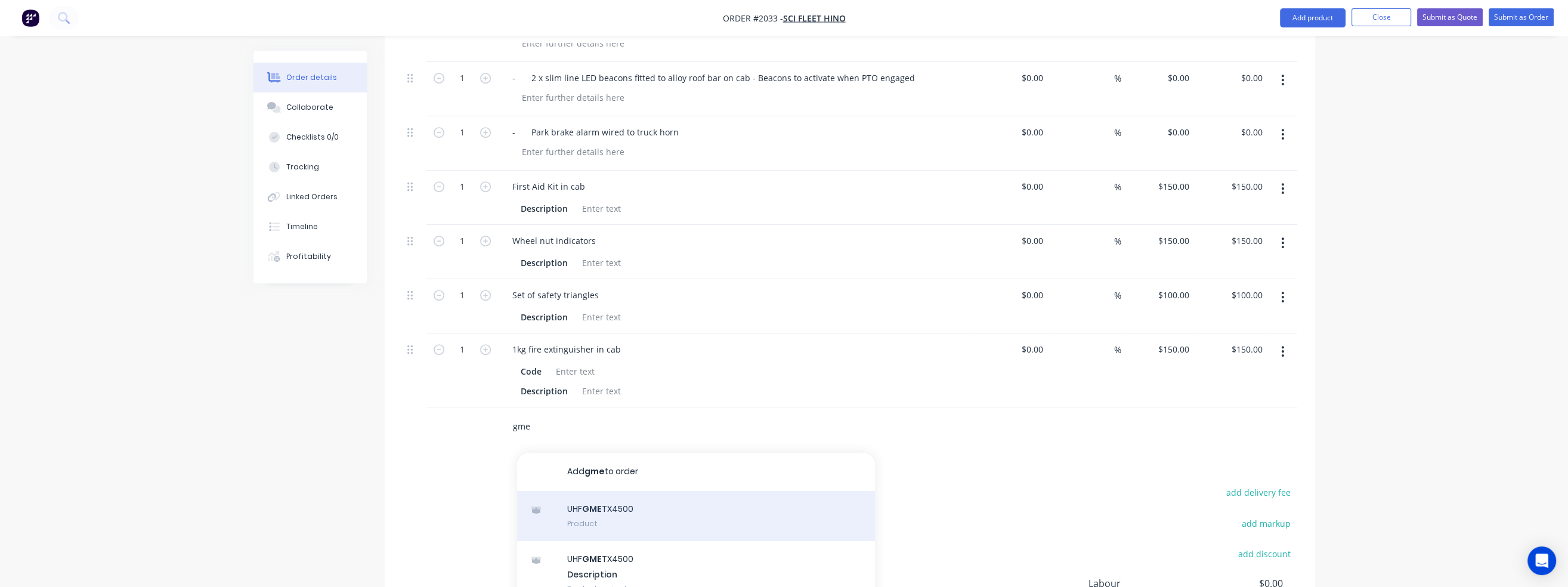
type input "gme"
click at [577, 491] on div "UHF GME TX4500 Product" at bounding box center [696, 516] width 358 height 50
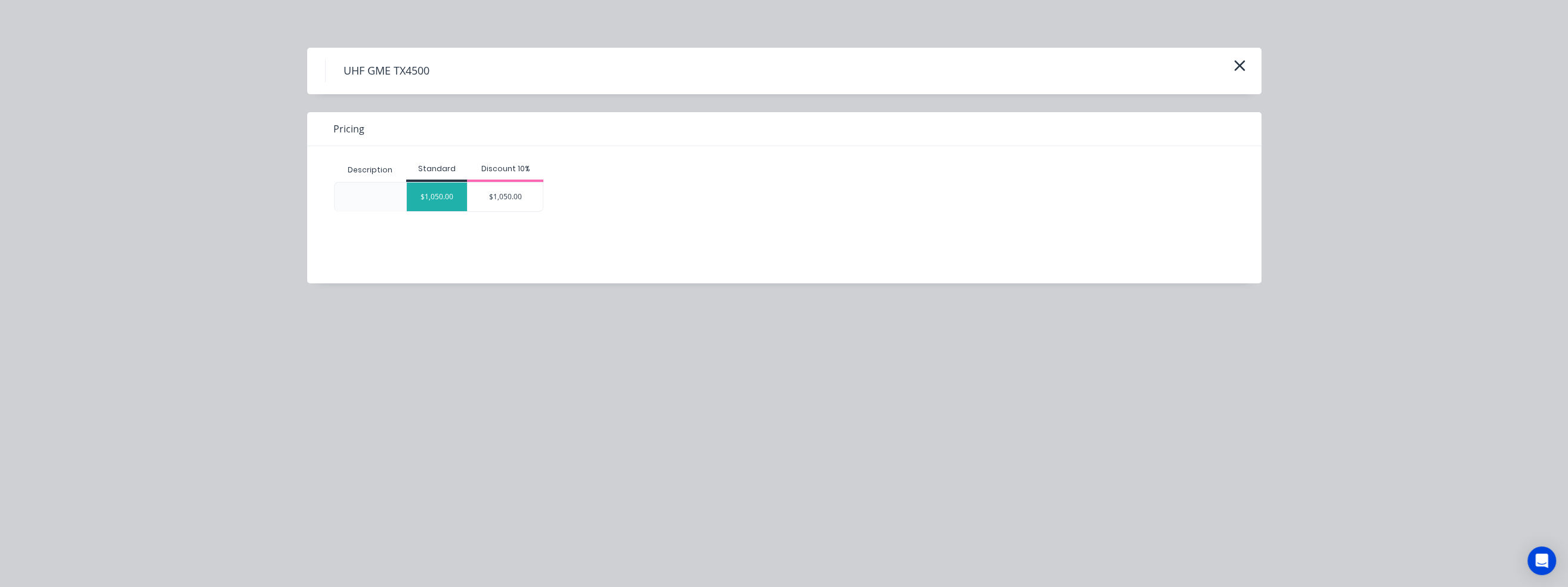
click at [427, 197] on div "$1,050.00" at bounding box center [436, 197] width 60 height 29
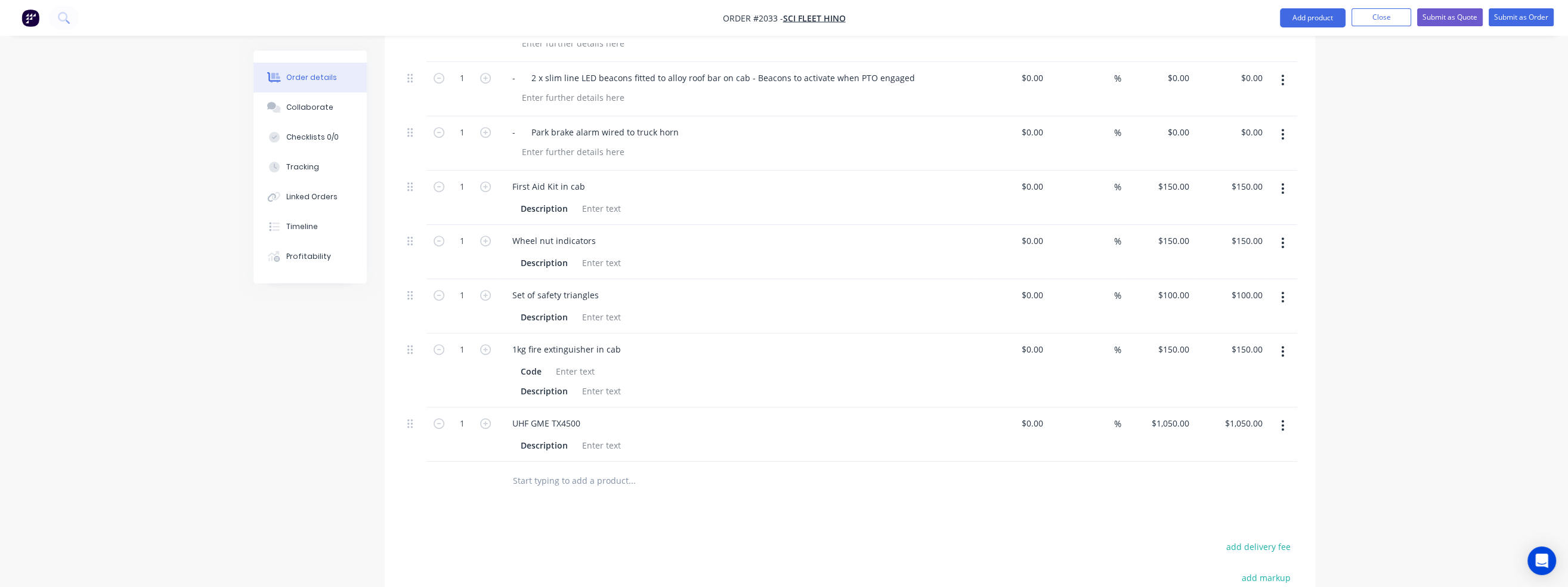
click at [543, 469] on input "text" at bounding box center [631, 481] width 238 height 24
type input "w"
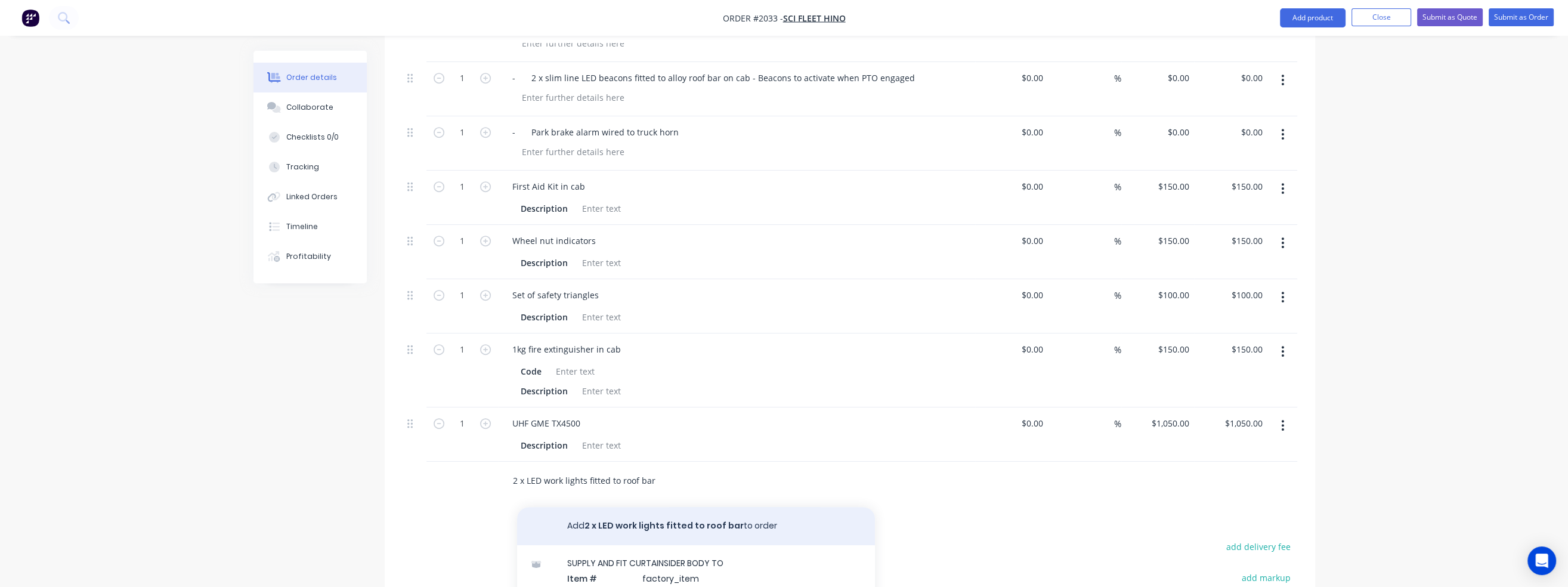
type input "2 x LED work lights fitted to roof bar"
click at [589, 507] on button "Add 2 x LED work lights fitted to roof bar to order" at bounding box center [696, 526] width 358 height 38
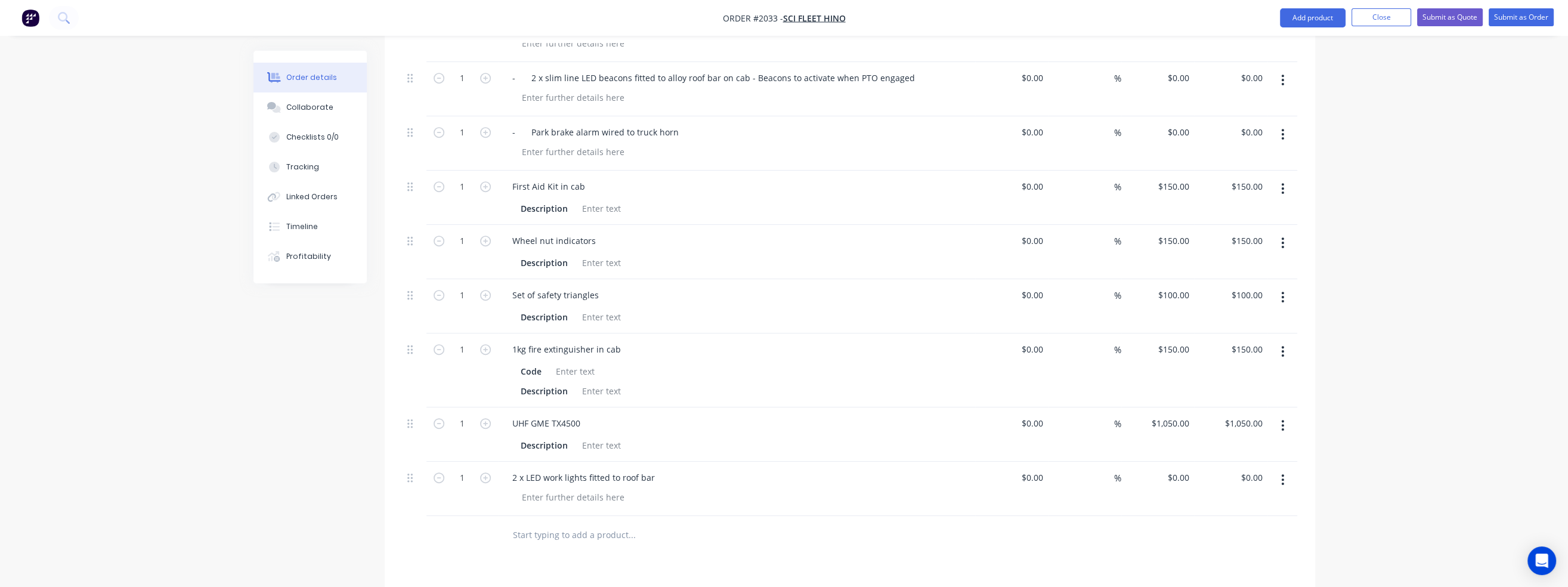
click at [554, 524] on input "text" at bounding box center [631, 535] width 238 height 24
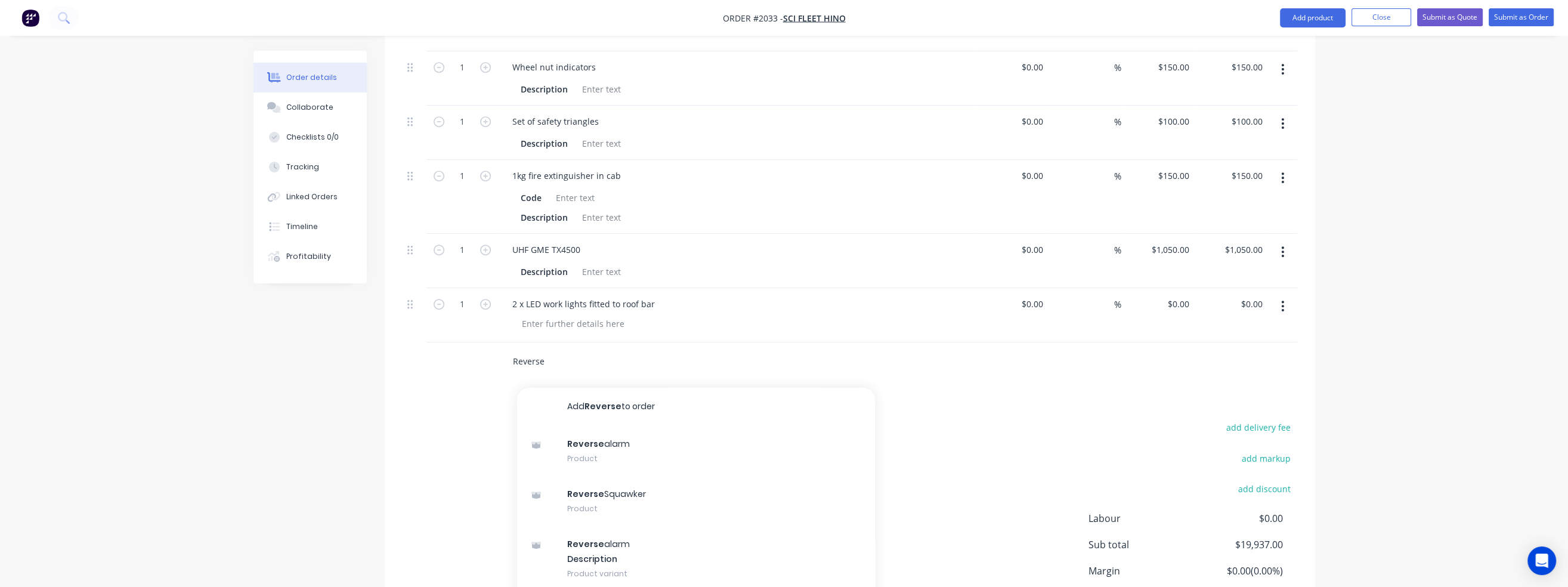
scroll to position [1249, 0]
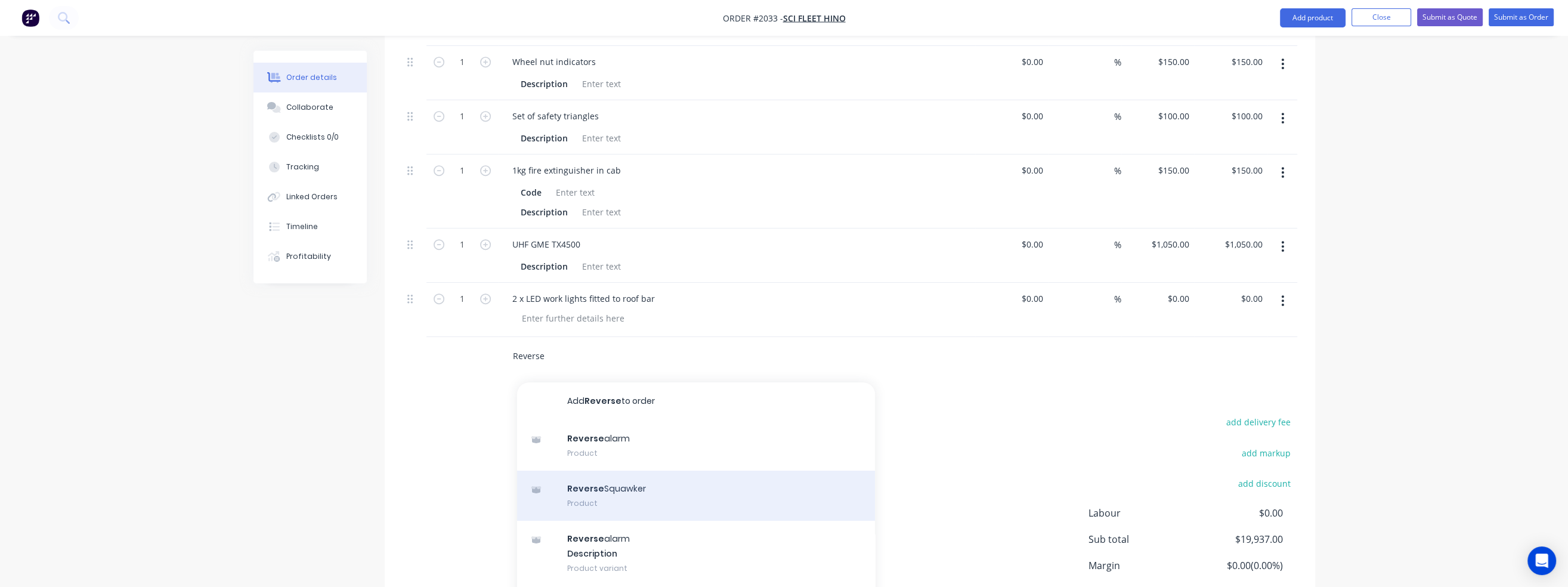
type input "Reverse"
click at [603, 471] on div "Reverse Squawker Product" at bounding box center [696, 496] width 358 height 50
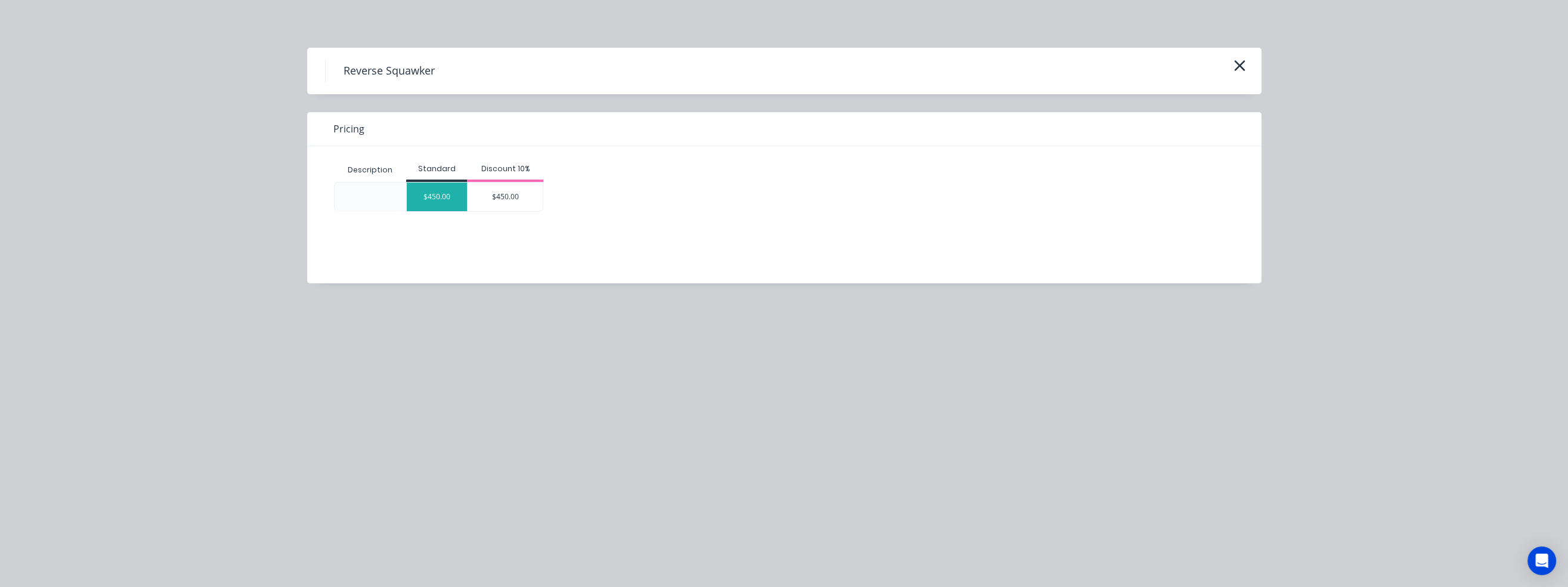
click at [439, 199] on div "$450.00" at bounding box center [436, 197] width 60 height 29
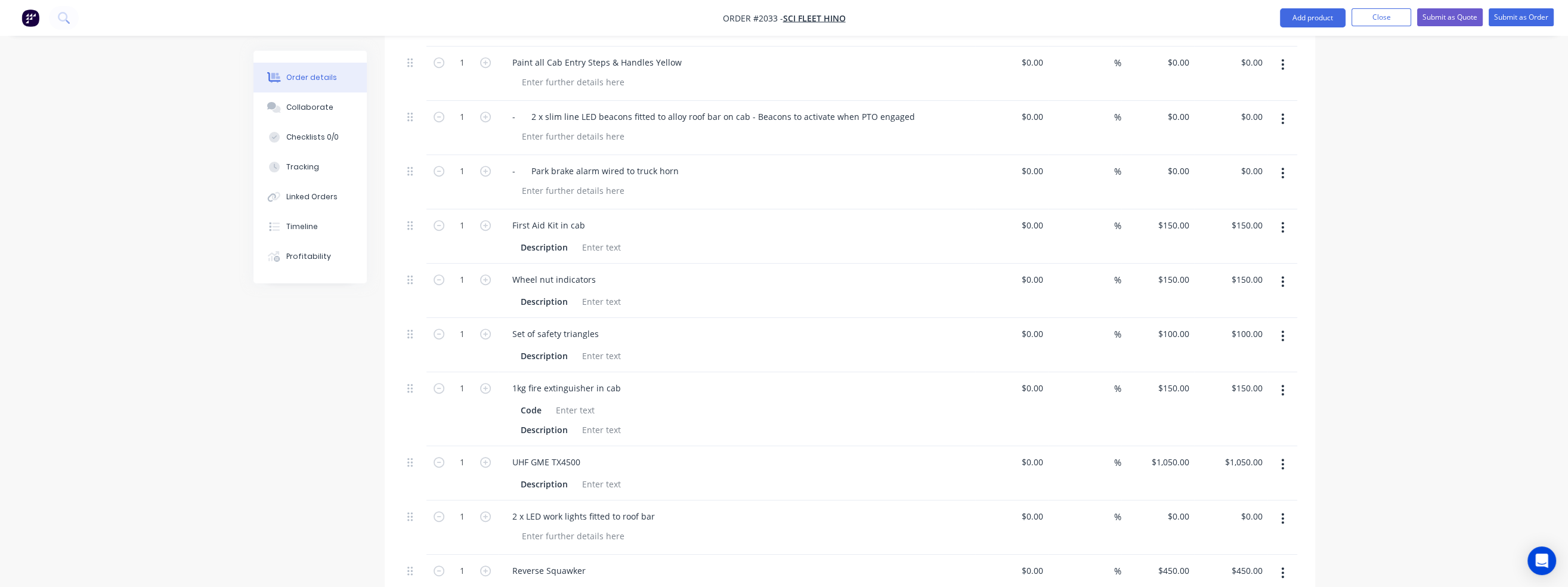
scroll to position [1010, 0]
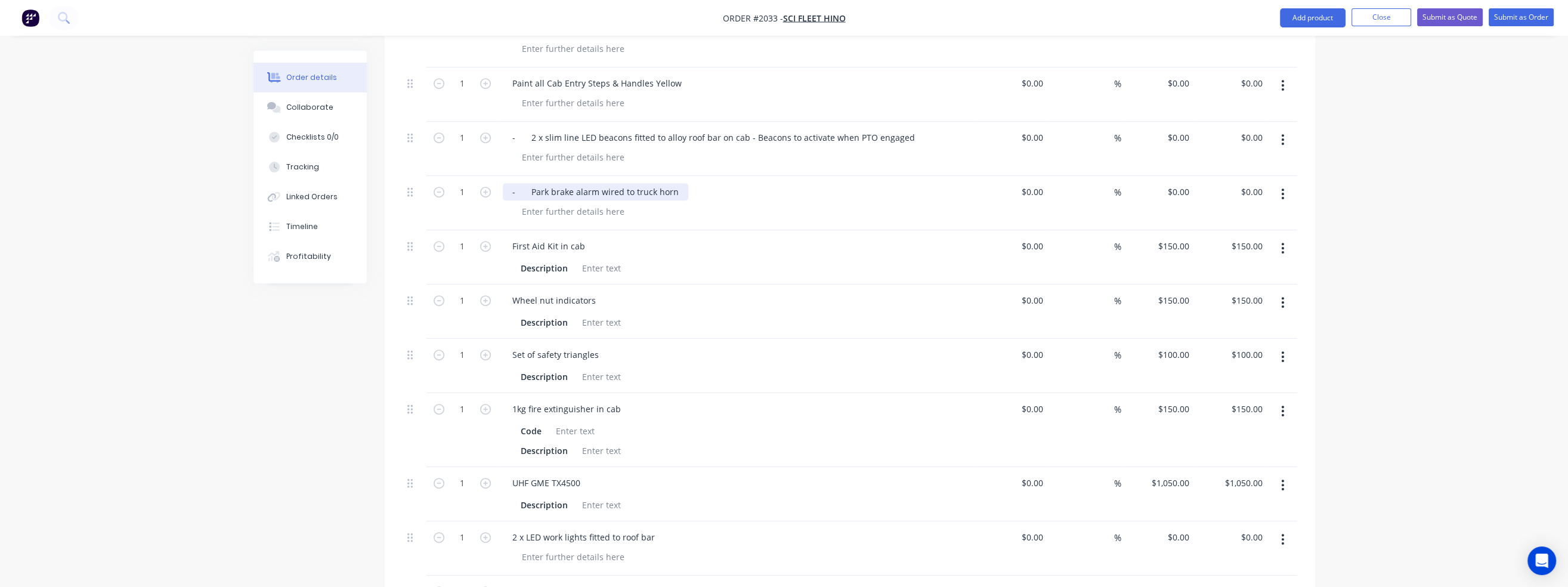
click at [530, 183] on div "- Park brake alarm wired to truck horn" at bounding box center [596, 191] width 186 height 17
click at [1172, 176] on div "0 $0.00" at bounding box center [1158, 203] width 73 height 55
type input "$750.00"
click at [530, 129] on div "- 2 x slim line LED beacons fitted to alloy roof bar on cab - Beacons to activa…" at bounding box center [713, 137] width 421 height 17
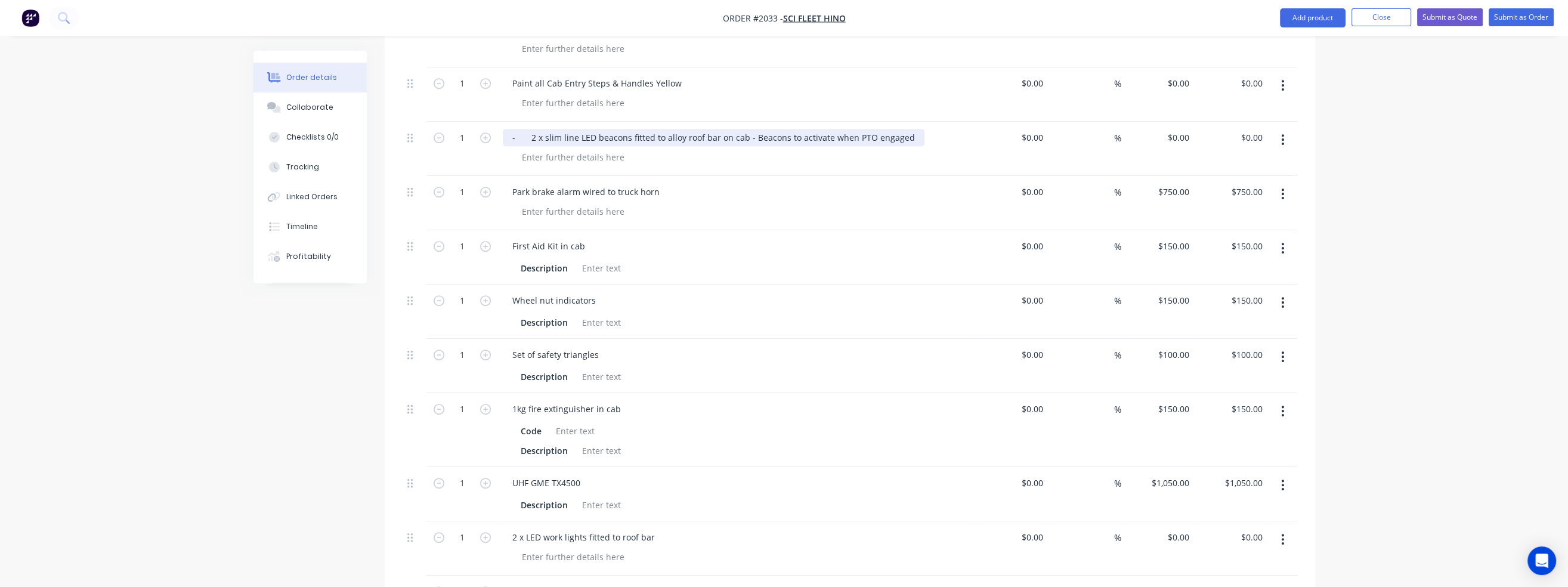
click at [530, 129] on div "- 2 x slim line LED beacons fitted to alloy roof bar on cab - Beacons to activa…" at bounding box center [713, 137] width 421 height 17
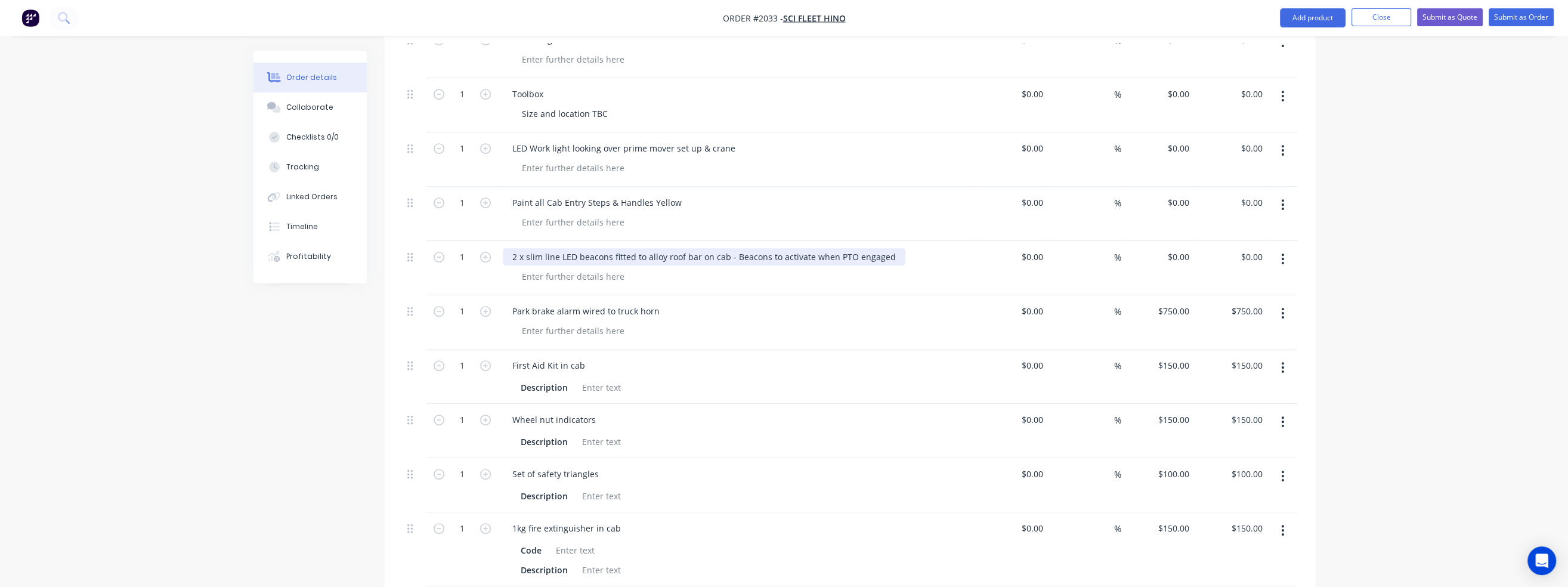
scroll to position [831, 0]
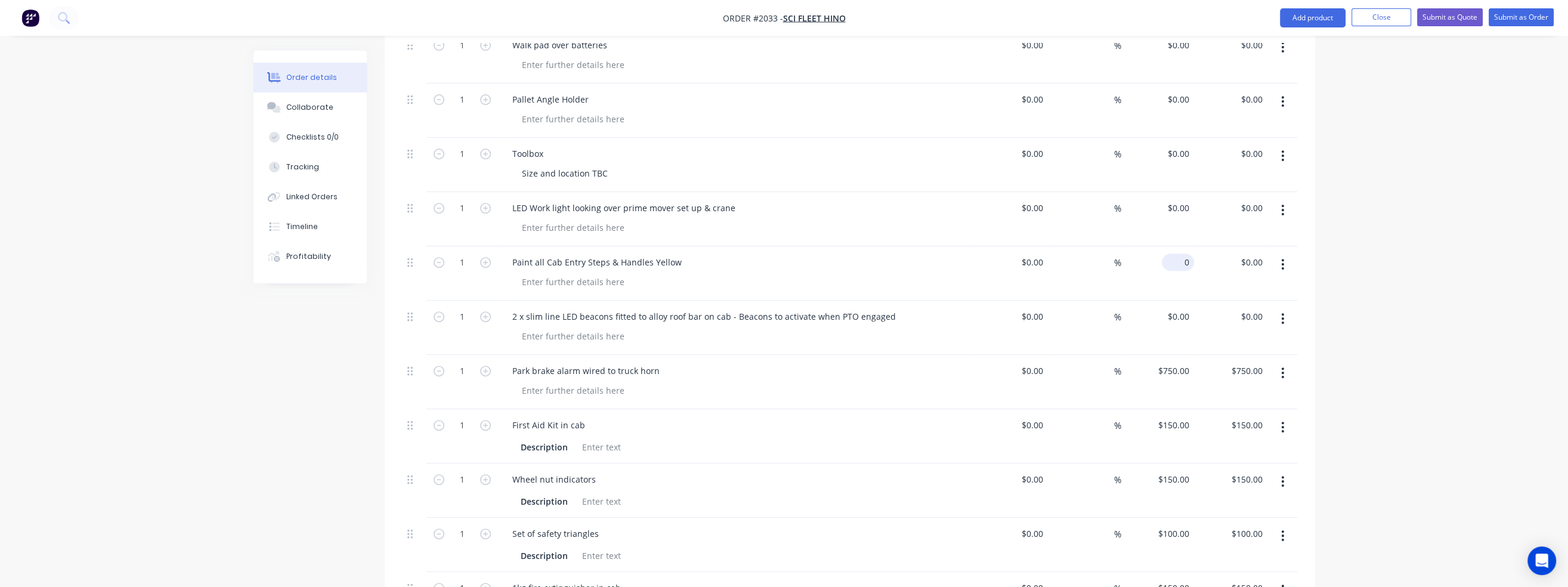
click at [1177, 254] on div "0 $0.00" at bounding box center [1178, 262] width 32 height 17
type input "$800.00"
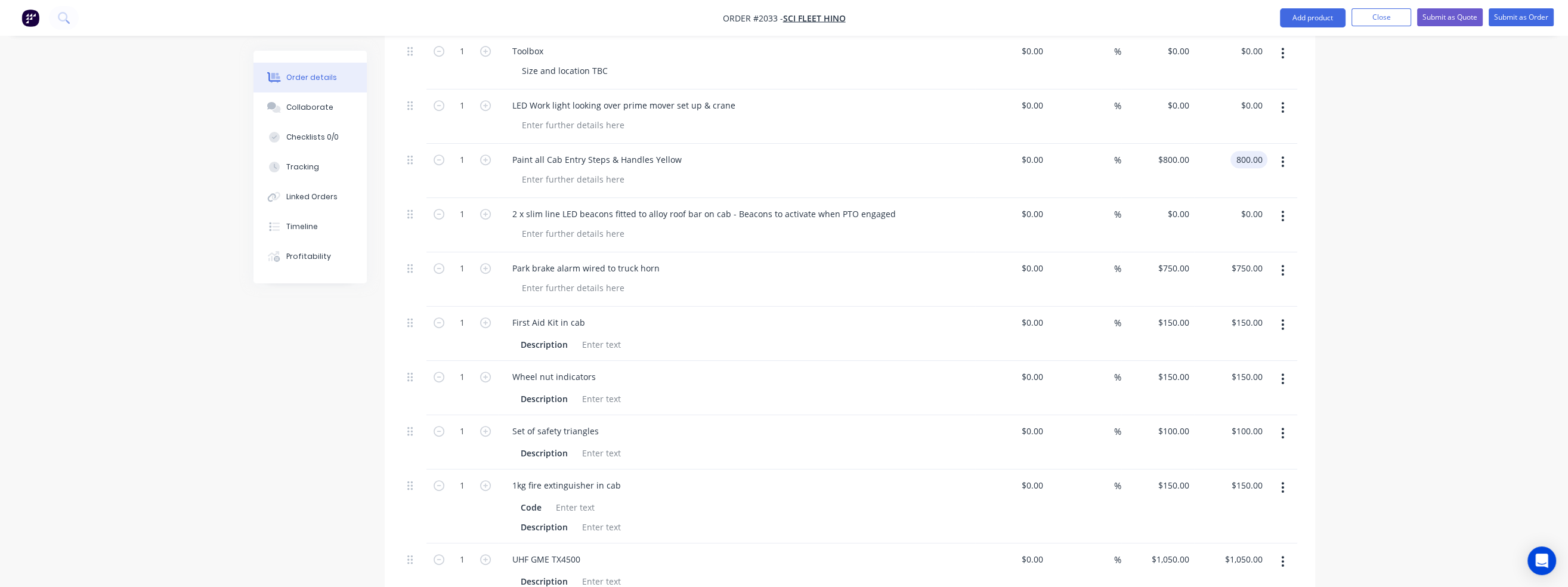
scroll to position [951, 0]
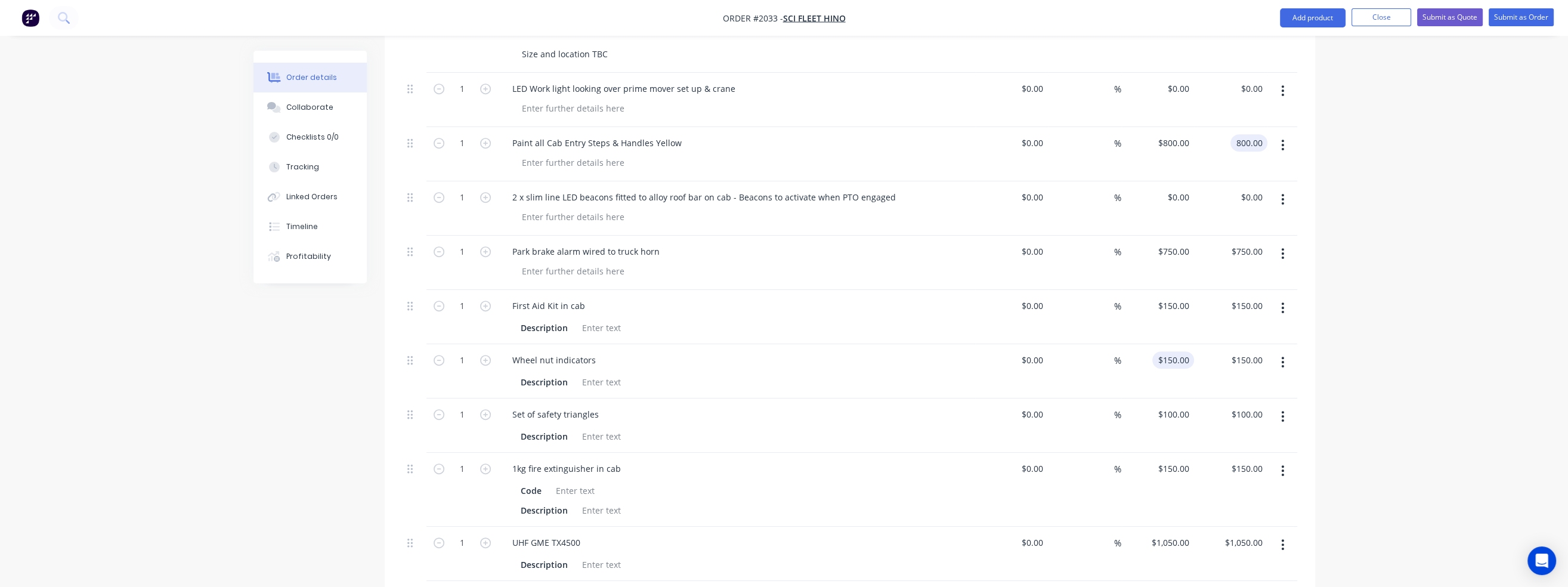
type input "$800.00"
click at [1177, 351] on input "150" at bounding box center [1183, 359] width 21 height 17
type input "$200.00"
click at [1180, 406] on input "100" at bounding box center [1175, 414] width 37 height 17
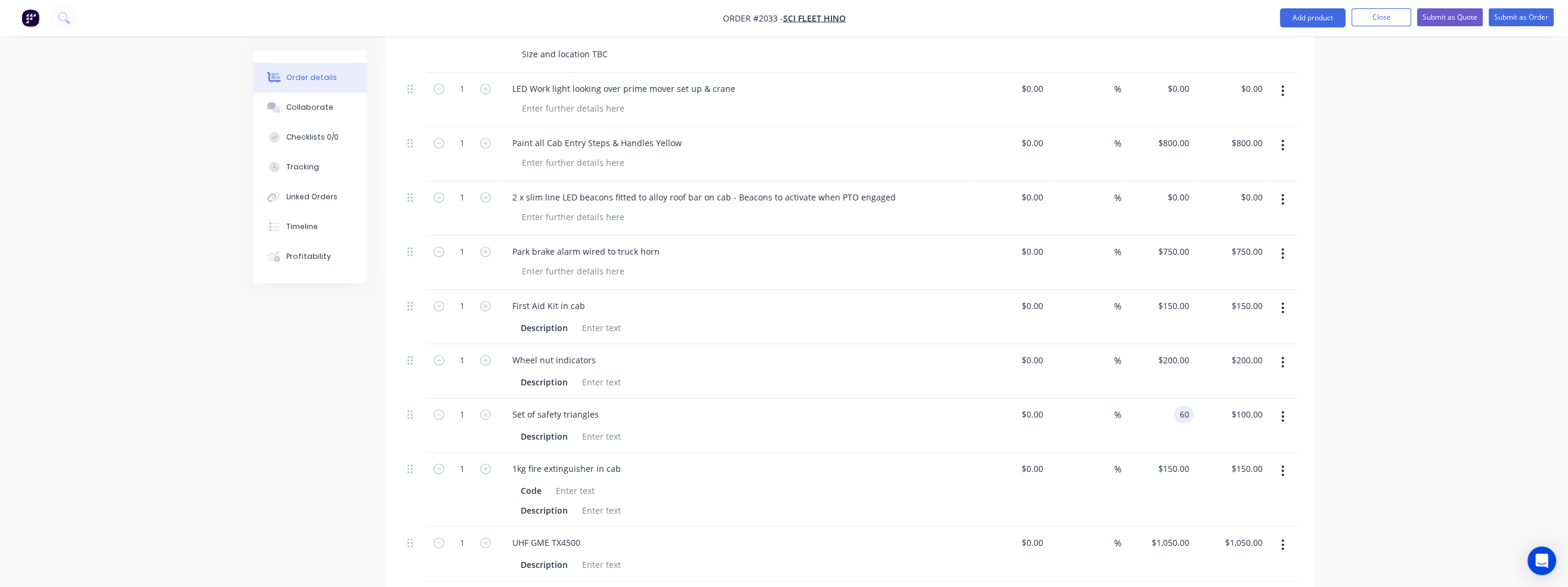
type input "$60.00"
click at [1186, 460] on input "150" at bounding box center [1175, 468] width 37 height 17
type input "$250.00"
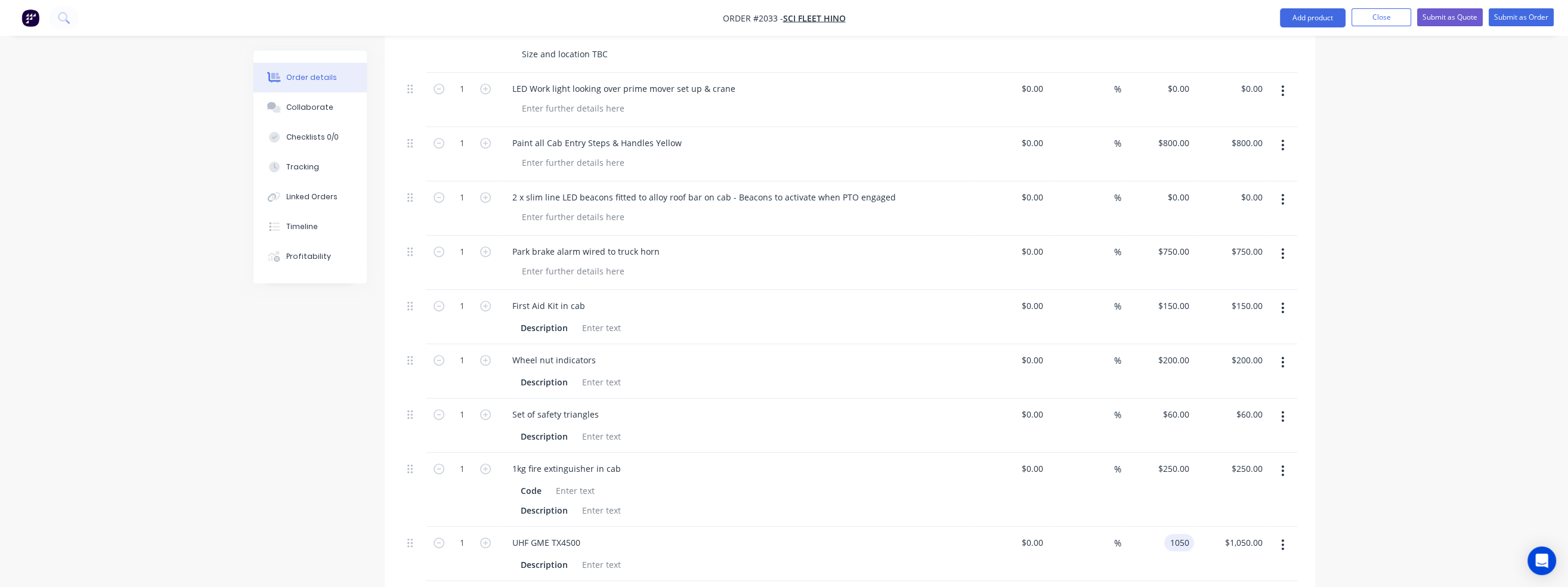
click at [1170, 534] on input "1050" at bounding box center [1181, 542] width 25 height 17
type input "$1,100.00"
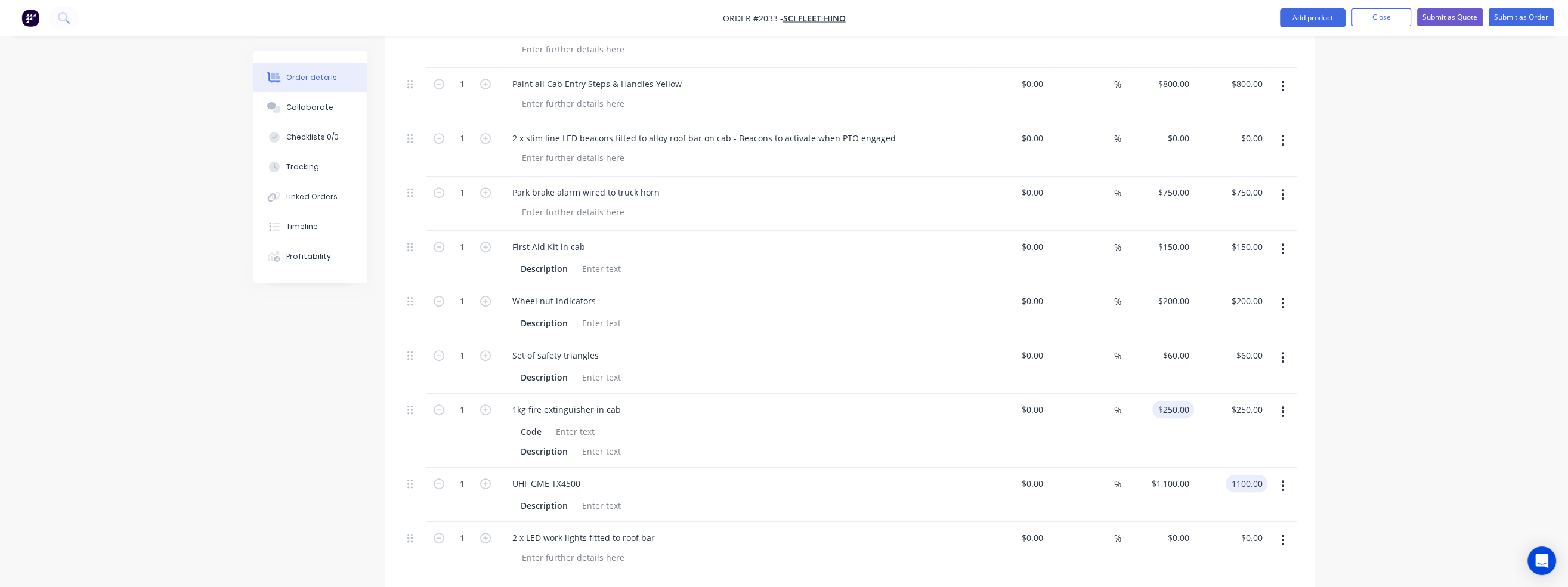
scroll to position [1010, 0]
type input "$1,100.00"
click at [1180, 529] on div "0 $0.00" at bounding box center [1180, 537] width 28 height 17
type input "$900.00"
type input "900.00"
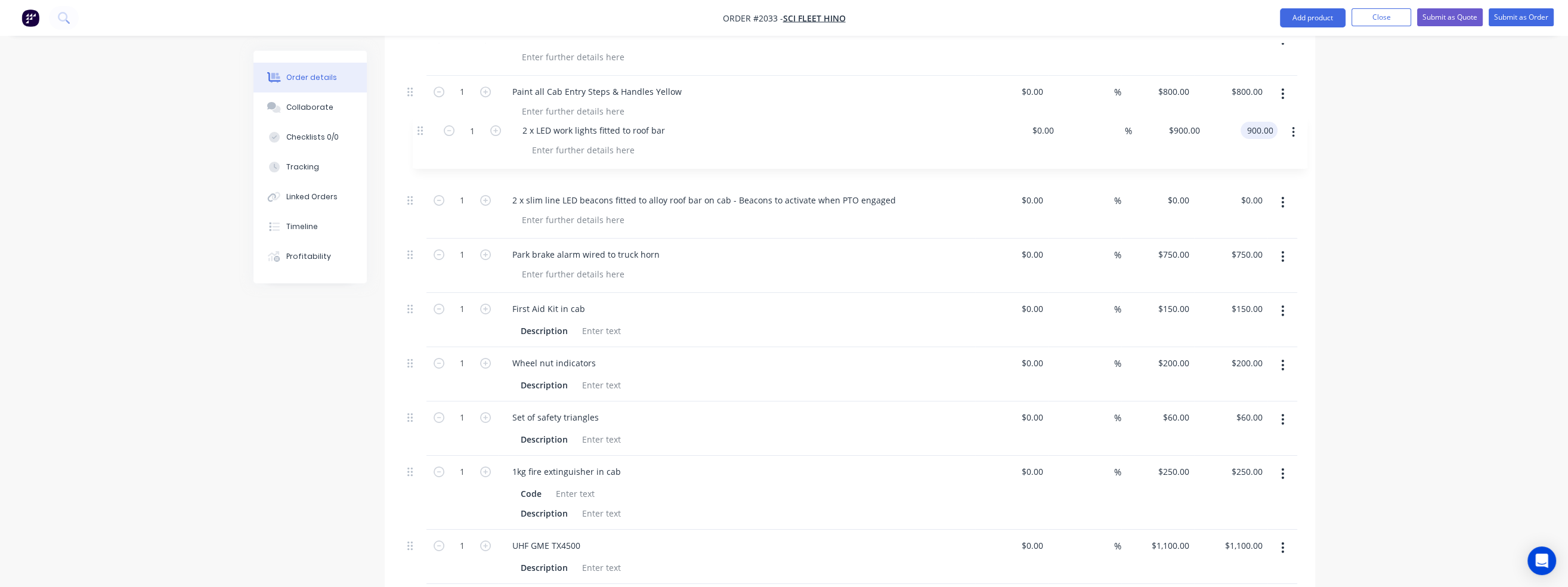
scroll to position [1001, 0]
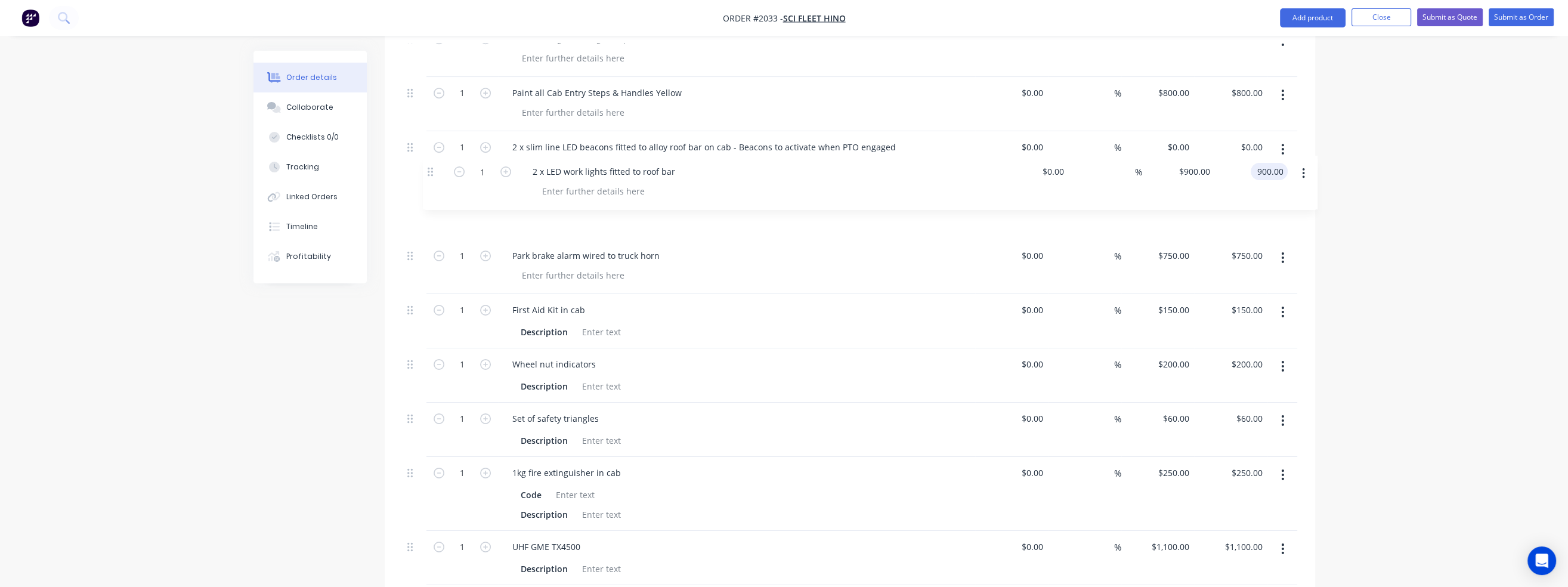
drag, startPoint x: 410, startPoint y: 506, endPoint x: 432, endPoint y: 170, distance: 336.7
click at [432, 170] on div "1 SUPPLY AND FIT TURNTABLE AND ACCESSORIES TO HINO 700 SS 2848 AMT AIR 3988 PRI…" at bounding box center [850, 135] width 895 height 1010
type input "0"
type input "$900.00"
click at [1175, 131] on div "0 $0.00" at bounding box center [1158, 158] width 73 height 55
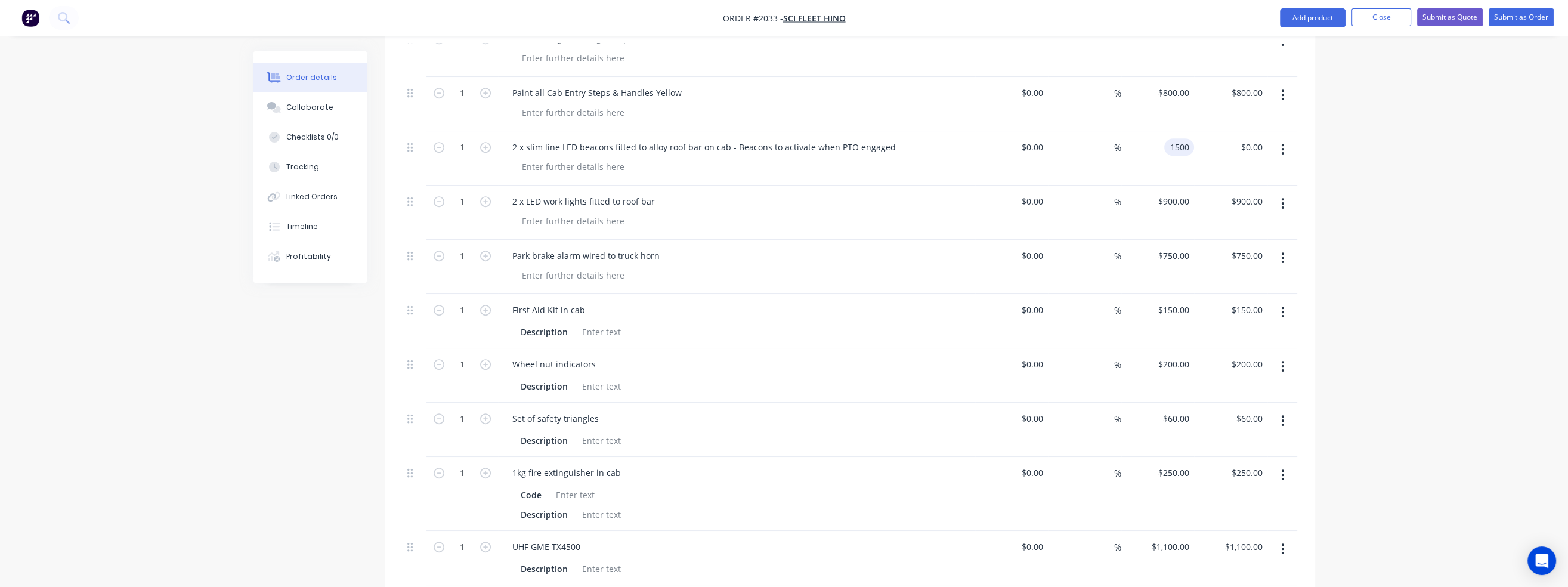
type input "$1,500.00"
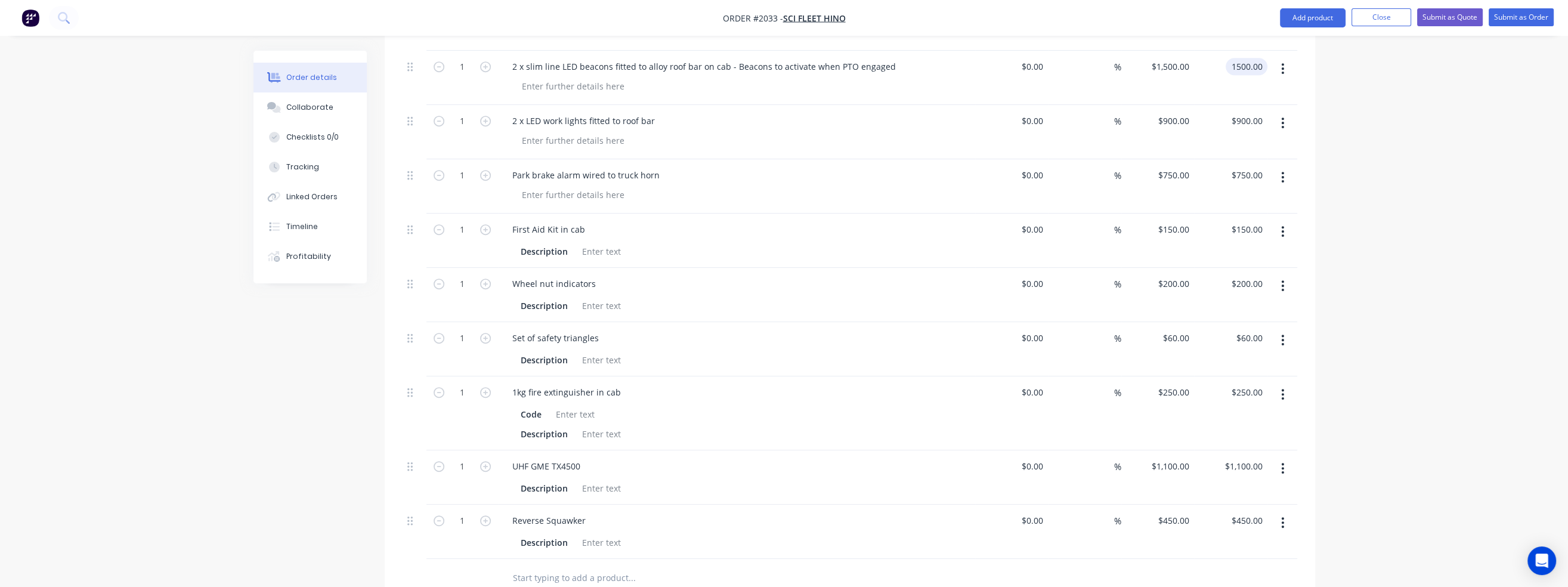
scroll to position [1179, 0]
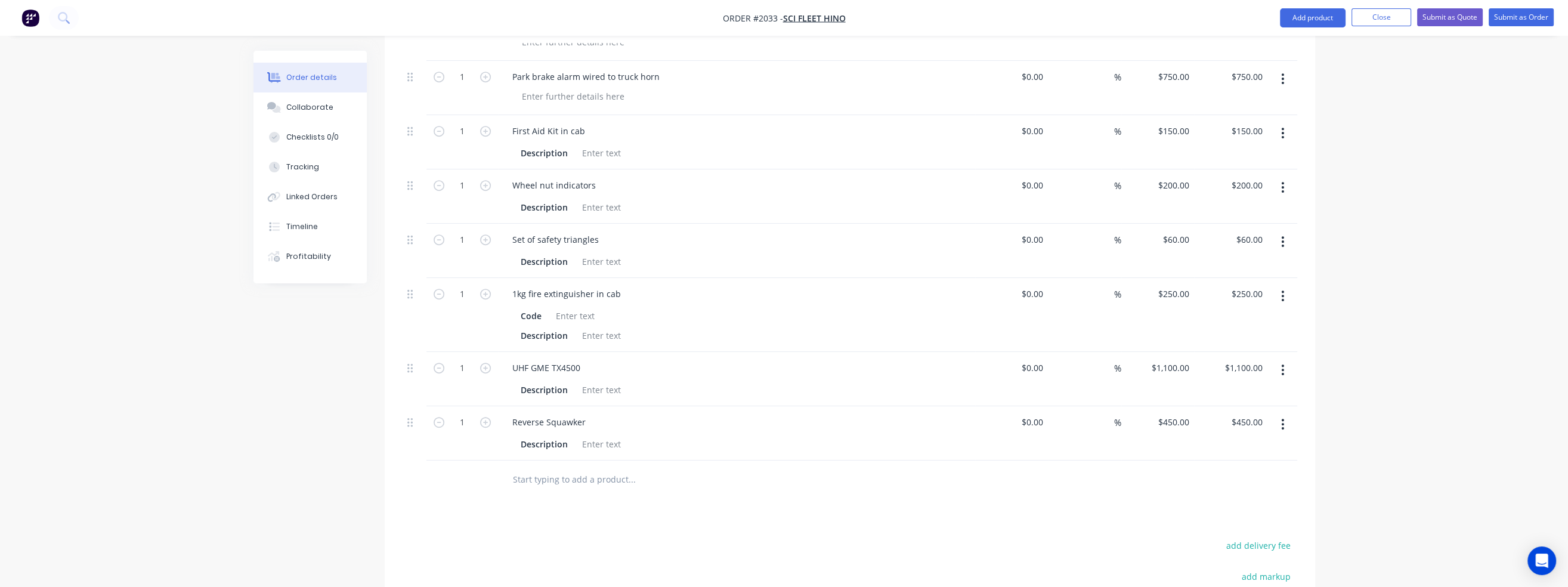
type input "$1,500.00"
click at [553, 468] on input "text" at bounding box center [631, 480] width 238 height 24
type input "b"
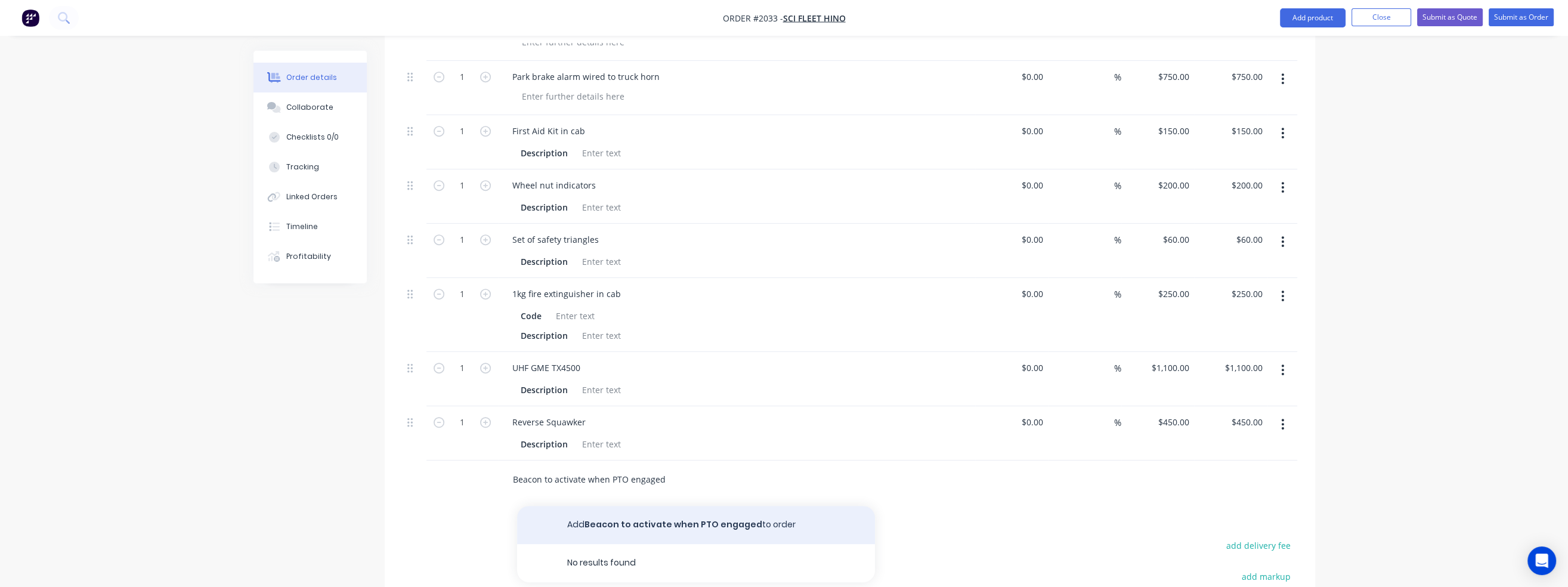
type input "Beacon to activate when PTO engaged"
click at [570, 506] on button "Add Beacon to activate when PTO engaged to order" at bounding box center [696, 524] width 358 height 38
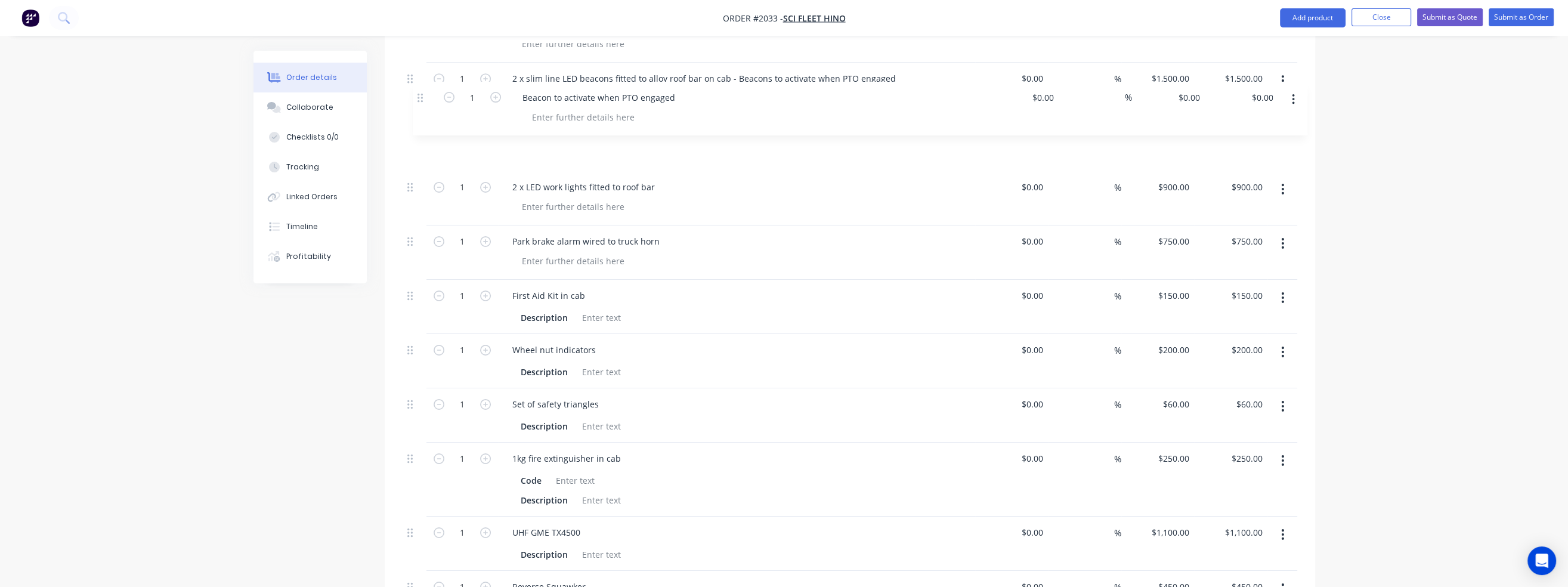
scroll to position [1061, 0]
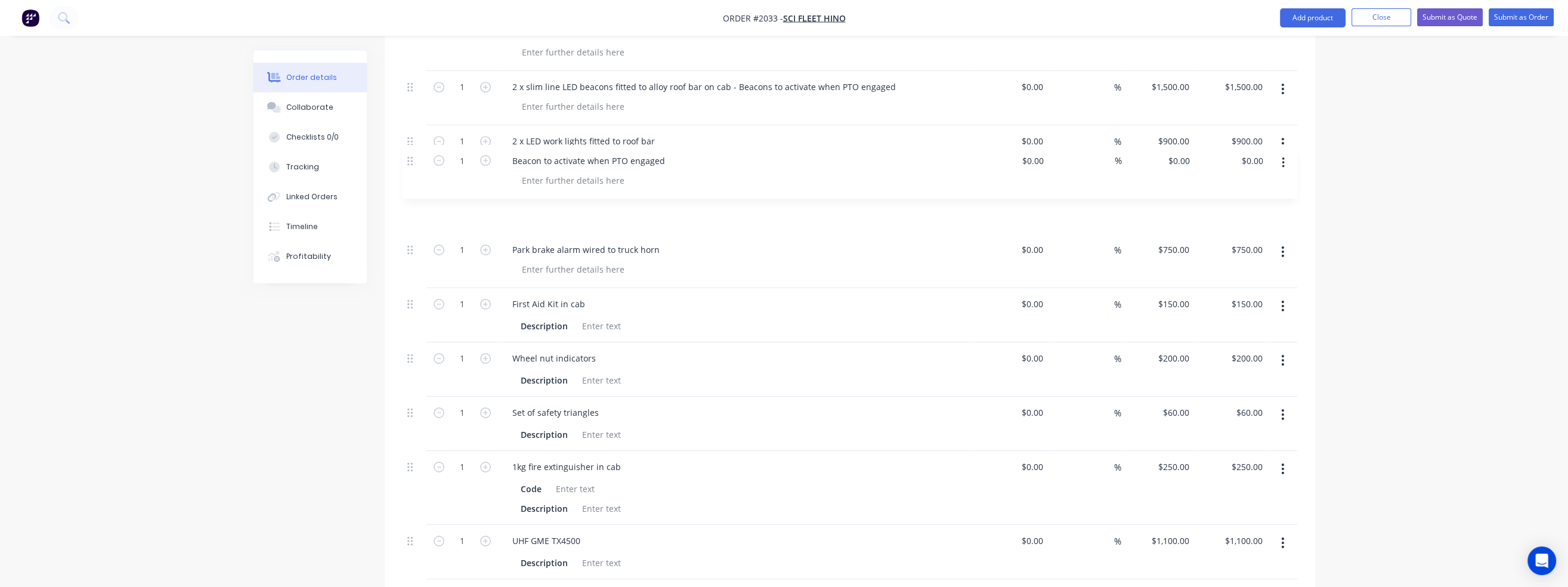
drag, startPoint x: 409, startPoint y: 443, endPoint x: 410, endPoint y: 159, distance: 284.0
click at [410, 159] on div "1 SUPPLY AND FIT TURNTABLE AND ACCESSORIES TO HINO 700 SS 2848 AMT AIR 3988 PRI…" at bounding box center [850, 101] width 895 height 1064
click at [1188, 187] on input "0" at bounding box center [1187, 195] width 13 height 17
type input "$180.00"
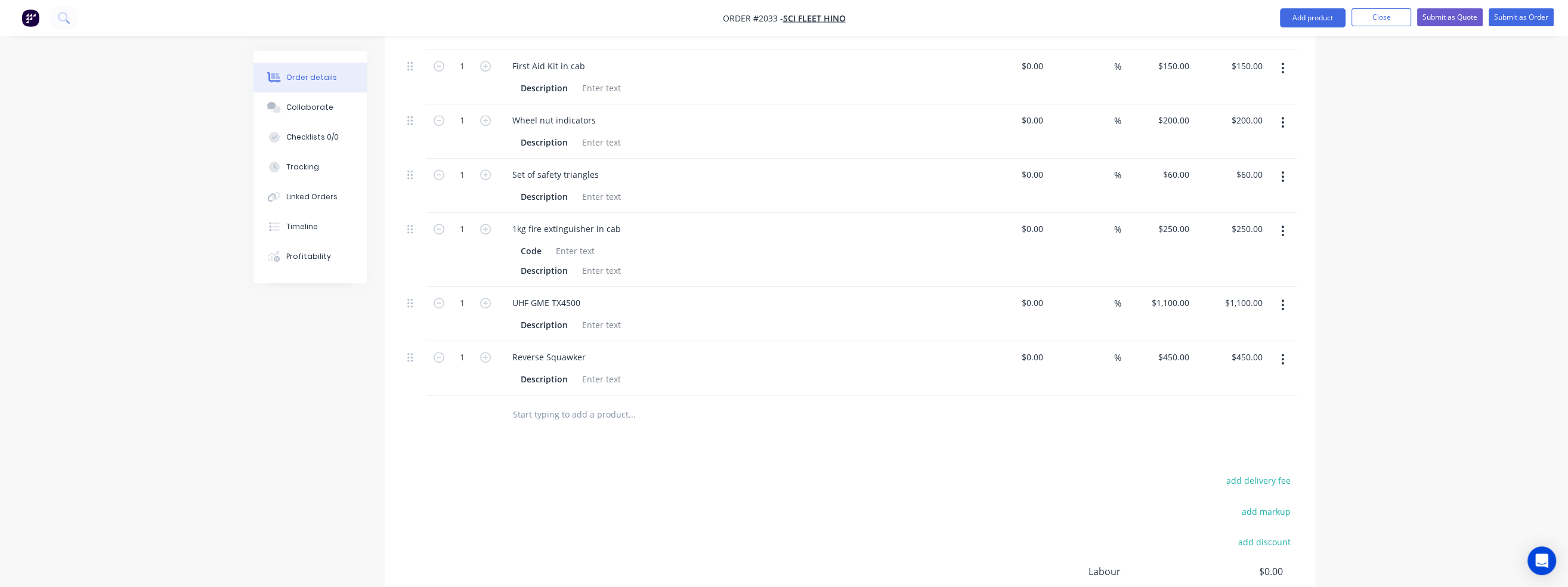
scroll to position [1300, 0]
type input "$180.00"
click at [1188, 348] on input "450" at bounding box center [1175, 356] width 37 height 17
type input "$400.00"
type input "400.00"
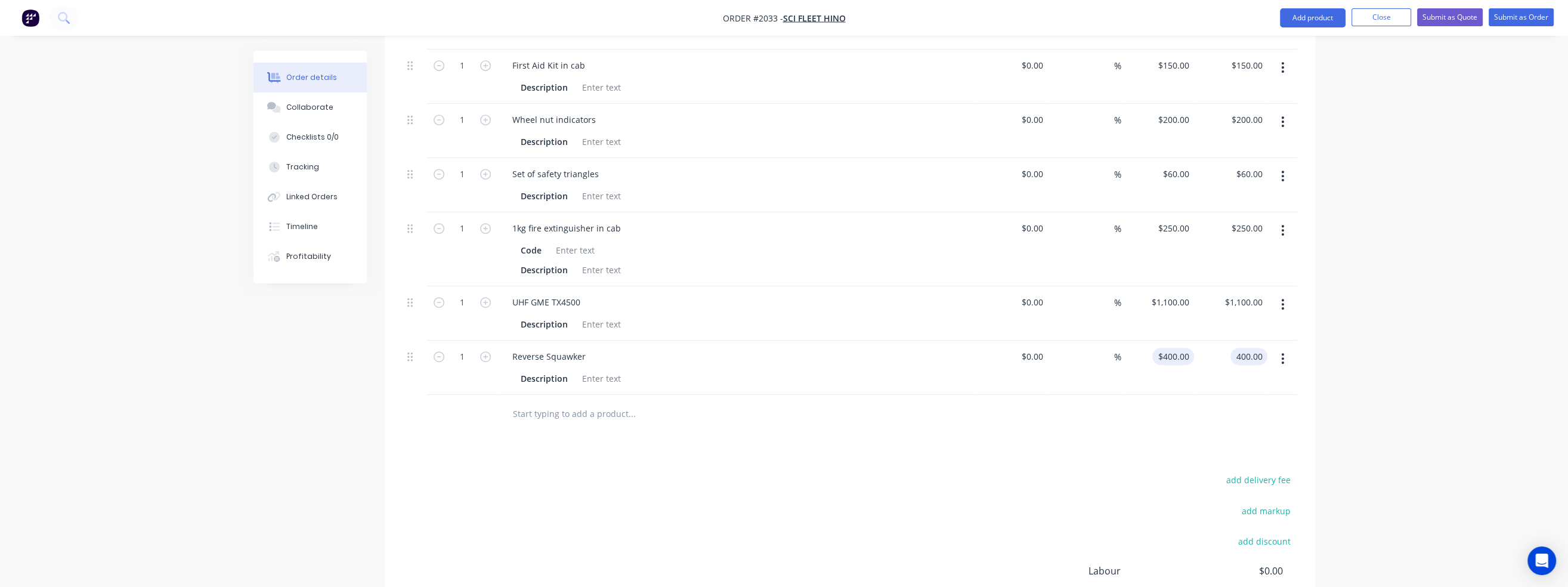
type input "400"
type input "$400.00"
click at [1155, 340] on div "400 $400.00" at bounding box center [1158, 367] width 73 height 55
type input "$450.00"
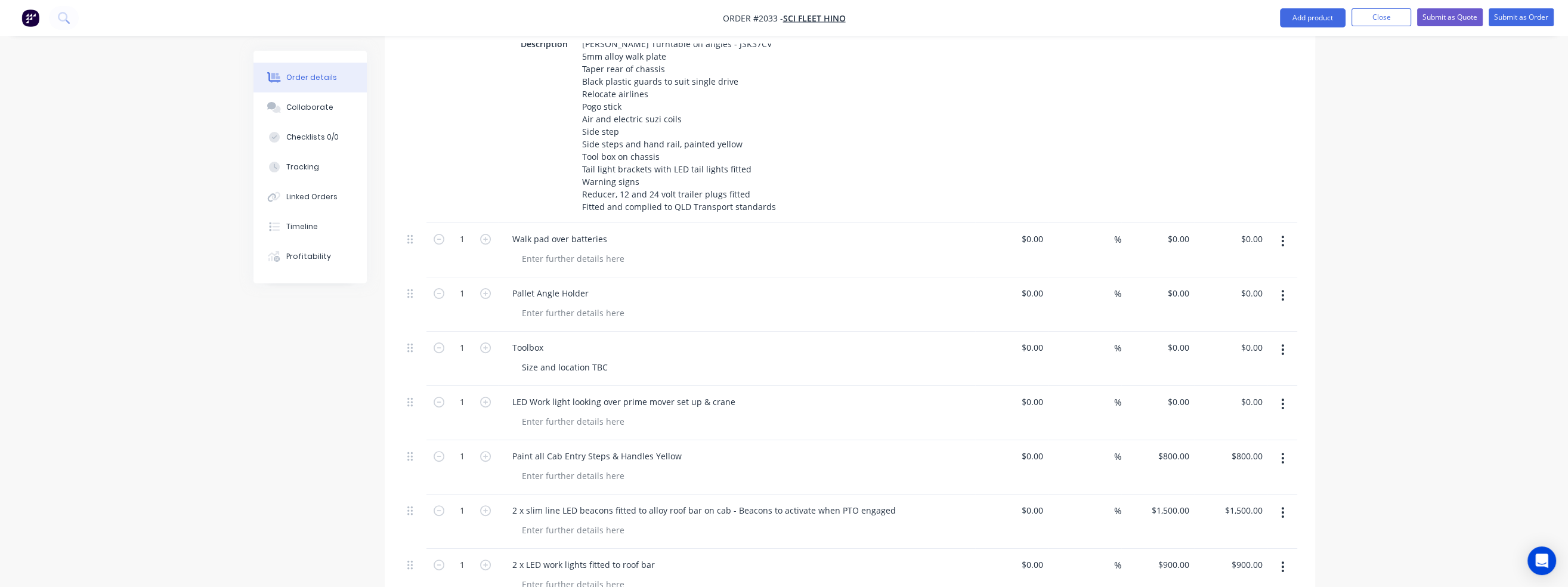
scroll to position [524, 0]
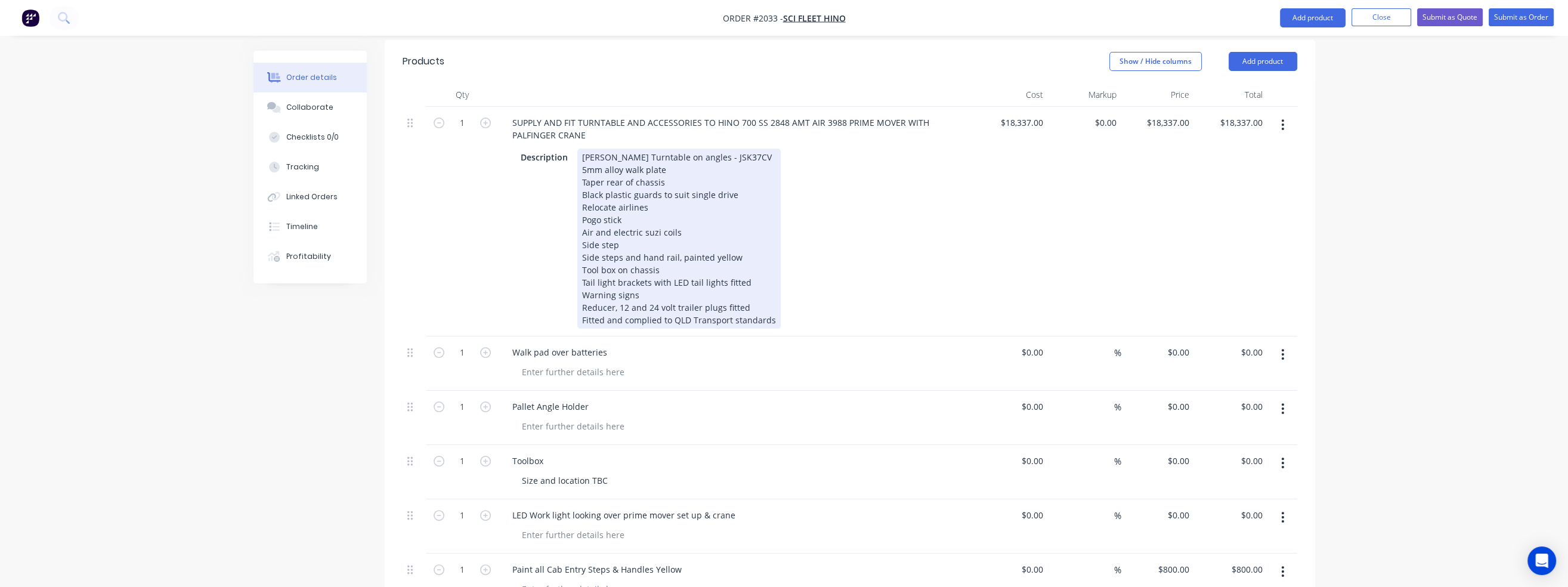
type input "$450.00"
click at [581, 208] on div "Jost Turntable on angles - JSK37CV 5mm alloy walk plate Taper rear of chassis B…" at bounding box center [680, 239] width 204 height 180
click at [682, 202] on div "Jost Turntable on angles - JSK37CV 5mm alloy walk plate Taper rear of chassis B…" at bounding box center [680, 239] width 204 height 180
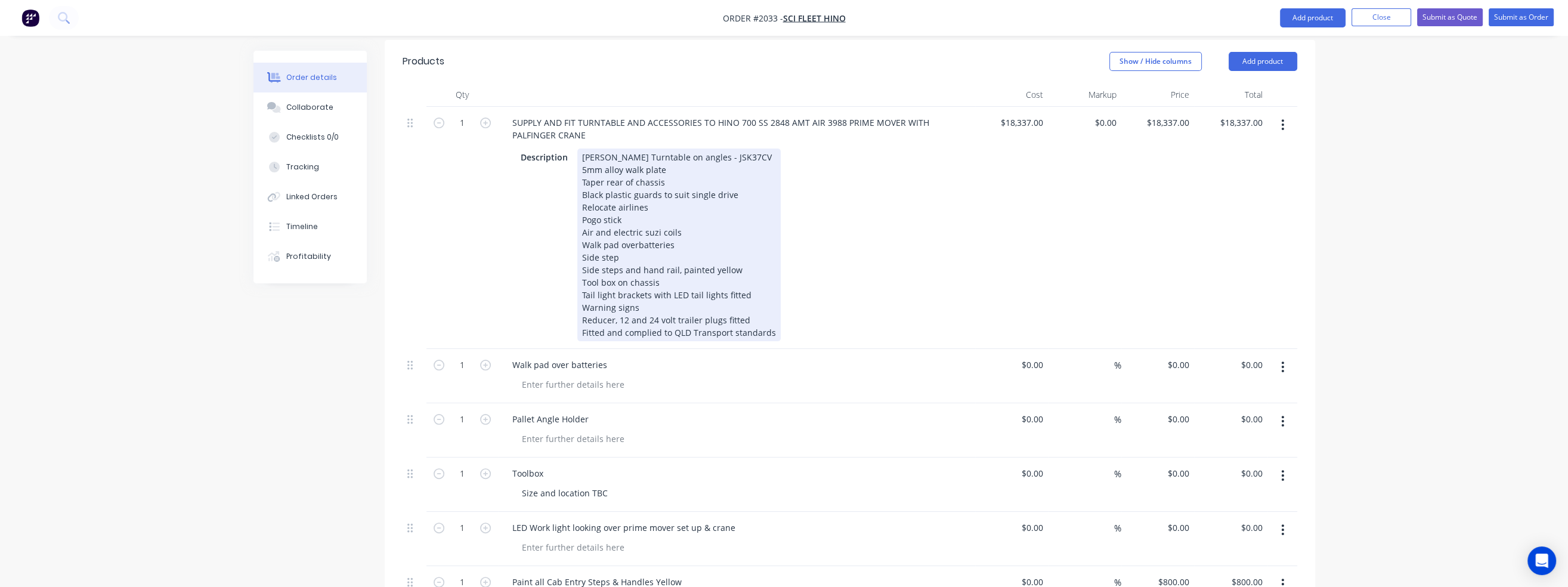
click at [635, 211] on div "Jost Turntable on angles - JSK37CV 5mm alloy walk plate Taper rear of chassis B…" at bounding box center [680, 245] width 204 height 193
click at [688, 211] on div "Jost Turntable on angles - JSK37CV 5mm alloy walk plate Taper rear of chassis B…" at bounding box center [680, 245] width 204 height 193
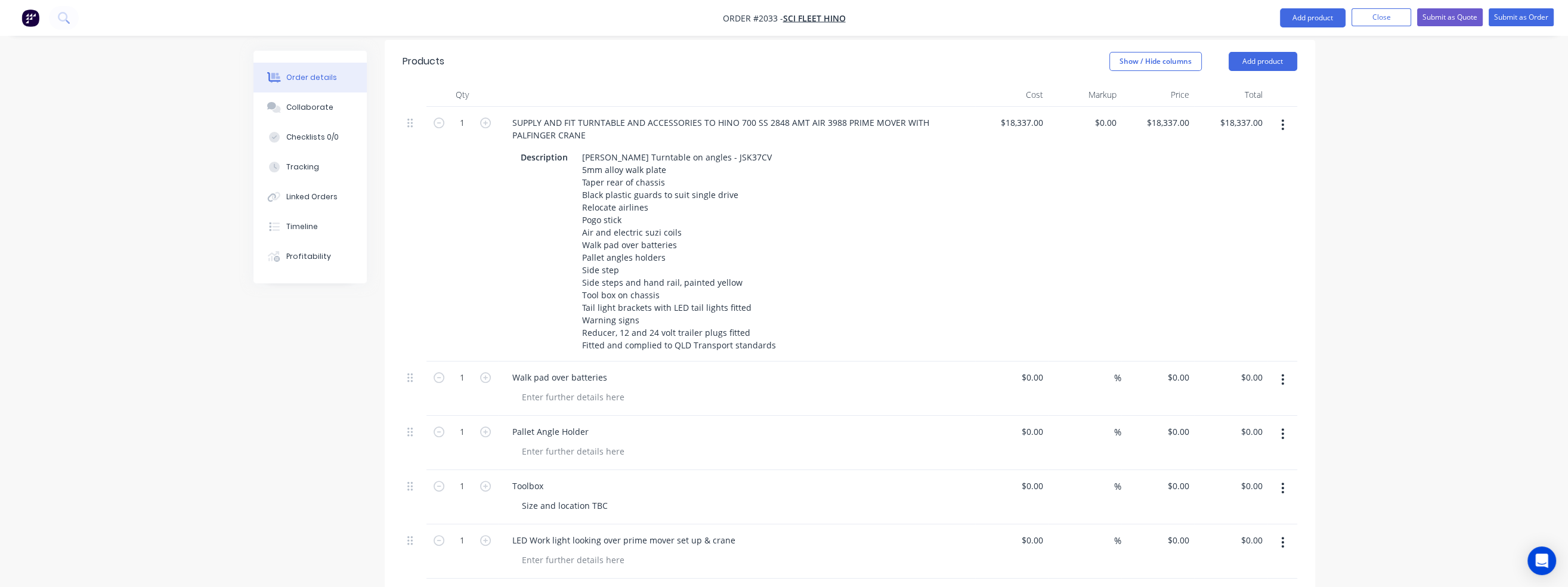
click at [1284, 369] on button "button" at bounding box center [1282, 380] width 28 height 21
click at [1238, 474] on div "Delete" at bounding box center [1240, 482] width 92 height 17
click at [1284, 369] on button "button" at bounding box center [1282, 380] width 28 height 21
click at [1242, 474] on div "Delete" at bounding box center [1240, 482] width 92 height 17
click at [1180, 423] on input "0" at bounding box center [1180, 432] width 28 height 17
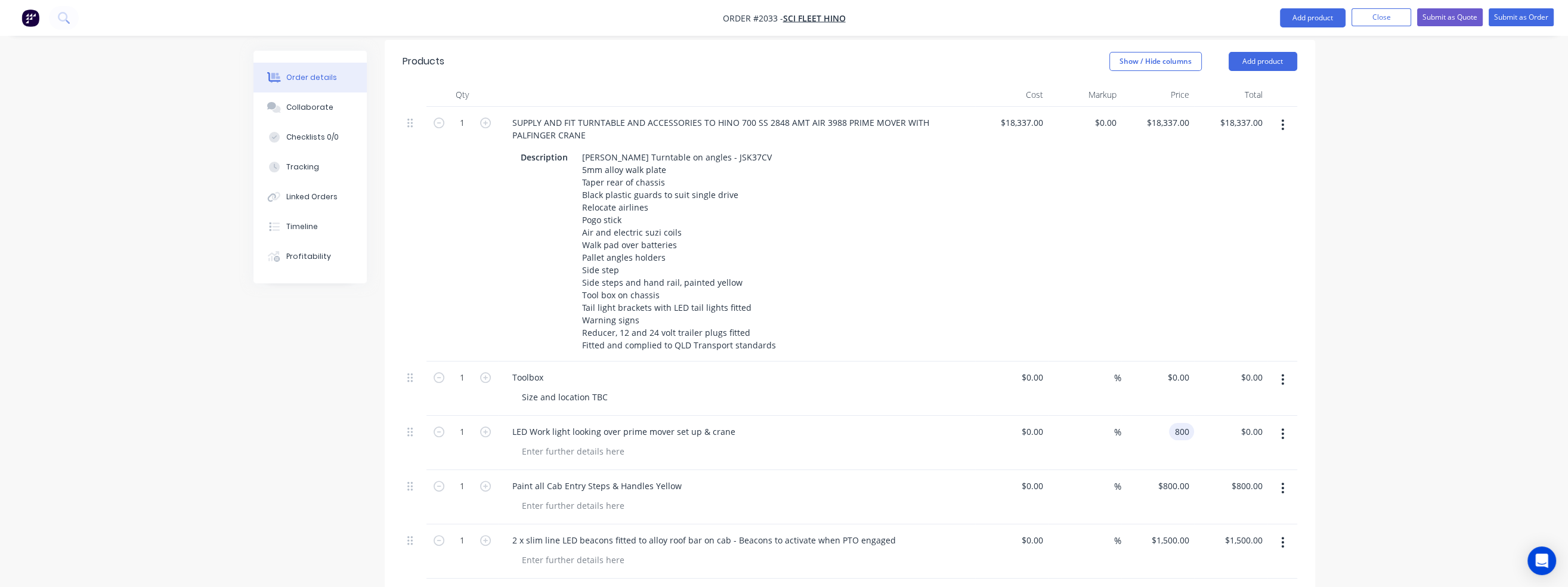
type input "$800.00"
type input "800.00"
type input "18337"
type input "$800.00"
type input "$0.00"
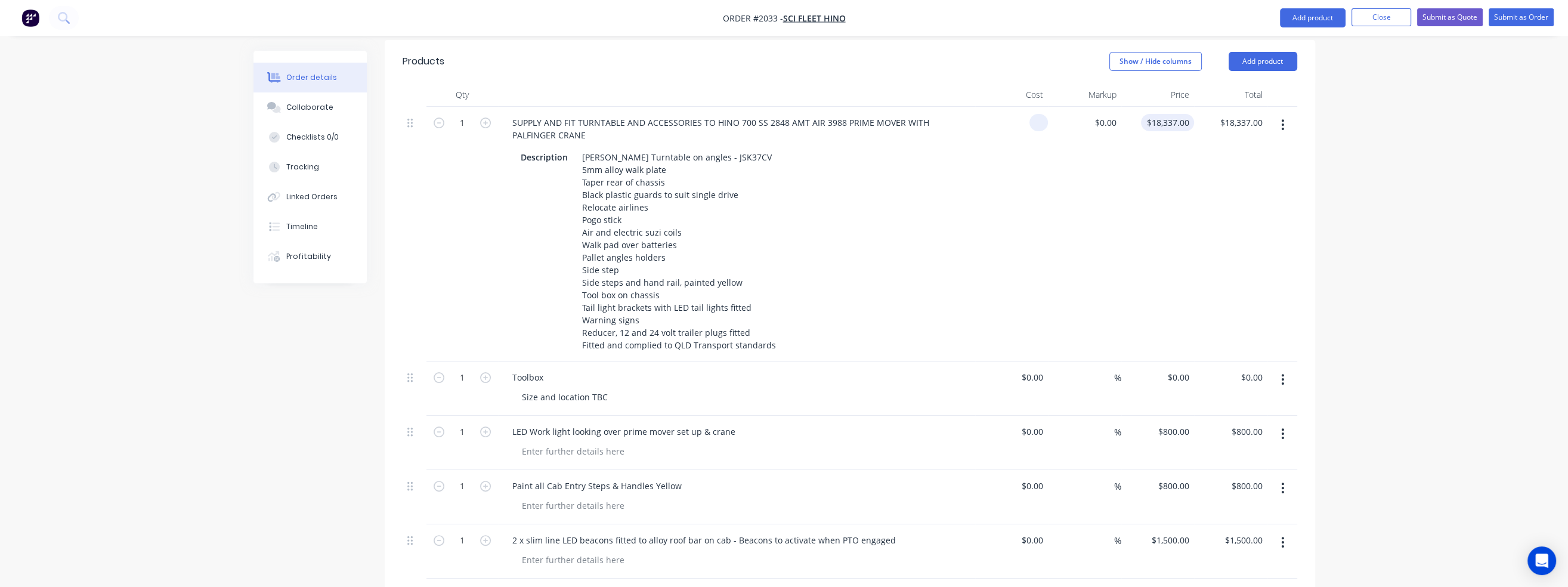
type input "0"
type input "$0.00"
click at [1181, 114] on input "0" at bounding box center [1187, 122] width 13 height 17
type input "$18,500.00"
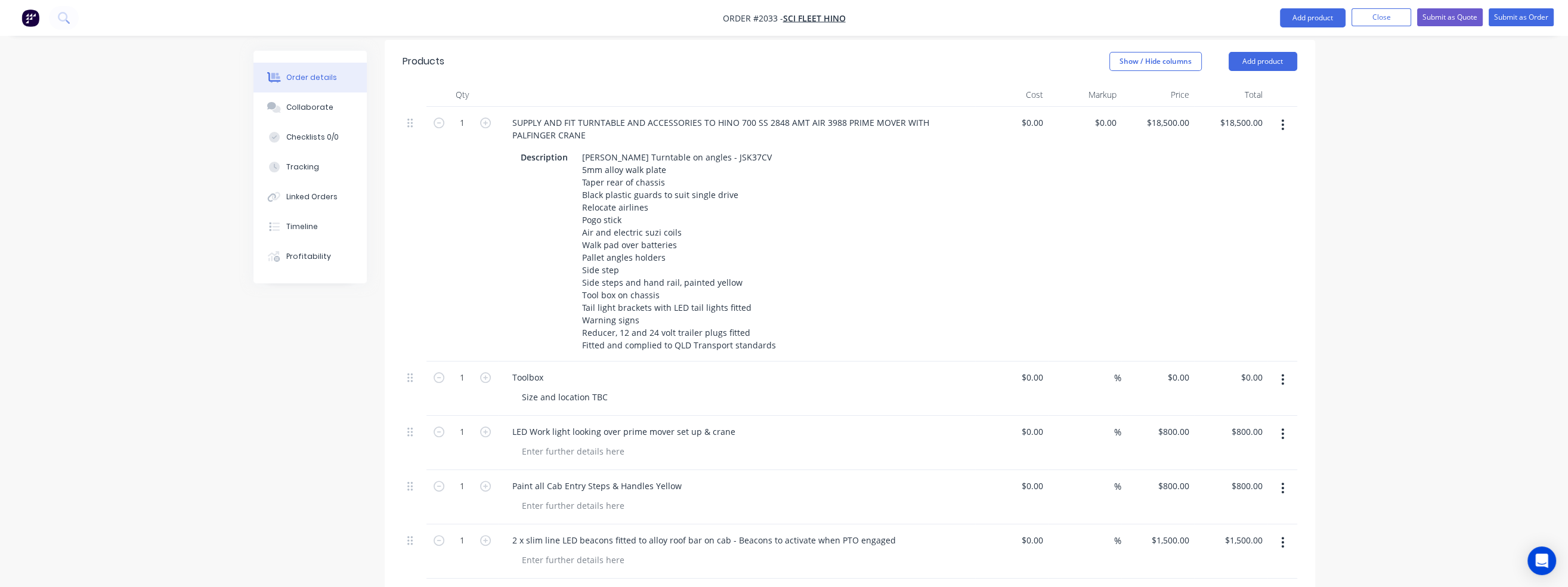
click at [1200, 164] on div "$18,500.00 $18,500.00" at bounding box center [1230, 234] width 73 height 255
click at [1182, 369] on input "0" at bounding box center [1180, 377] width 28 height 17
type input "$1,500.00"
click at [928, 369] on div "Toolbox" at bounding box center [737, 377] width 468 height 17
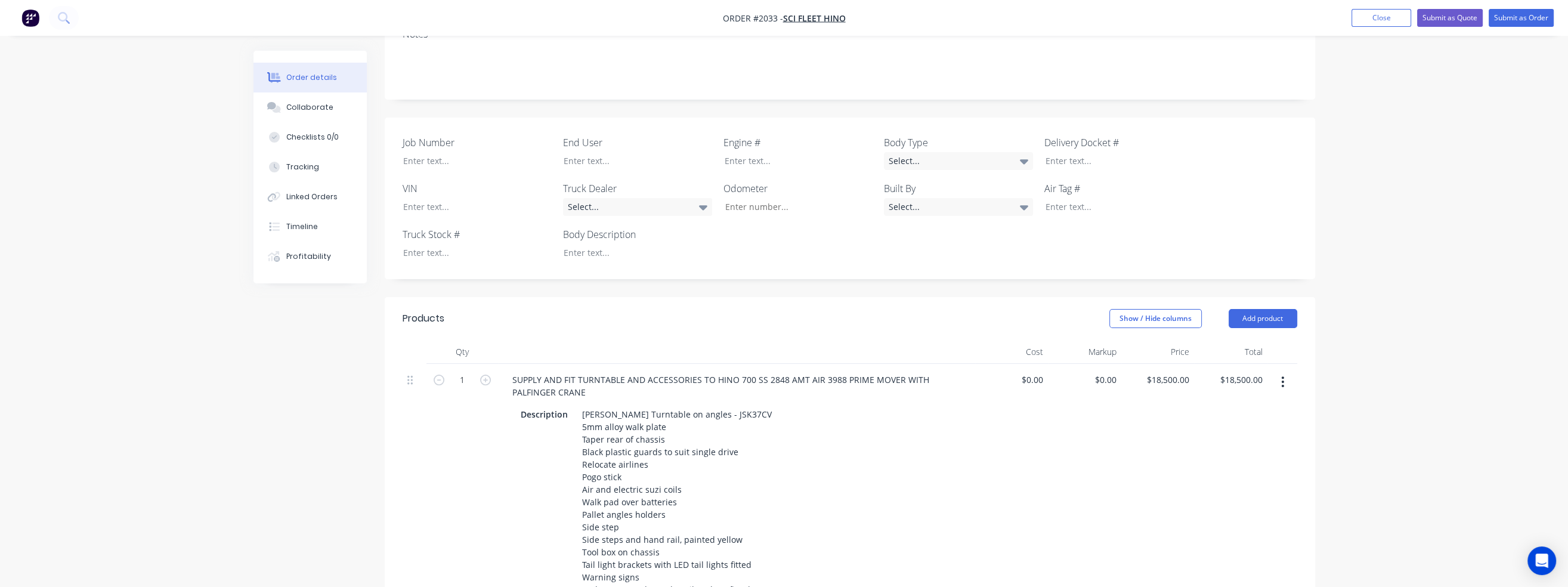
scroll to position [46, 0]
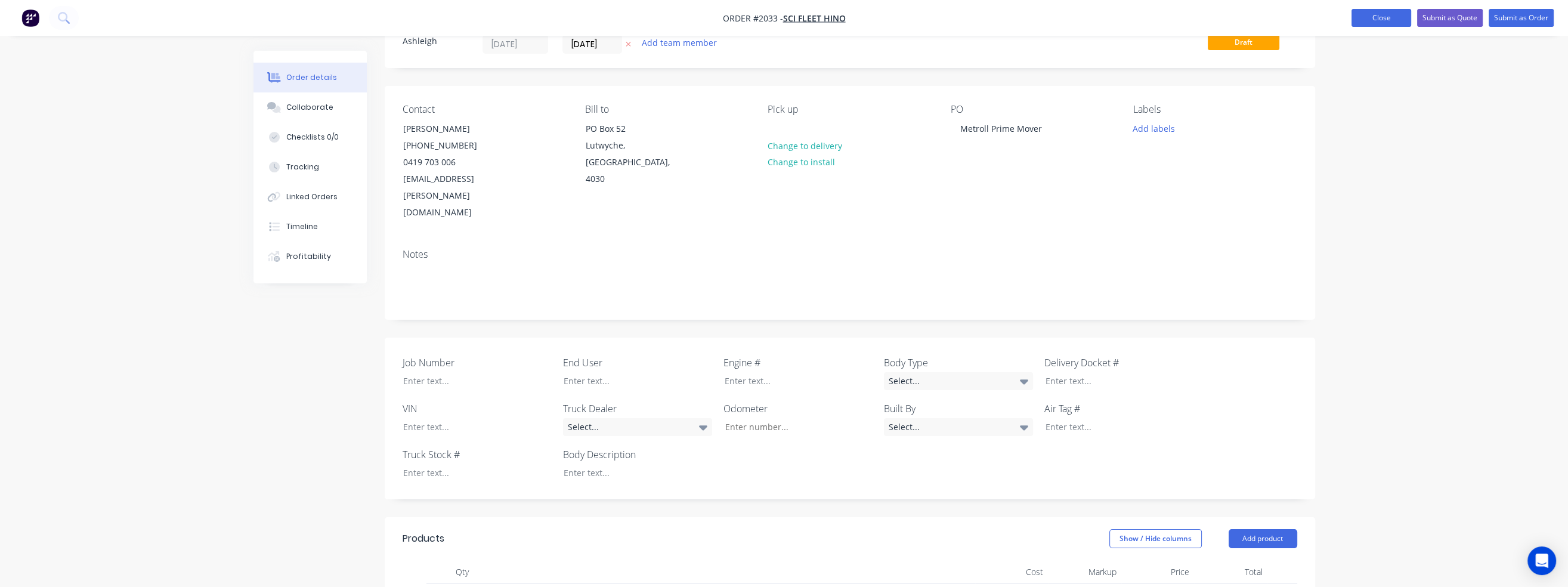
click at [1400, 18] on button "Close" at bounding box center [1380, 18] width 60 height 18
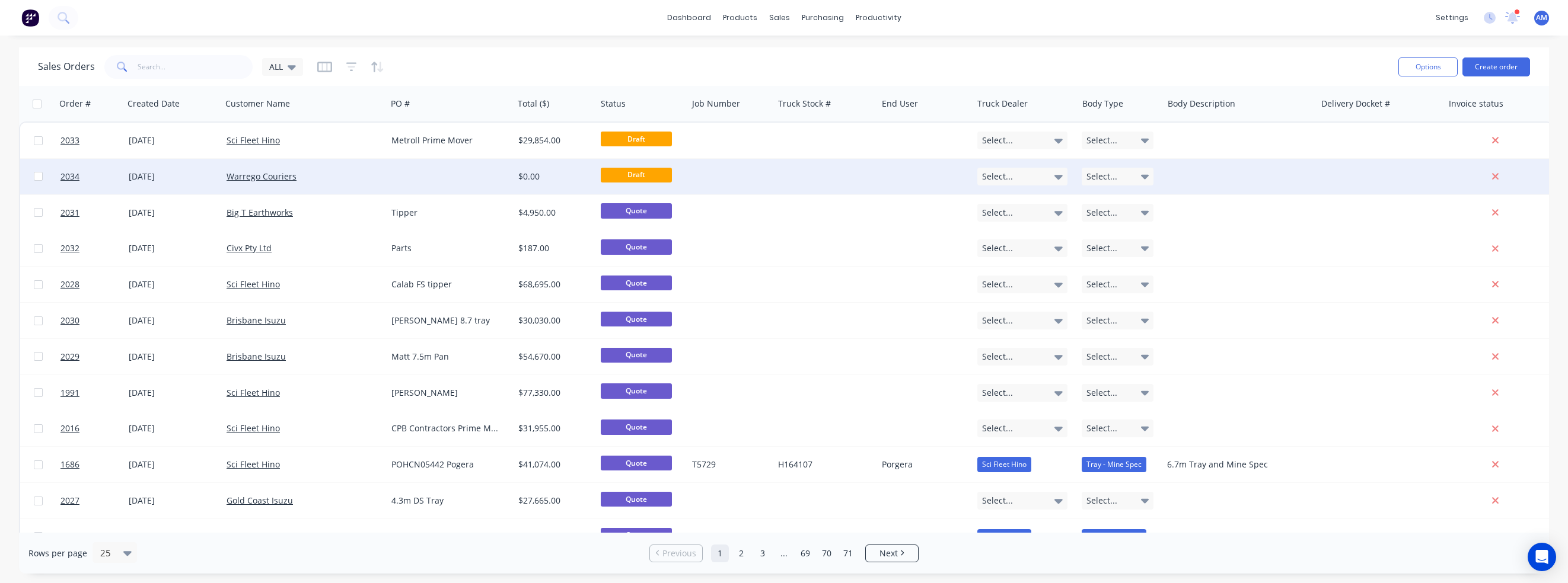
click at [366, 174] on div "Warrego Couriers" at bounding box center [300, 176] width 147 height 12
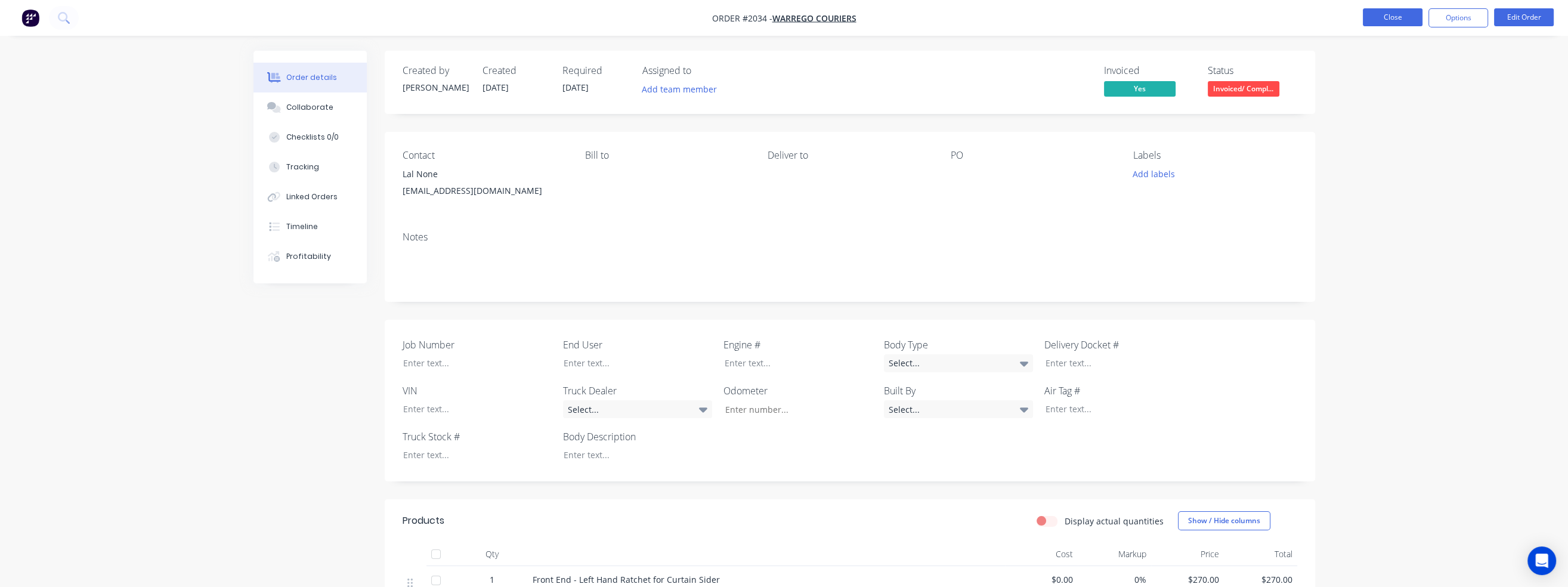
click at [1387, 20] on button "Close" at bounding box center [1392, 17] width 60 height 18
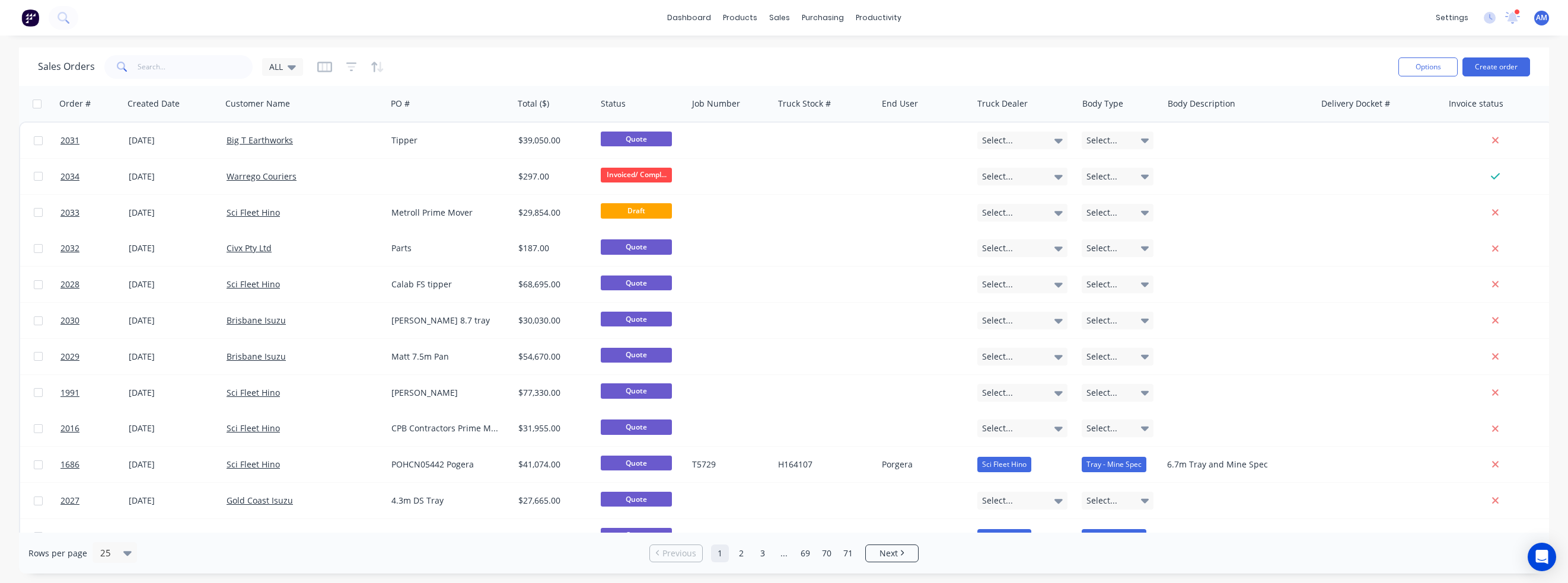
click at [854, 68] on div "Sales Orders ALL" at bounding box center [713, 67] width 1350 height 29
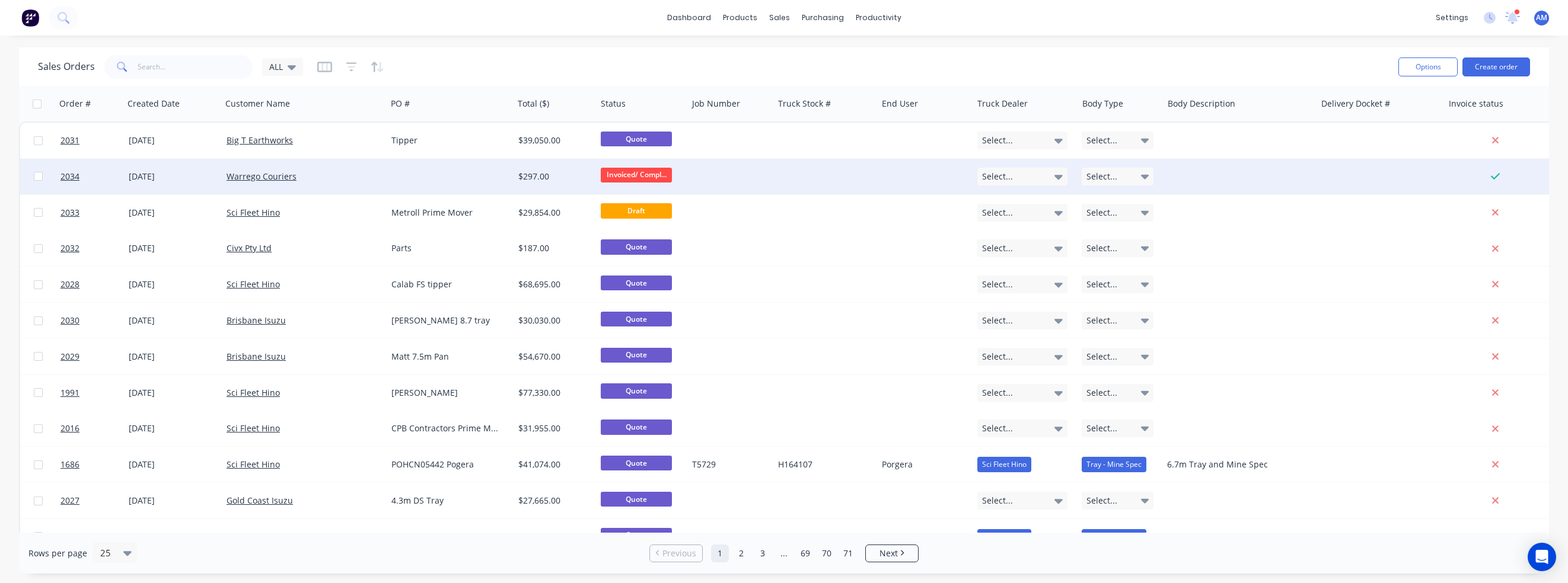
click at [153, 178] on div "[DATE]" at bounding box center [173, 176] width 89 height 12
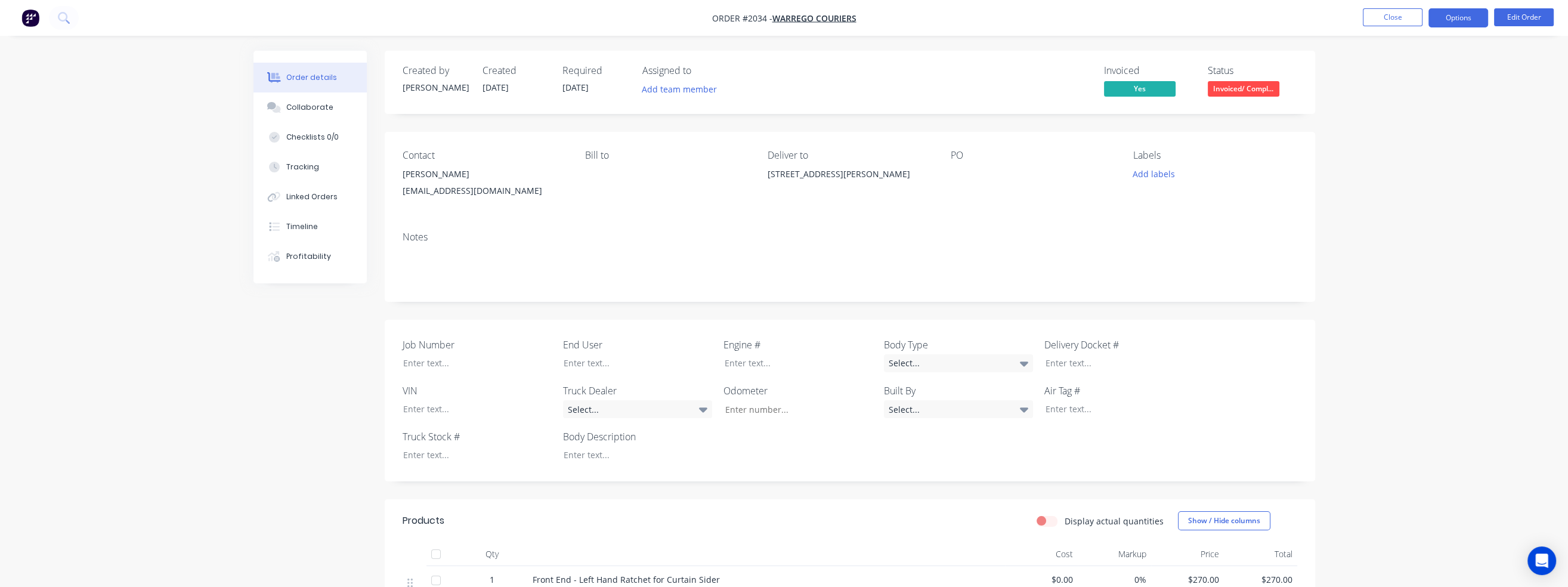
click at [1466, 17] on button "Options" at bounding box center [1458, 17] width 60 height 19
click at [296, 235] on button "Timeline" at bounding box center [310, 226] width 113 height 29
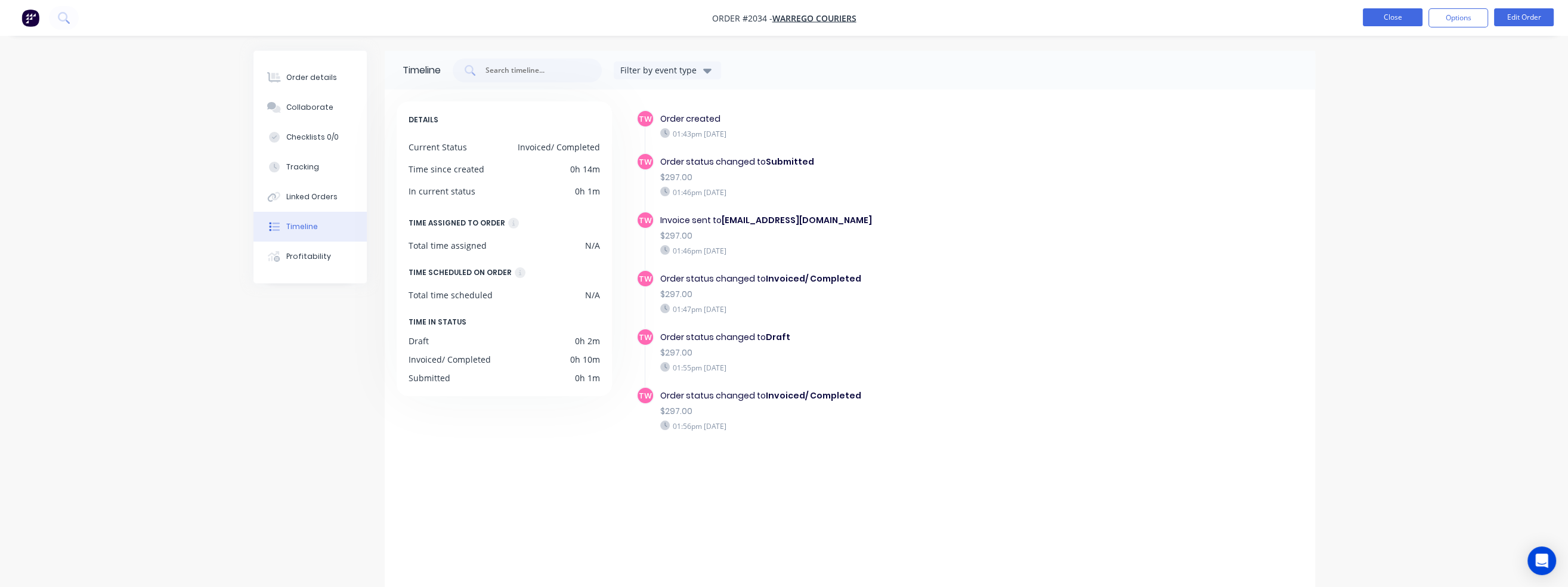
click at [1390, 16] on button "Close" at bounding box center [1392, 17] width 60 height 18
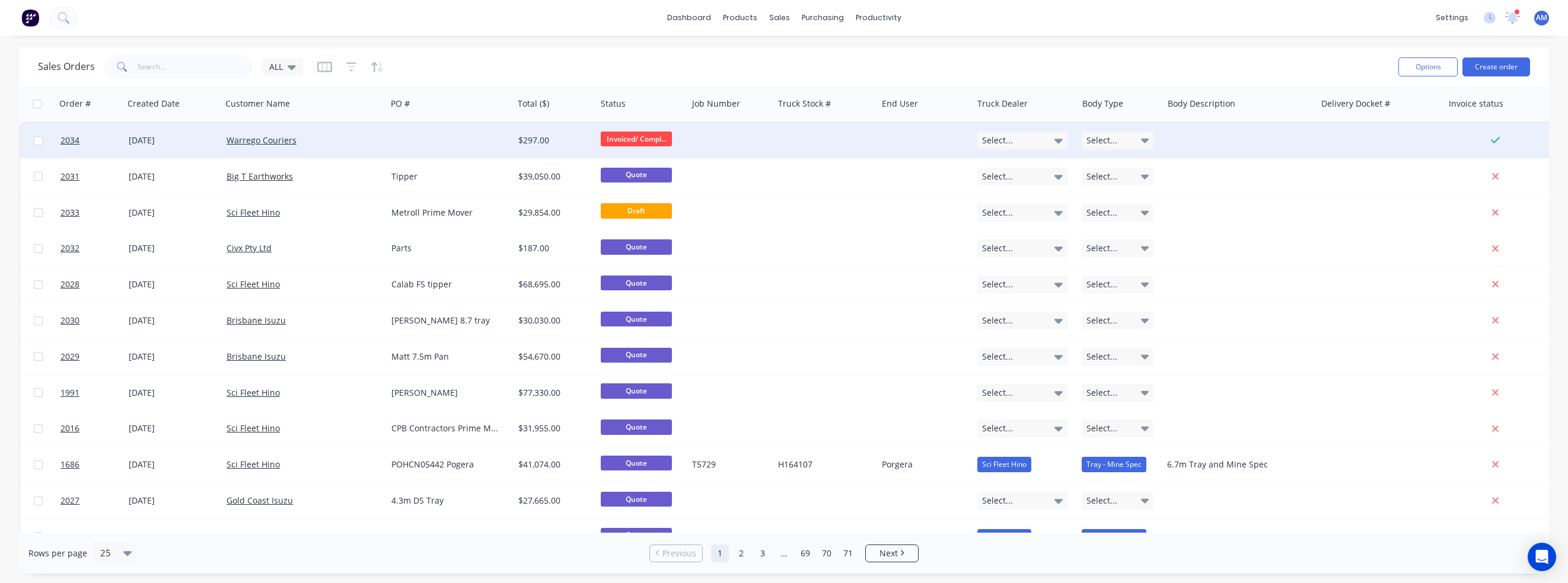
click at [162, 139] on div "[DATE]" at bounding box center [173, 140] width 89 height 12
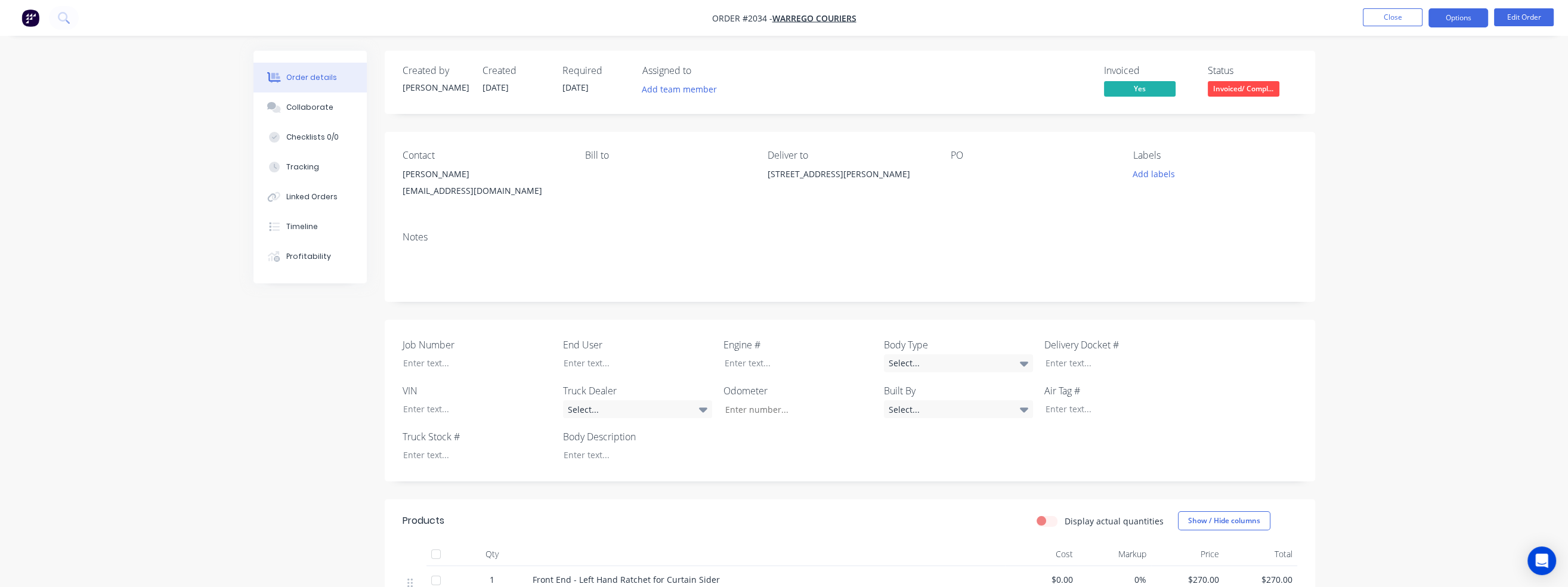
click at [1448, 15] on button "Options" at bounding box center [1458, 17] width 60 height 19
click at [1402, 62] on button "Invoice" at bounding box center [1422, 71] width 131 height 24
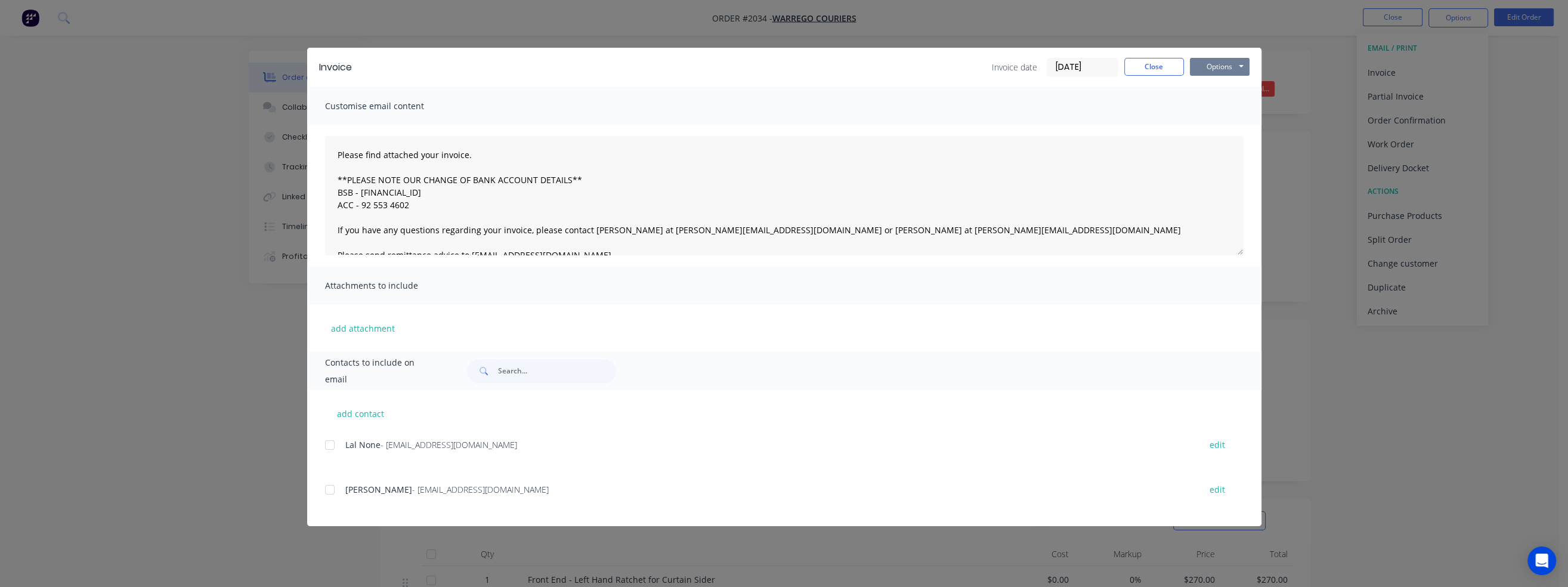
click at [1225, 68] on button "Options" at bounding box center [1219, 67] width 60 height 18
click at [1222, 106] on button "Print" at bounding box center [1227, 108] width 76 height 20
click at [1154, 71] on button "Close" at bounding box center [1154, 67] width 60 height 18
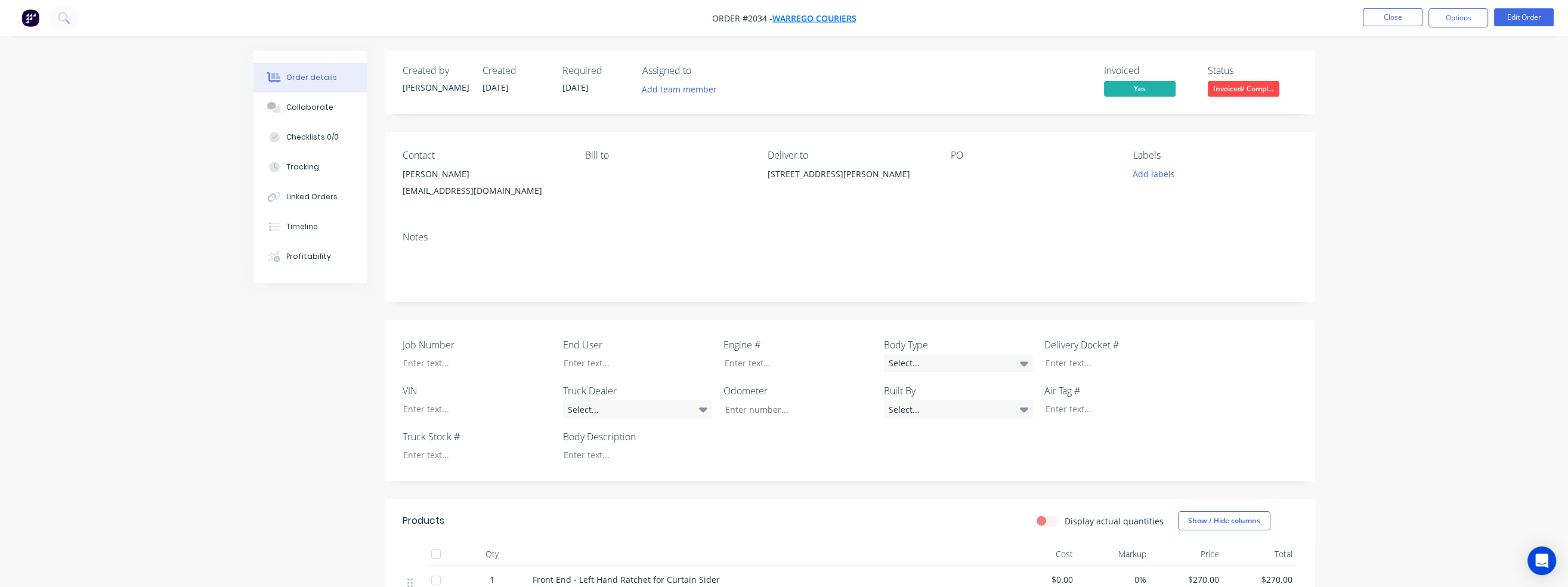
click at [822, 19] on span "Warrego Couriers" at bounding box center [814, 18] width 84 height 12
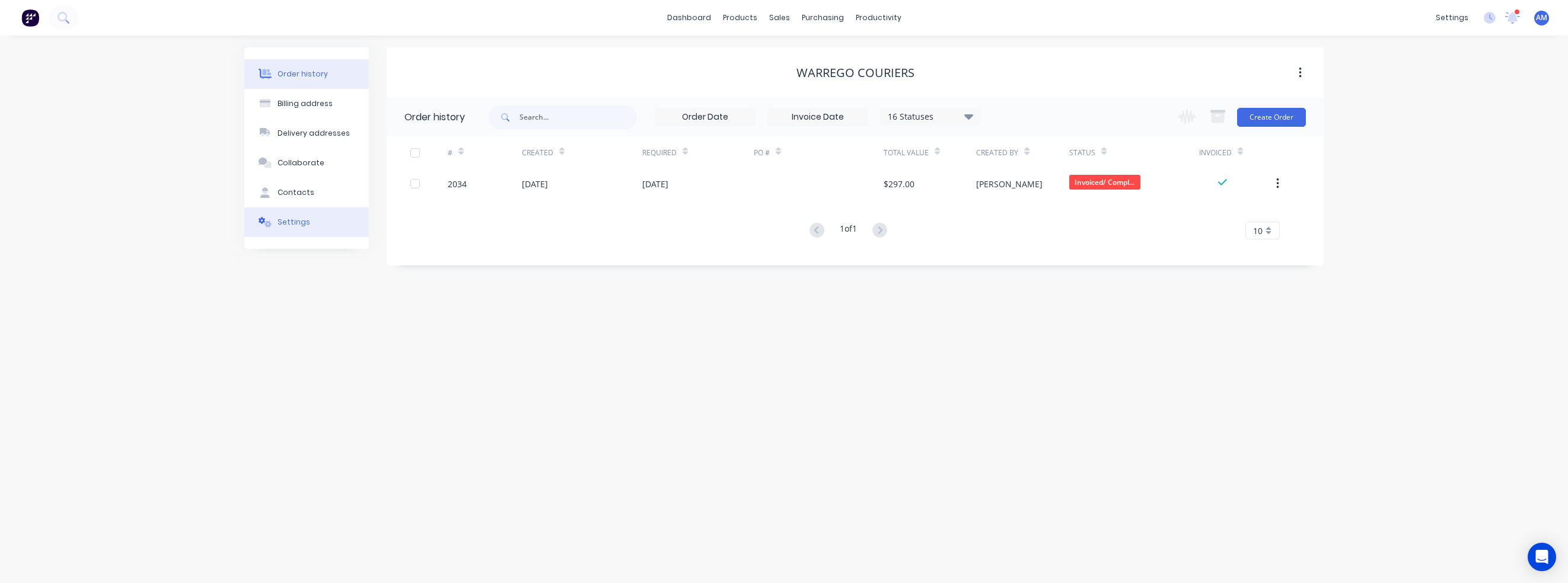
click at [276, 224] on button "Settings" at bounding box center [306, 222] width 124 height 29
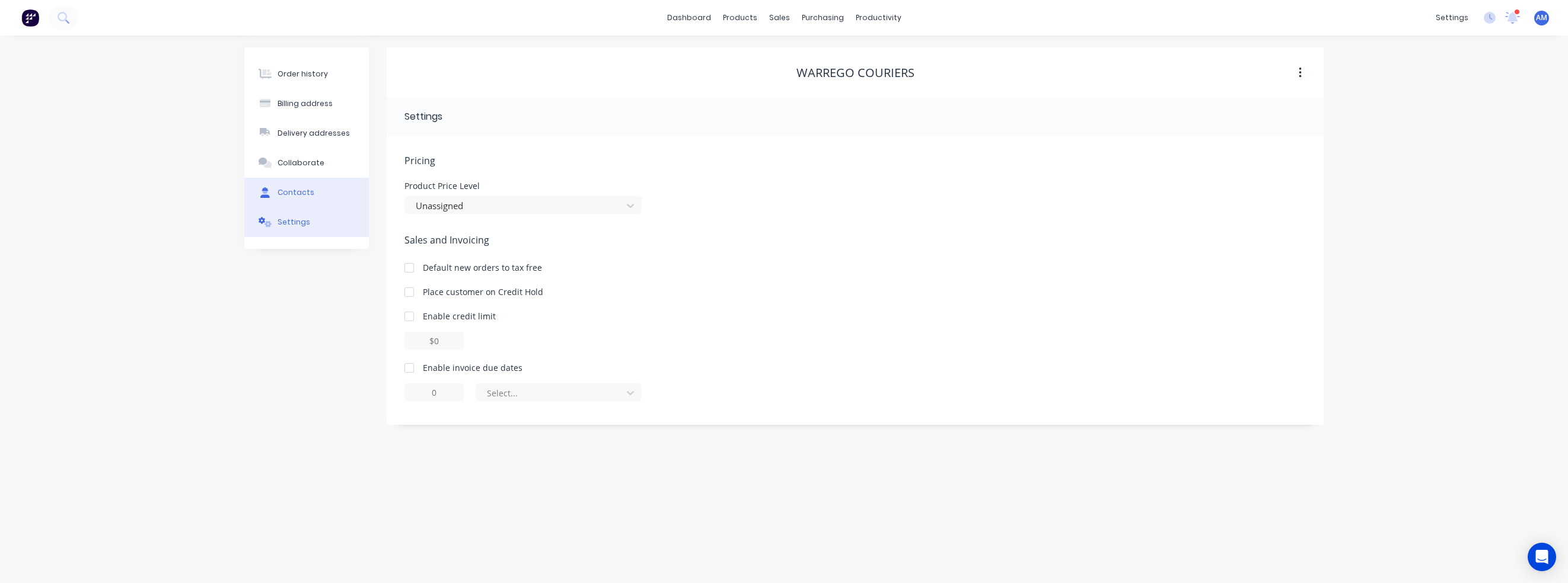
click at [303, 178] on button "Contacts" at bounding box center [306, 192] width 124 height 29
click at [282, 216] on button "Settings" at bounding box center [306, 222] width 124 height 29
click at [301, 185] on button "Contacts" at bounding box center [306, 192] width 124 height 29
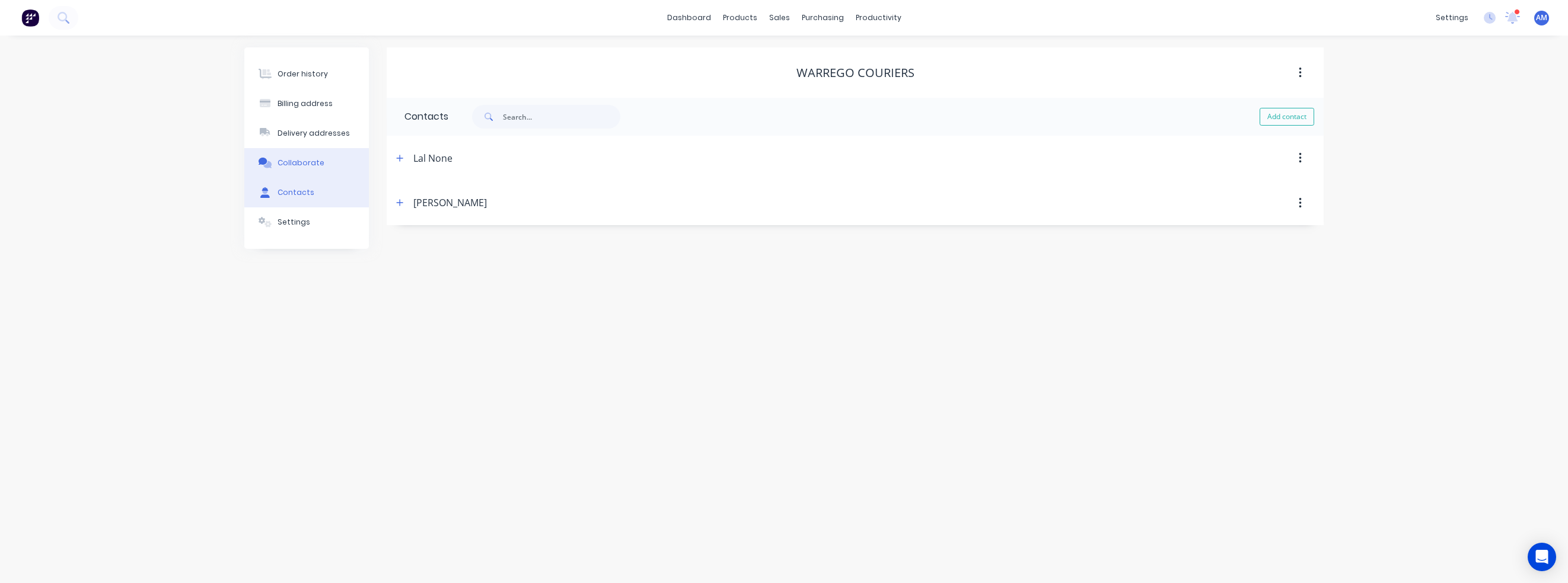
click at [300, 163] on div "Collaborate" at bounding box center [301, 163] width 47 height 11
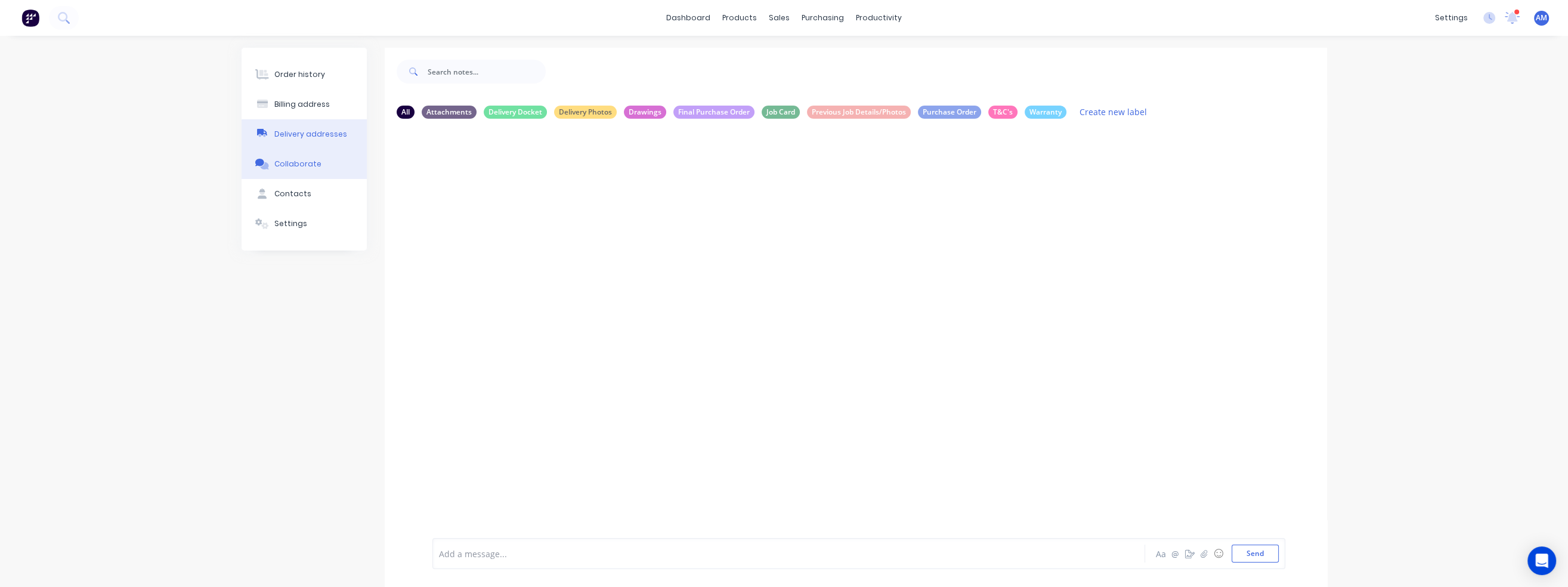
click at [304, 143] on button "Delivery addresses" at bounding box center [304, 134] width 125 height 29
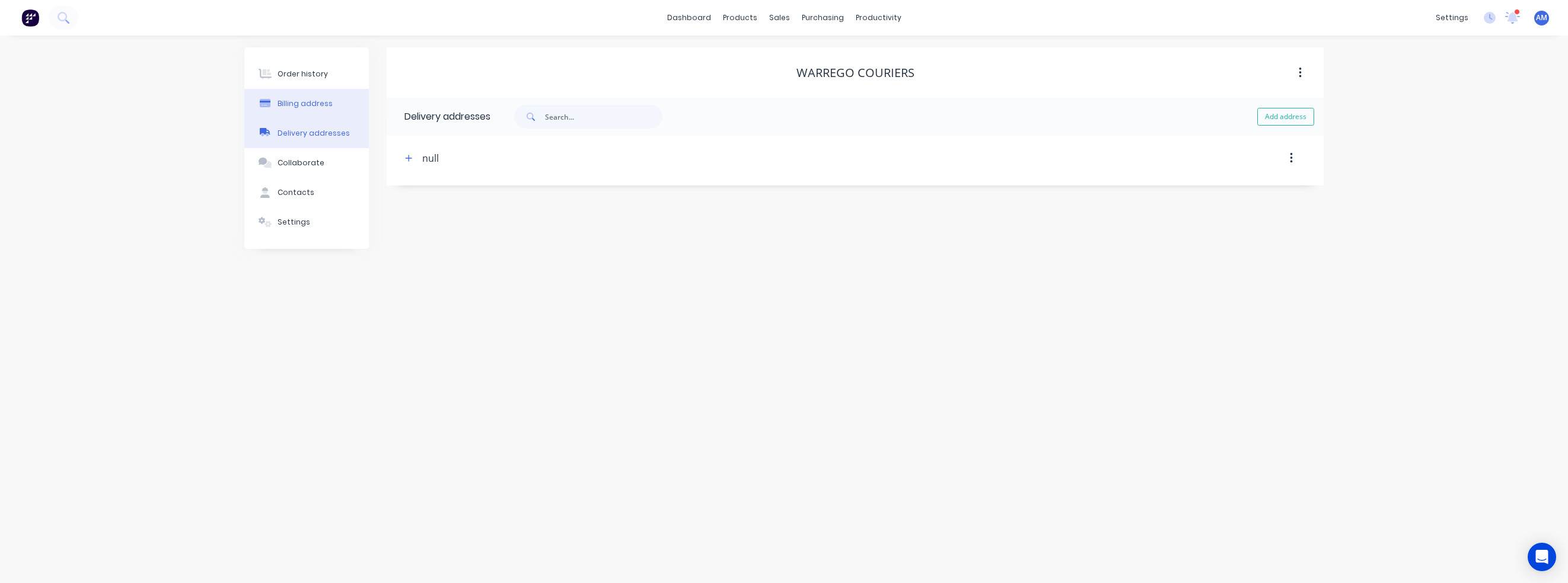
click at [302, 97] on button "Billing address" at bounding box center [306, 103] width 124 height 29
click at [301, 131] on div "Delivery addresses" at bounding box center [308, 133] width 72 height 11
click at [297, 119] on button "Delivery addresses" at bounding box center [306, 133] width 124 height 29
click at [296, 79] on div "Order history" at bounding box center [303, 74] width 51 height 11
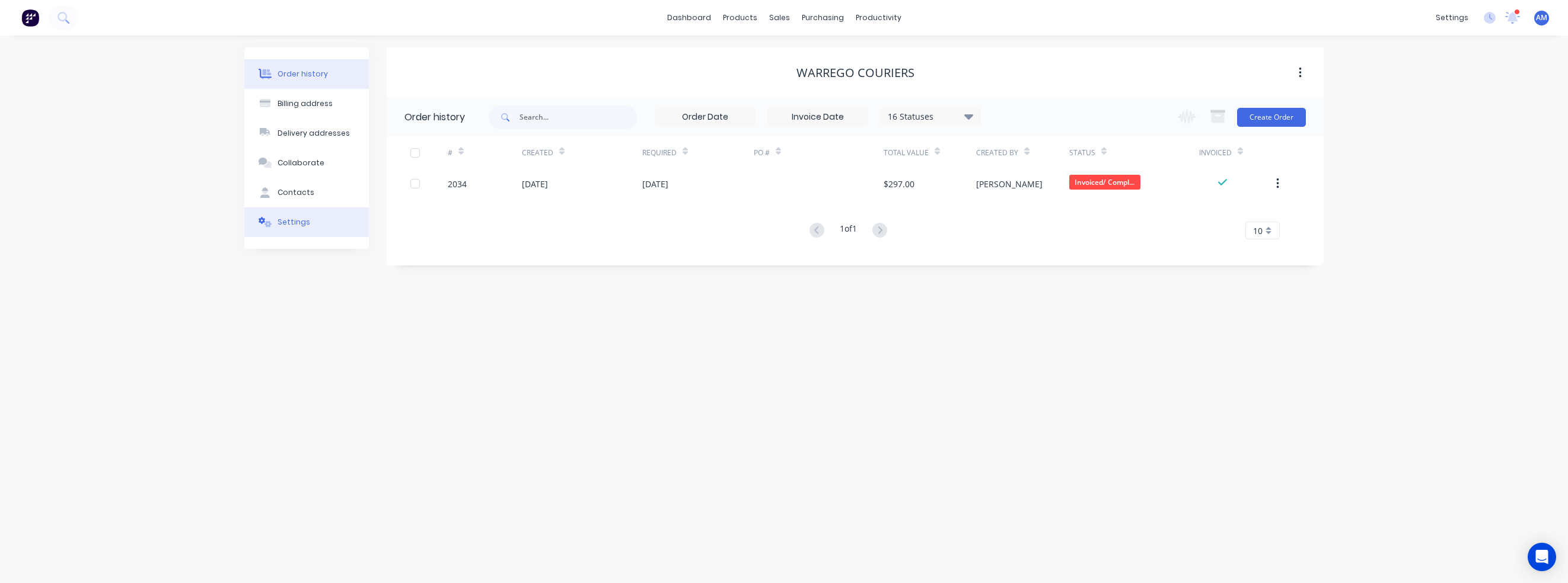
click at [286, 217] on button "Settings" at bounding box center [306, 222] width 124 height 29
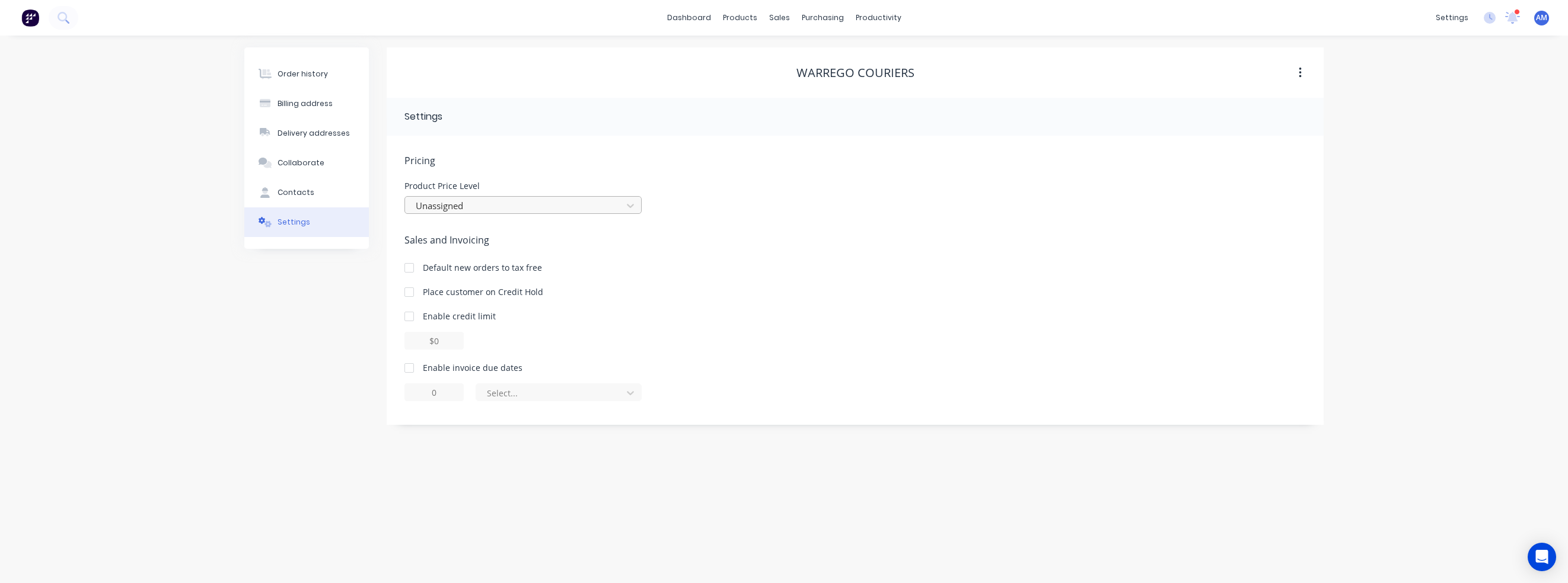
click at [530, 200] on div at bounding box center [515, 206] width 202 height 15
click at [794, 52] on div at bounding box center [787, 57] width 18 height 11
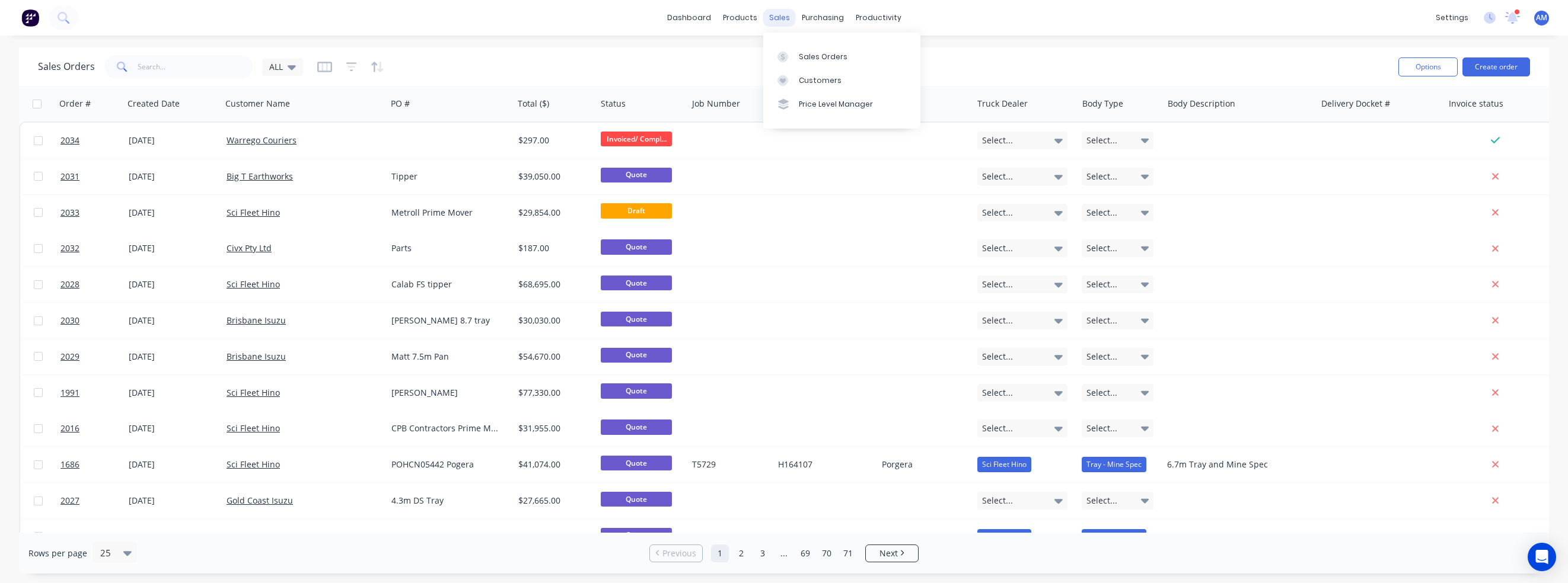
click at [779, 20] on div "sales" at bounding box center [780, 18] width 33 height 18
click at [818, 77] on div "Customers" at bounding box center [820, 81] width 43 height 11
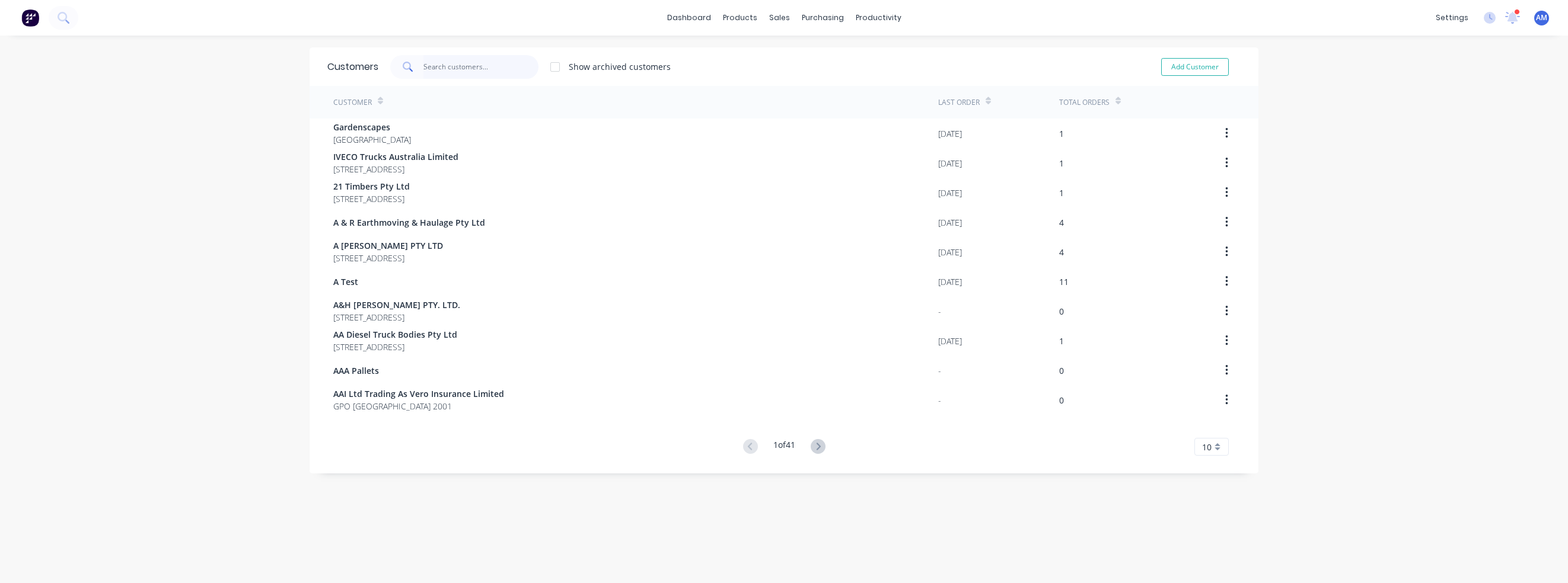
click at [439, 61] on input "text" at bounding box center [481, 67] width 115 height 24
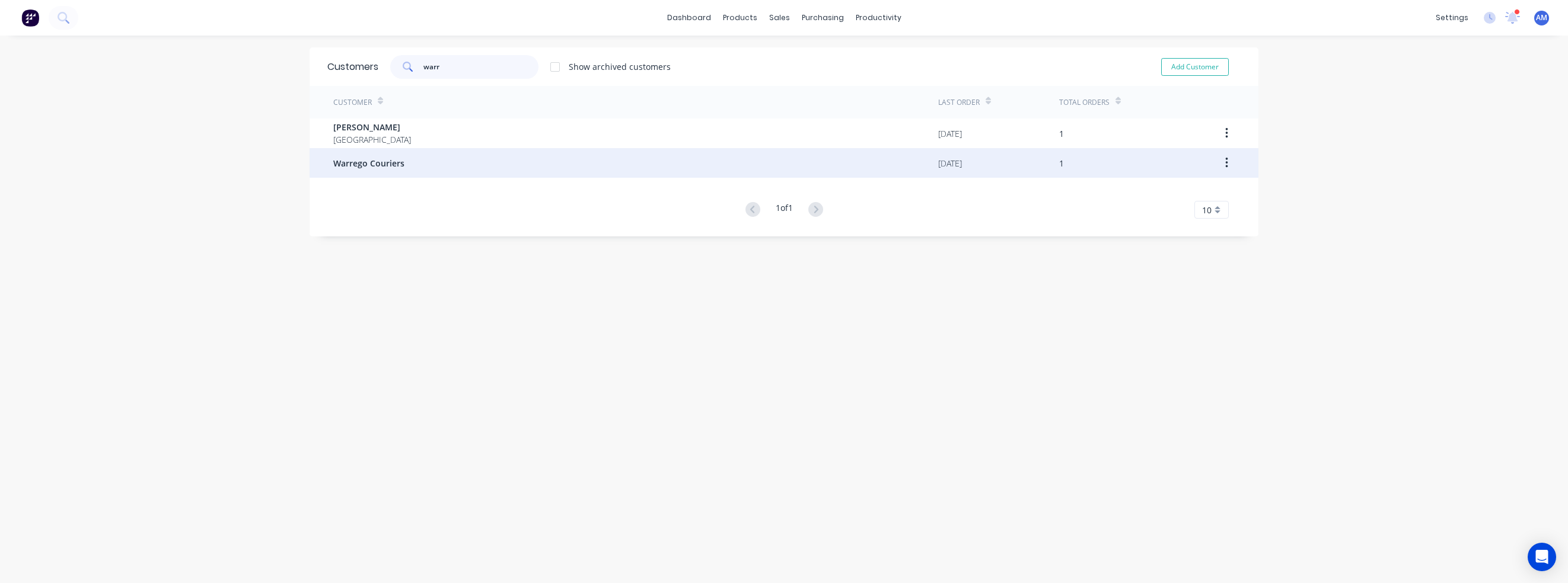
type input "warr"
click at [414, 162] on div "Warrego Couriers" at bounding box center [635, 162] width 605 height 29
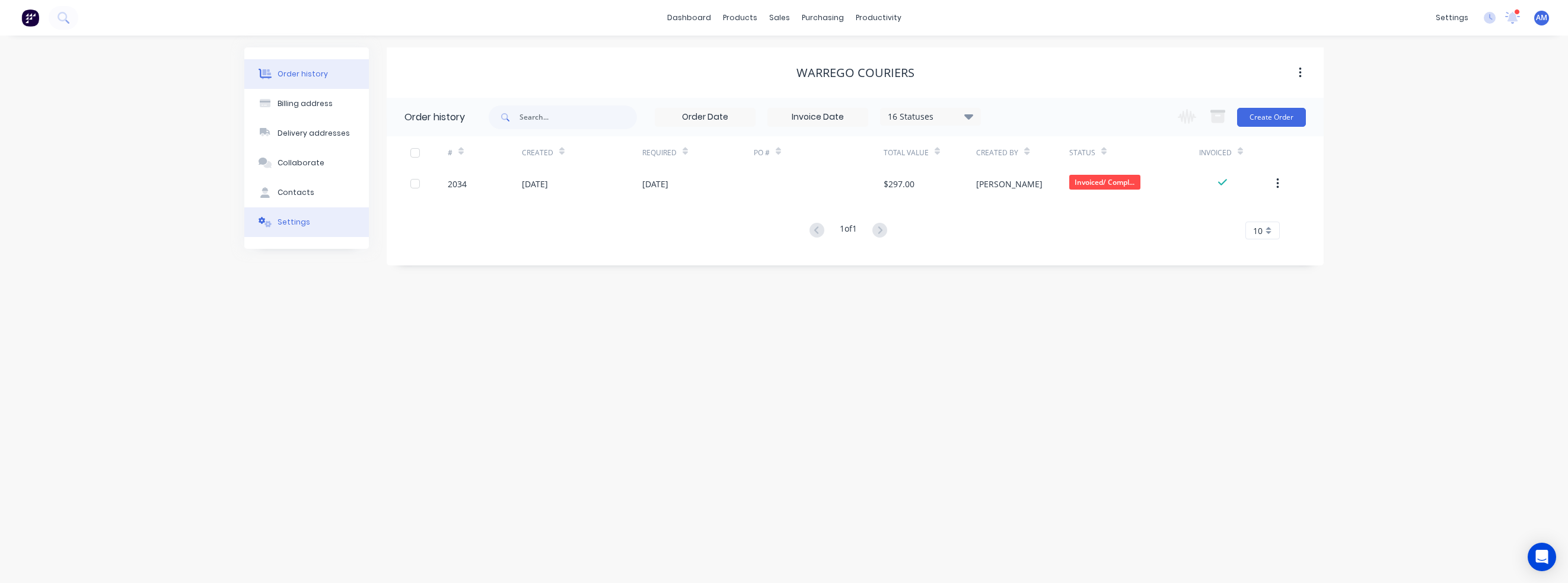
click at [318, 217] on button "Settings" at bounding box center [306, 222] width 124 height 29
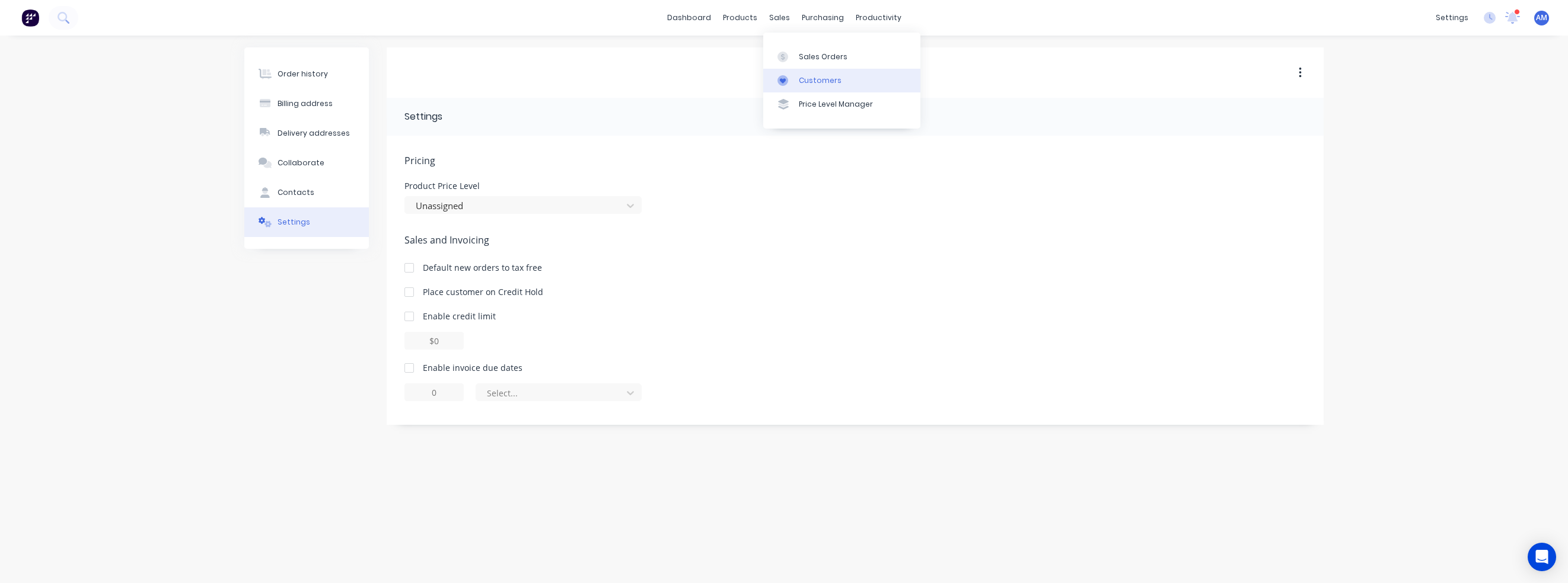
click at [820, 79] on div "Customers" at bounding box center [820, 81] width 43 height 11
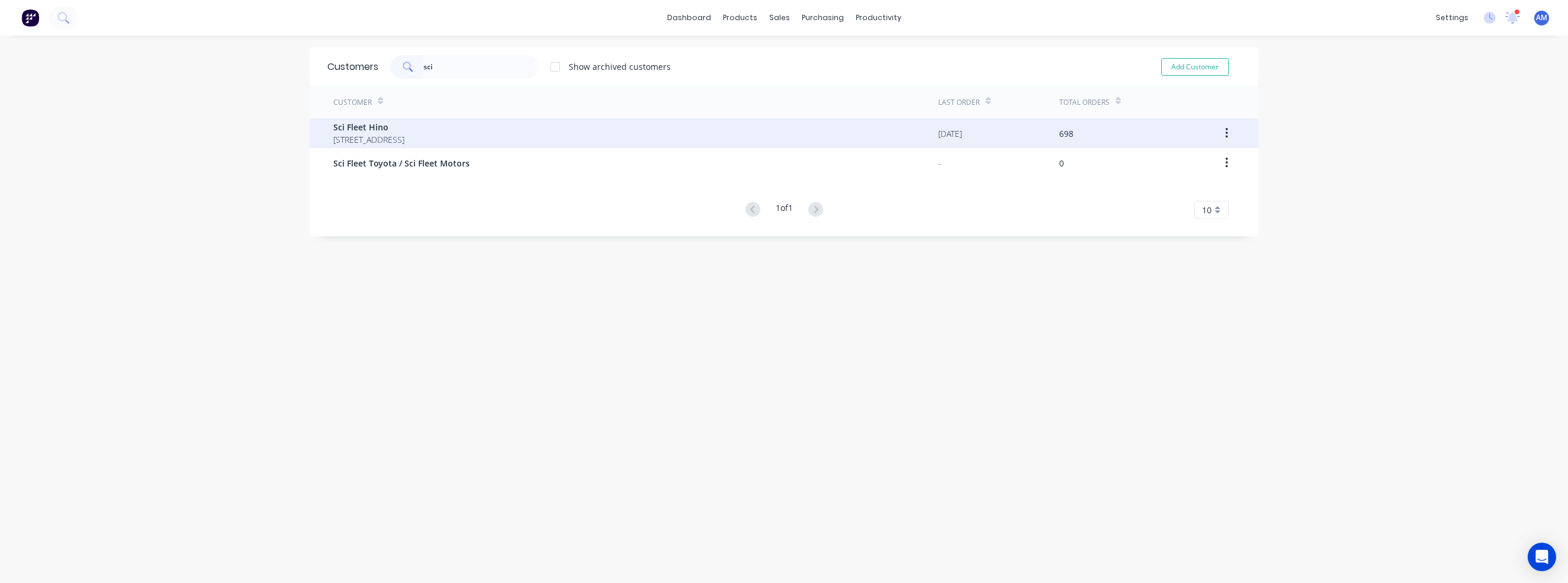
type input "sci"
click at [404, 128] on span "Sci Fleet Hino" at bounding box center [368, 127] width 71 height 12
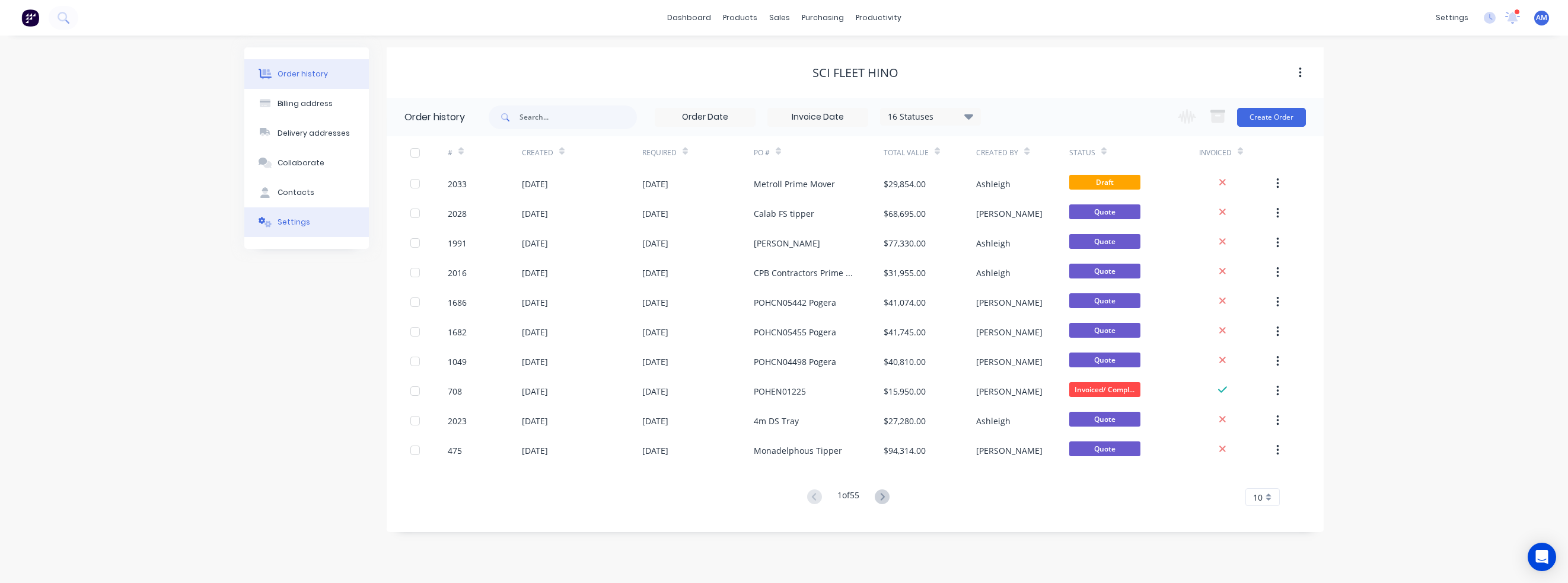
click at [289, 226] on div "Settings" at bounding box center [294, 222] width 33 height 11
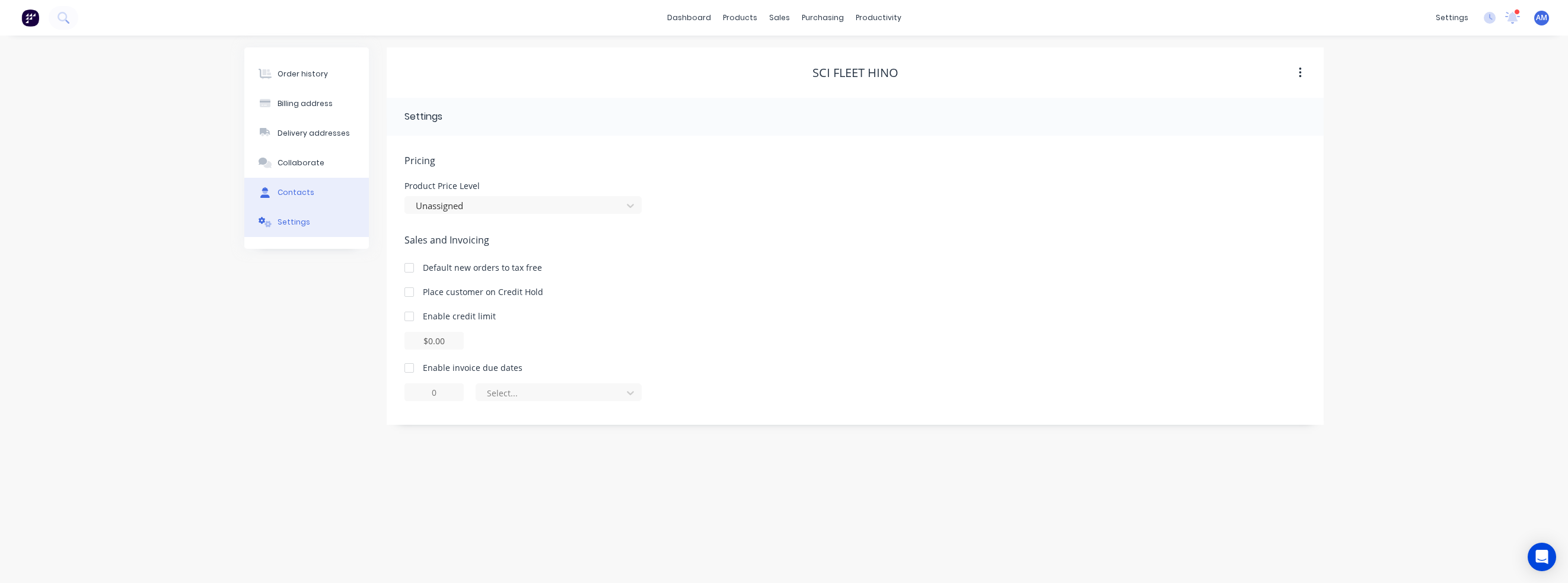
click at [287, 191] on div "Contacts" at bounding box center [296, 193] width 36 height 11
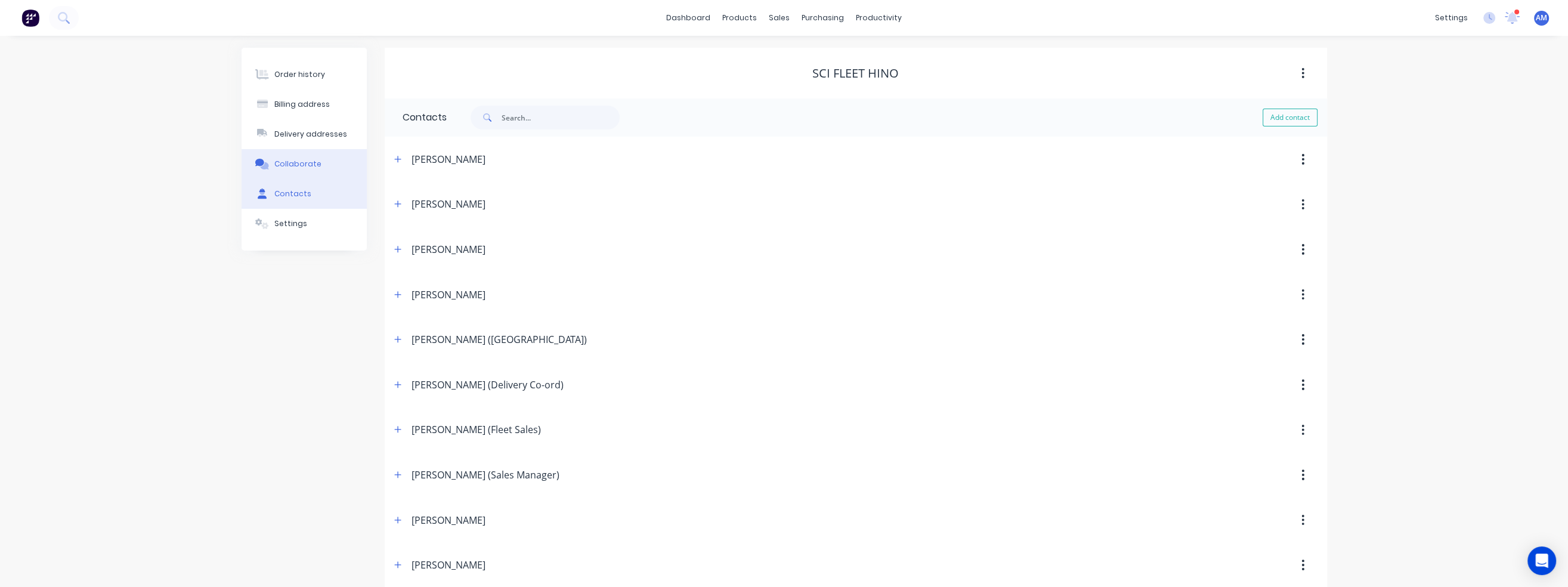
click at [300, 162] on div "Collaborate" at bounding box center [297, 164] width 47 height 11
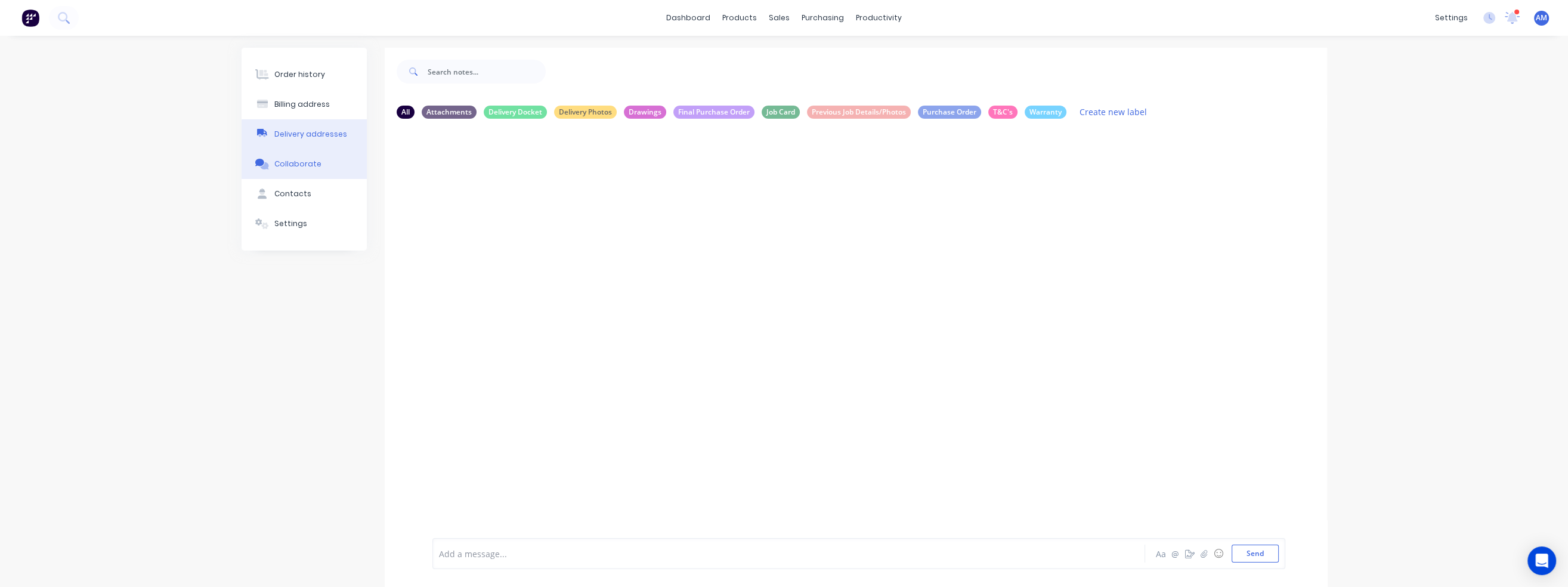
click at [303, 138] on div "Delivery addresses" at bounding box center [310, 134] width 72 height 11
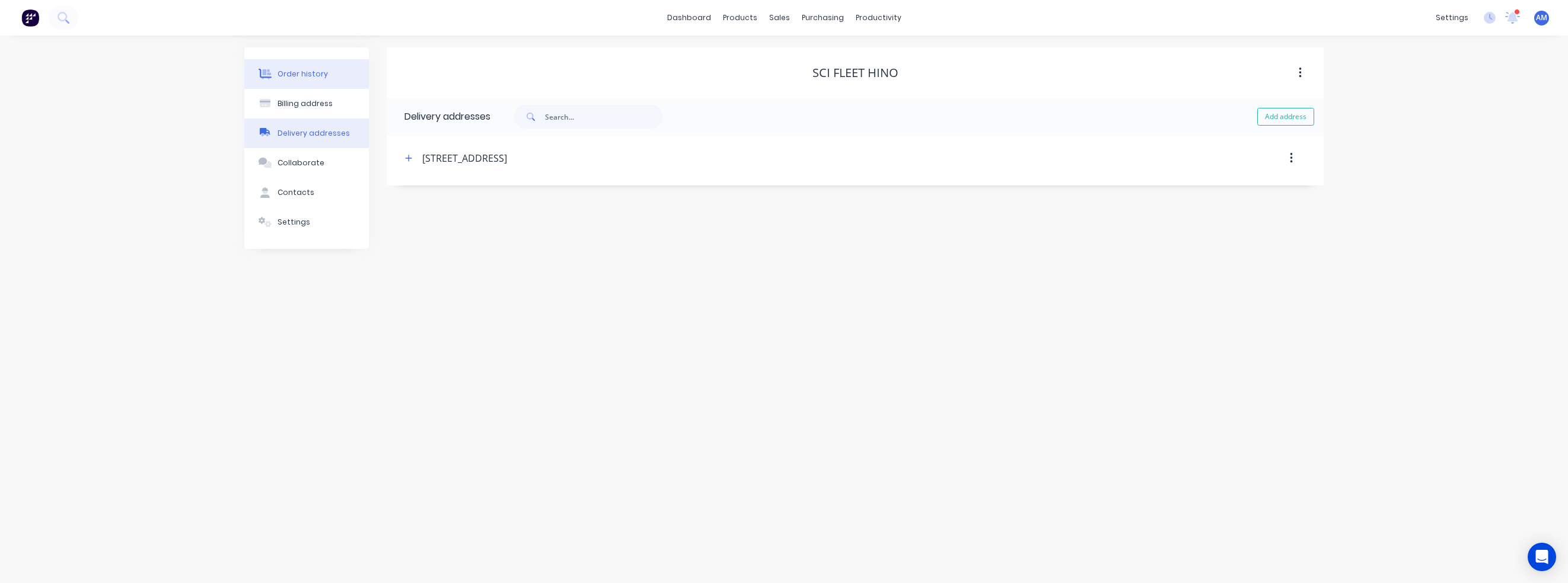
click at [305, 76] on div "Order history" at bounding box center [303, 74] width 51 height 11
